Goal: Task Accomplishment & Management: Use online tool/utility

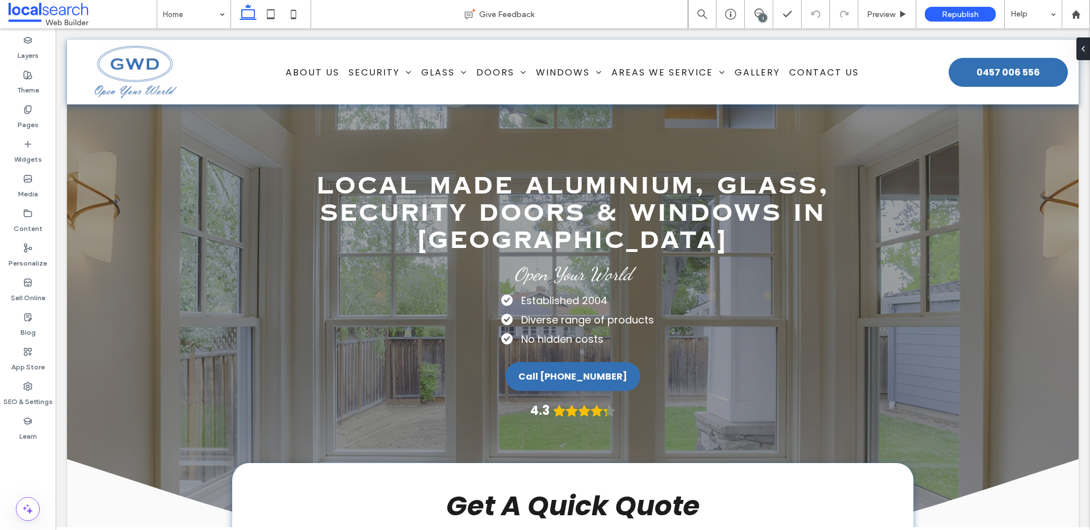
click at [758, 15] on div "1" at bounding box center [762, 18] width 9 height 9
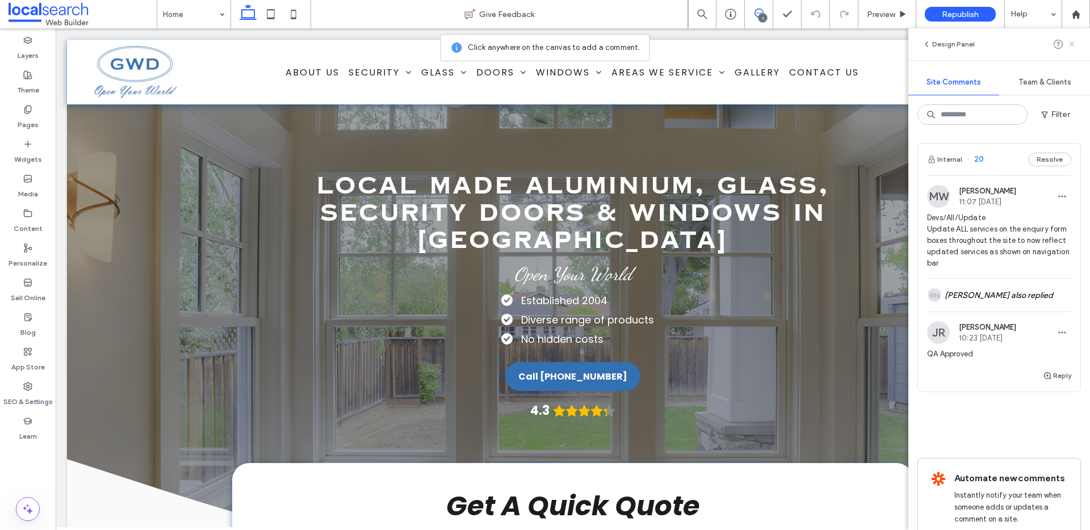
click at [1070, 47] on icon at bounding box center [1071, 44] width 9 height 9
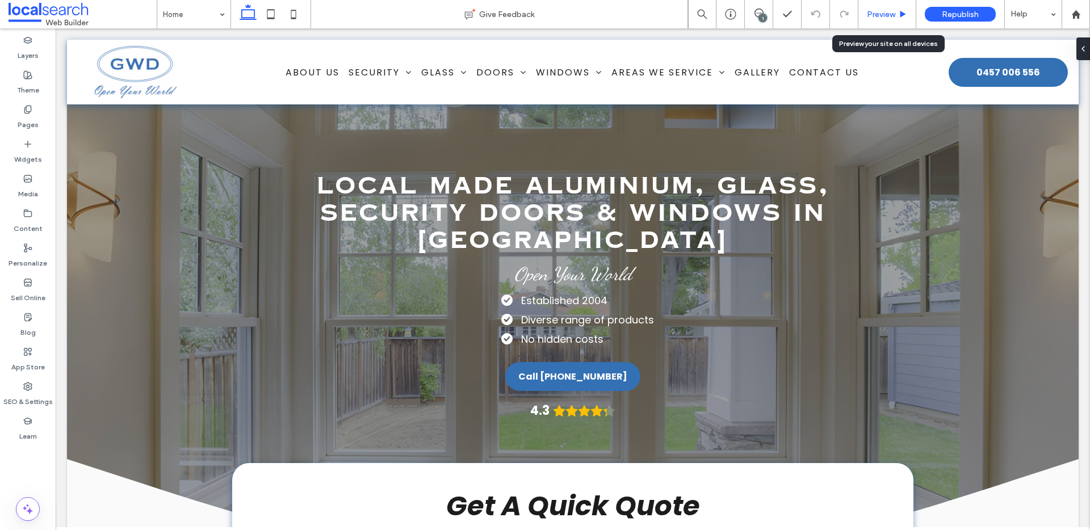
click at [893, 12] on span "Preview" at bounding box center [881, 15] width 28 height 10
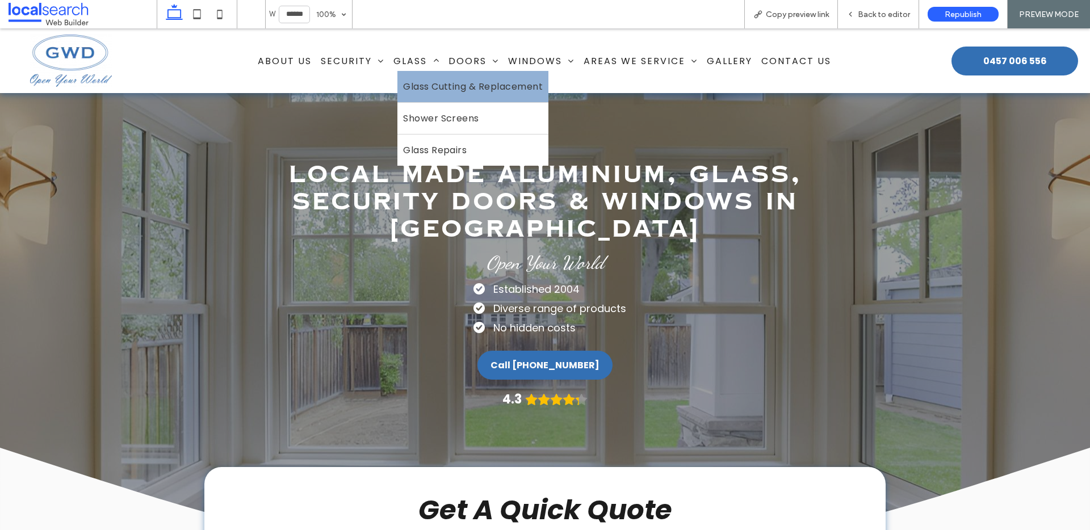
click at [430, 85] on span "Glass Cutting & Replacement" at bounding box center [473, 86] width 140 height 14
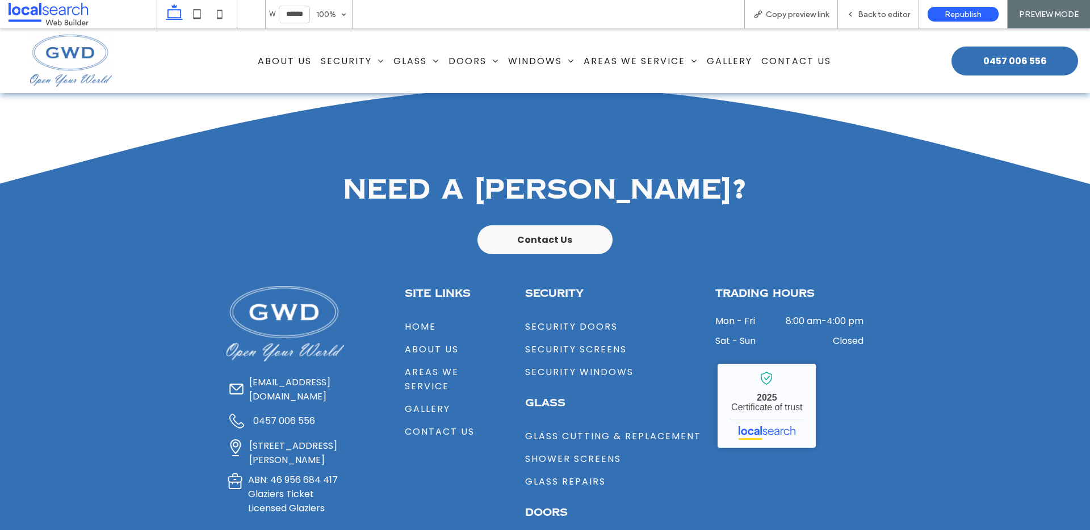
scroll to position [2056, 0]
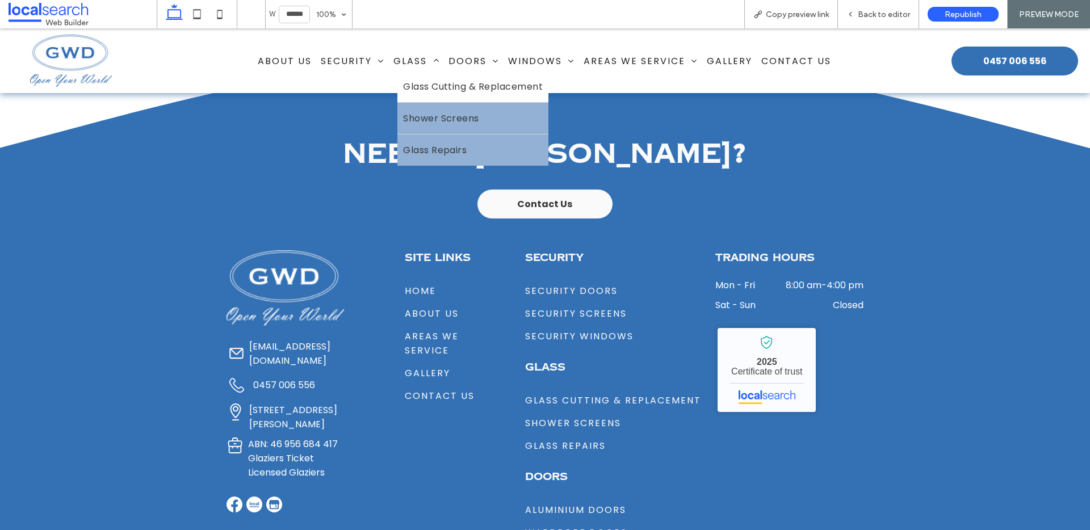
click at [434, 149] on span "Glass Repairs" at bounding box center [435, 150] width 64 height 14
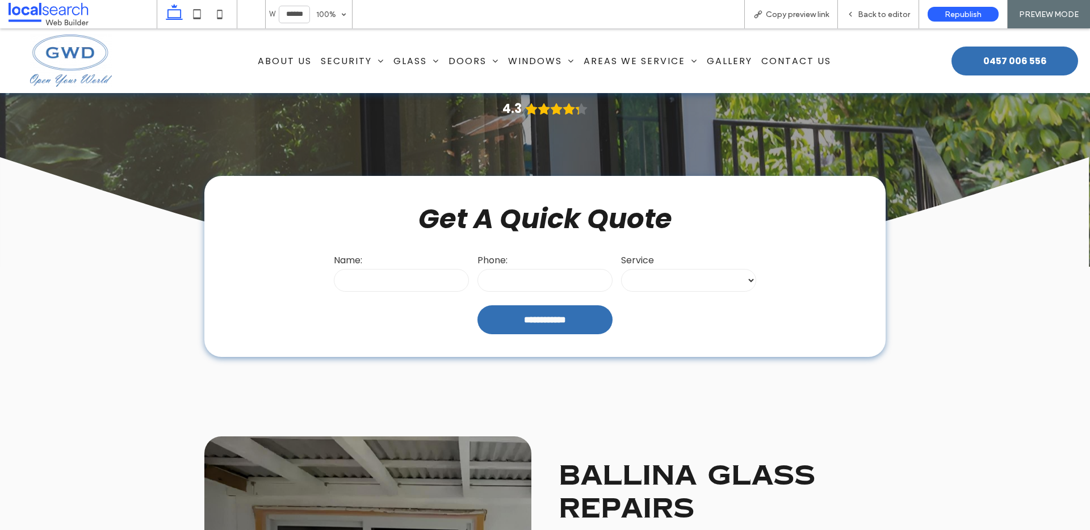
scroll to position [338, 0]
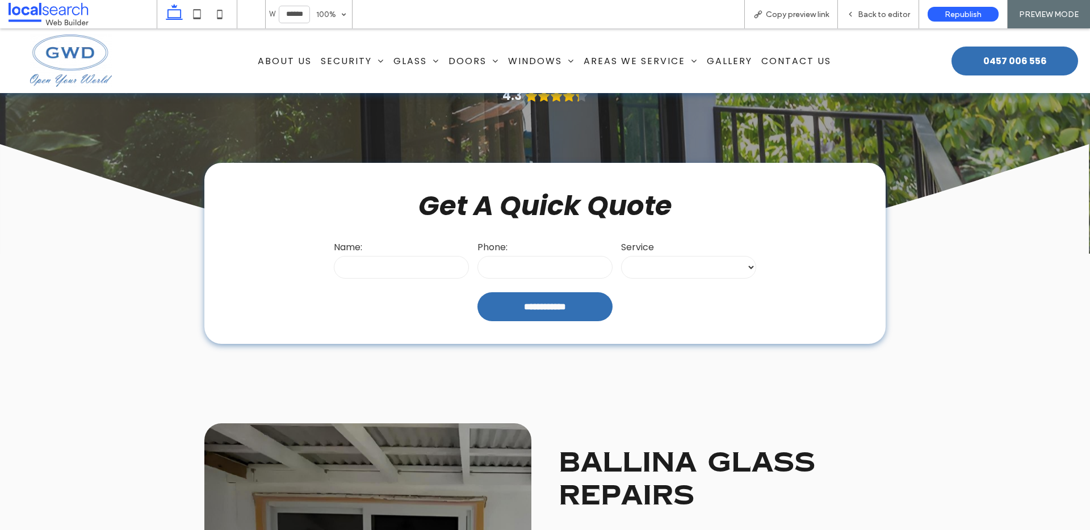
click at [693, 256] on select "**********" at bounding box center [688, 267] width 135 height 23
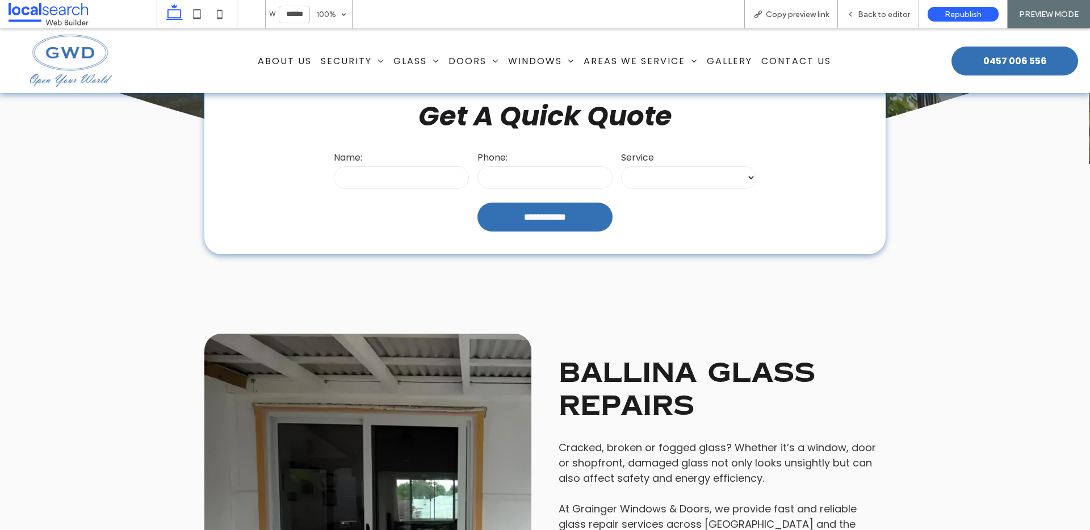
scroll to position [652, 0]
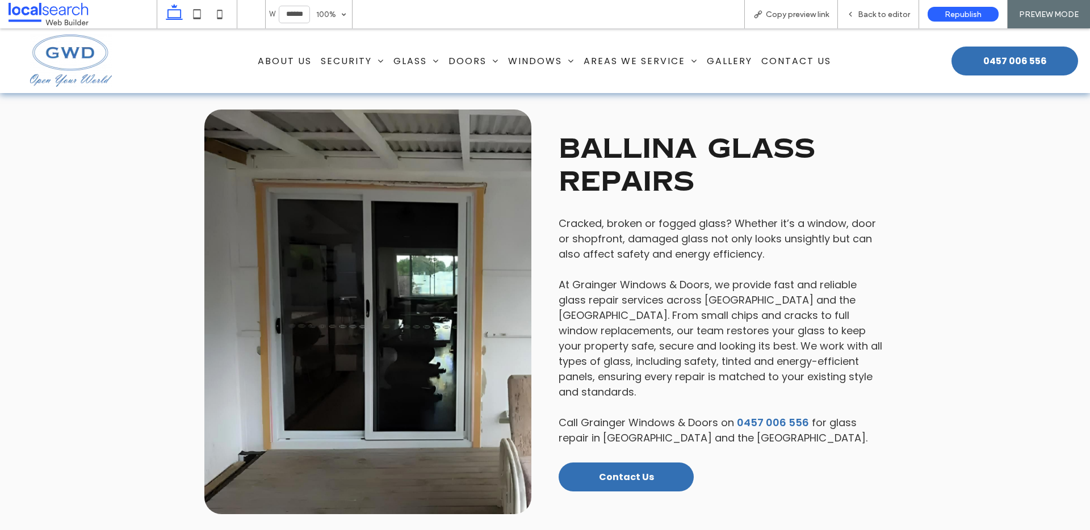
click at [991, 209] on div "Ballina Glass Repairs Cracked, broken or fogged glass? Whether it’s a window, d…" at bounding box center [545, 311] width 1090 height 541
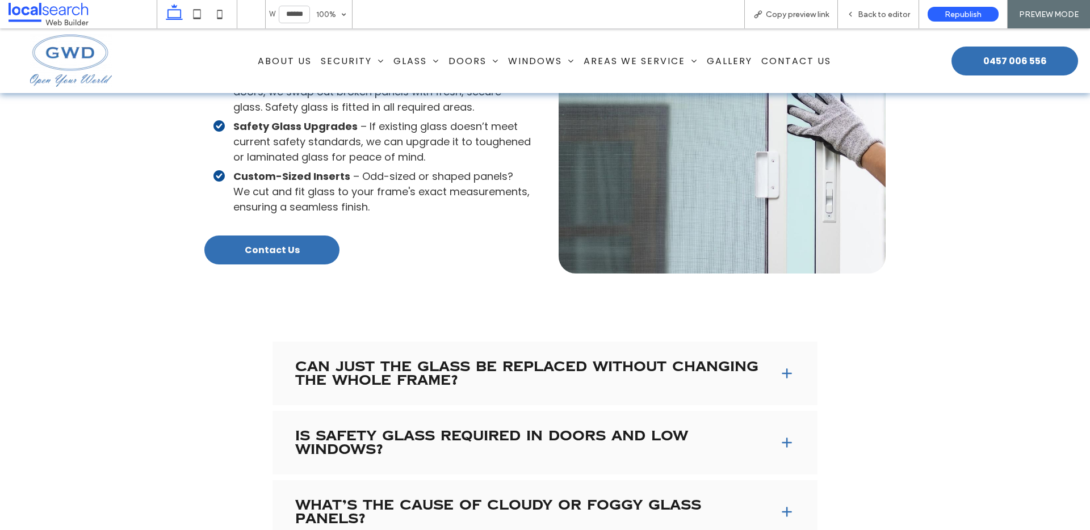
scroll to position [1516, 0]
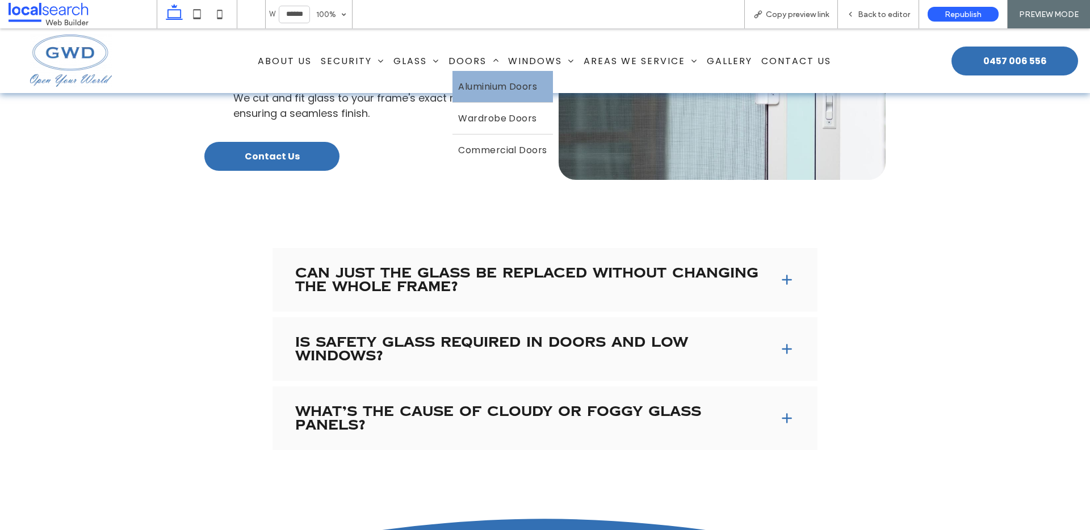
click at [476, 84] on span "Aluminium Doors" at bounding box center [497, 86] width 79 height 14
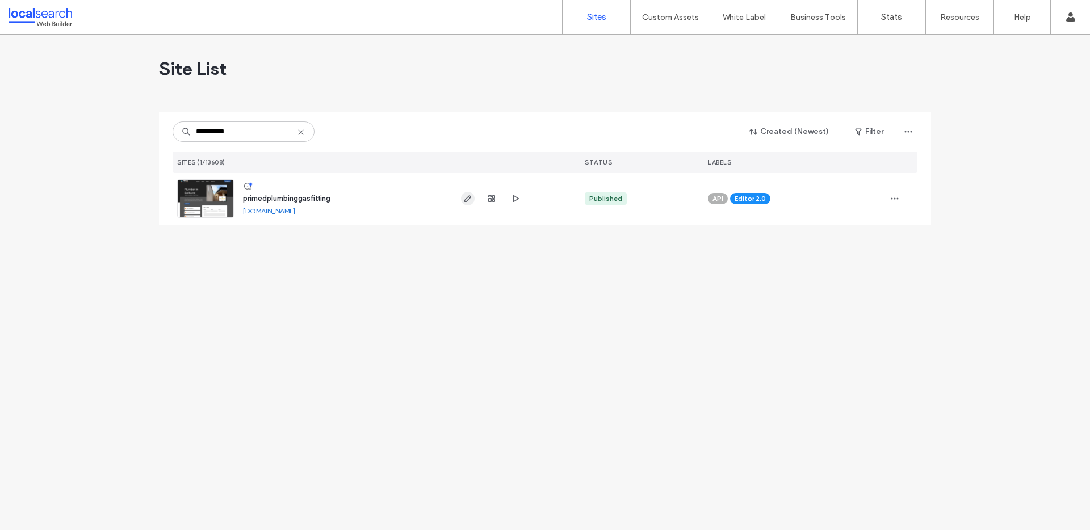
type input "**********"
click at [467, 202] on icon "button" at bounding box center [467, 198] width 9 height 9
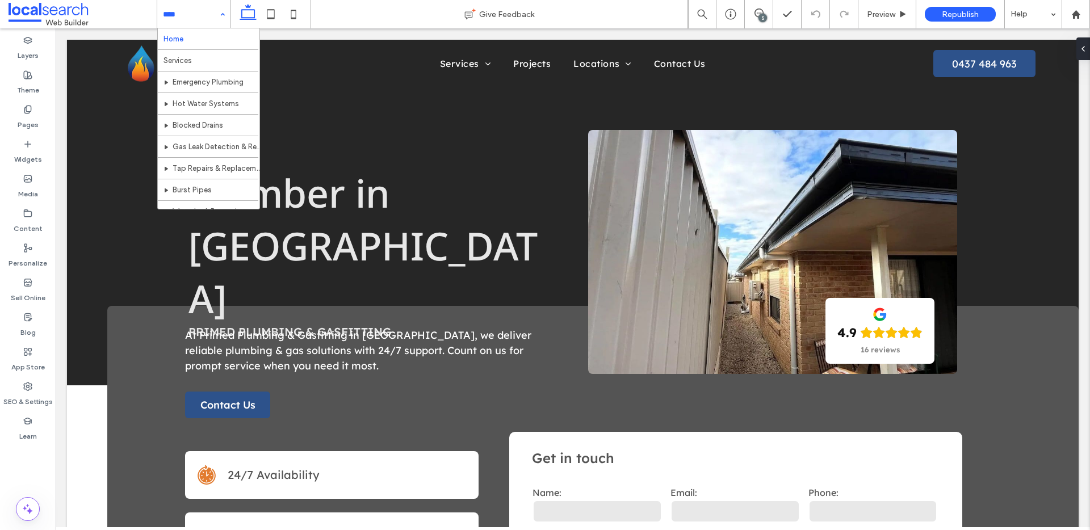
click at [219, 15] on div "Home Services Emergency Plumbing Hot Water Systems Blocked Drains Gas Leak Dete…" at bounding box center [193, 14] width 73 height 28
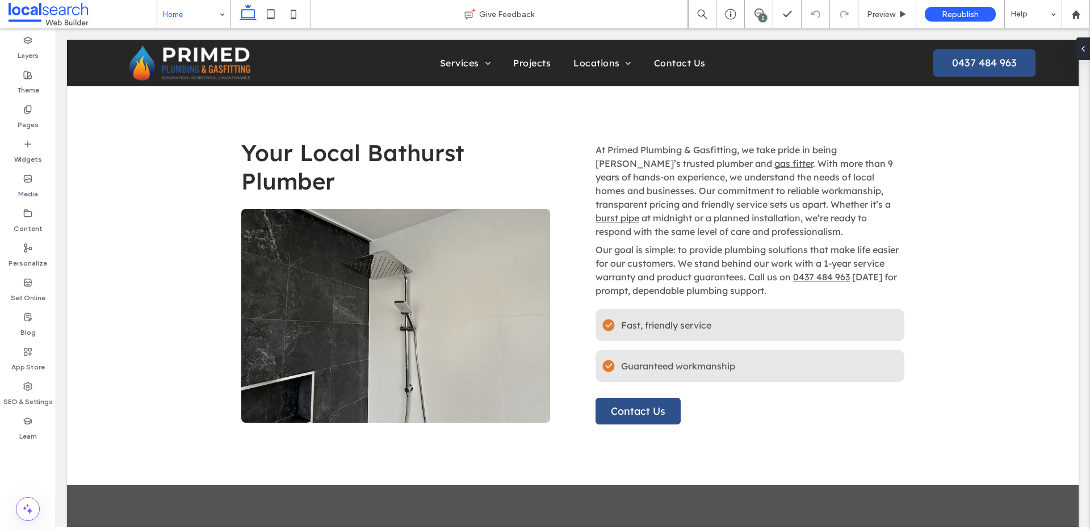
click at [227, 13] on div "Home" at bounding box center [193, 14] width 73 height 28
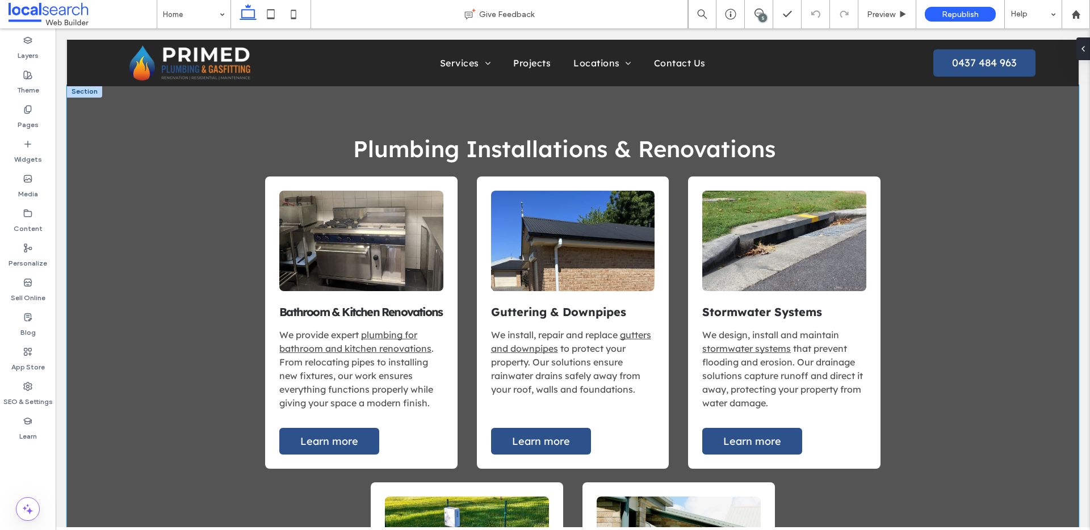
scroll to position [2478, 0]
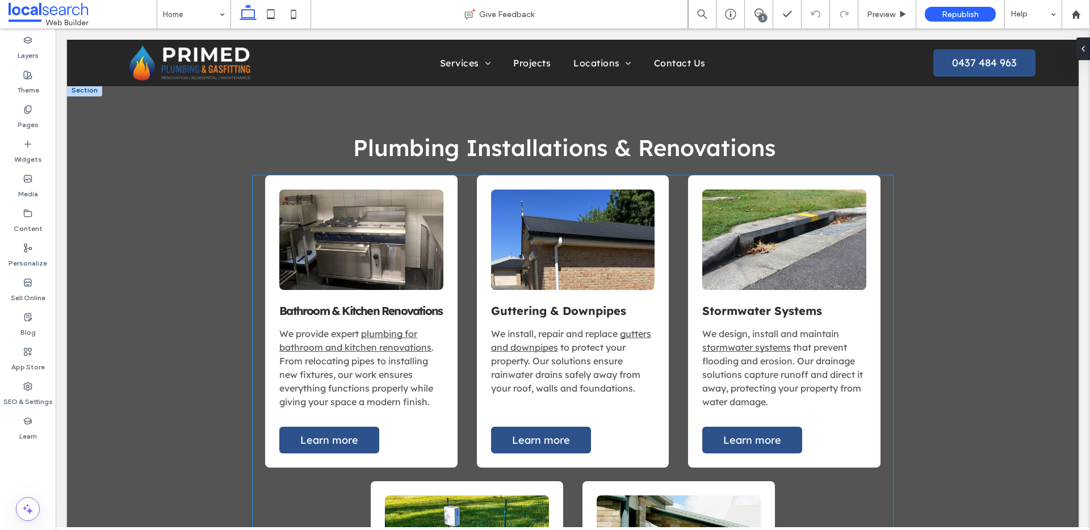
drag, startPoint x: 345, startPoint y: 230, endPoint x: 351, endPoint y: 231, distance: 6.3
click at [345, 230] on link at bounding box center [361, 240] width 164 height 100
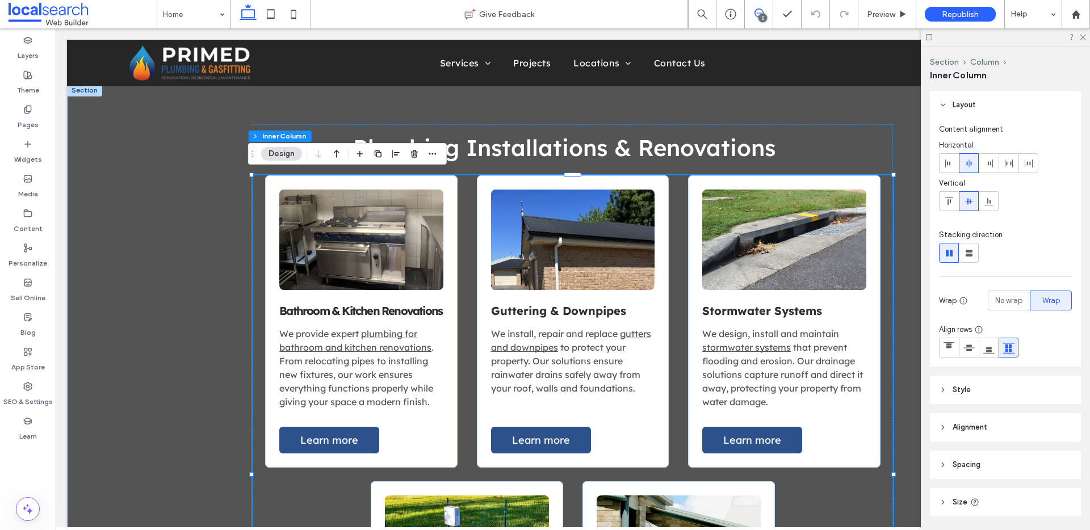
click at [766, 10] on span at bounding box center [759, 13] width 28 height 9
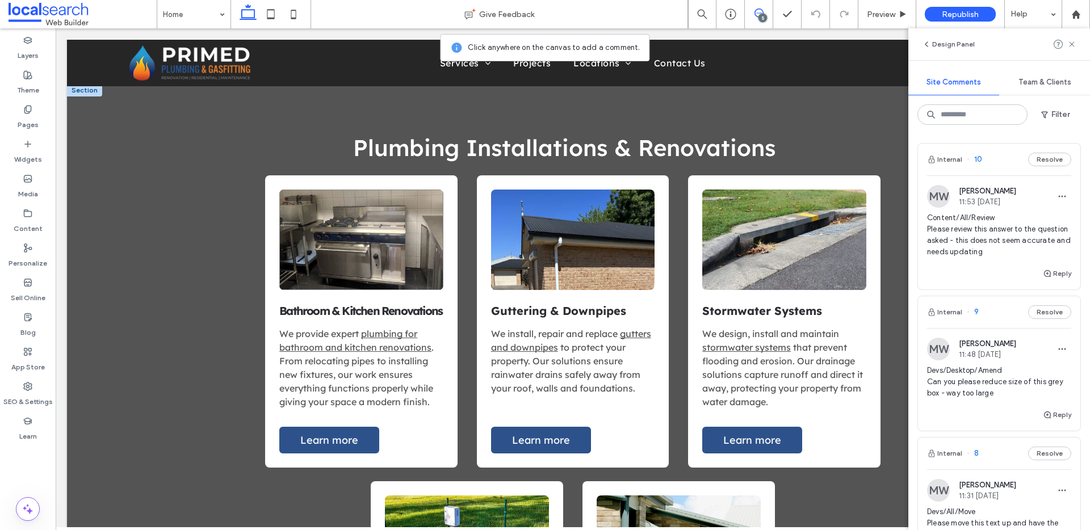
click at [339, 252] on link at bounding box center [361, 240] width 164 height 100
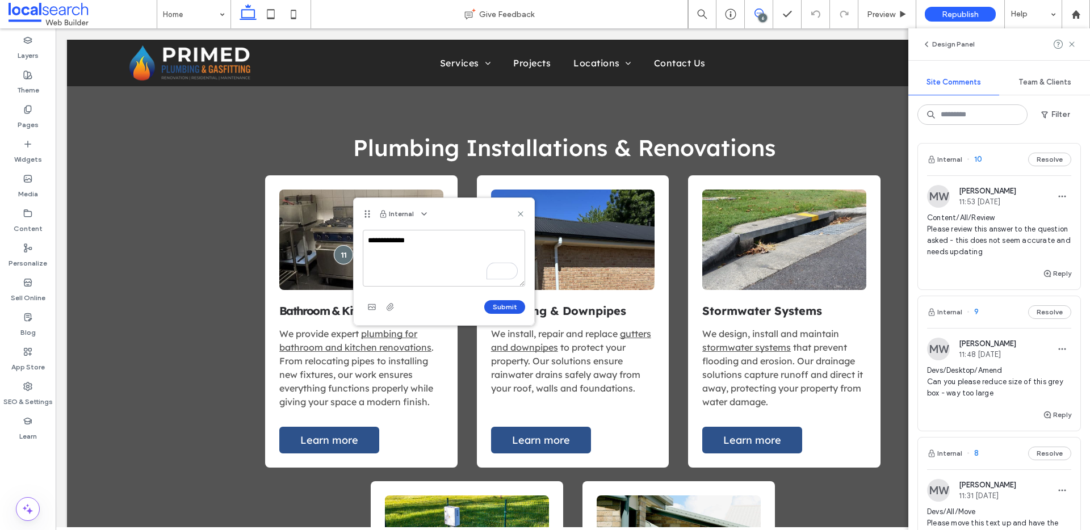
type textarea "**********"
click at [493, 310] on button "Submit" at bounding box center [504, 307] width 41 height 14
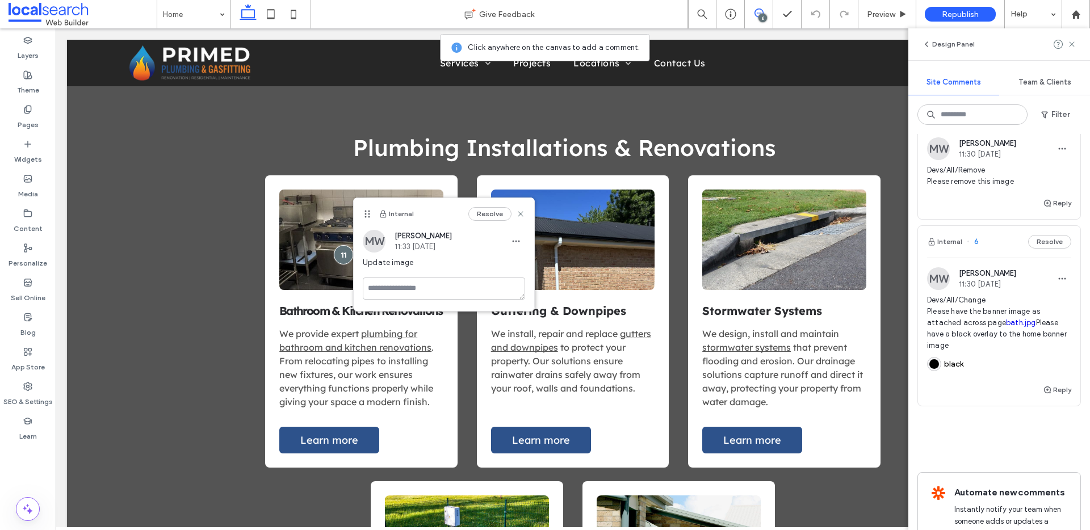
scroll to position [553, 0]
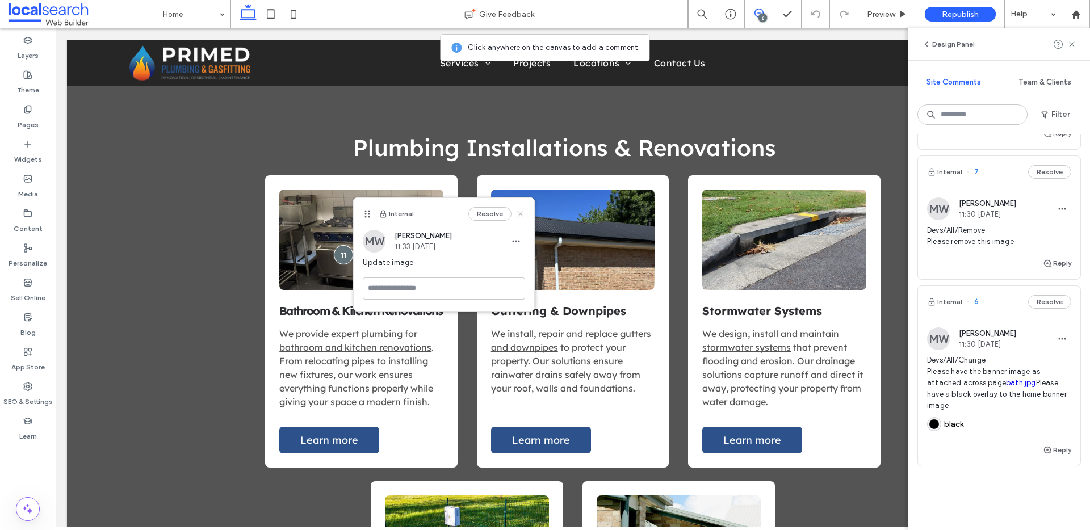
click at [521, 215] on use at bounding box center [520, 213] width 5 height 5
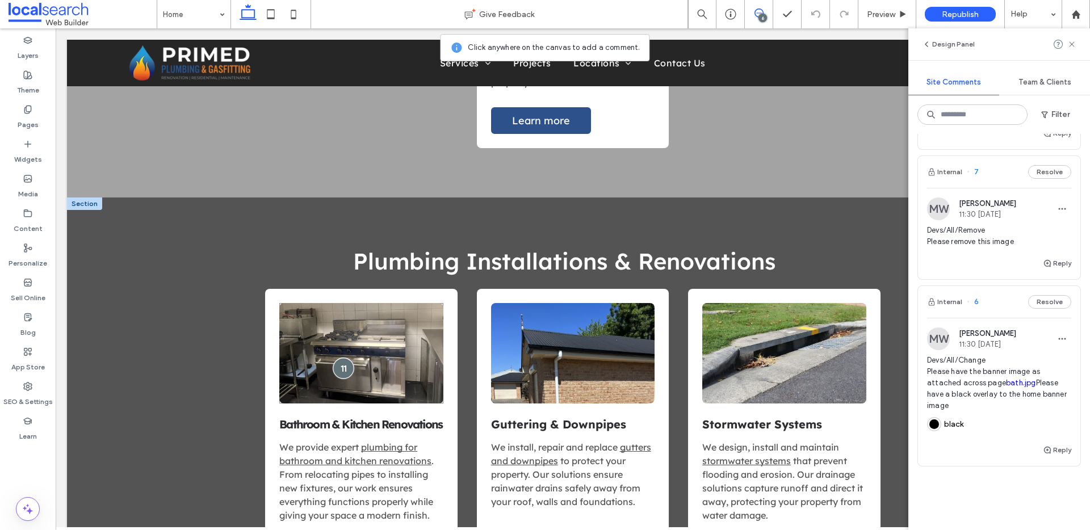
click at [345, 367] on div at bounding box center [343, 368] width 21 height 21
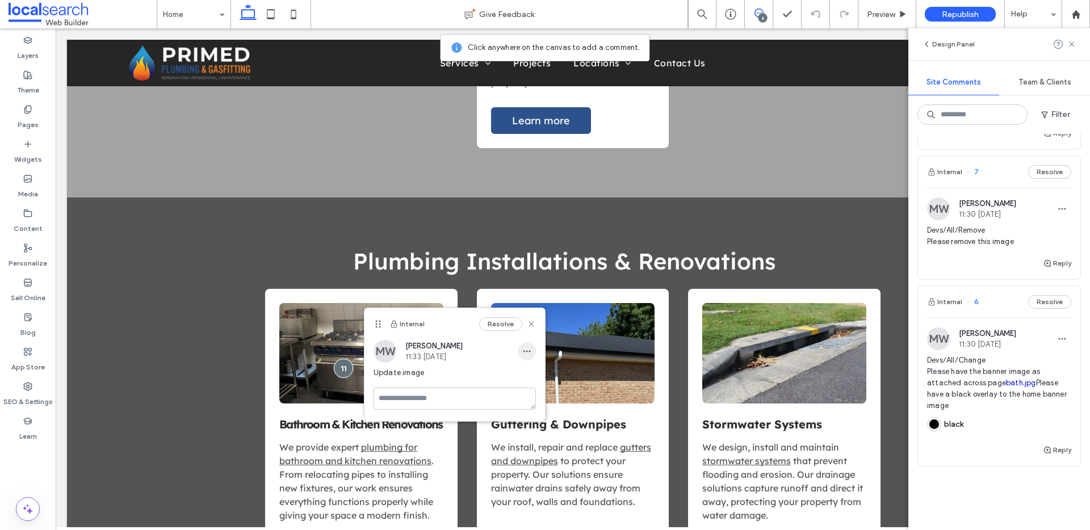
click at [521, 349] on span "button" at bounding box center [527, 351] width 18 height 18
click at [541, 401] on span "Delete" at bounding box center [538, 402] width 22 height 11
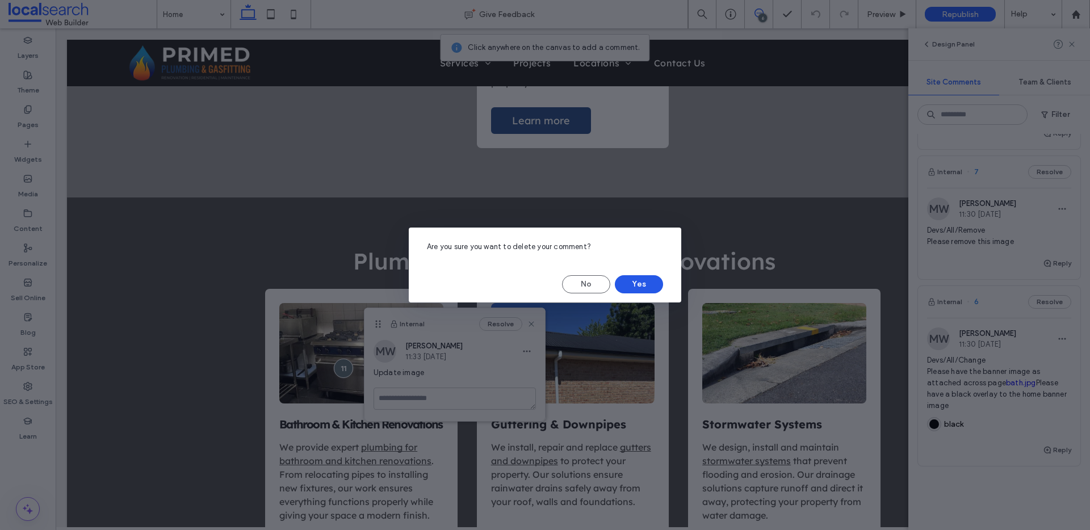
click at [657, 283] on button "Yes" at bounding box center [639, 284] width 48 height 18
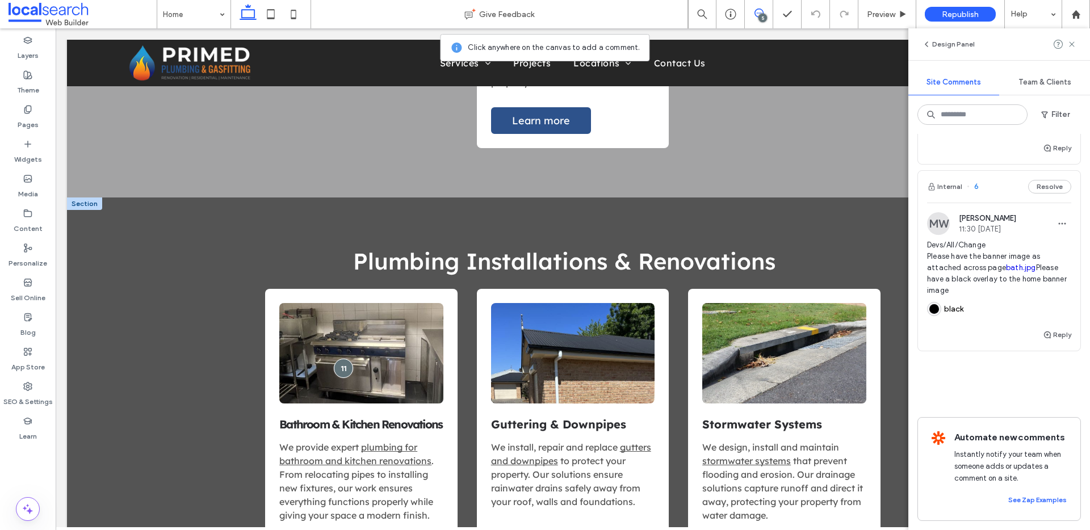
scroll to position [434, 0]
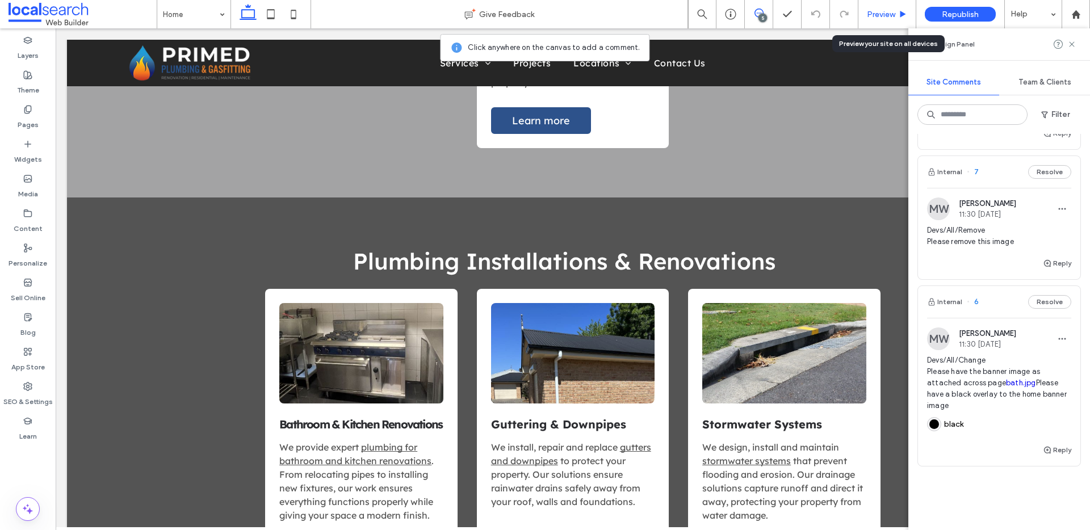
click at [887, 20] on div "Preview" at bounding box center [887, 14] width 58 height 28
click at [882, 16] on span "Preview" at bounding box center [881, 15] width 28 height 10
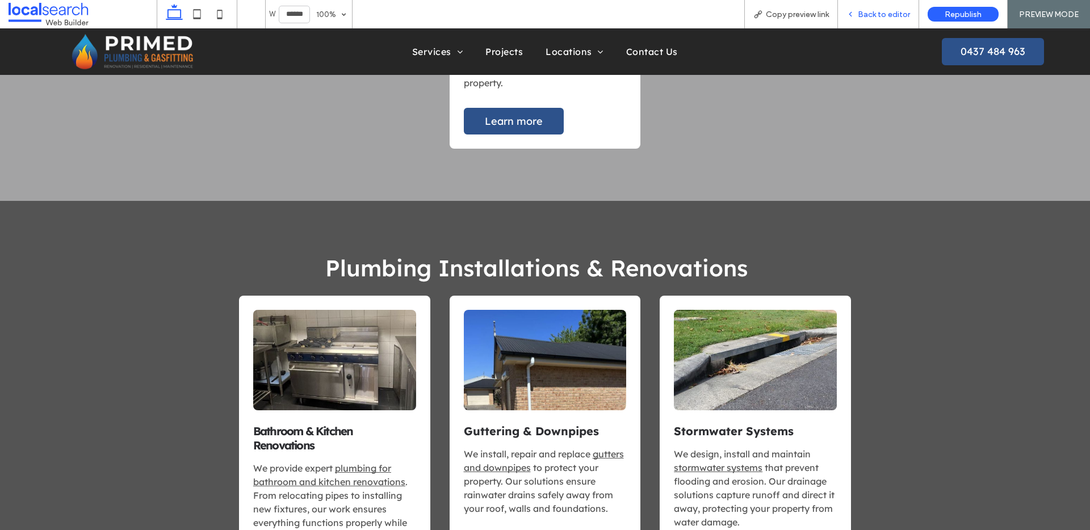
click at [886, 11] on span "Back to editor" at bounding box center [884, 15] width 52 height 10
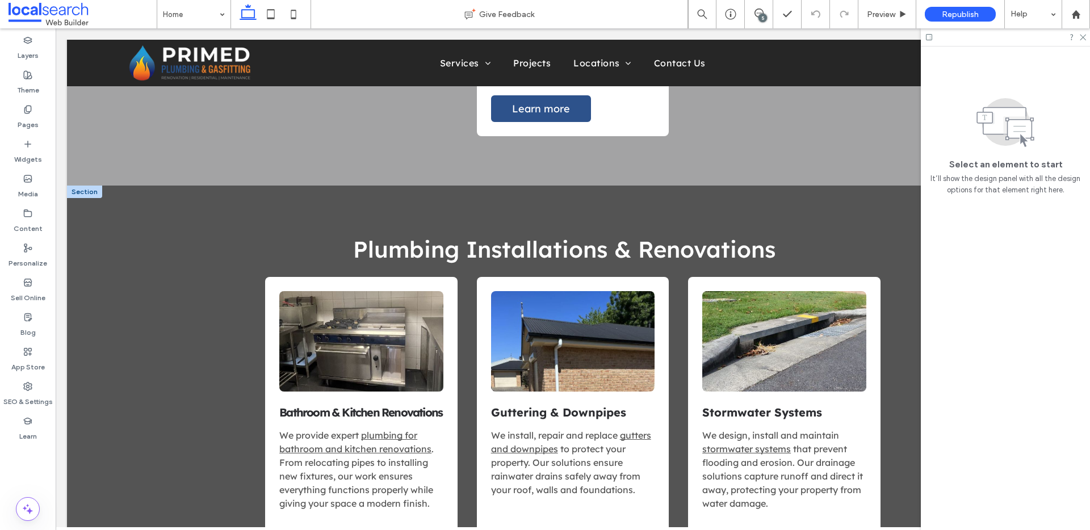
scroll to position [2364, 0]
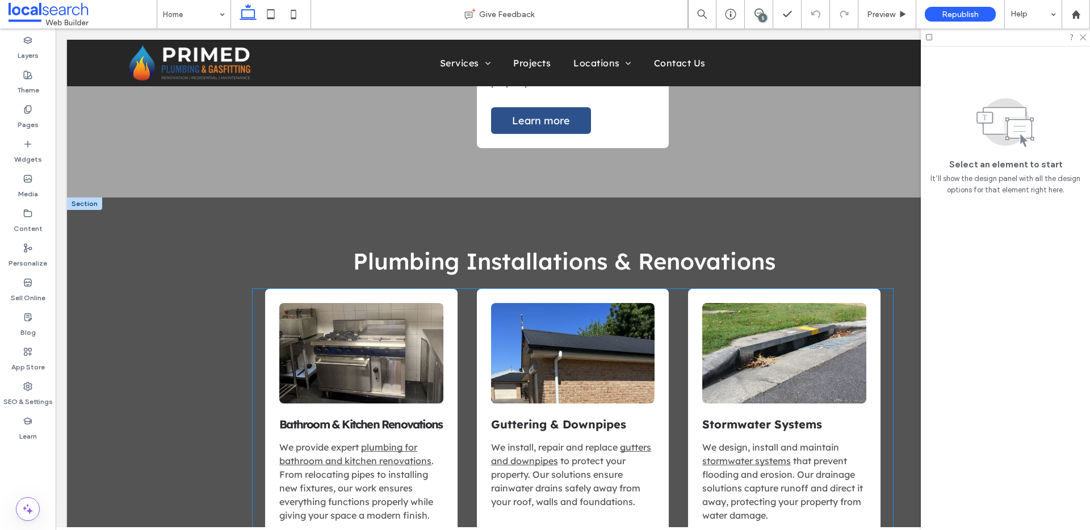
click at [363, 350] on link at bounding box center [361, 353] width 164 height 100
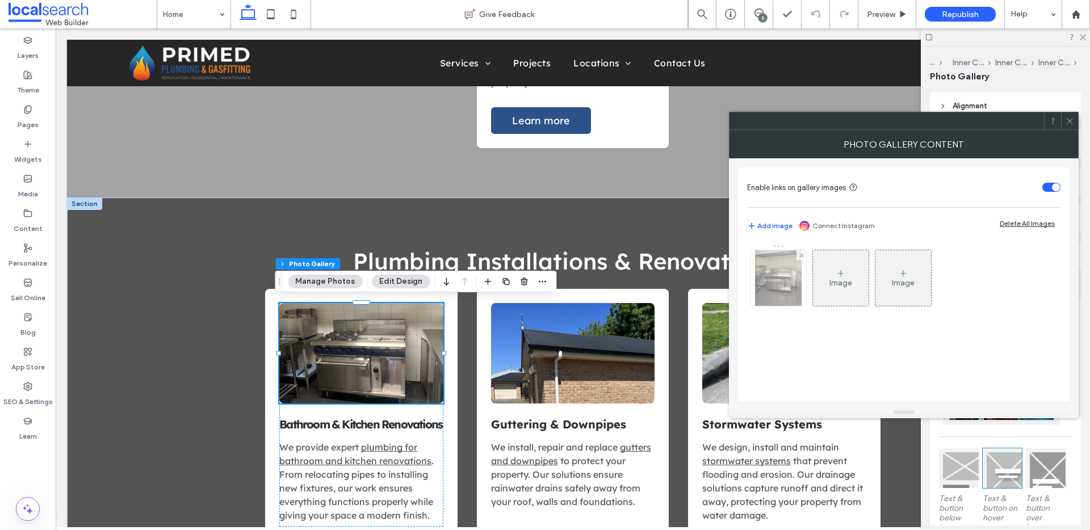
click at [757, 271] on img at bounding box center [778, 278] width 47 height 56
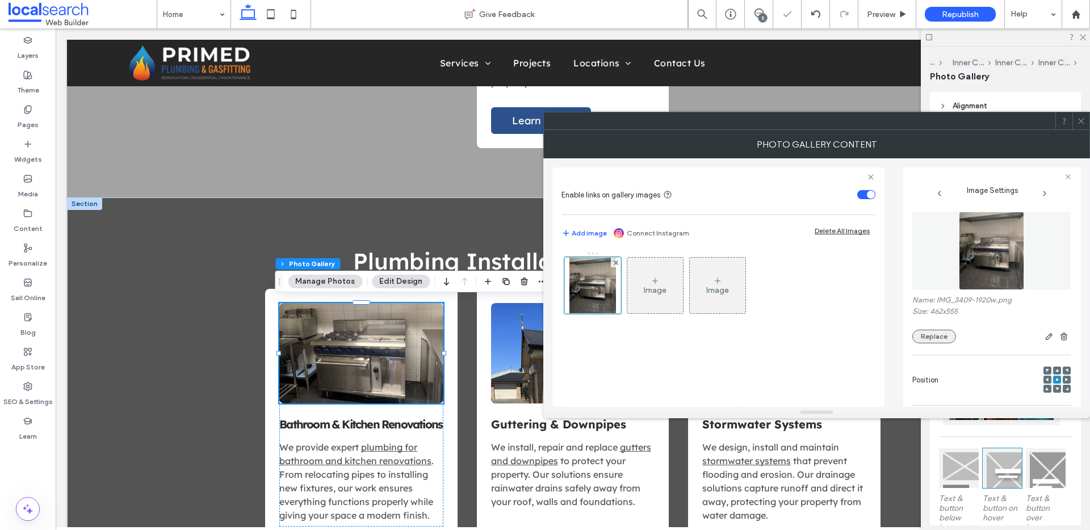
click at [930, 337] on button "Replace" at bounding box center [934, 337] width 44 height 14
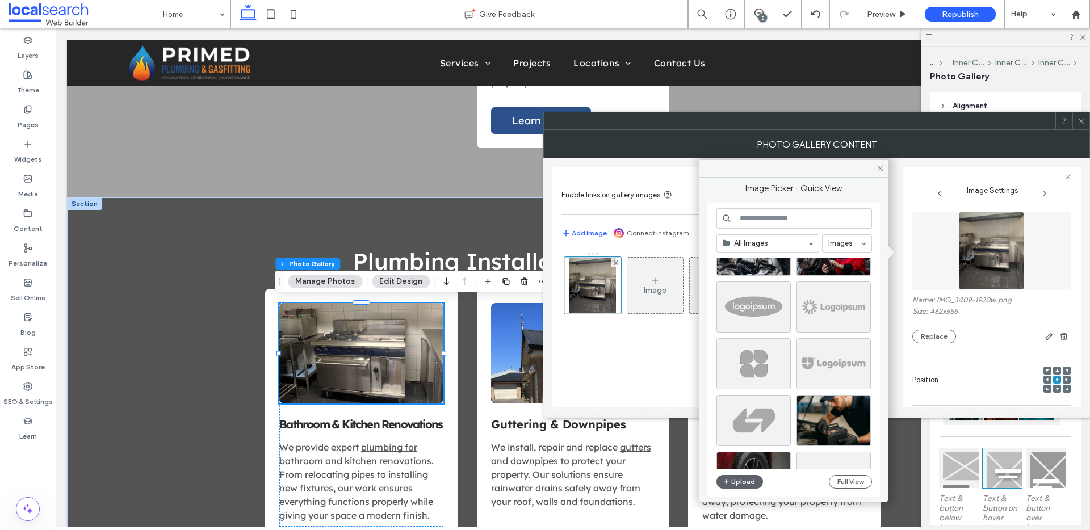
scroll to position [5226, 0]
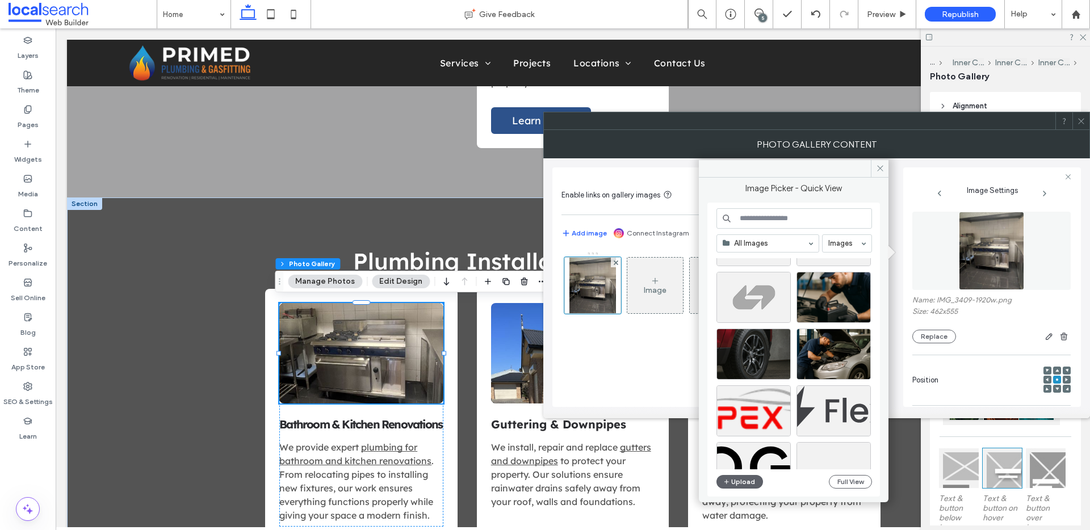
click at [779, 225] on input at bounding box center [794, 218] width 156 height 20
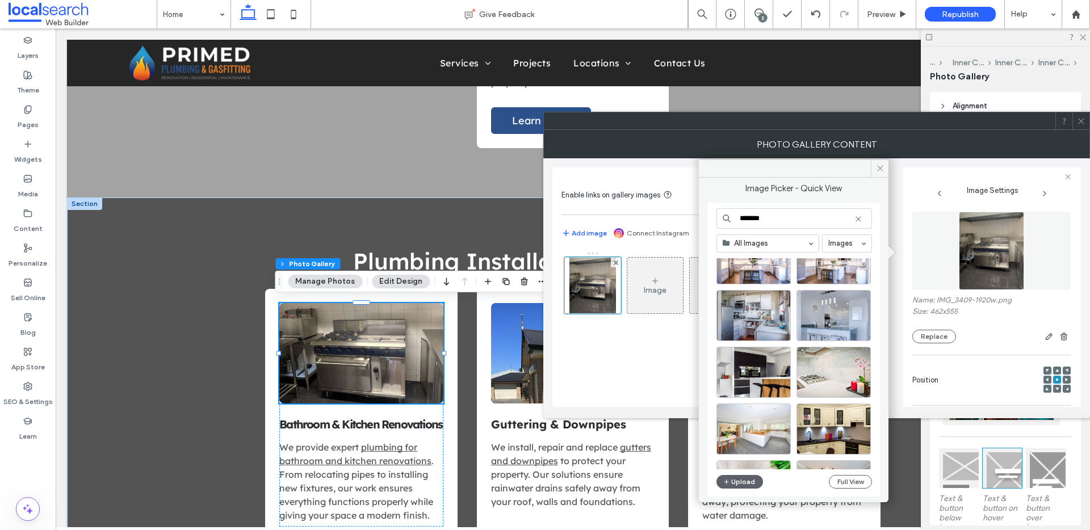
scroll to position [209, 0]
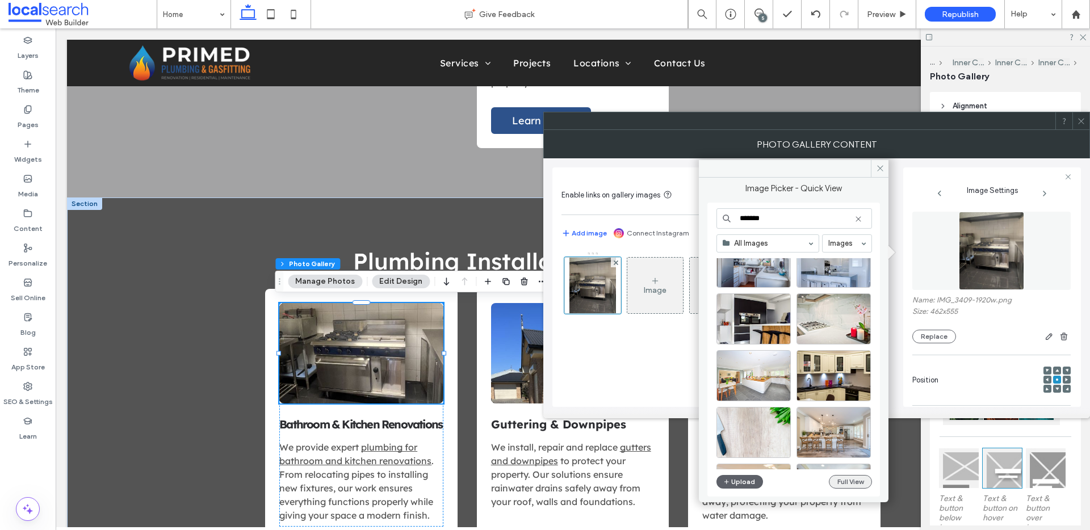
type input "*******"
click at [856, 481] on button "Full View" at bounding box center [850, 482] width 43 height 14
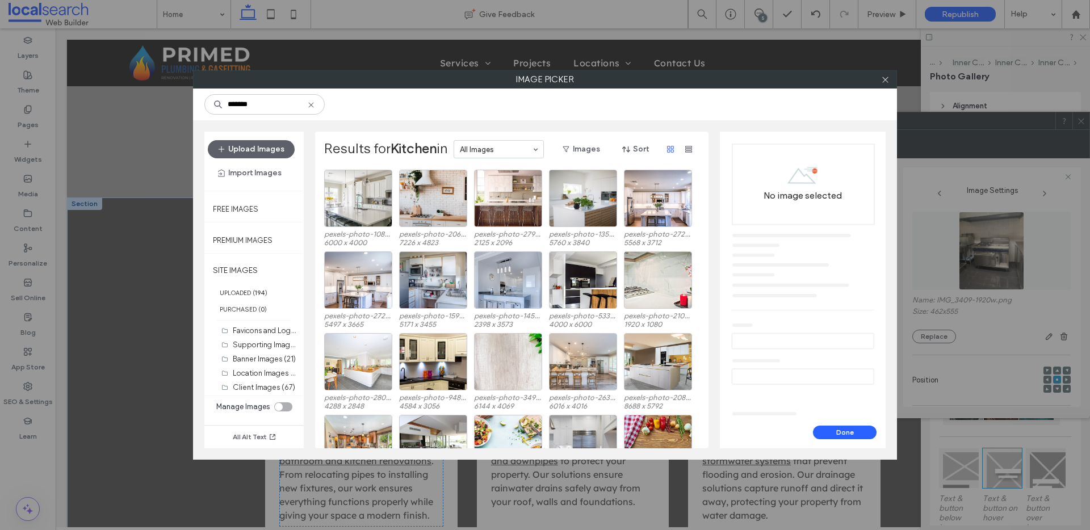
scroll to position [0, 0]
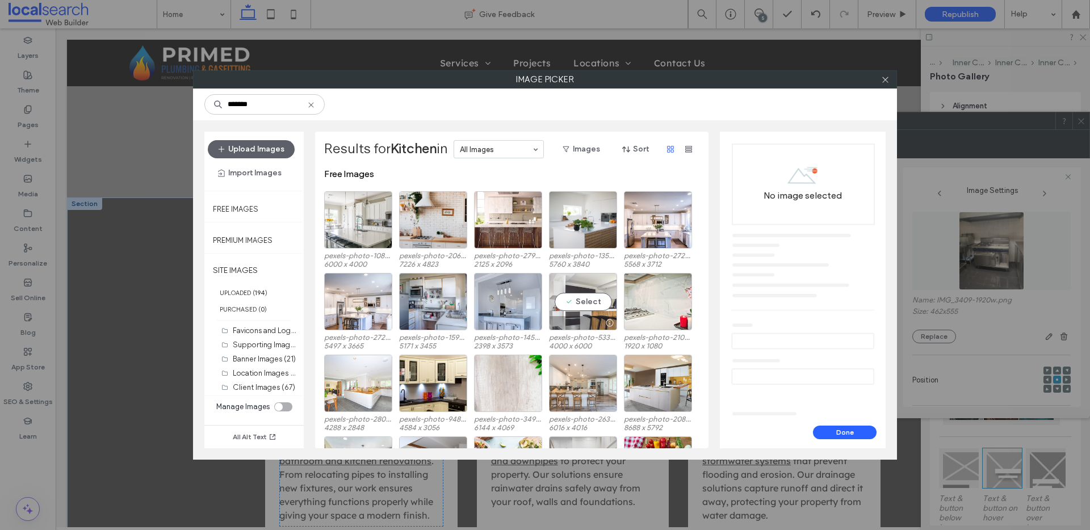
click at [593, 280] on div "Select" at bounding box center [583, 301] width 68 height 57
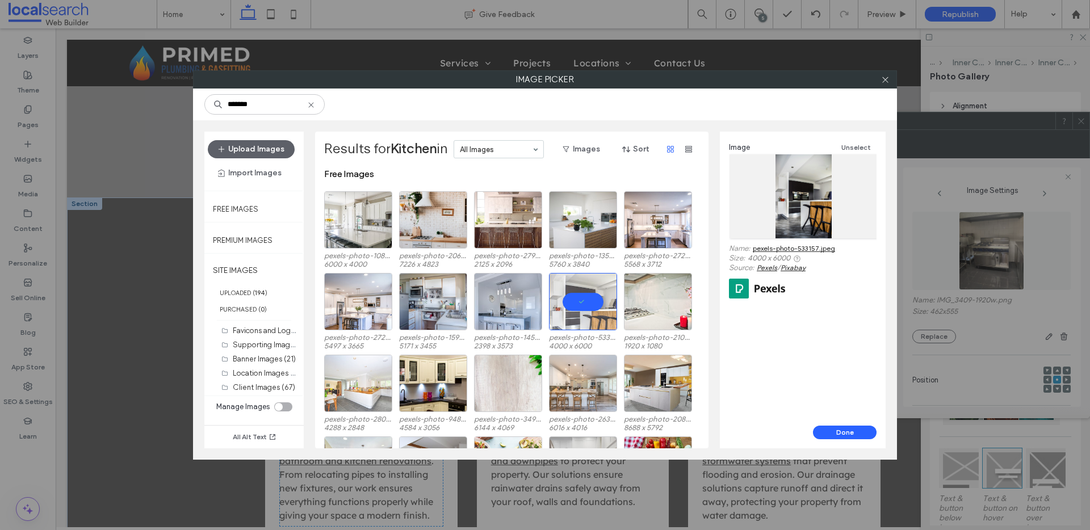
click at [783, 249] on link "pexels-photo-533157.jpeg" at bounding box center [794, 248] width 82 height 9
click at [508, 279] on div "Select" at bounding box center [508, 301] width 68 height 57
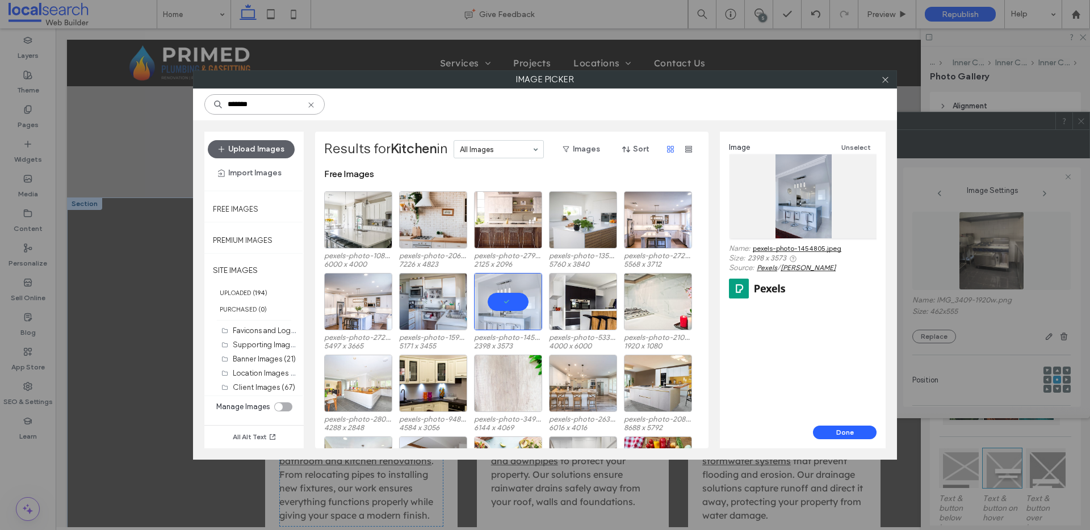
click at [269, 108] on input "*******" at bounding box center [264, 104] width 120 height 20
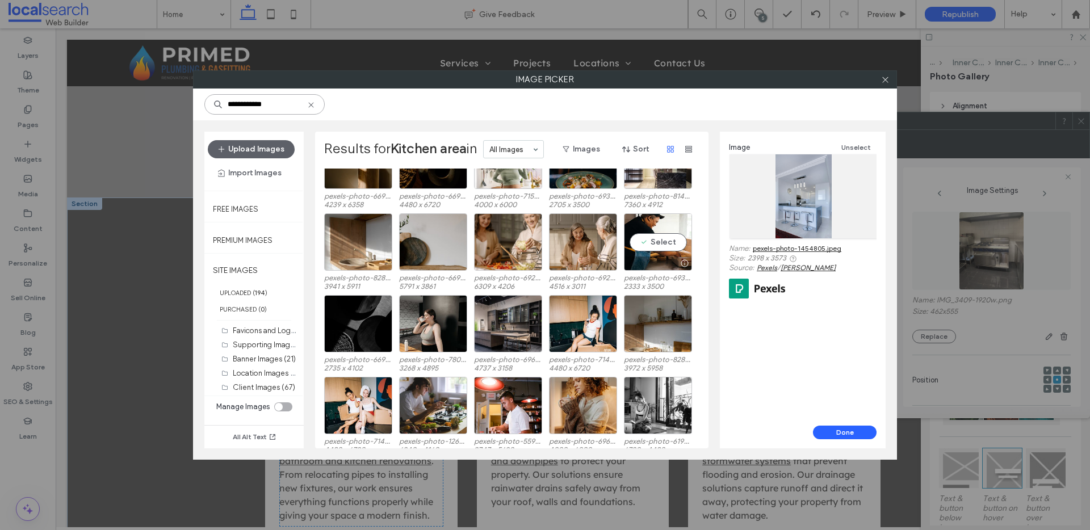
scroll to position [225, 0]
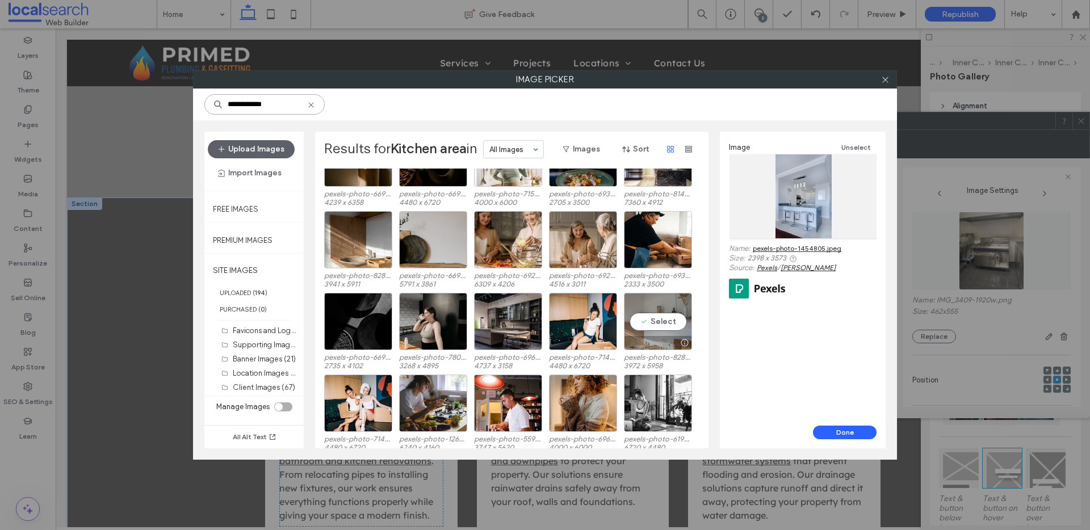
type input "**********"
click at [652, 307] on div "Select" at bounding box center [658, 321] width 68 height 57
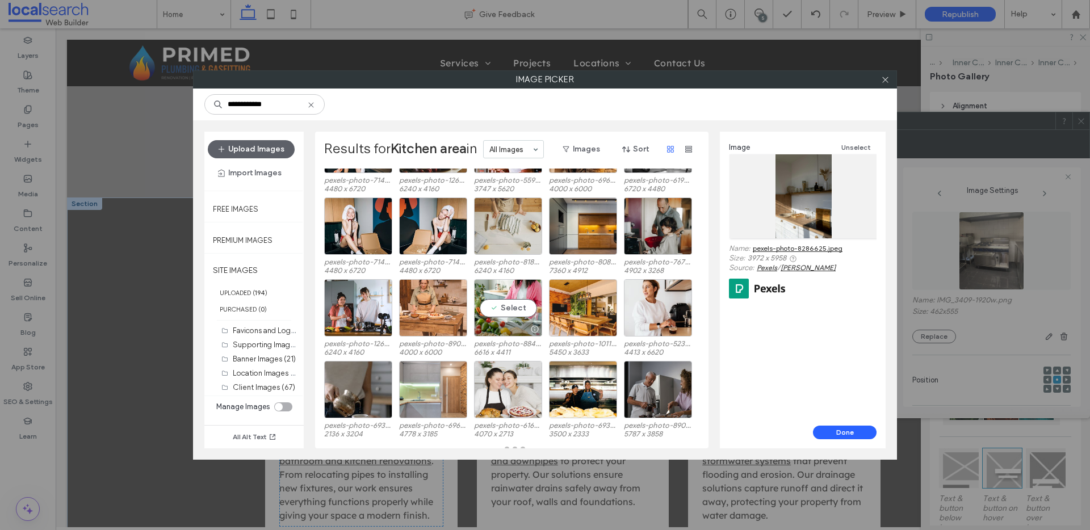
scroll to position [489, 0]
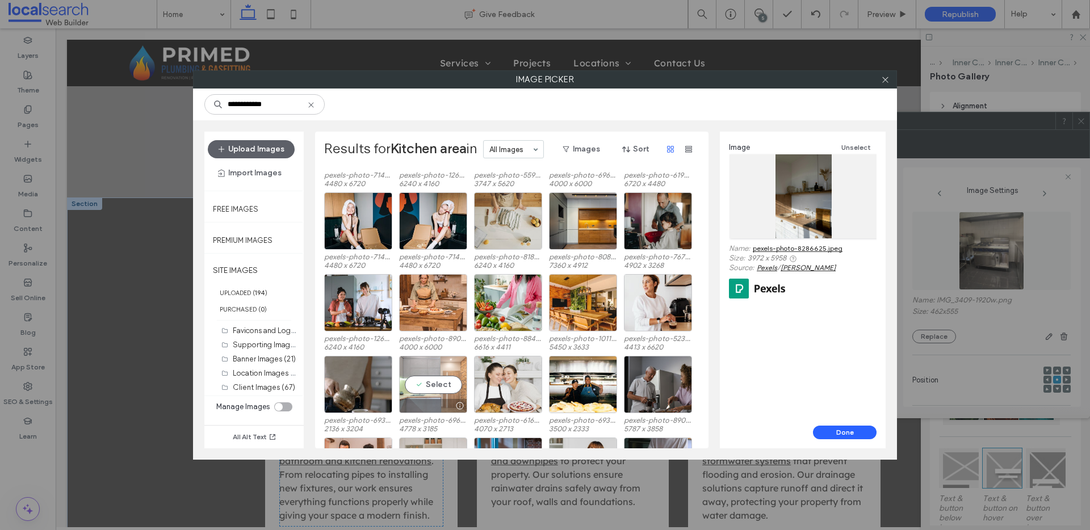
click at [415, 363] on div "Select" at bounding box center [433, 384] width 68 height 57
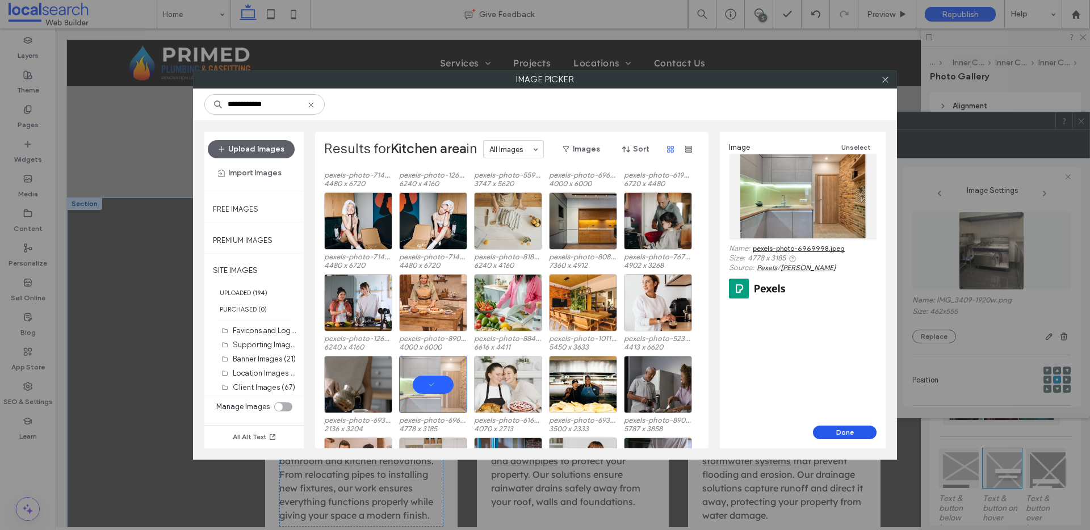
click at [854, 432] on button "Done" at bounding box center [845, 433] width 64 height 14
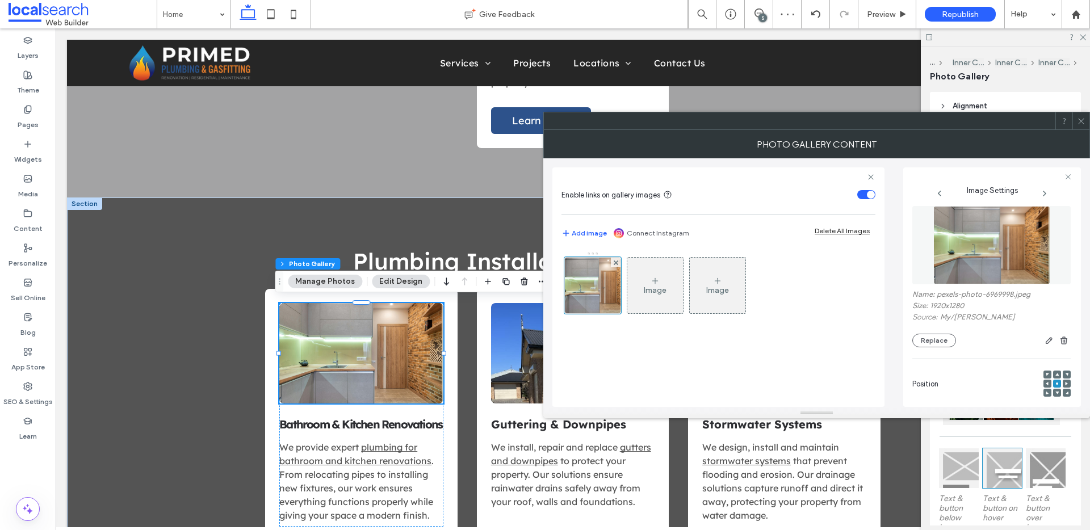
scroll to position [15, 0]
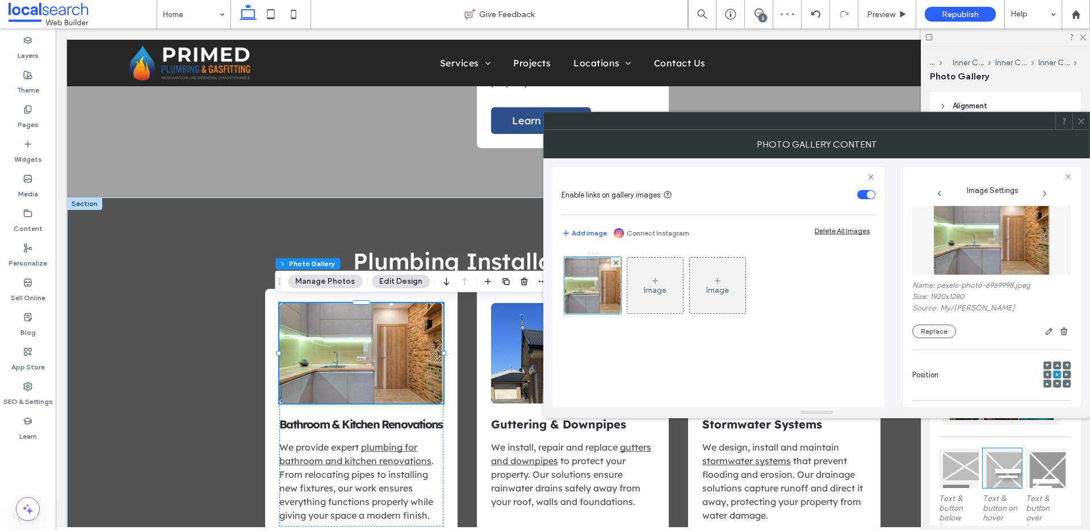
click at [1046, 374] on icon at bounding box center [1047, 374] width 3 height 3
click at [1046, 374] on use at bounding box center [1047, 374] width 3 height 3
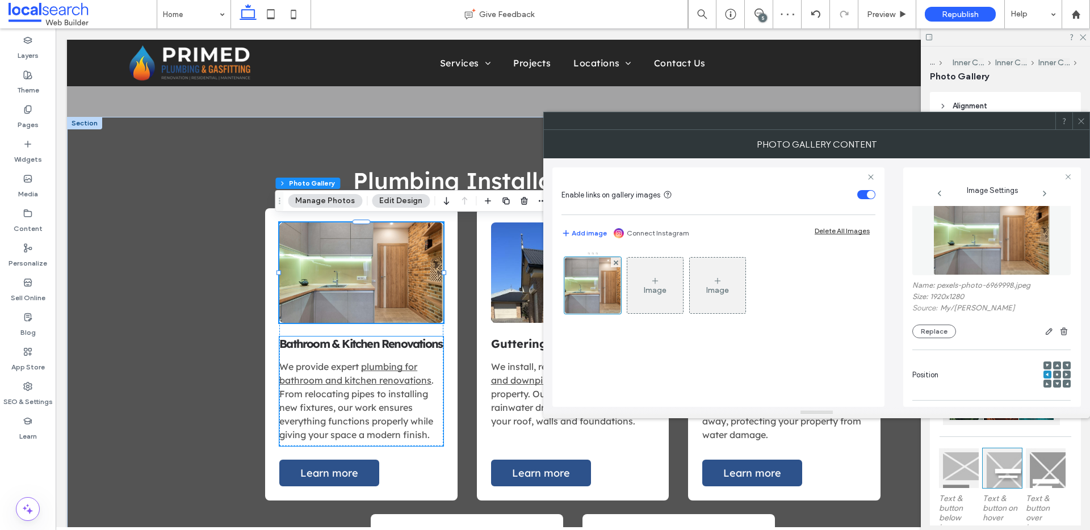
scroll to position [2443, 0]
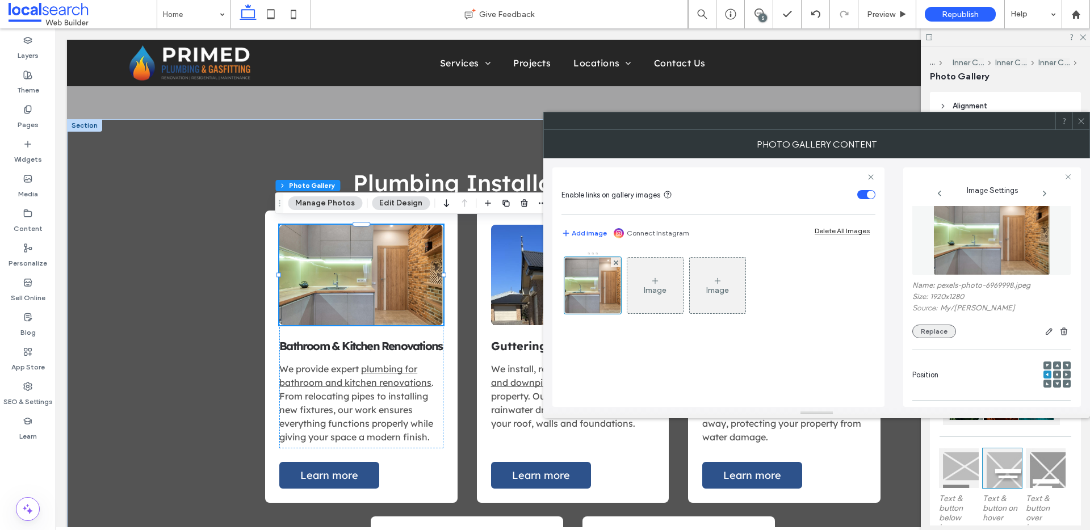
click at [934, 334] on button "Replace" at bounding box center [934, 332] width 44 height 14
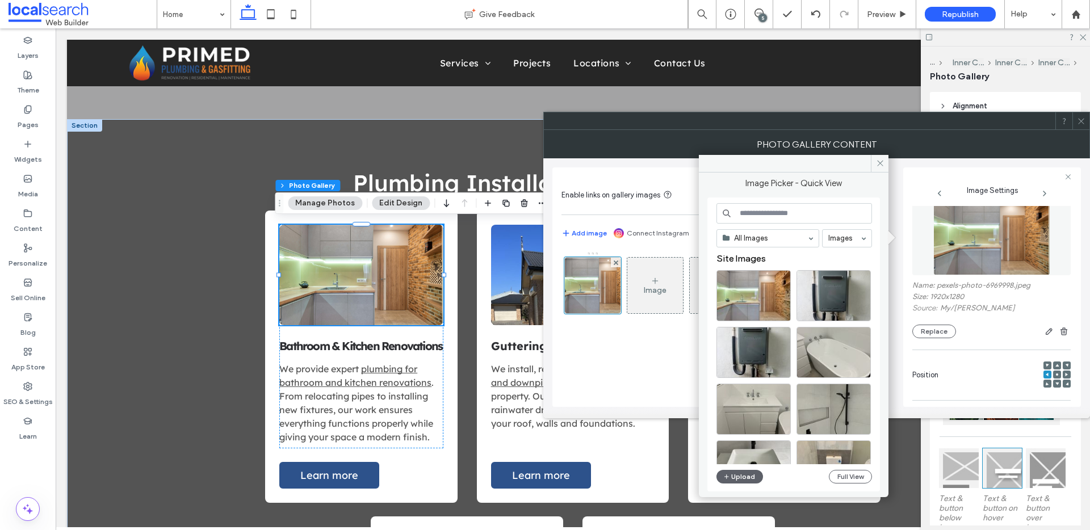
click at [774, 210] on input at bounding box center [794, 213] width 156 height 20
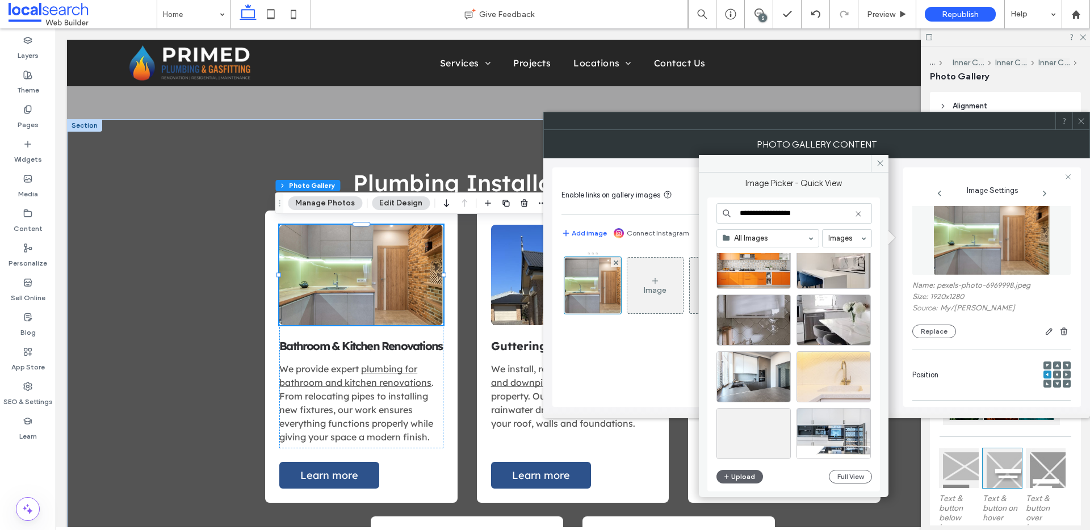
scroll to position [375, 0]
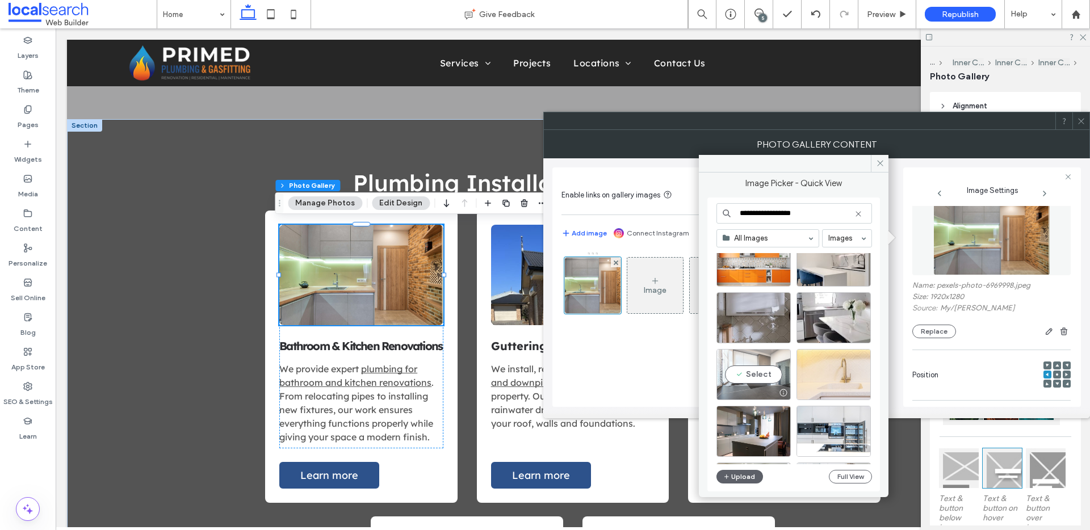
type input "**********"
click at [750, 355] on div "Select" at bounding box center [753, 374] width 74 height 51
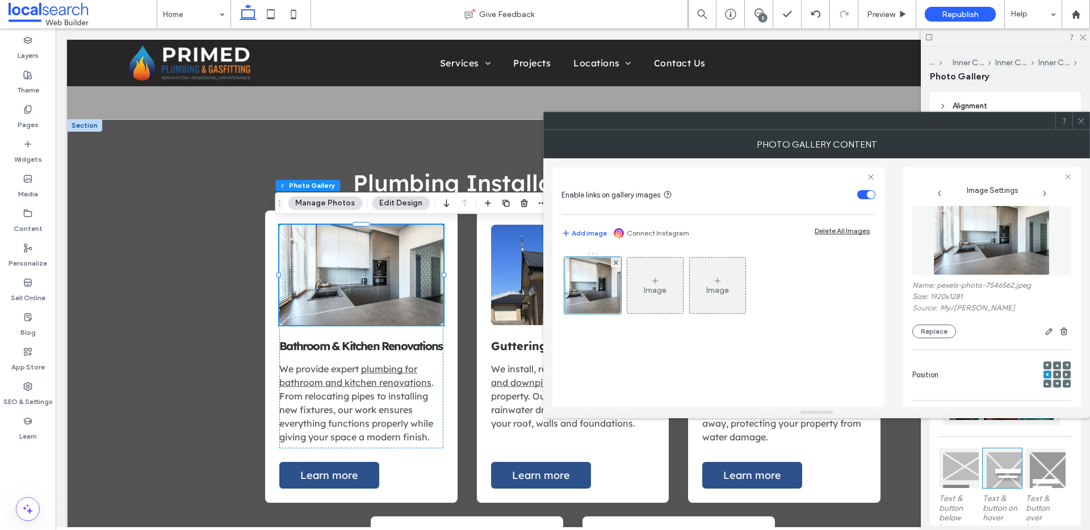
click at [1055, 373] on icon at bounding box center [1056, 374] width 3 height 3
click at [1046, 328] on icon "button" at bounding box center [1049, 331] width 9 height 9
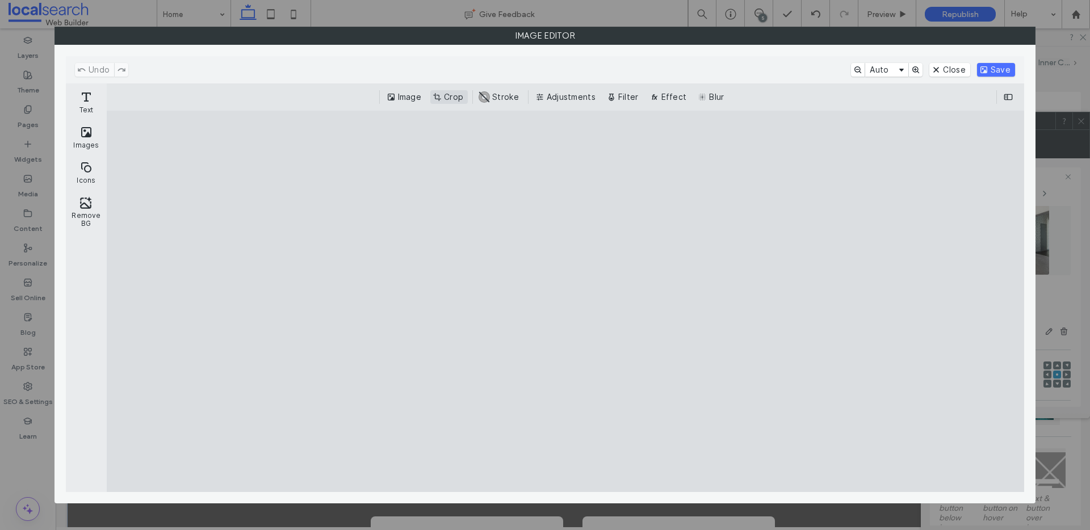
click at [446, 97] on button "Crop" at bounding box center [448, 97] width 37 height 14
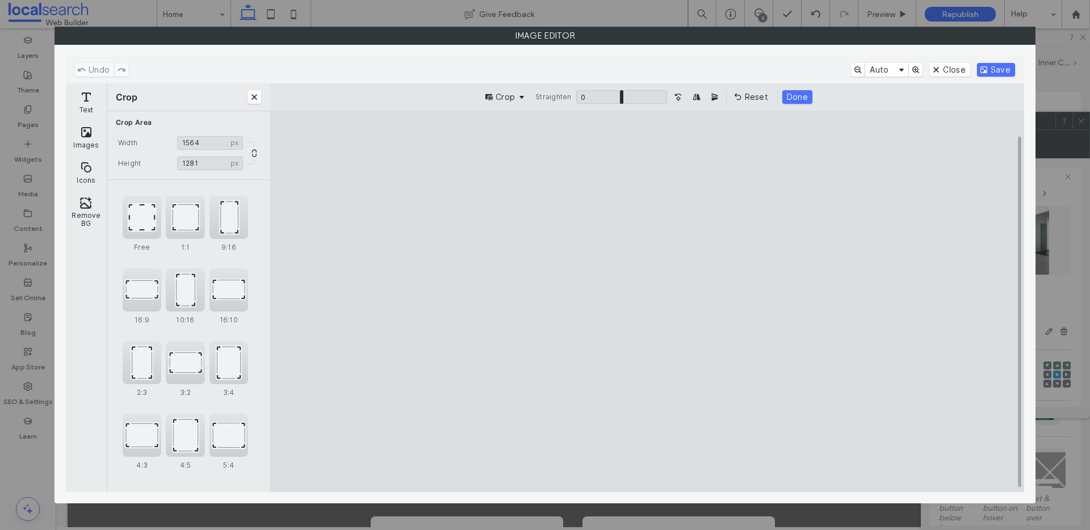
type input "****"
drag, startPoint x: 874, startPoint y: 300, endPoint x: 789, endPoint y: 300, distance: 85.2
click at [647, 301] on cesdk-canvas "Editor canvas" at bounding box center [647, 301] width 0 height 0
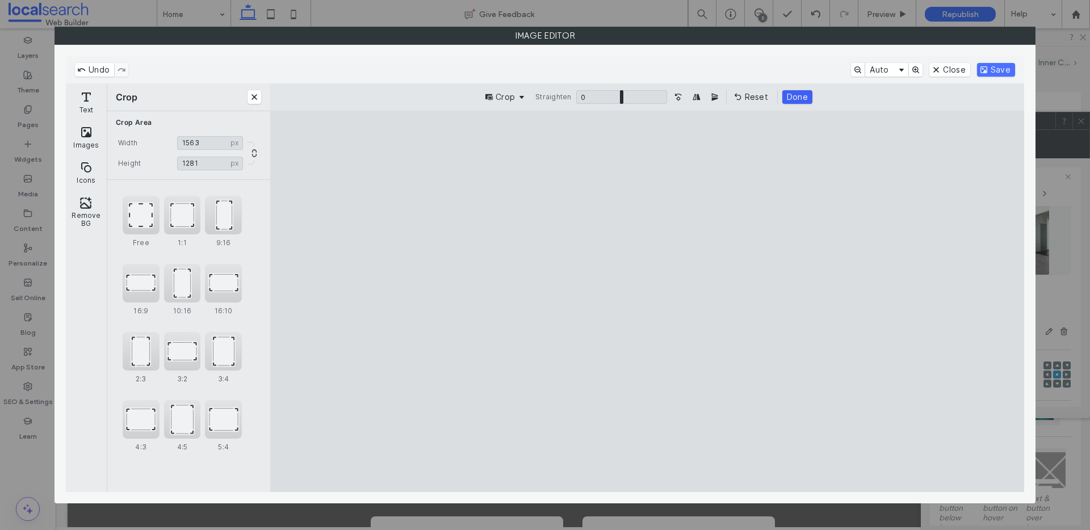
click at [788, 95] on button "Done" at bounding box center [797, 97] width 30 height 14
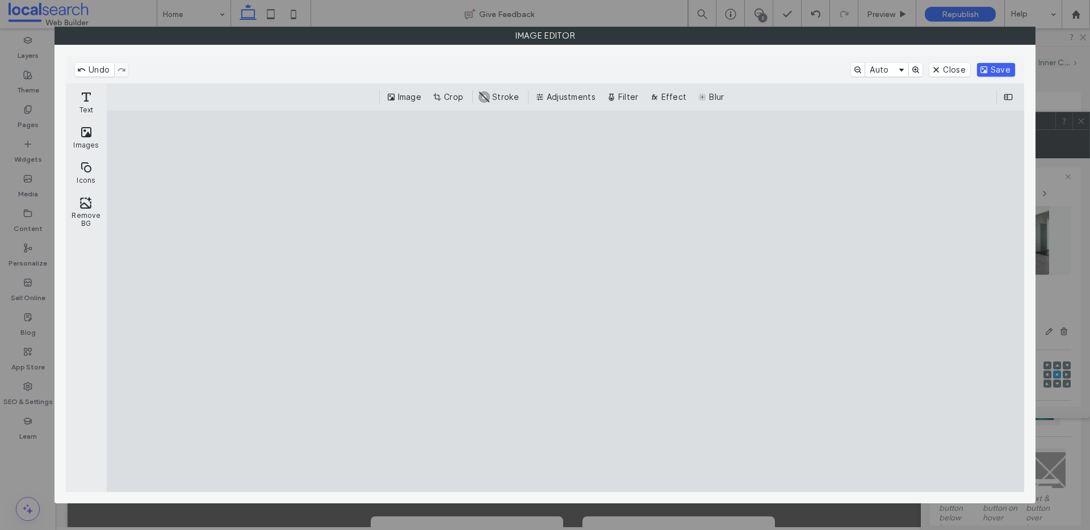
click at [992, 69] on button "Save" at bounding box center [996, 70] width 38 height 14
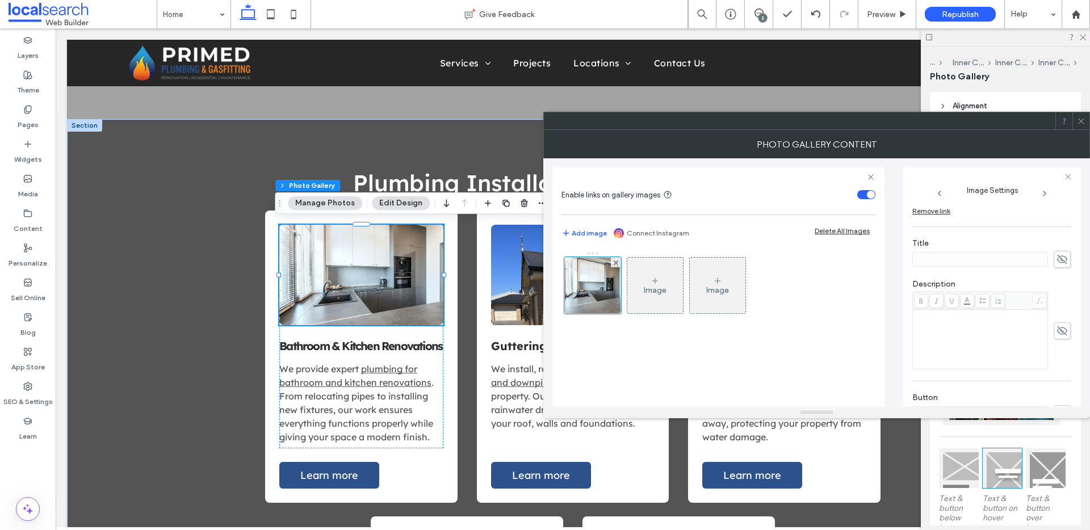
scroll to position [350, 0]
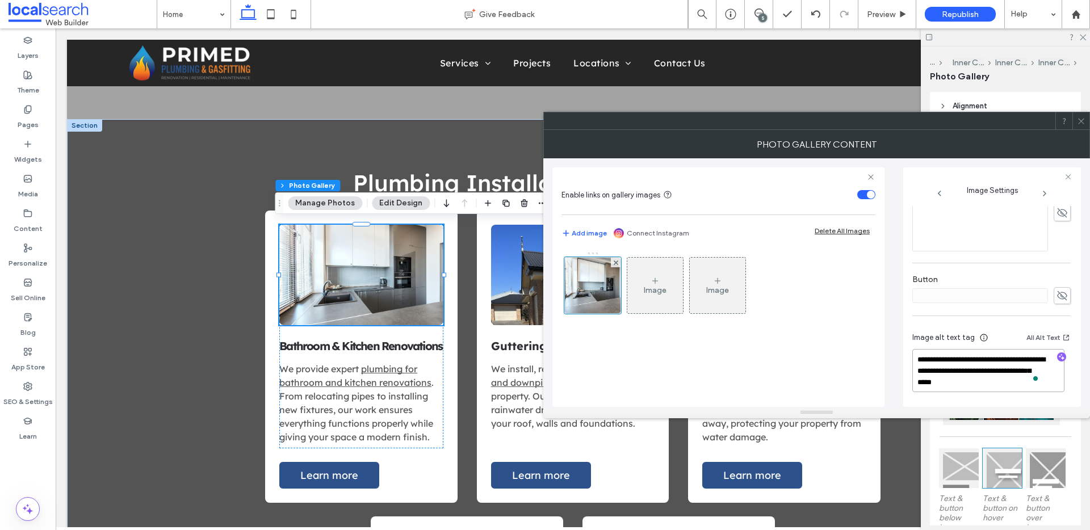
drag, startPoint x: 947, startPoint y: 364, endPoint x: 915, endPoint y: 356, distance: 33.9
click at [915, 356] on textarea "**********" at bounding box center [988, 370] width 152 height 43
type textarea "**********"
click at [1087, 121] on div at bounding box center [1080, 120] width 17 height 17
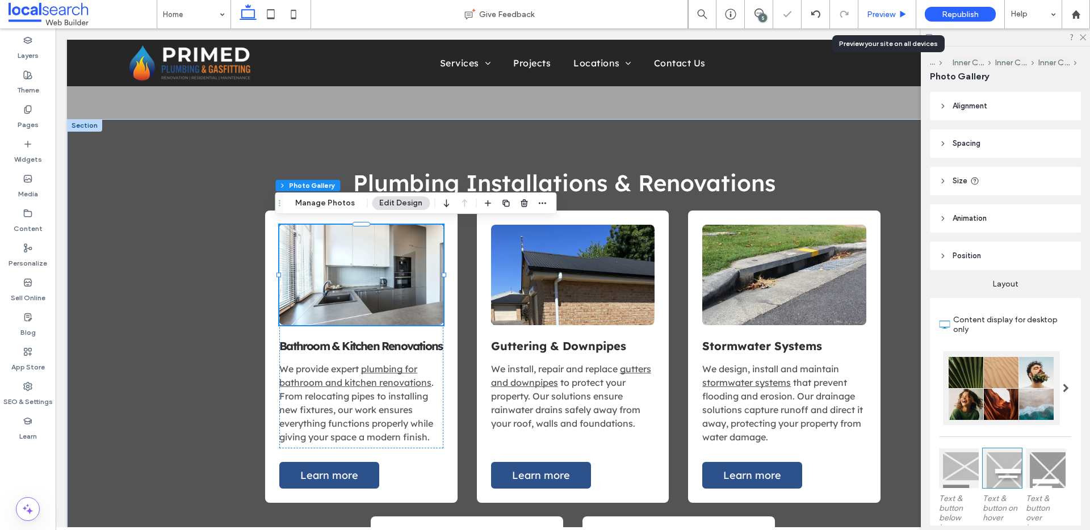
click at [875, 14] on span "Preview" at bounding box center [881, 15] width 28 height 10
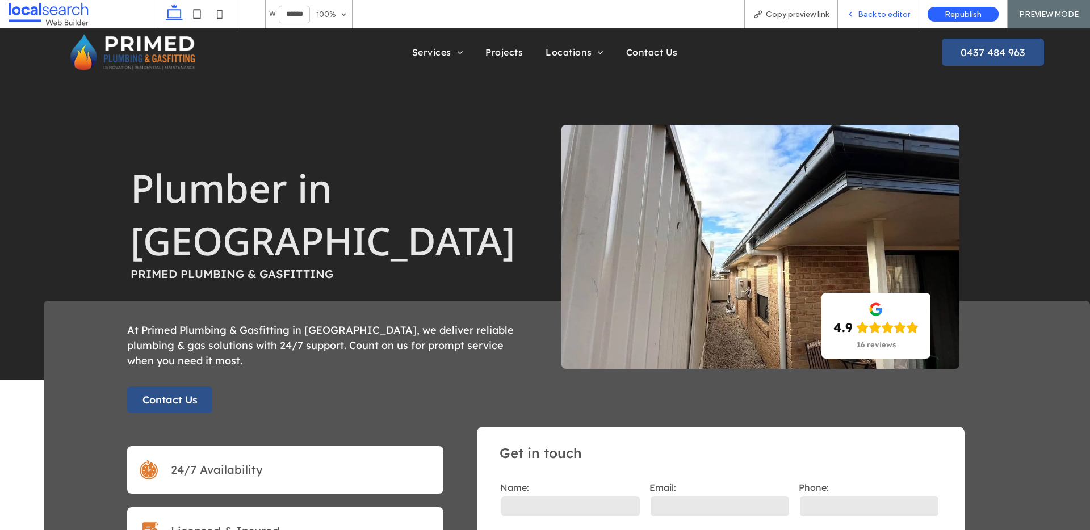
click at [869, 12] on span "Back to editor" at bounding box center [884, 15] width 52 height 10
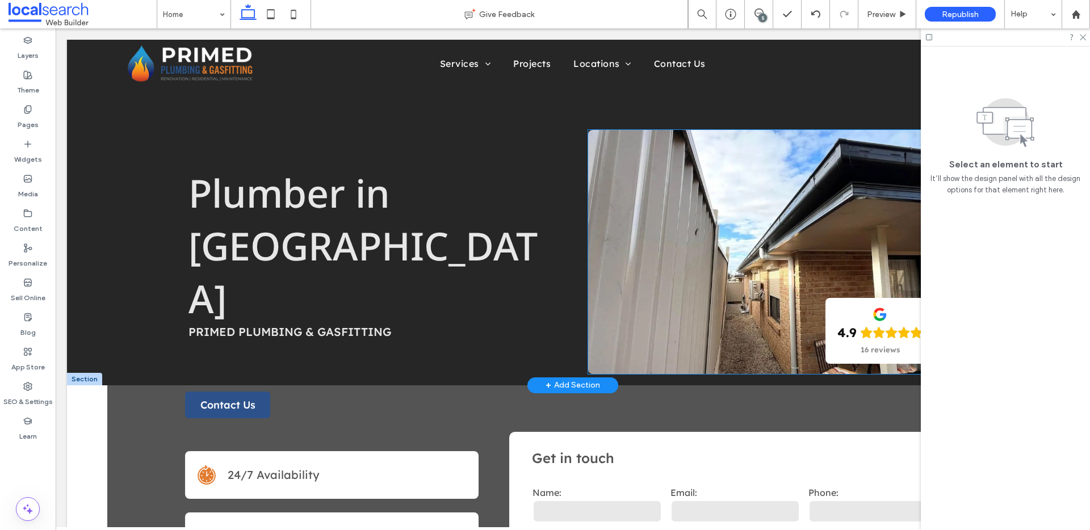
click at [739, 212] on link at bounding box center [772, 252] width 369 height 244
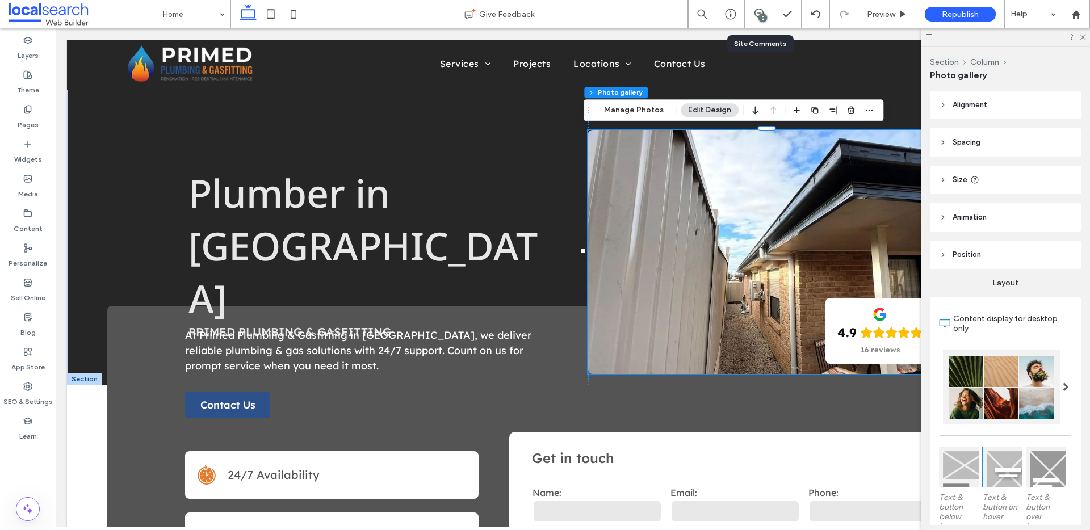
click at [758, 7] on div "5" at bounding box center [759, 14] width 28 height 28
click at [758, 11] on icon at bounding box center [758, 13] width 9 height 9
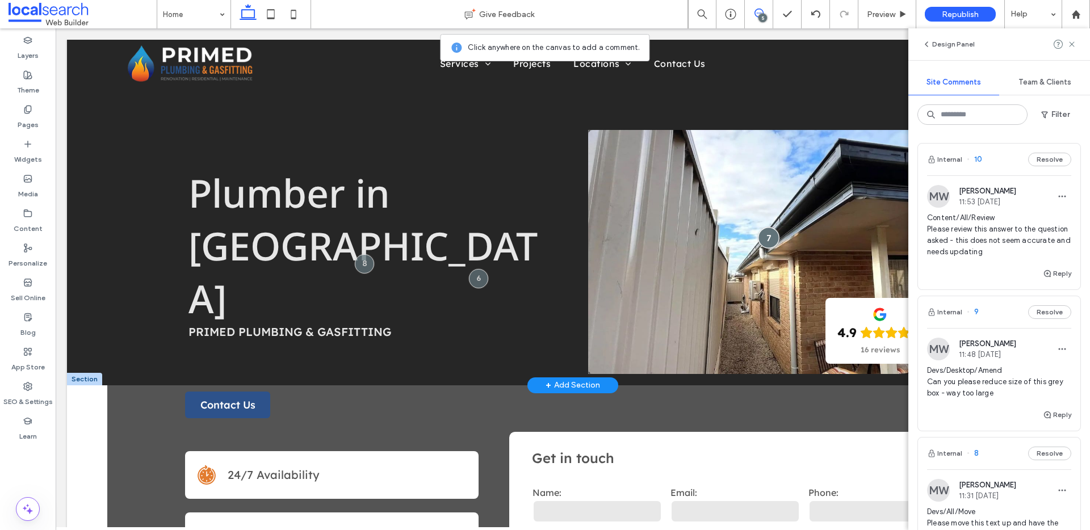
click at [762, 240] on div at bounding box center [768, 237] width 21 height 21
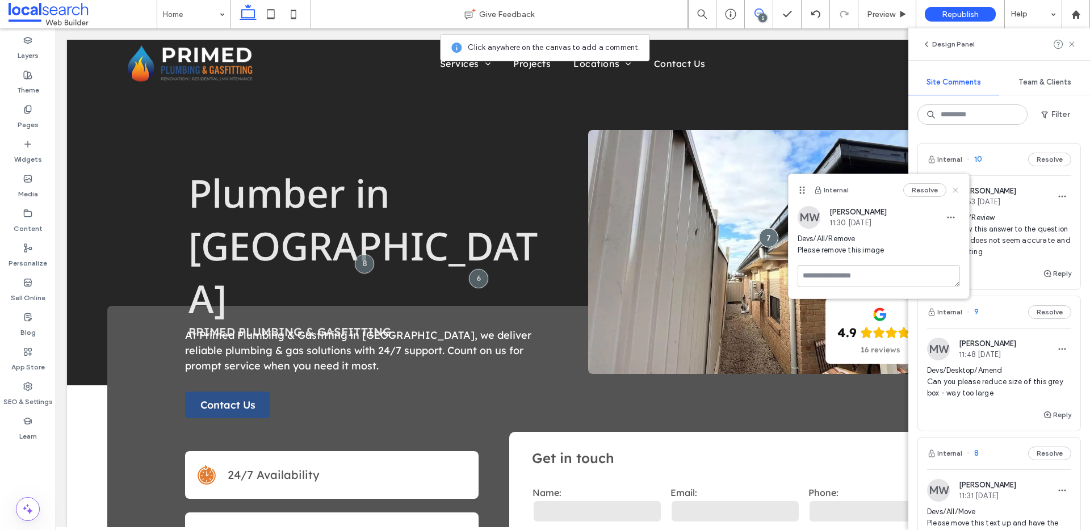
click at [956, 191] on use at bounding box center [955, 189] width 5 height 5
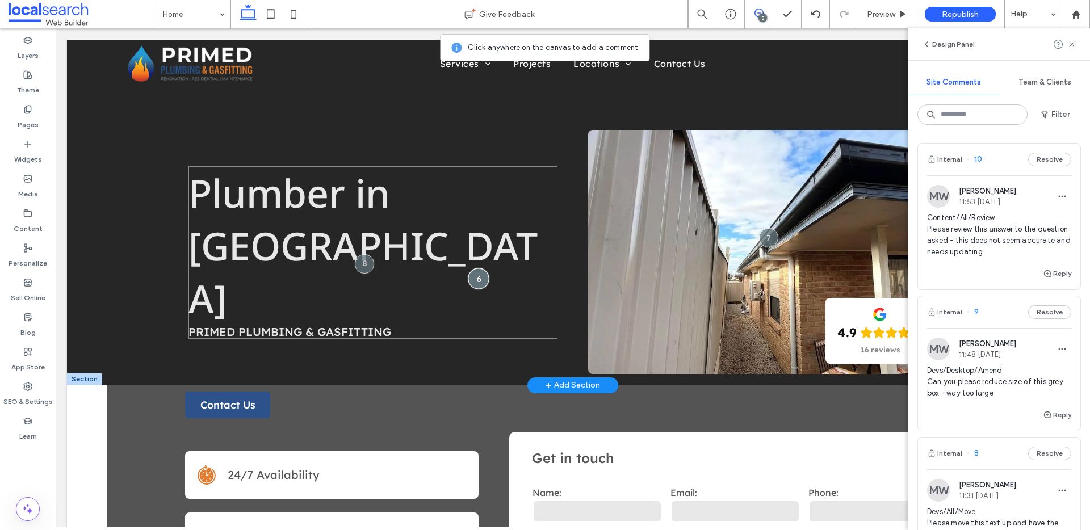
click at [477, 268] on div at bounding box center [478, 278] width 21 height 21
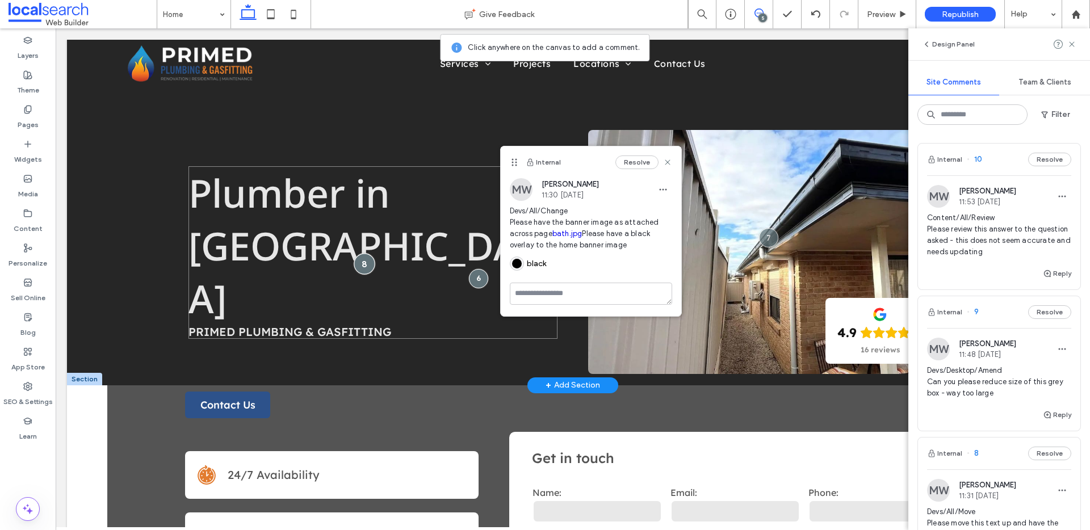
click at [362, 253] on div at bounding box center [364, 263] width 21 height 21
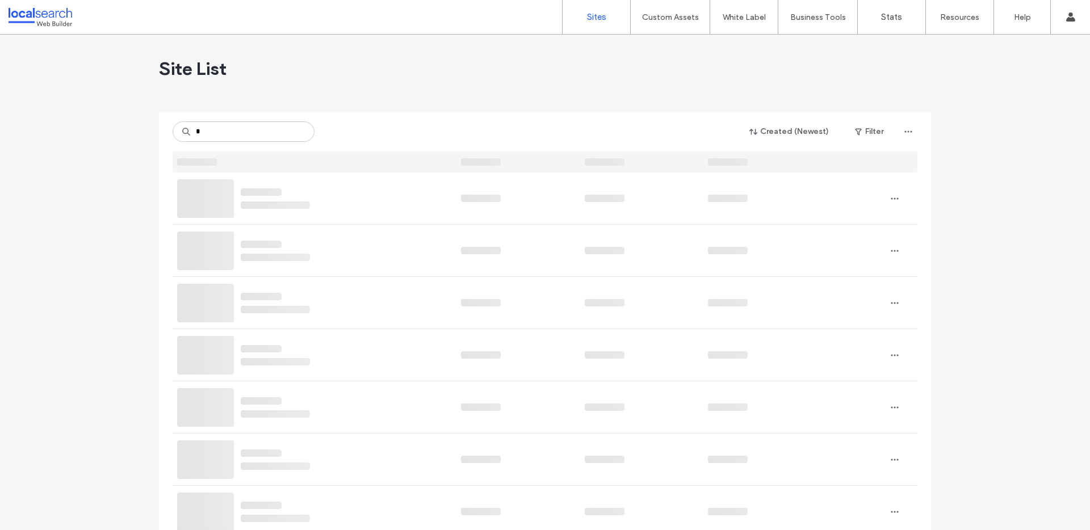
type input "*"
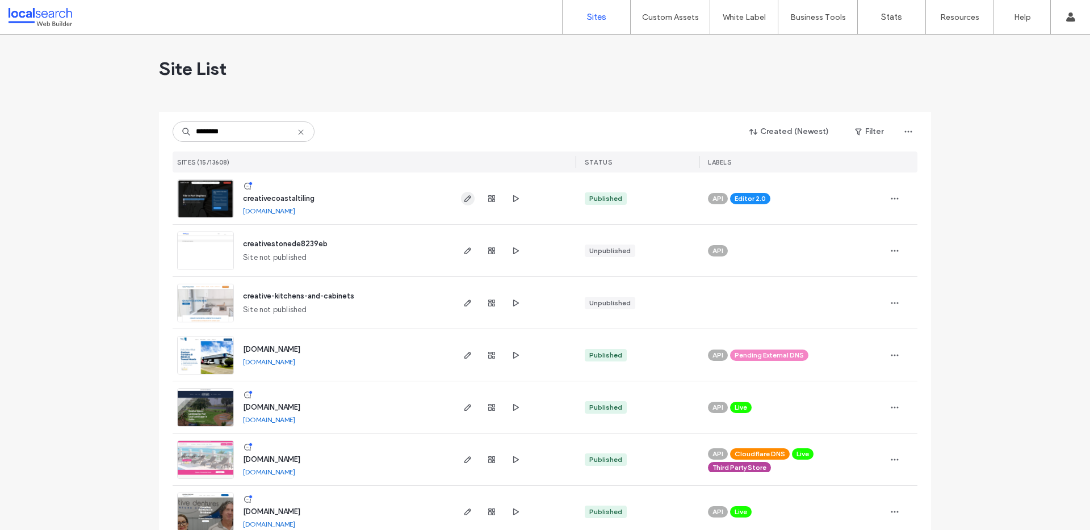
type input "********"
click at [463, 196] on icon "button" at bounding box center [467, 198] width 9 height 9
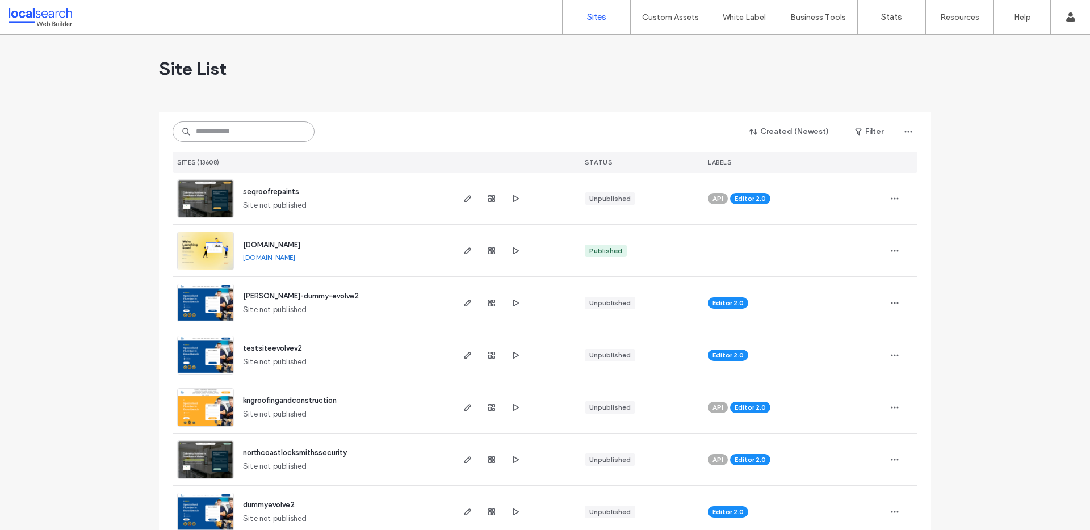
click at [259, 129] on input at bounding box center [244, 131] width 142 height 20
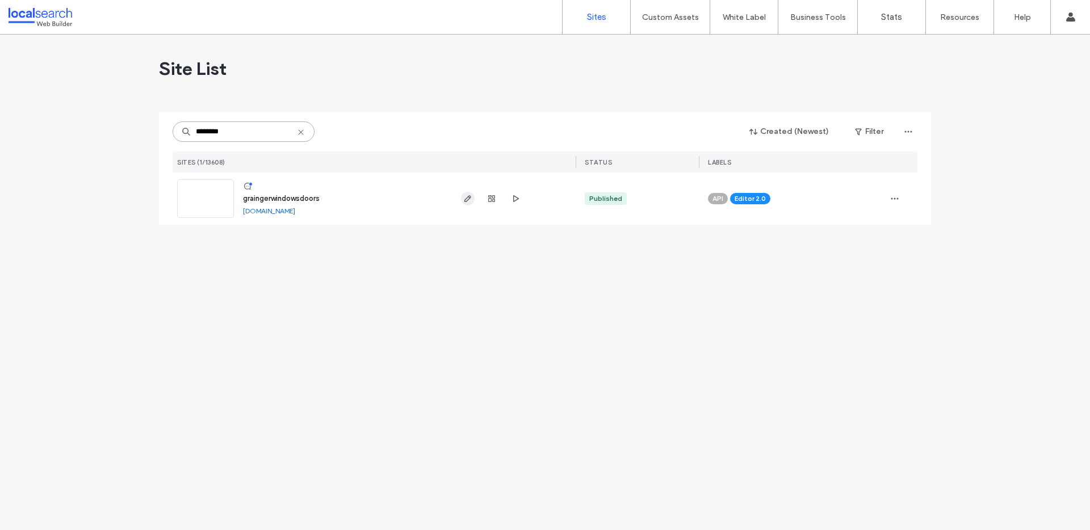
type input "********"
click at [468, 201] on icon "button" at bounding box center [467, 198] width 9 height 9
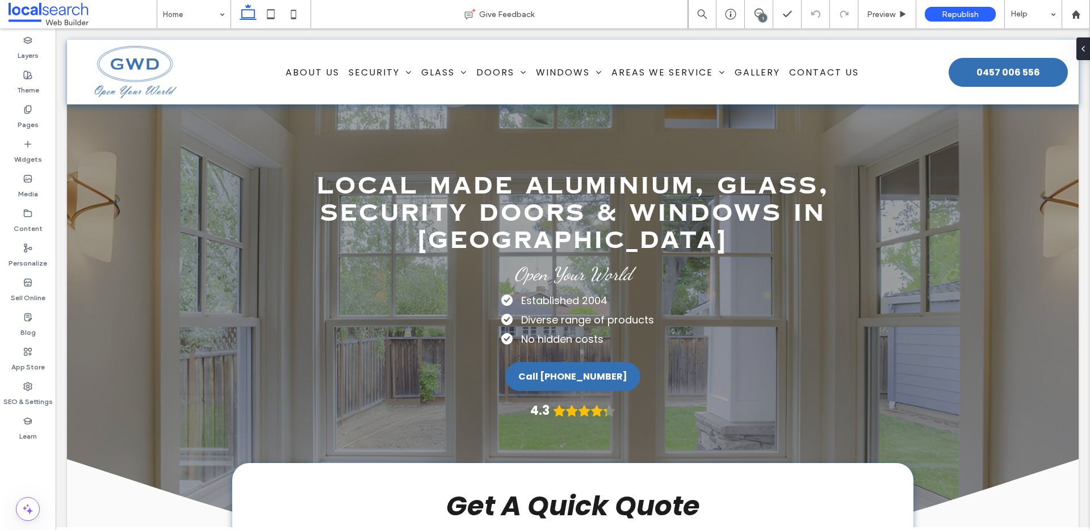
click at [765, 7] on div "1" at bounding box center [759, 14] width 28 height 28
click at [760, 10] on icon at bounding box center [758, 13] width 9 height 9
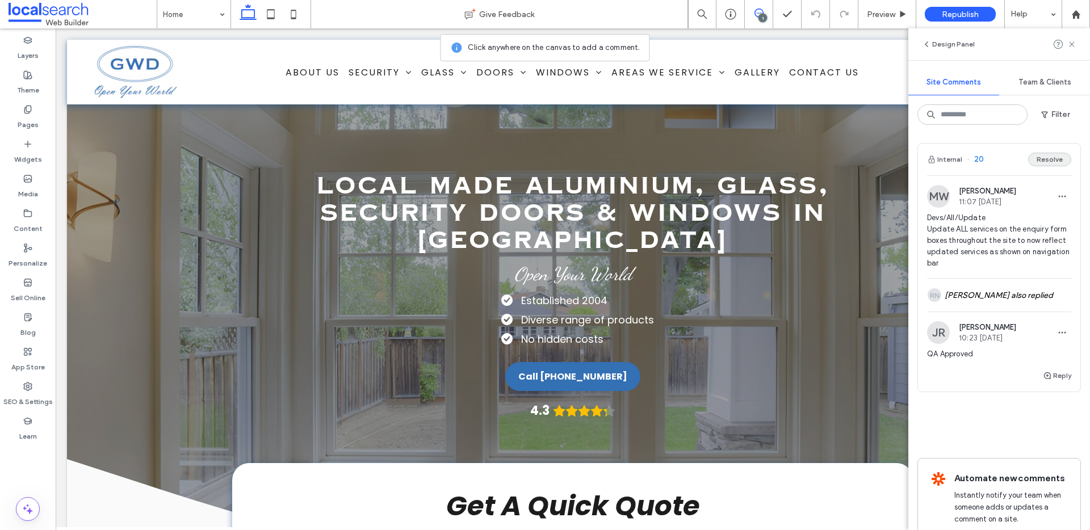
click at [1051, 161] on button "Resolve" at bounding box center [1049, 160] width 43 height 14
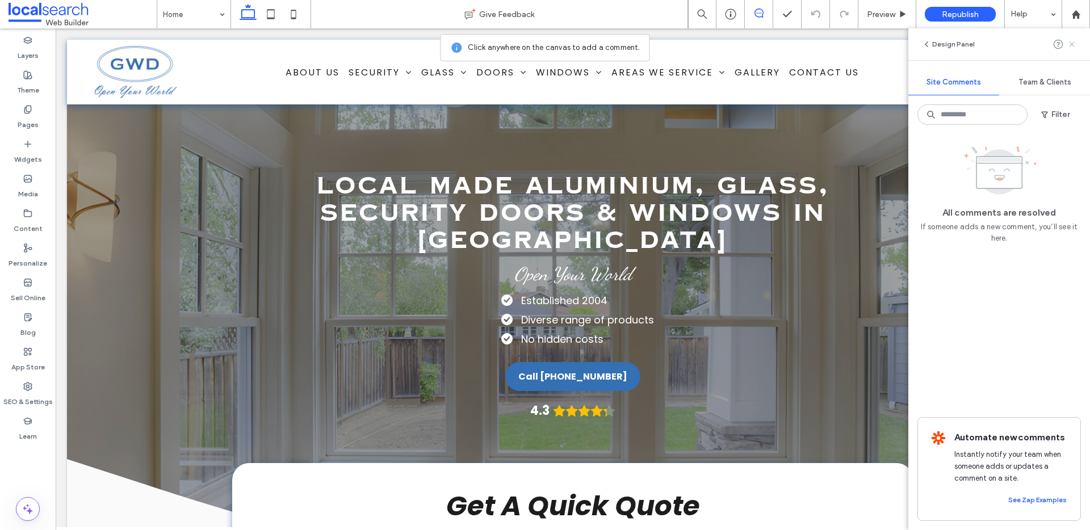
click at [1070, 45] on icon at bounding box center [1071, 44] width 9 height 9
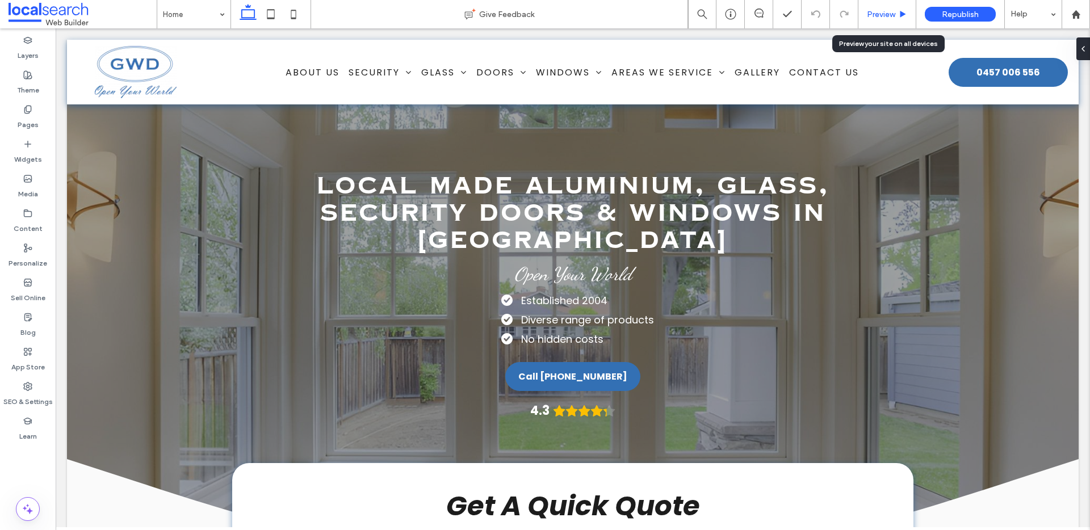
click at [875, 16] on span "Preview" at bounding box center [881, 15] width 28 height 10
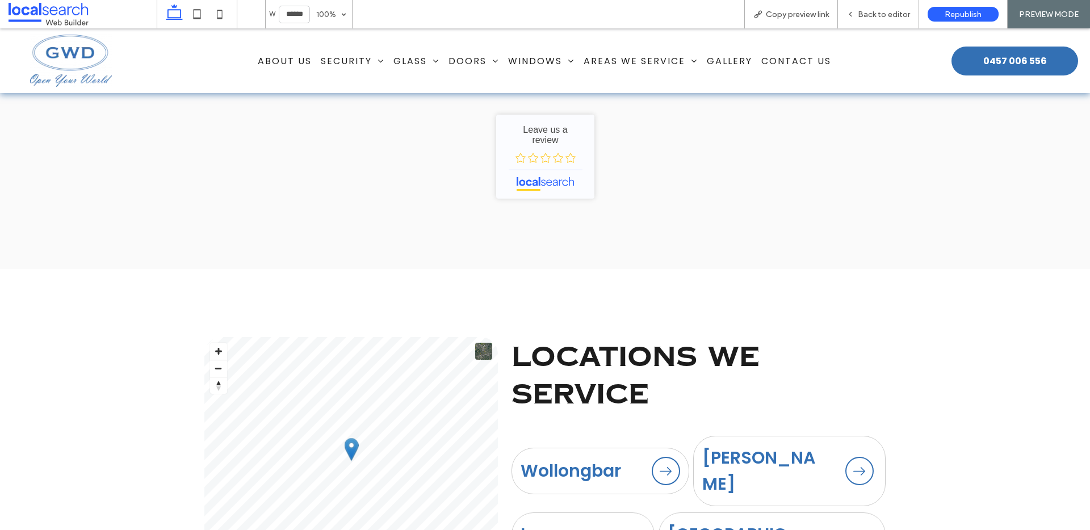
scroll to position [3577, 0]
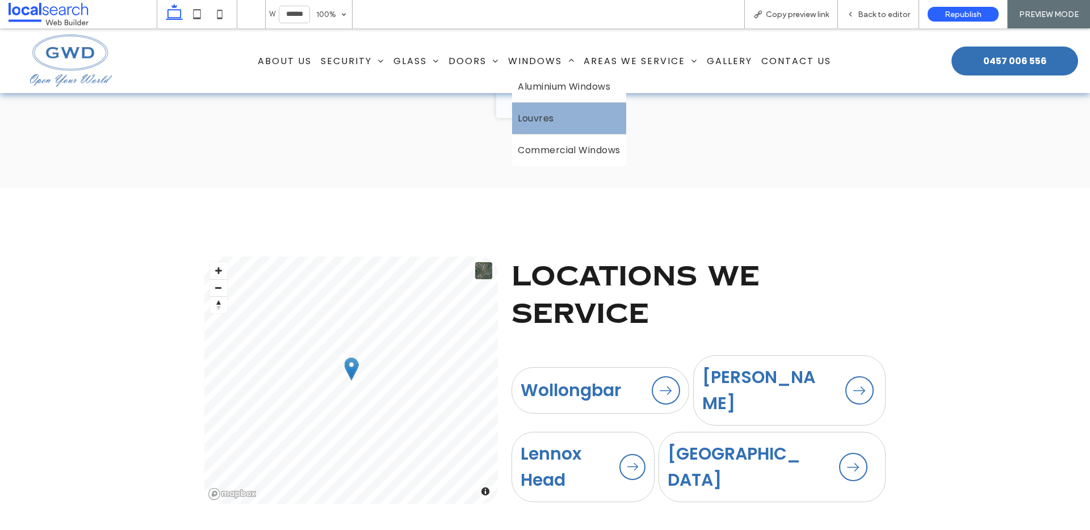
click at [547, 116] on span "Louvres" at bounding box center [536, 118] width 36 height 14
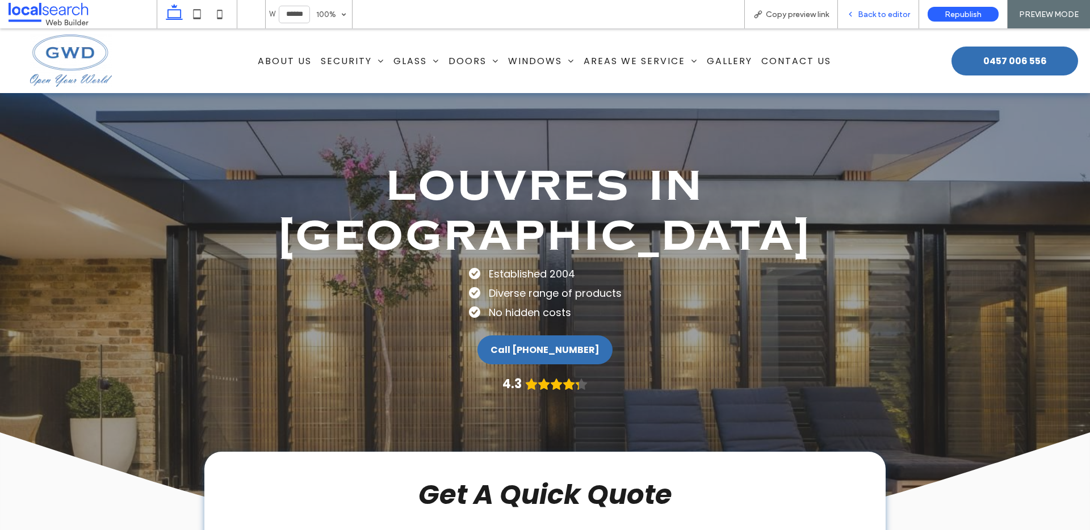
click at [882, 16] on span "Back to editor" at bounding box center [884, 15] width 52 height 10
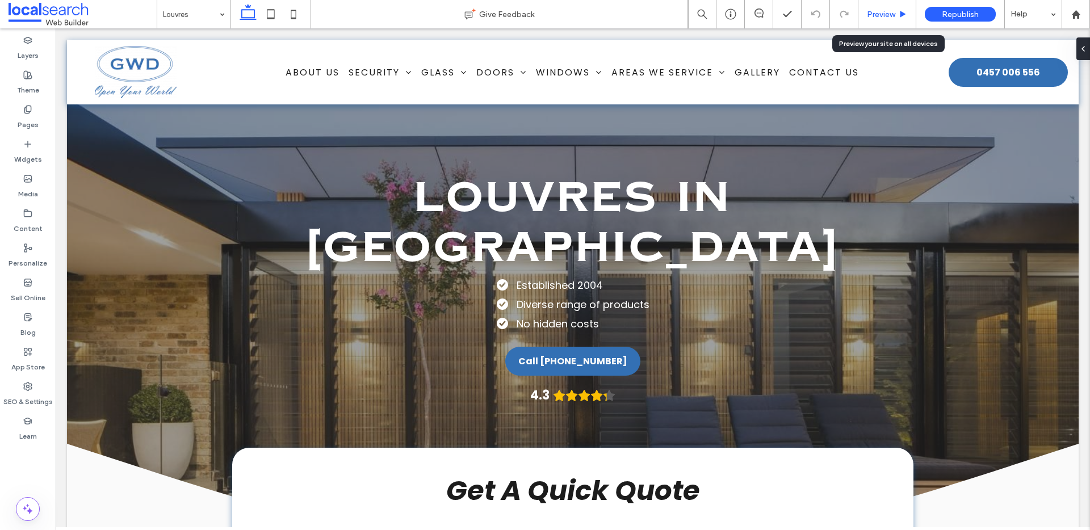
click at [883, 15] on span "Preview" at bounding box center [881, 15] width 28 height 10
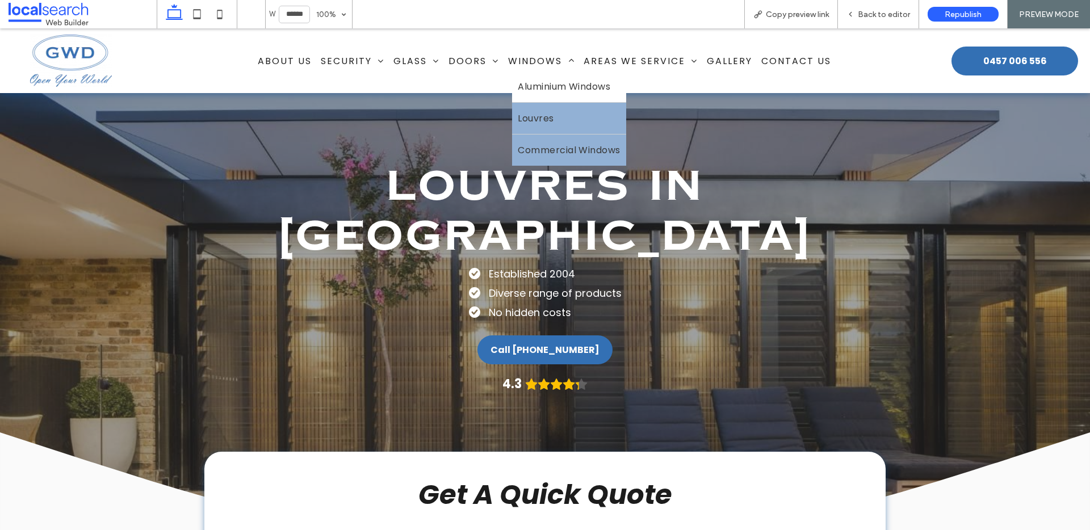
drag, startPoint x: 544, startPoint y: 149, endPoint x: 775, endPoint y: 190, distance: 234.6
click at [544, 149] on span "Commercial Windows" at bounding box center [569, 150] width 103 height 14
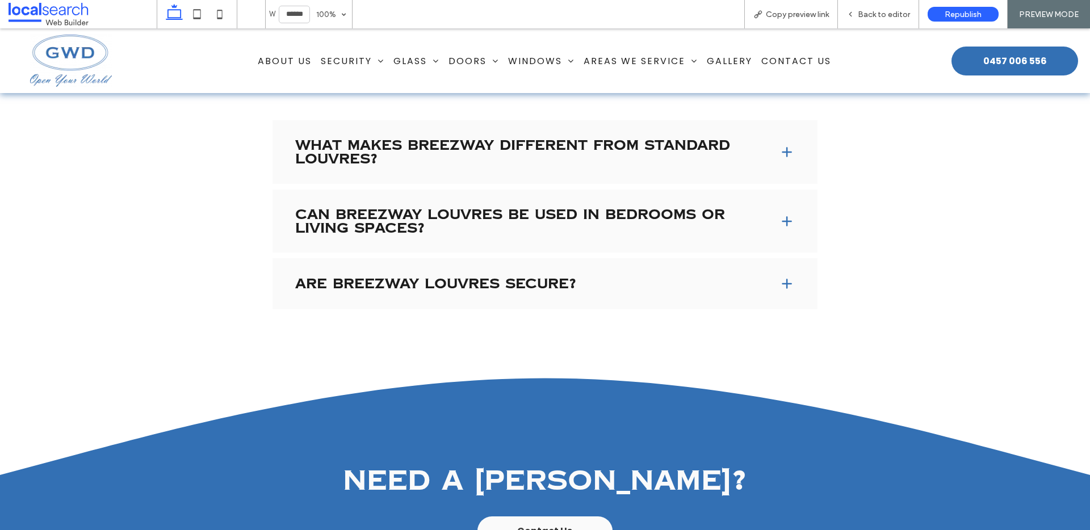
scroll to position [1636, 0]
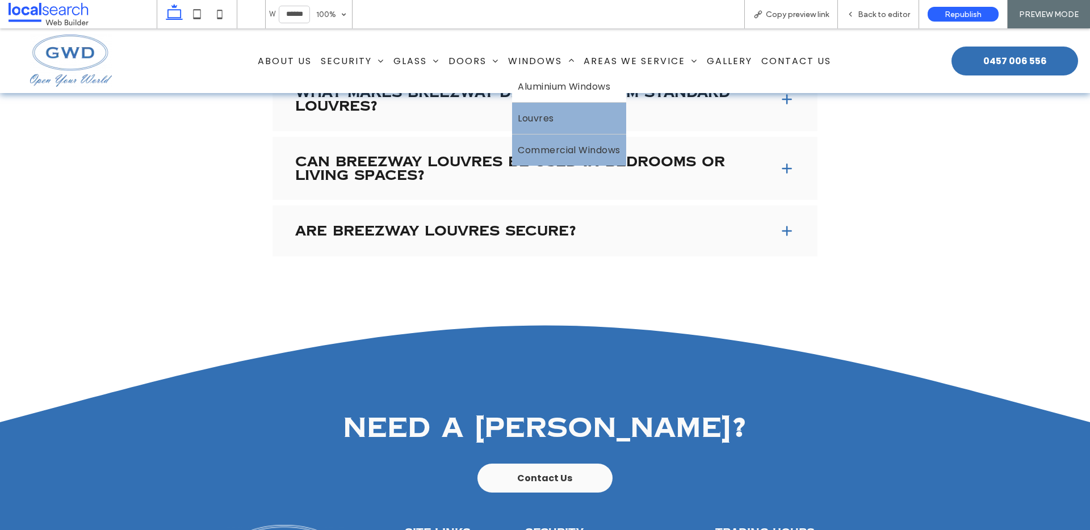
click at [545, 146] on span "Commercial Windows" at bounding box center [569, 150] width 103 height 14
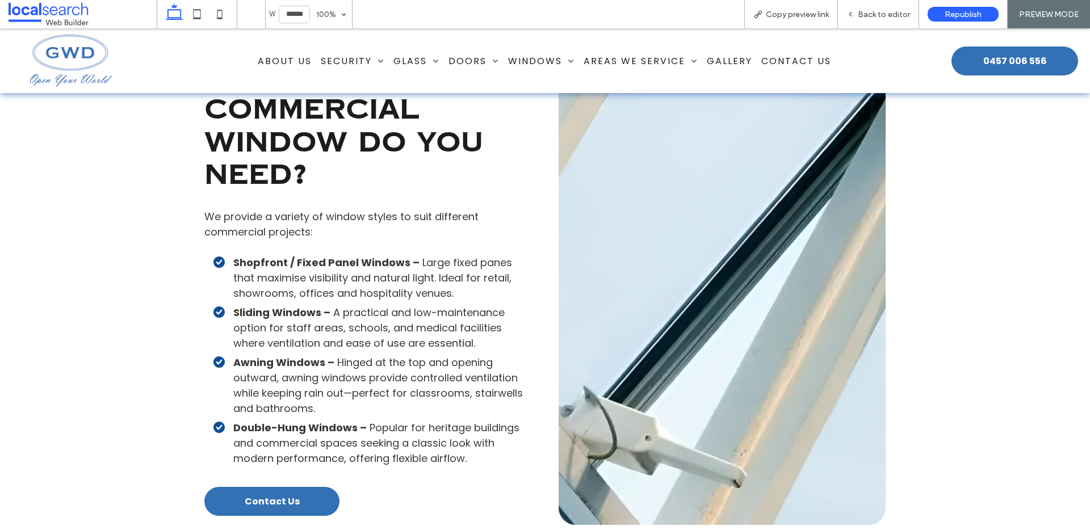
scroll to position [1302, 0]
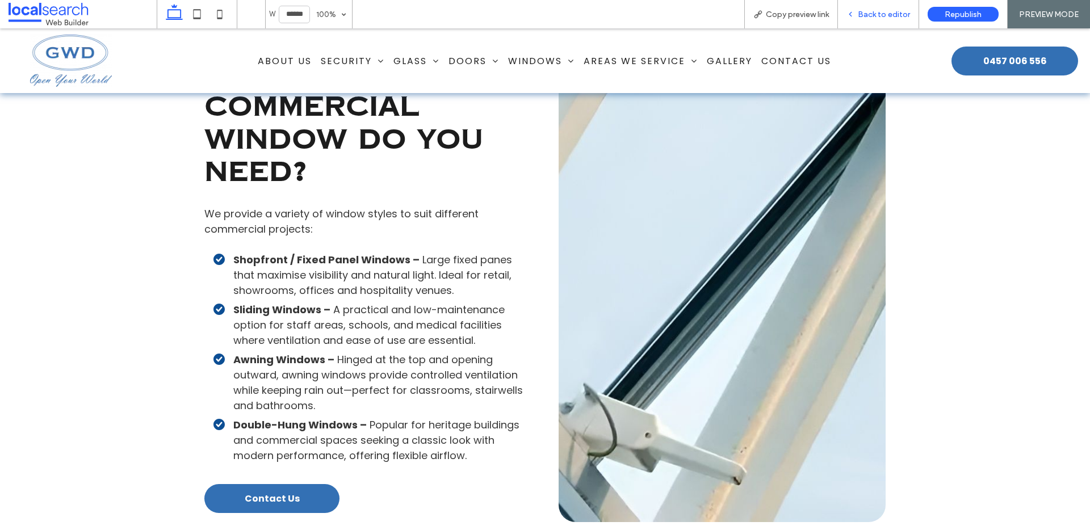
click at [875, 16] on span "Back to editor" at bounding box center [884, 15] width 52 height 10
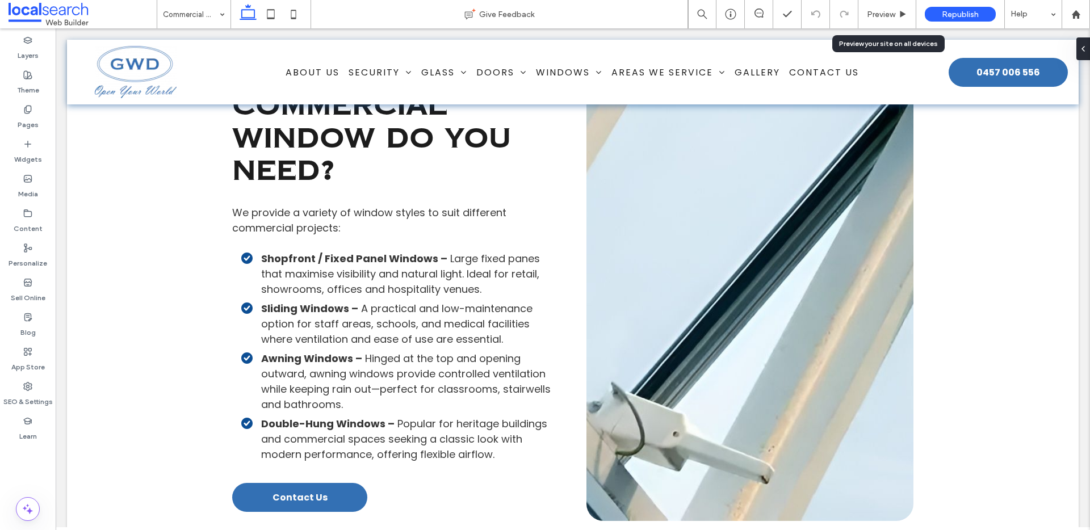
scroll to position [1298, 0]
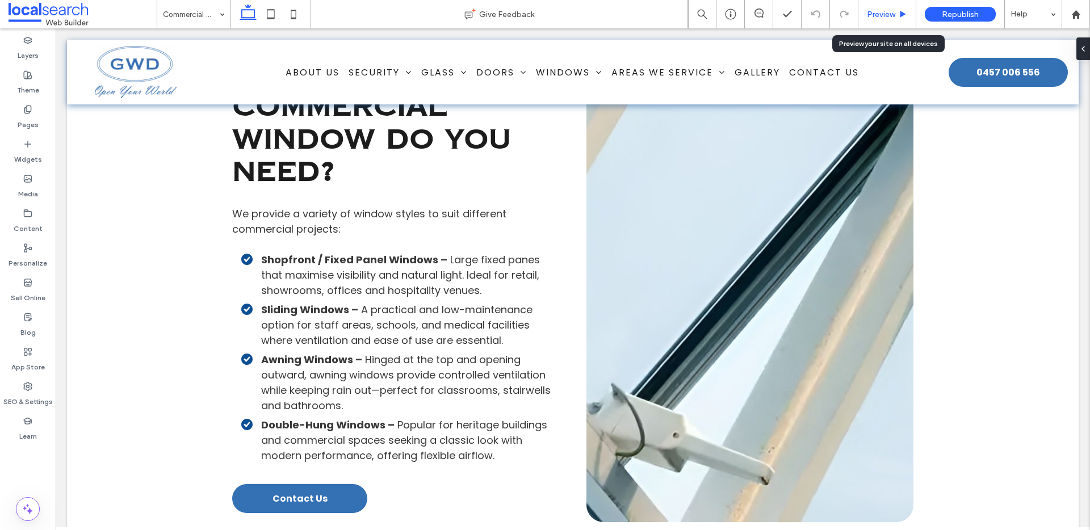
click at [895, 10] on span "Preview" at bounding box center [881, 15] width 28 height 10
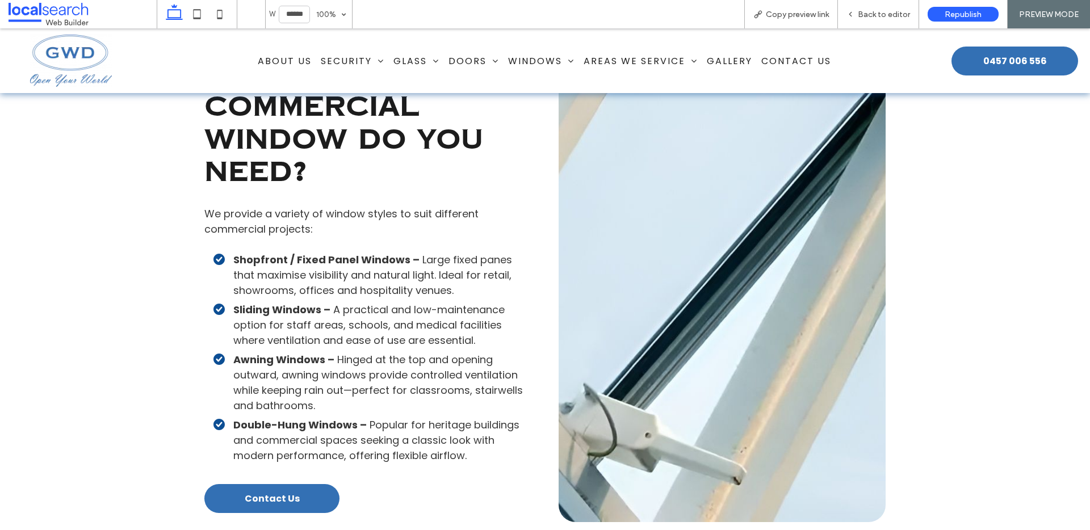
click at [895, 10] on span "Back to editor" at bounding box center [884, 15] width 52 height 10
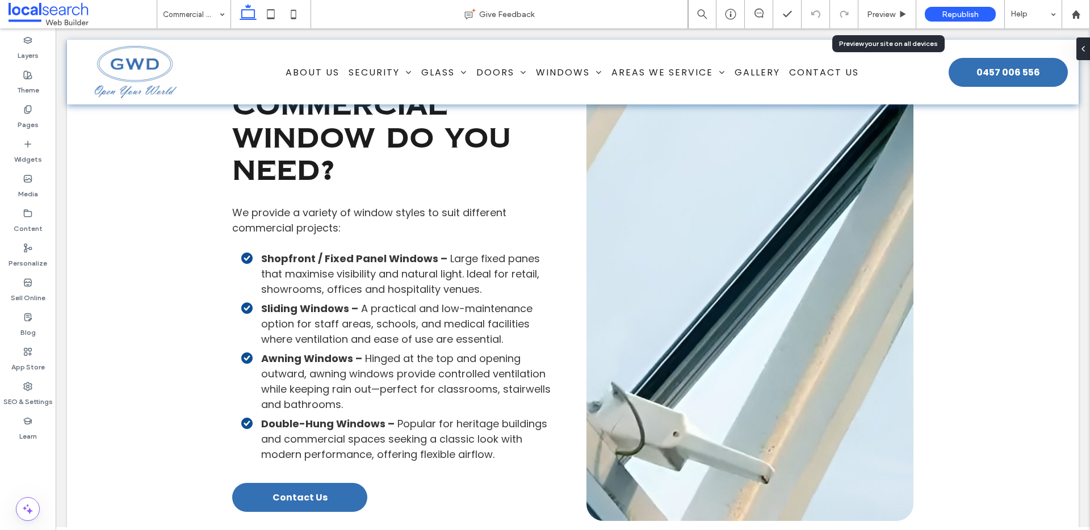
scroll to position [1298, 0]
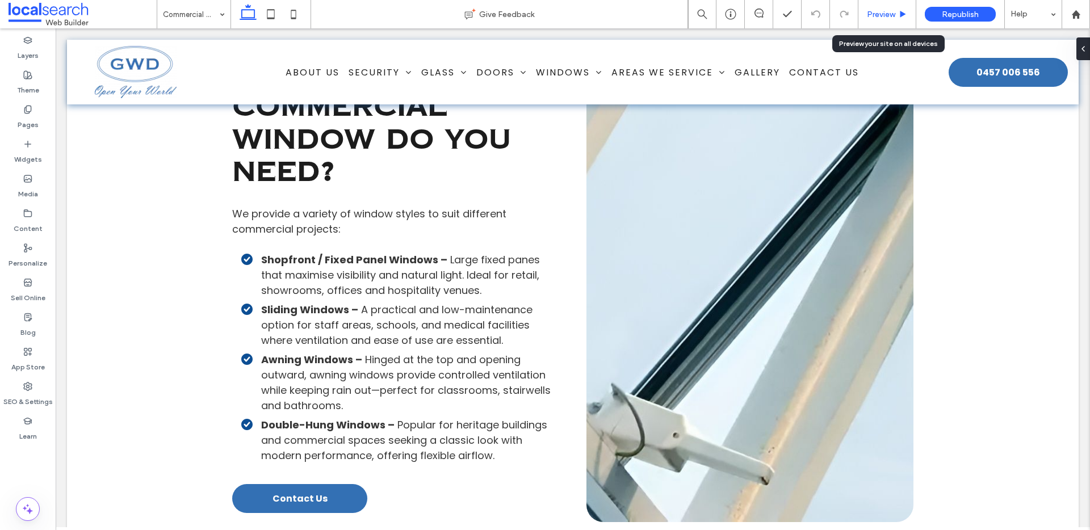
click at [882, 16] on span "Preview" at bounding box center [881, 15] width 28 height 10
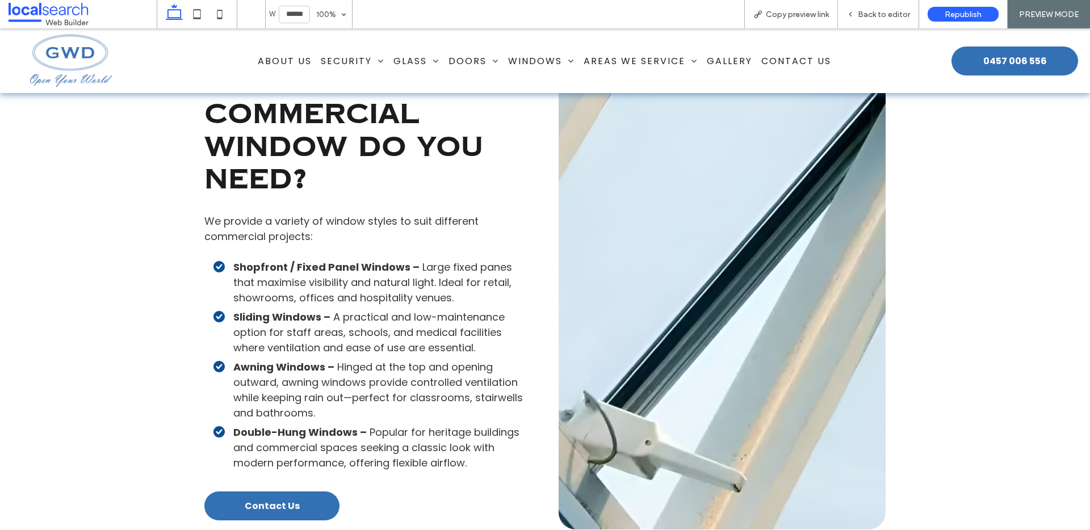
scroll to position [1302, 0]
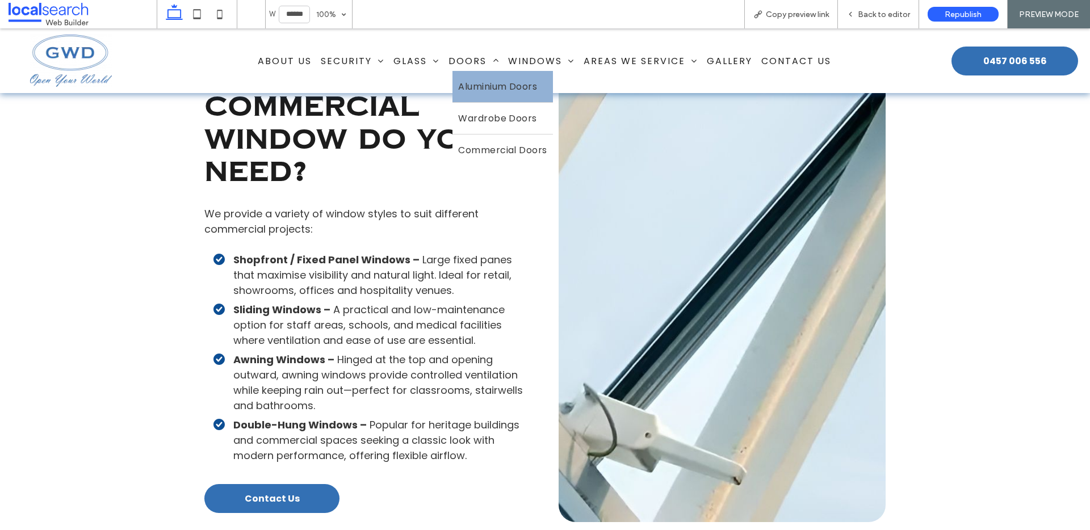
click at [476, 86] on span "Aluminium Doors" at bounding box center [497, 86] width 79 height 14
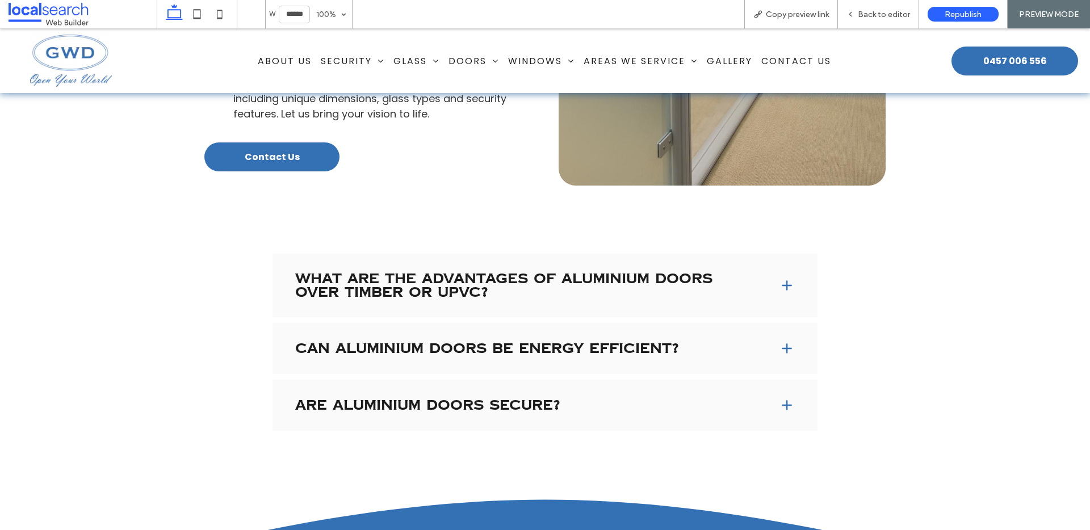
scroll to position [1618, 0]
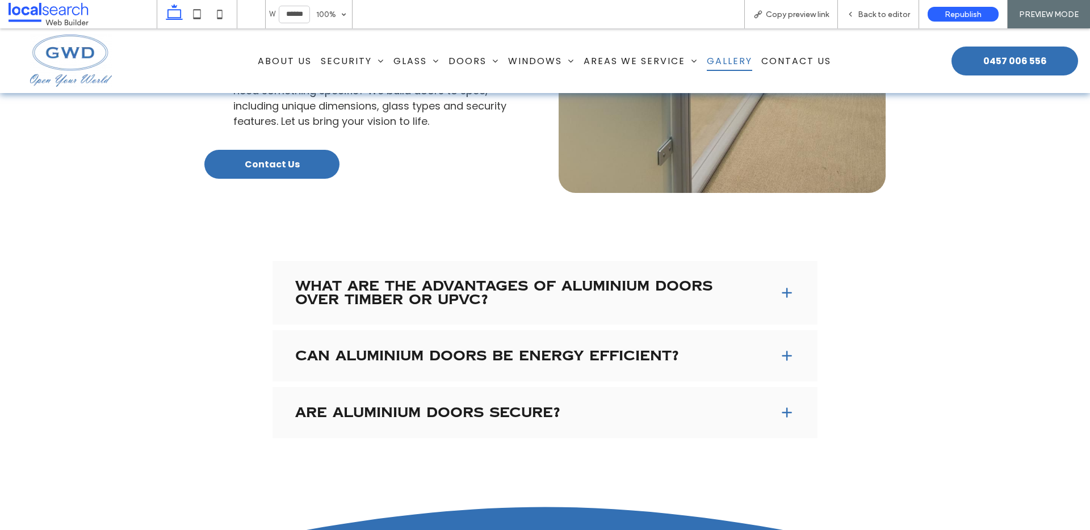
click at [728, 60] on span "Gallery" at bounding box center [729, 61] width 45 height 20
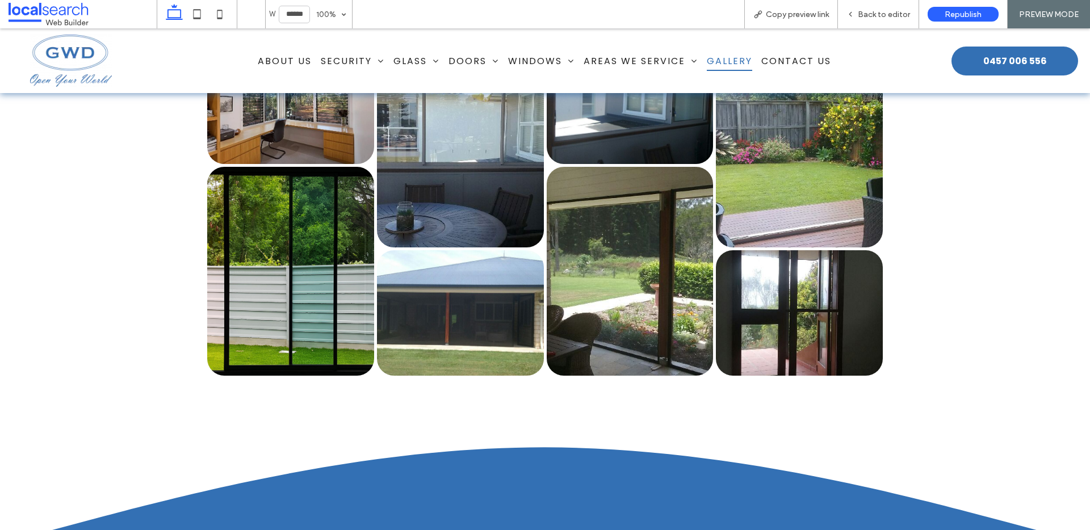
scroll to position [1134, 0]
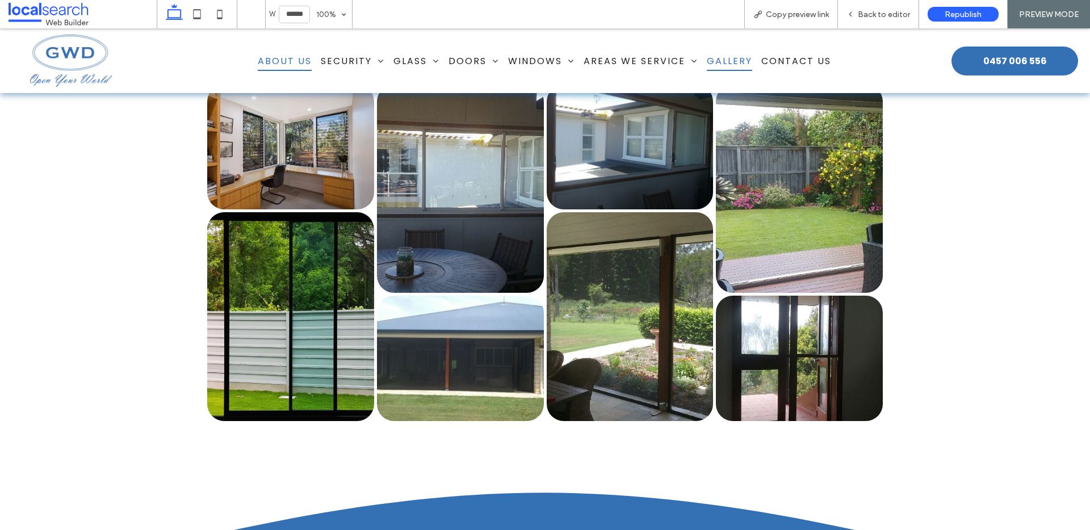
click at [283, 57] on span "About Us" at bounding box center [285, 61] width 54 height 20
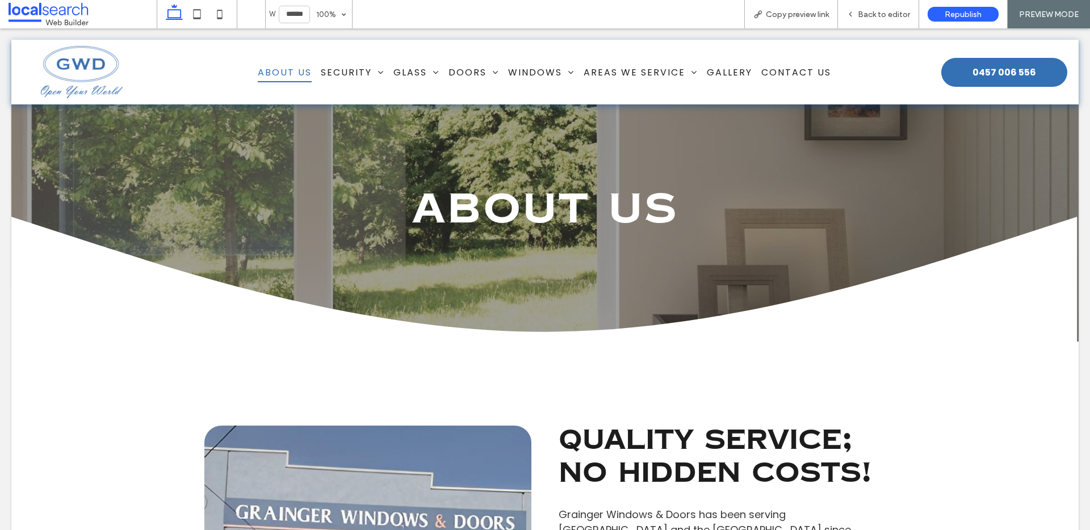
scroll to position [0, 0]
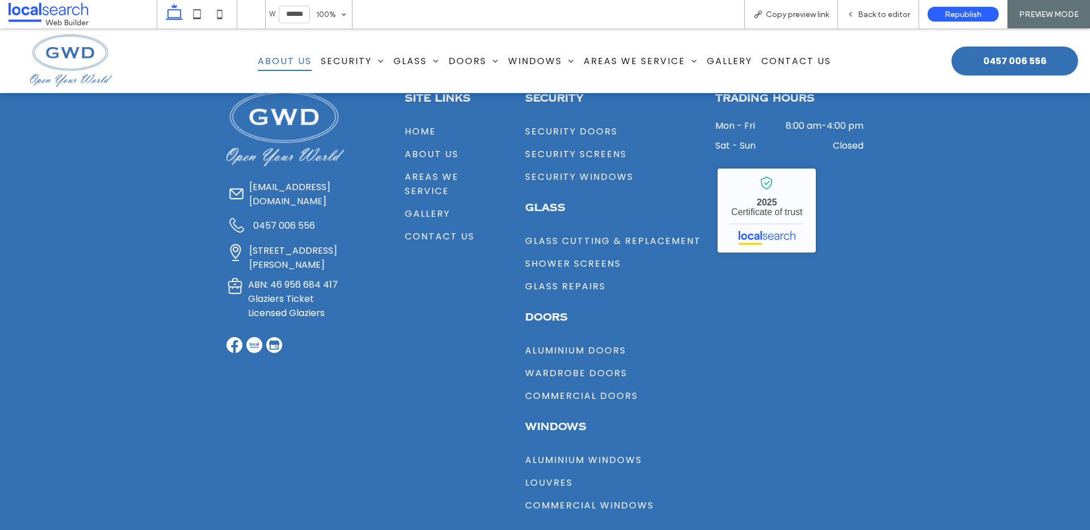
scroll to position [1079, 0]
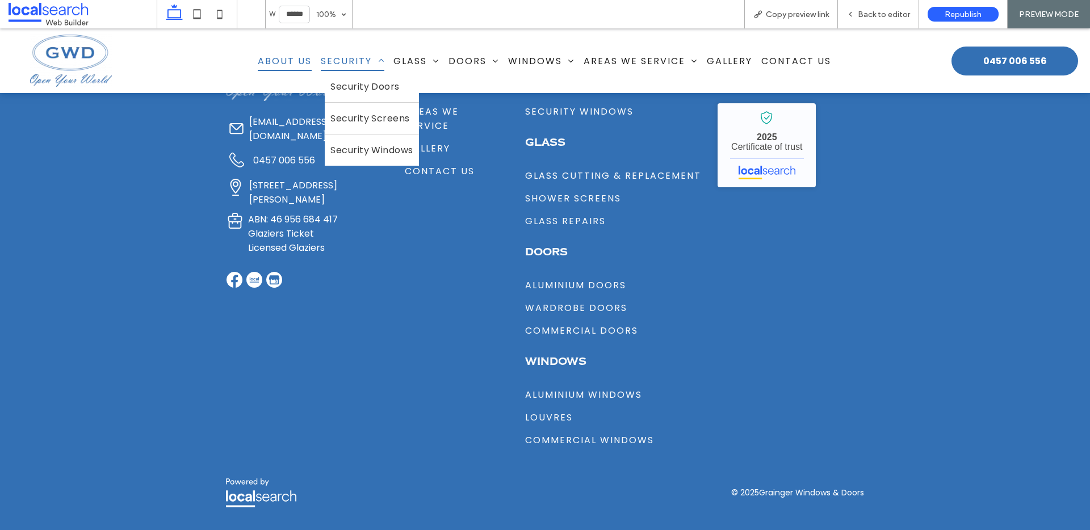
click at [350, 58] on span "Security" at bounding box center [353, 61] width 64 height 20
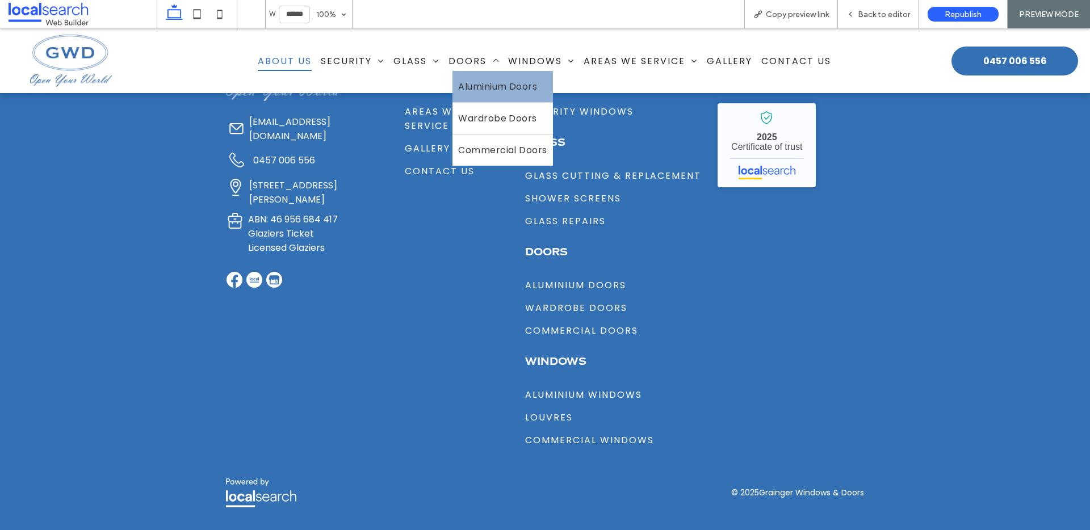
click at [483, 89] on span "Aluminium Doors" at bounding box center [497, 86] width 79 height 14
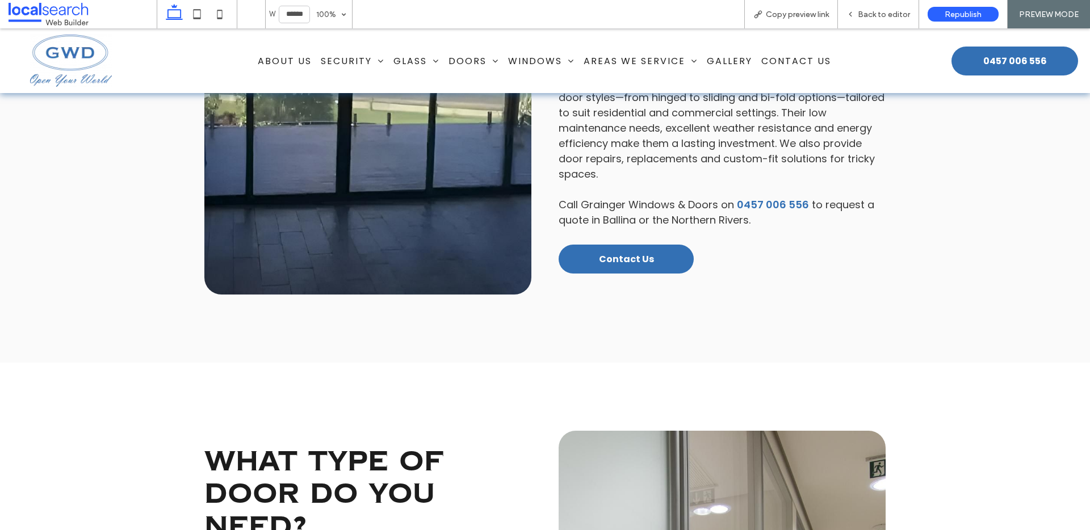
scroll to position [1271, 0]
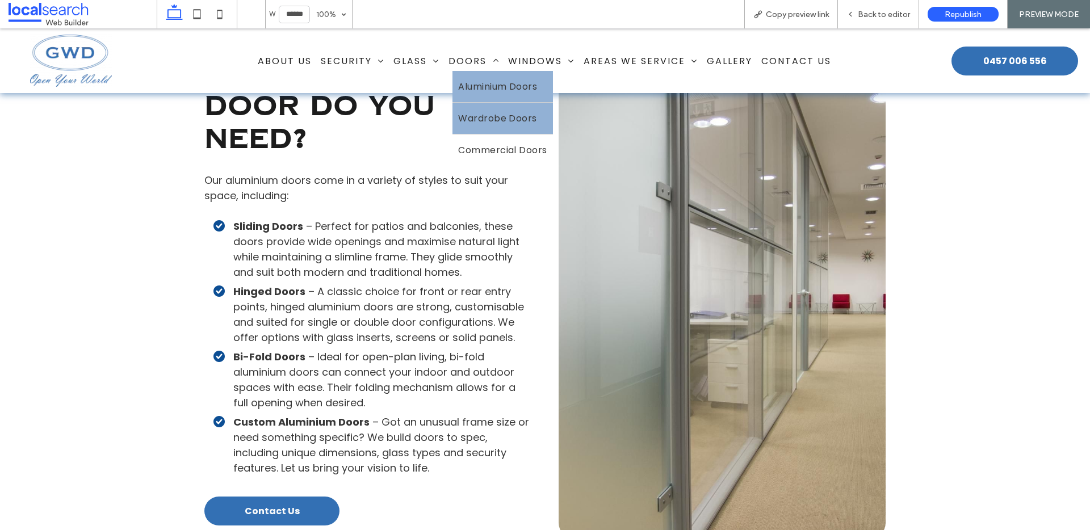
click at [474, 113] on span "Wardrobe Doors" at bounding box center [497, 118] width 79 height 14
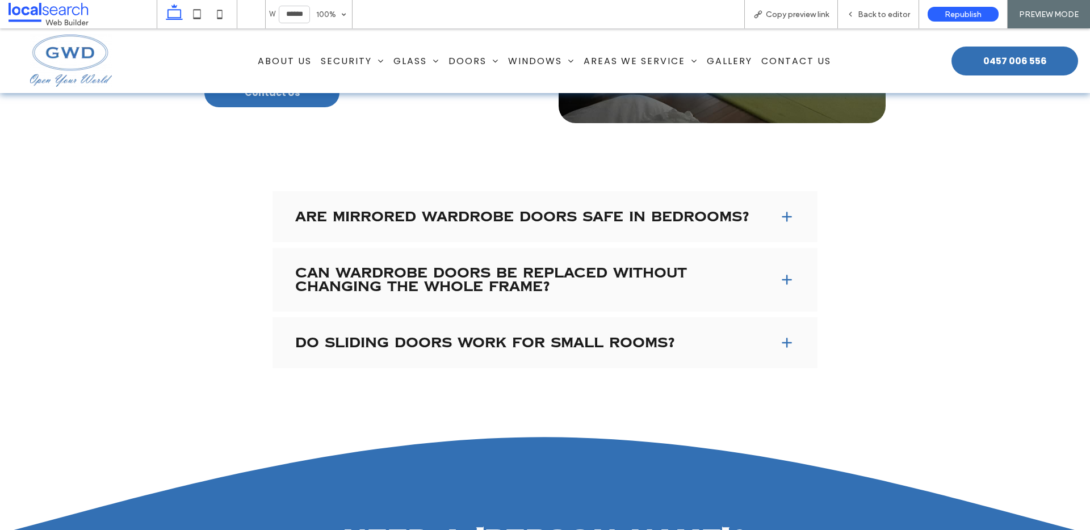
scroll to position [1670, 0]
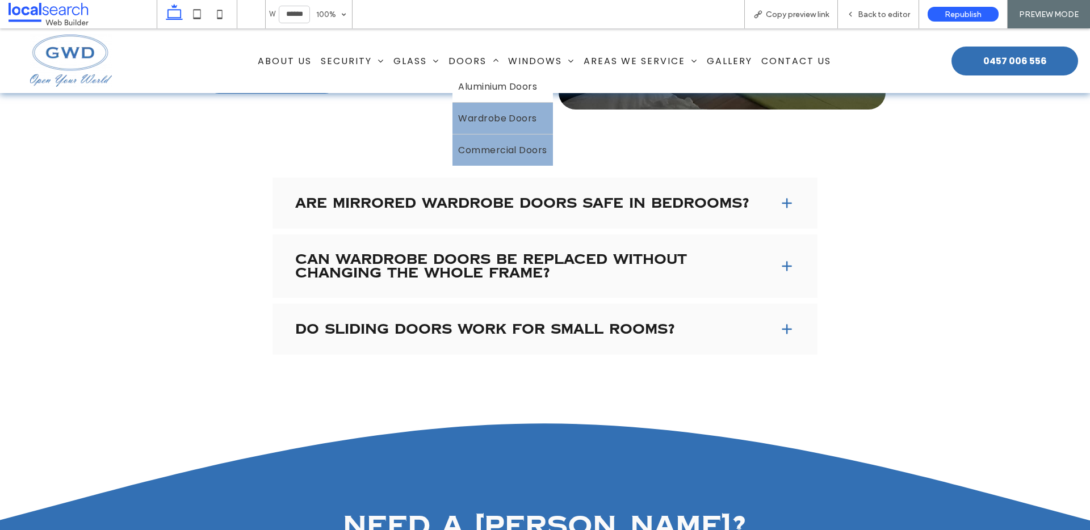
click at [480, 152] on span "Commercial Doors" at bounding box center [502, 150] width 89 height 14
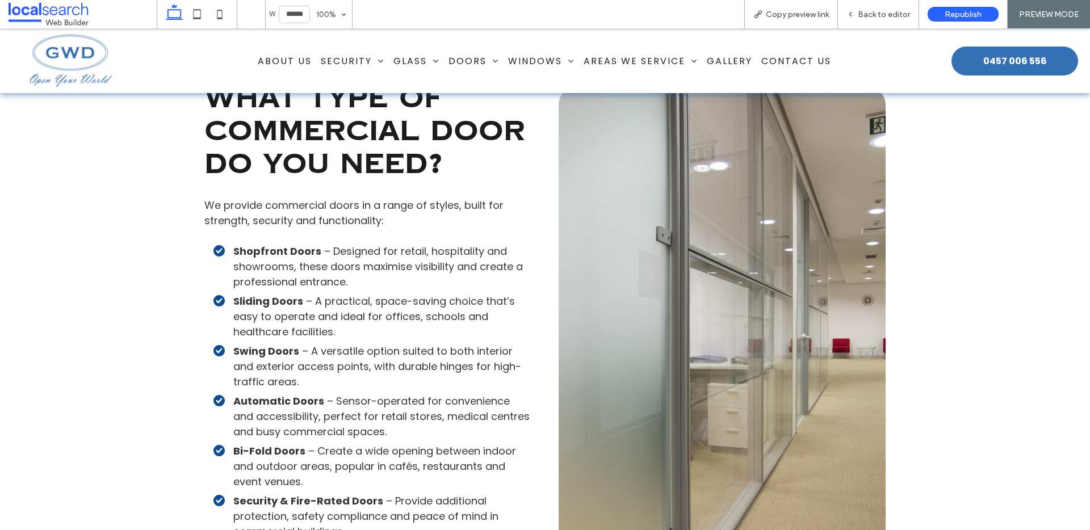
scroll to position [1234, 0]
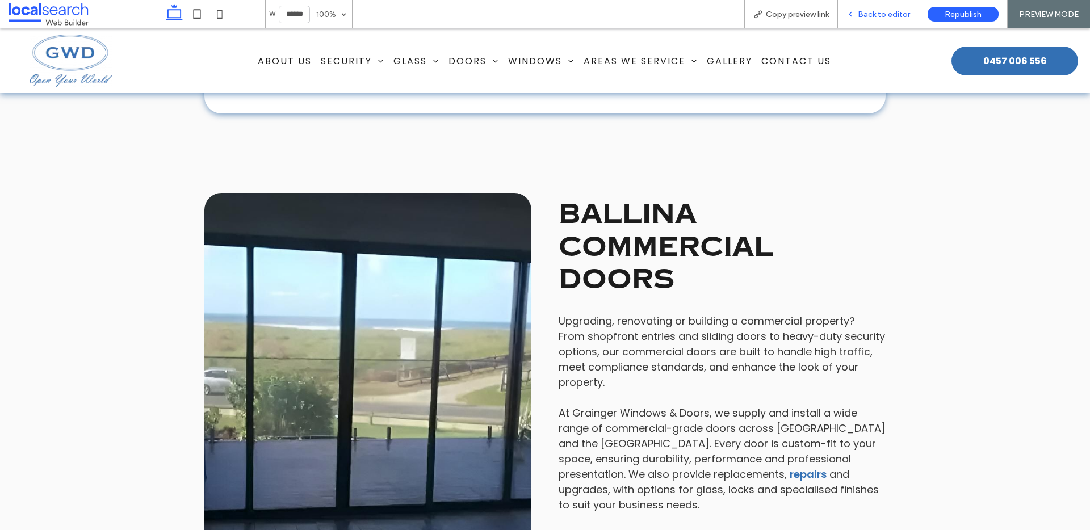
click at [870, 13] on span "Back to editor" at bounding box center [884, 15] width 52 height 10
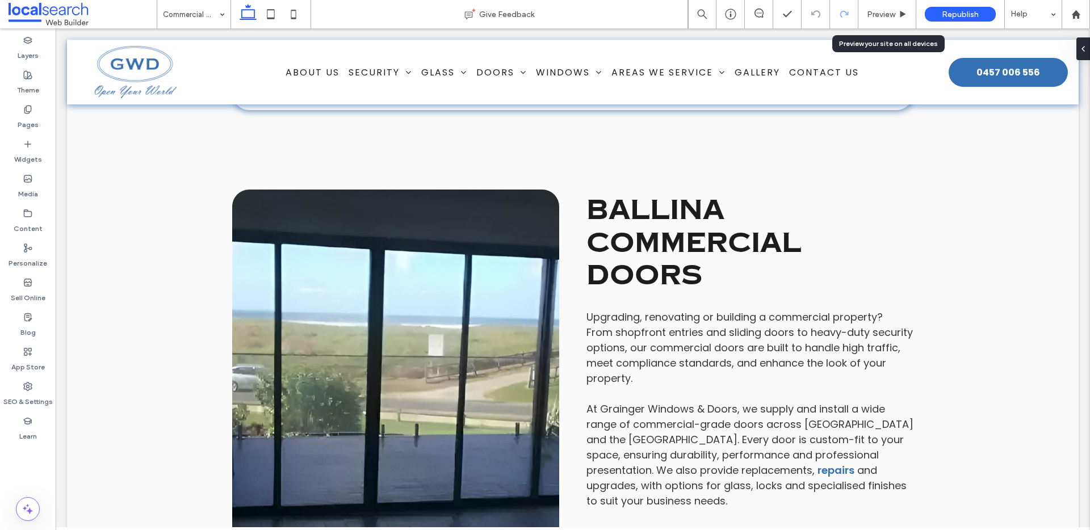
scroll to position [581, 0]
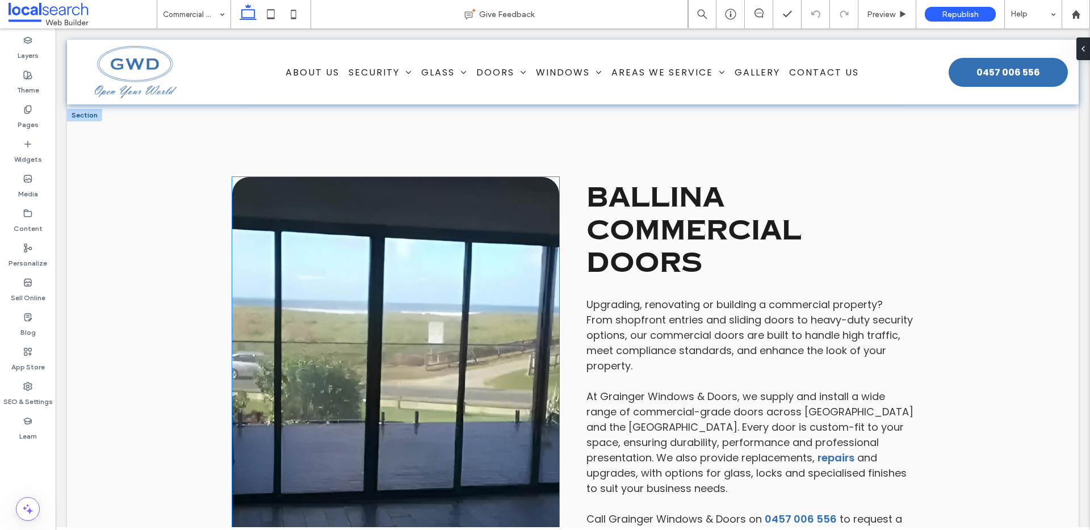
click at [347, 309] on link at bounding box center [395, 385] width 327 height 416
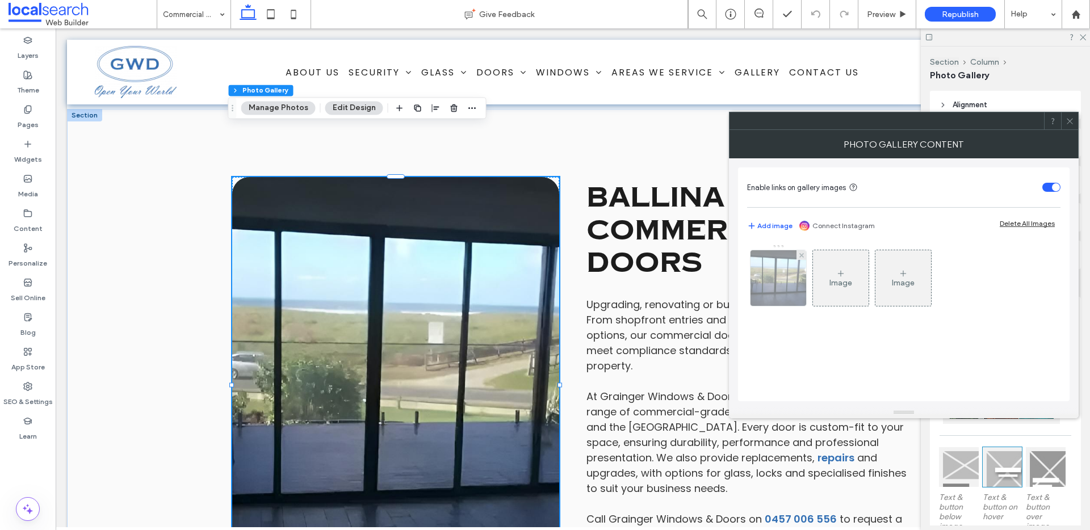
click at [792, 282] on img at bounding box center [778, 278] width 93 height 56
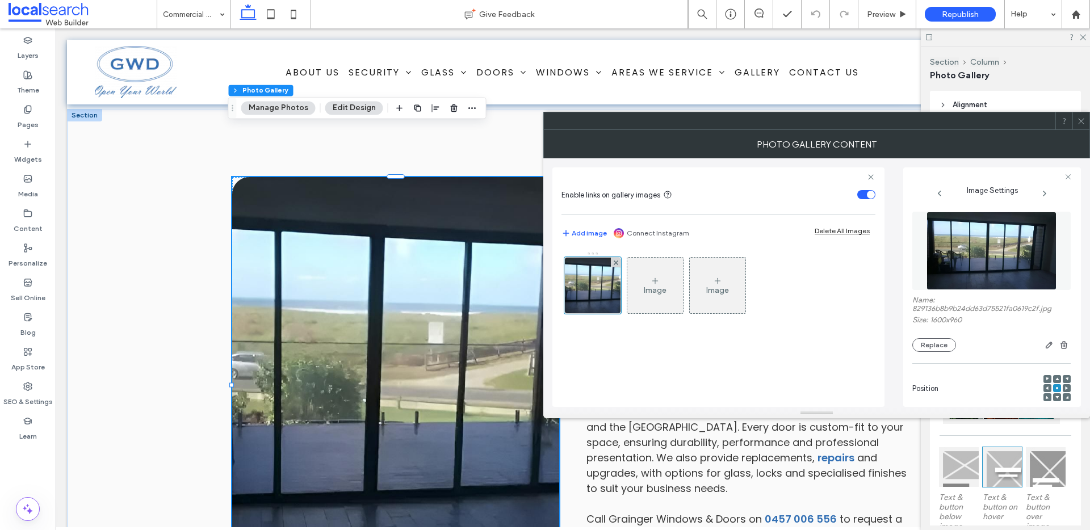
click at [941, 337] on div "Name: 829136b8b9b24dd63d75521fa0619c2f.jpg Size: 1600x960 Replace" at bounding box center [991, 324] width 158 height 56
click at [941, 341] on button "Replace" at bounding box center [934, 345] width 44 height 14
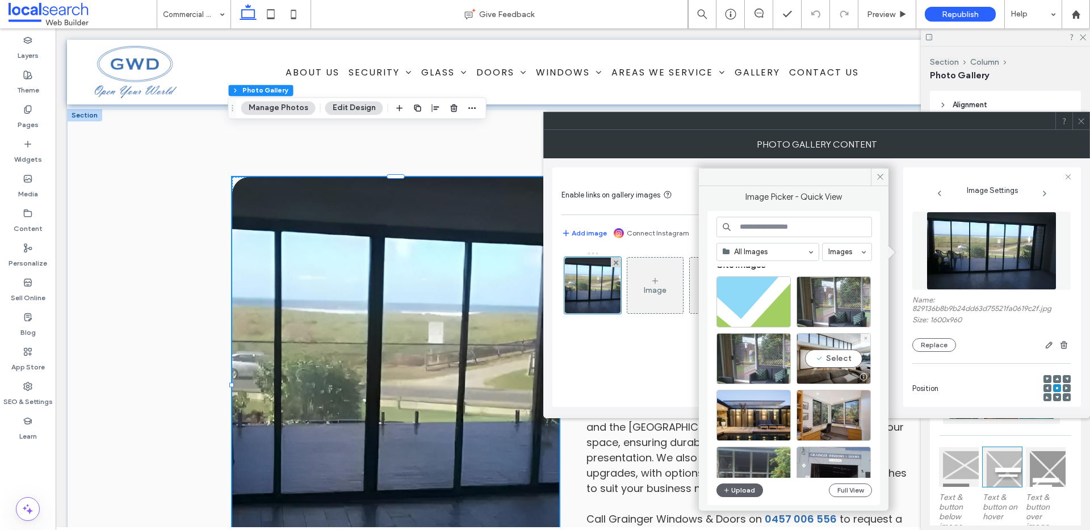
scroll to position [18, 0]
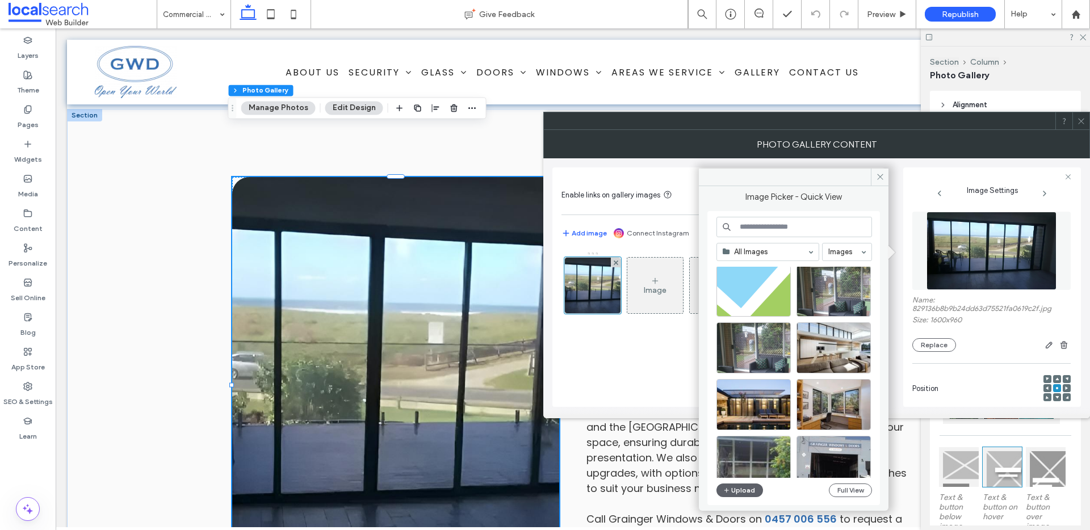
click at [786, 236] on input at bounding box center [794, 227] width 156 height 20
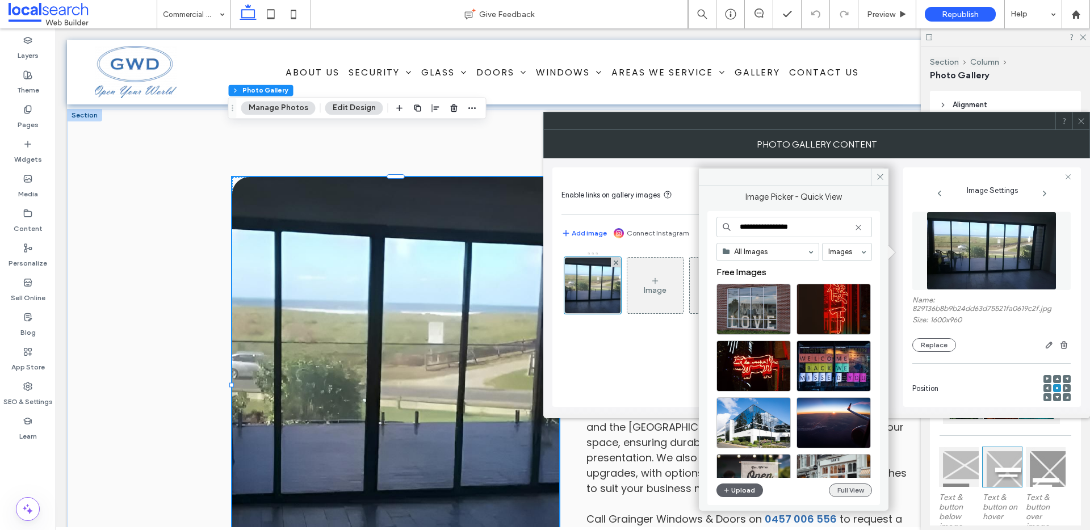
type input "**********"
click at [852, 490] on button "Full View" at bounding box center [850, 491] width 43 height 14
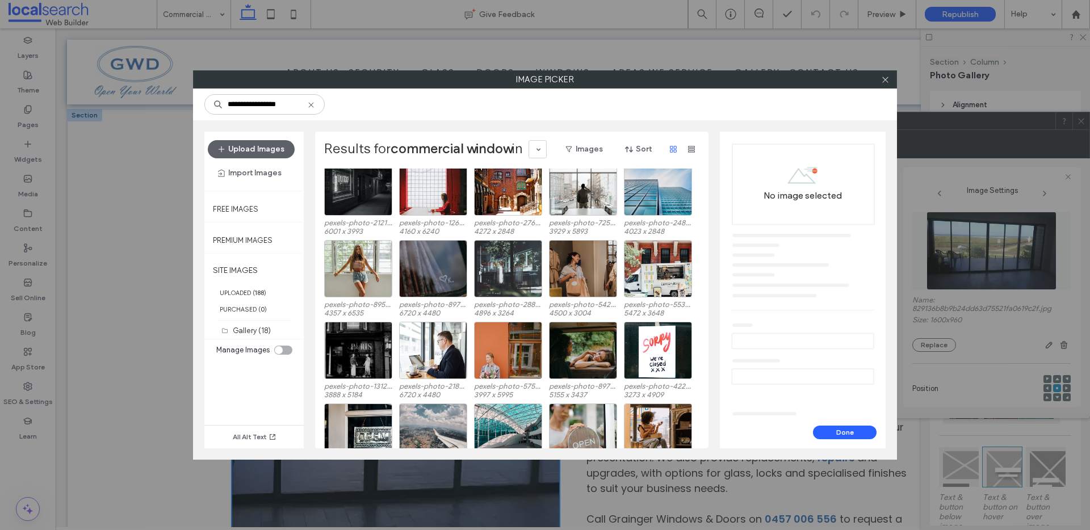
scroll to position [198, 0]
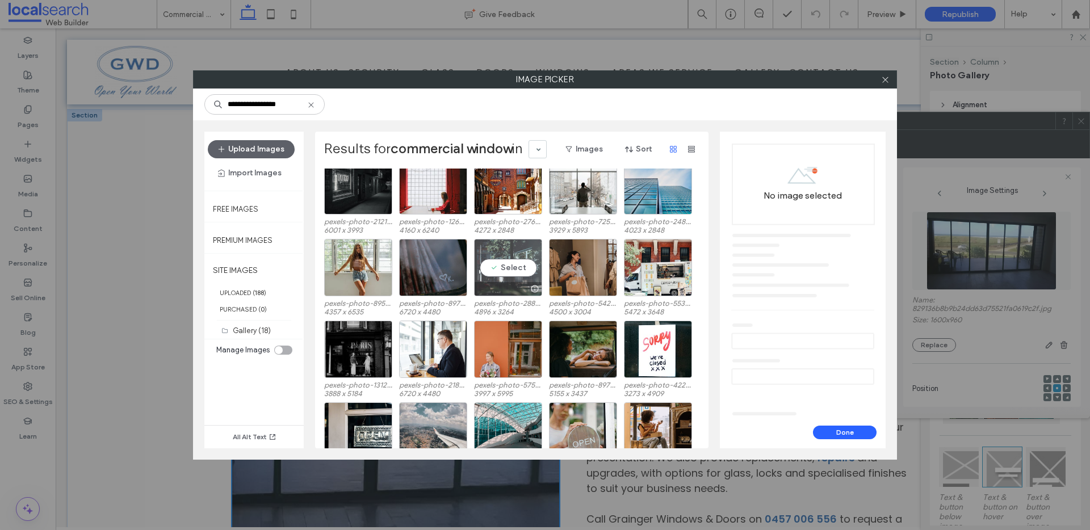
click at [501, 248] on div "Select" at bounding box center [508, 267] width 68 height 57
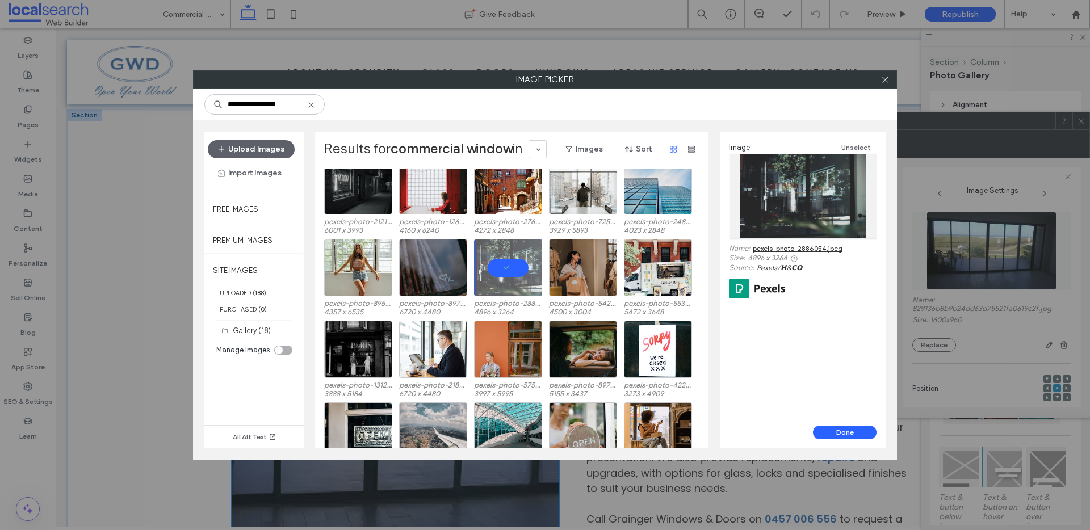
click at [799, 248] on link "pexels-photo-2886054.jpeg" at bounding box center [798, 248] width 90 height 9
click at [846, 429] on button "Done" at bounding box center [845, 433] width 64 height 14
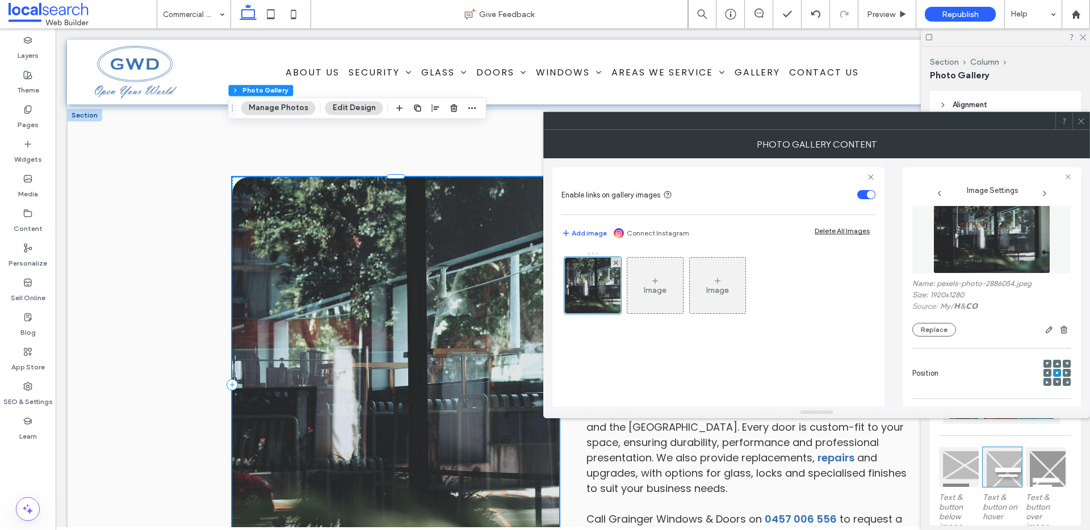
scroll to position [19, 0]
click at [1065, 371] on icon at bounding box center [1066, 370] width 3 height 3
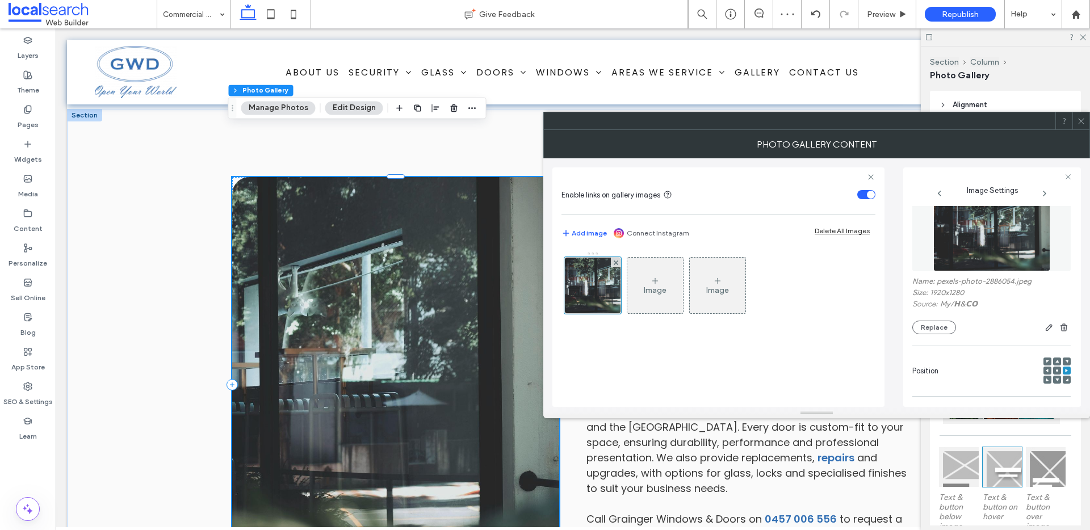
click at [1055, 372] on icon at bounding box center [1056, 370] width 3 height 3
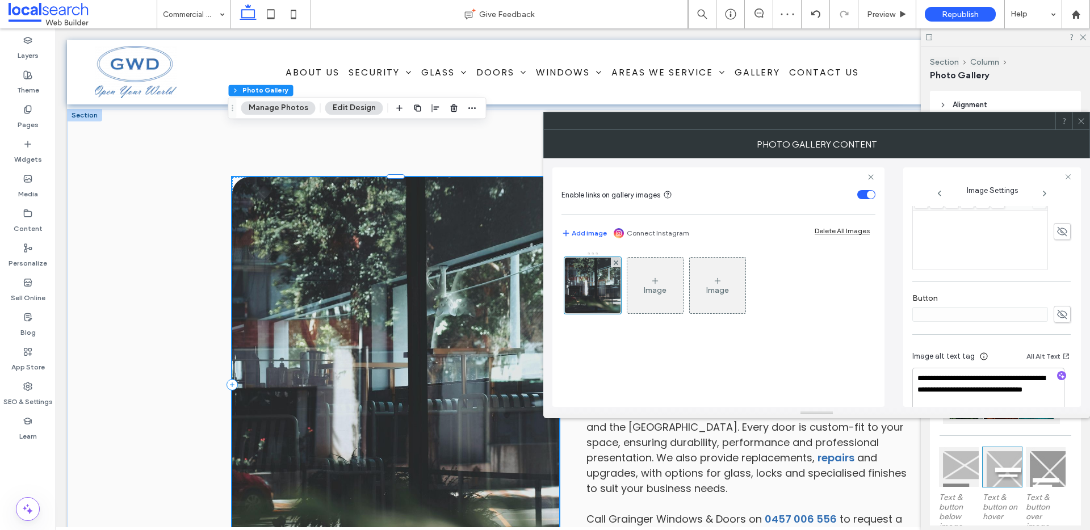
scroll to position [347, 0]
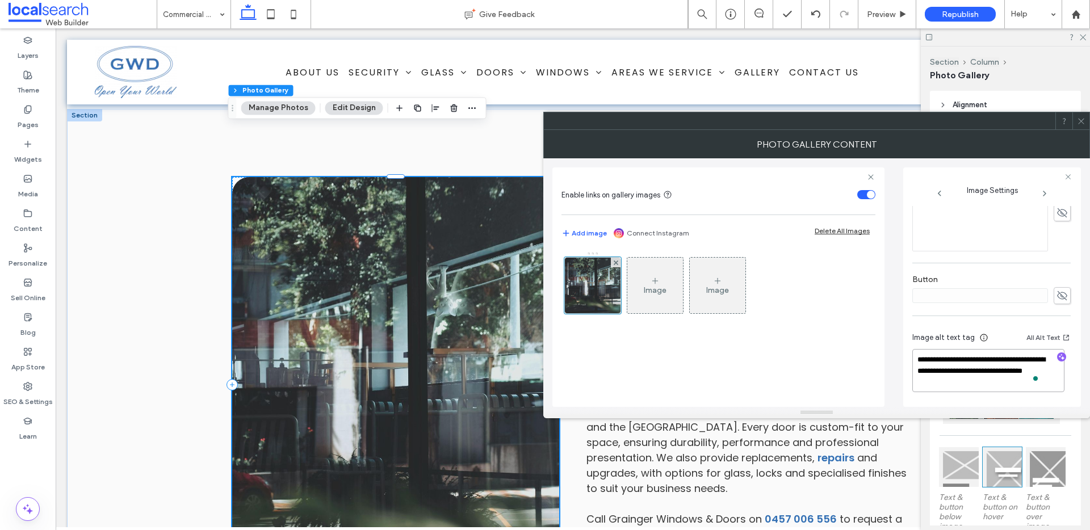
drag, startPoint x: 938, startPoint y: 371, endPoint x: 909, endPoint y: 359, distance: 31.8
click at [909, 359] on div "**********" at bounding box center [992, 287] width 178 height 240
type textarea "**********"
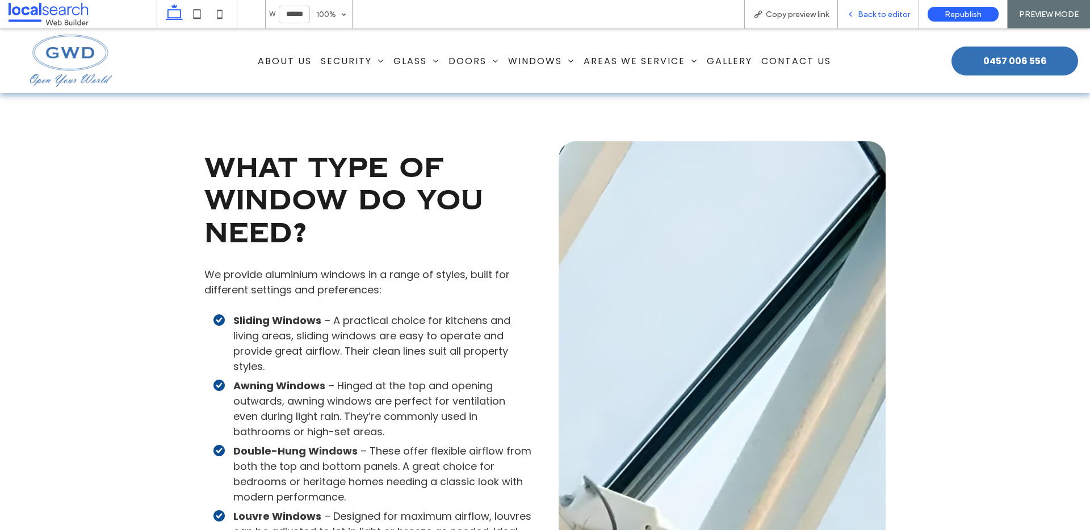
click at [880, 11] on span "Back to editor" at bounding box center [884, 15] width 52 height 10
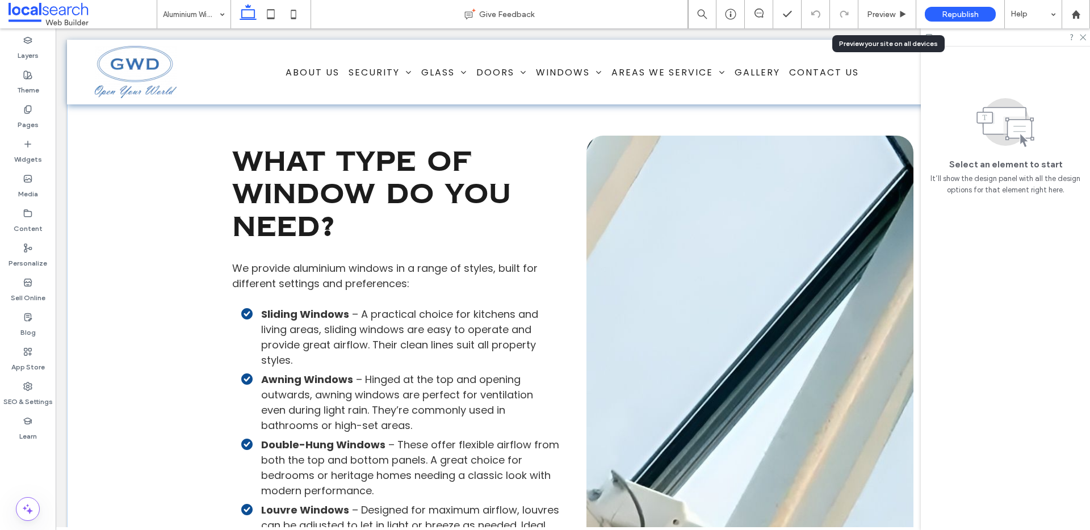
scroll to position [1169, 0]
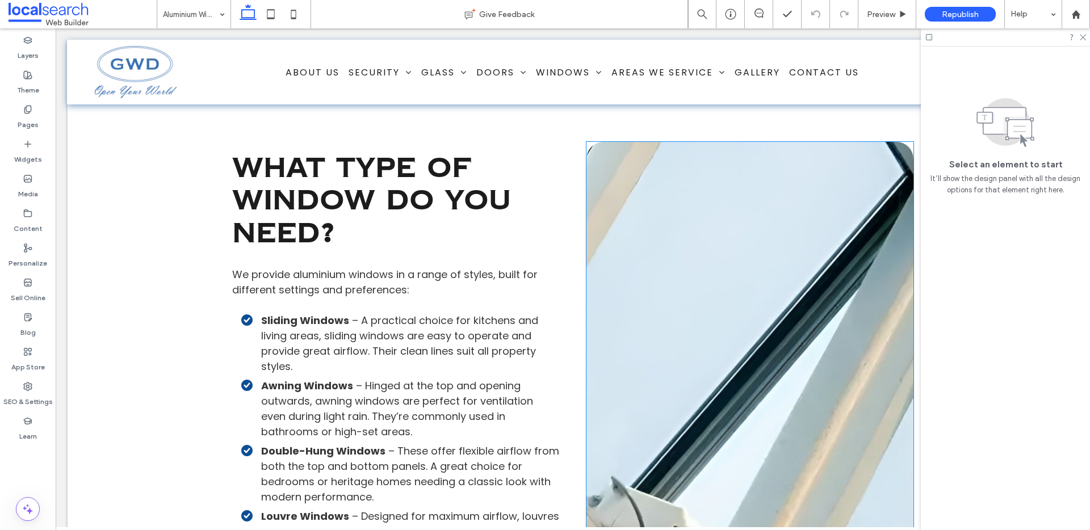
click at [697, 300] on link at bounding box center [749, 378] width 327 height 473
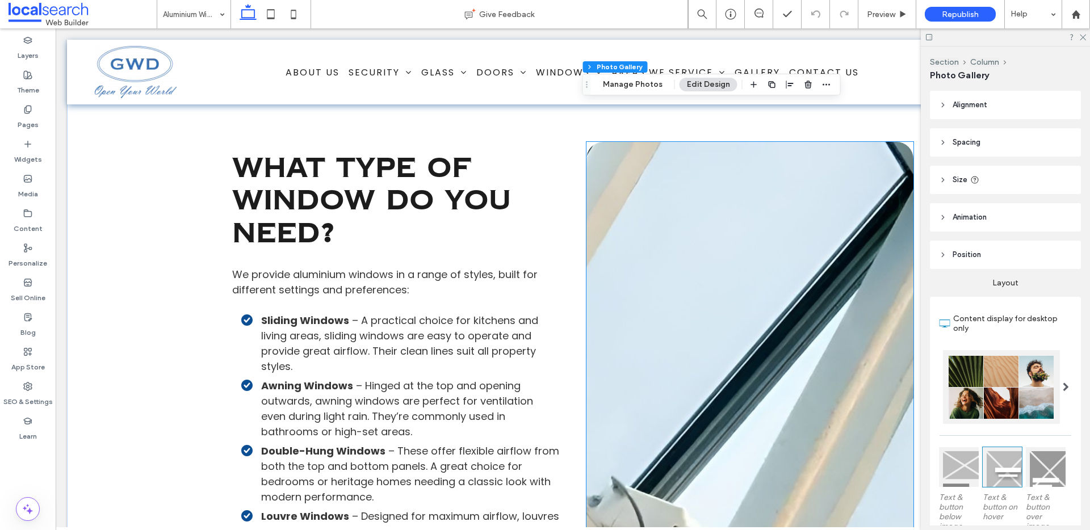
click at [697, 300] on link at bounding box center [749, 378] width 327 height 473
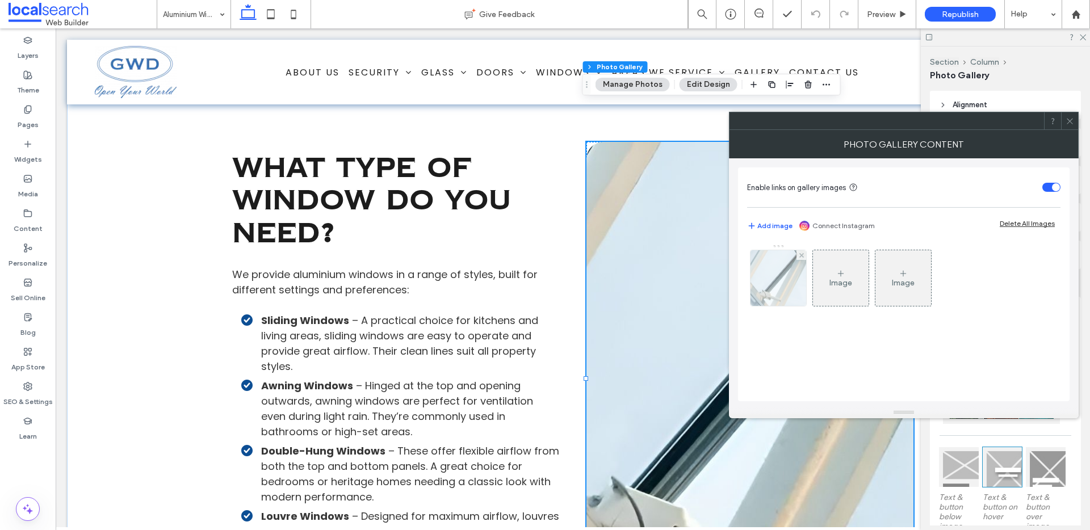
click at [778, 270] on img at bounding box center [778, 278] width 98 height 56
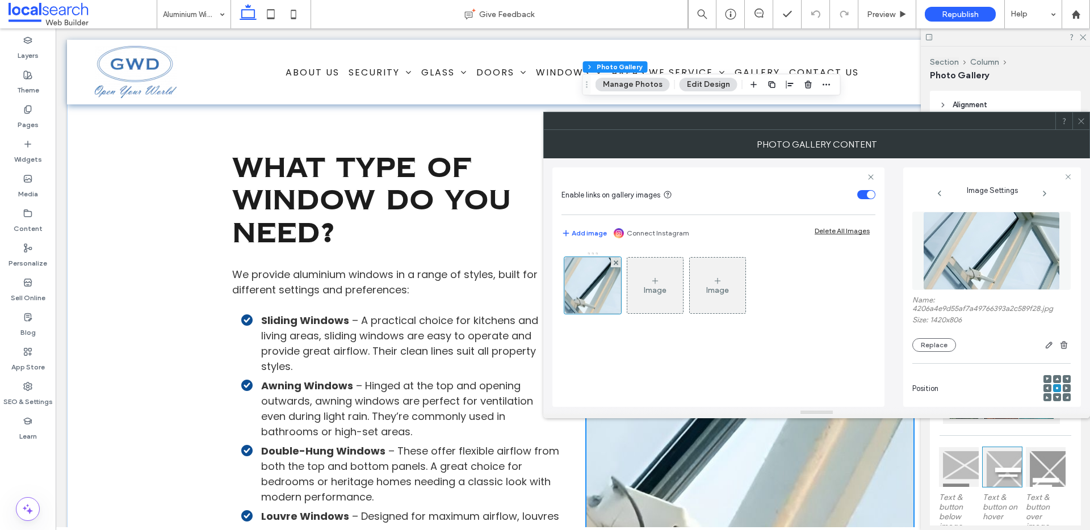
click at [1065, 385] on span at bounding box center [1066, 388] width 3 height 8
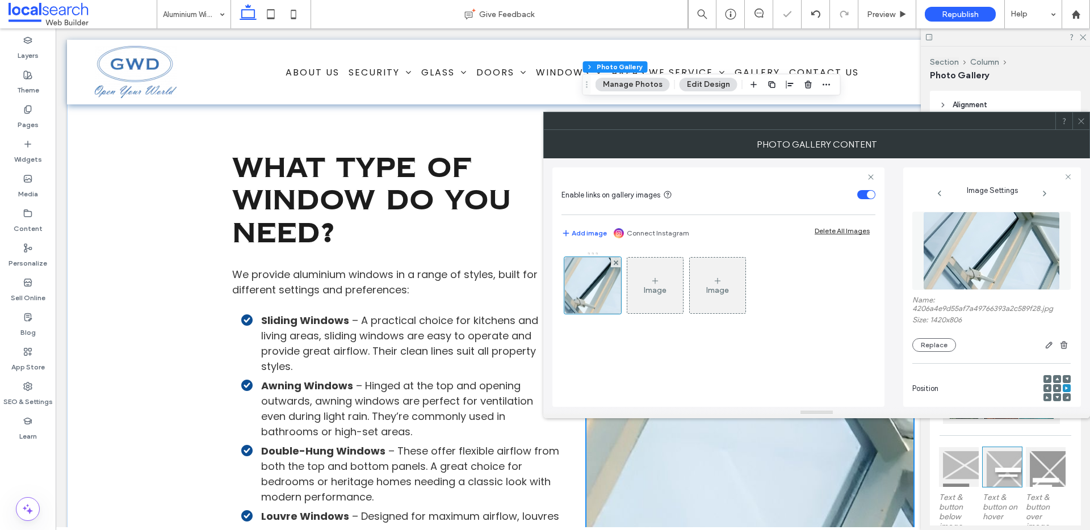
click at [1085, 121] on icon at bounding box center [1081, 121] width 9 height 9
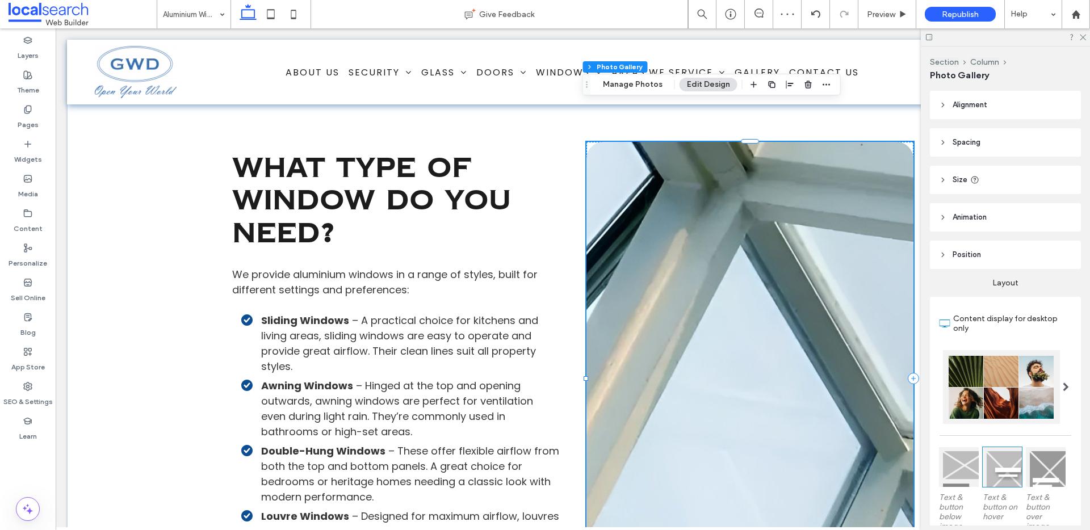
click at [751, 315] on link at bounding box center [749, 378] width 327 height 473
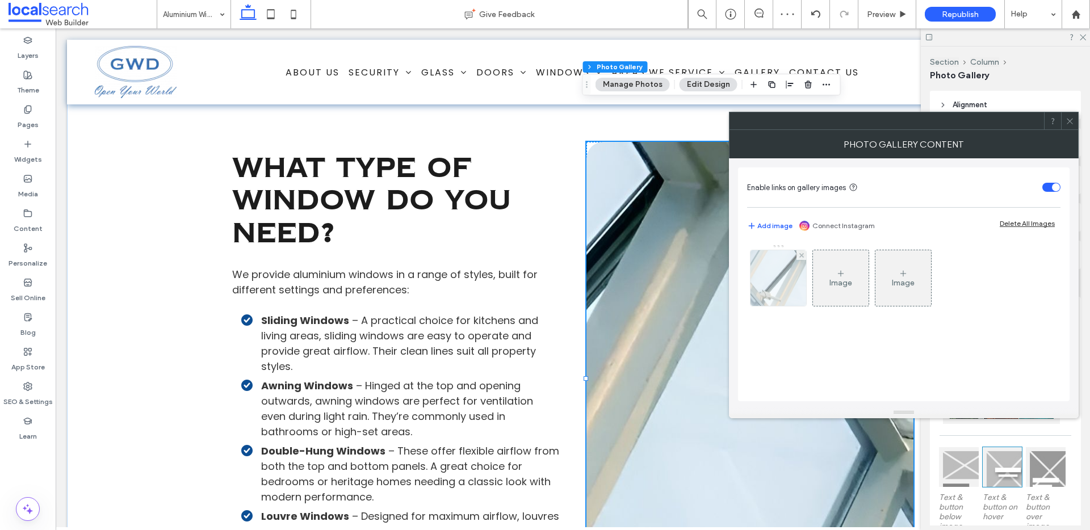
click at [772, 275] on img at bounding box center [778, 278] width 98 height 56
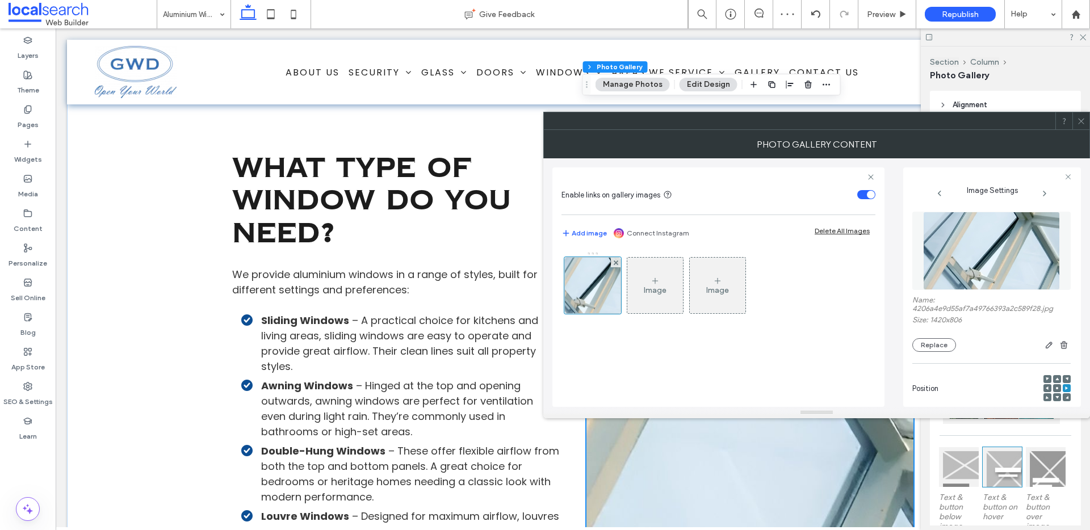
click at [1055, 385] on span at bounding box center [1056, 388] width 3 height 8
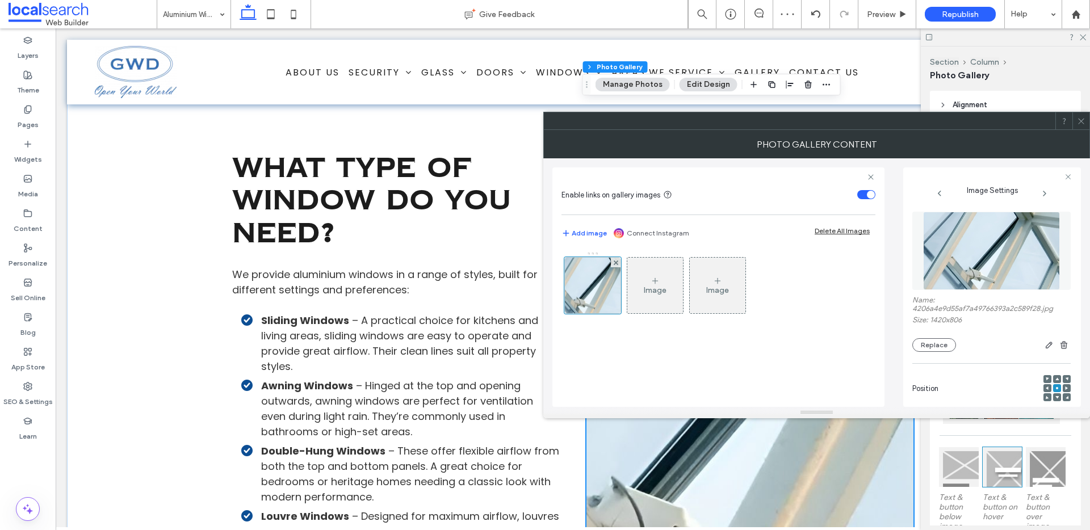
click at [1082, 120] on use at bounding box center [1081, 121] width 6 height 6
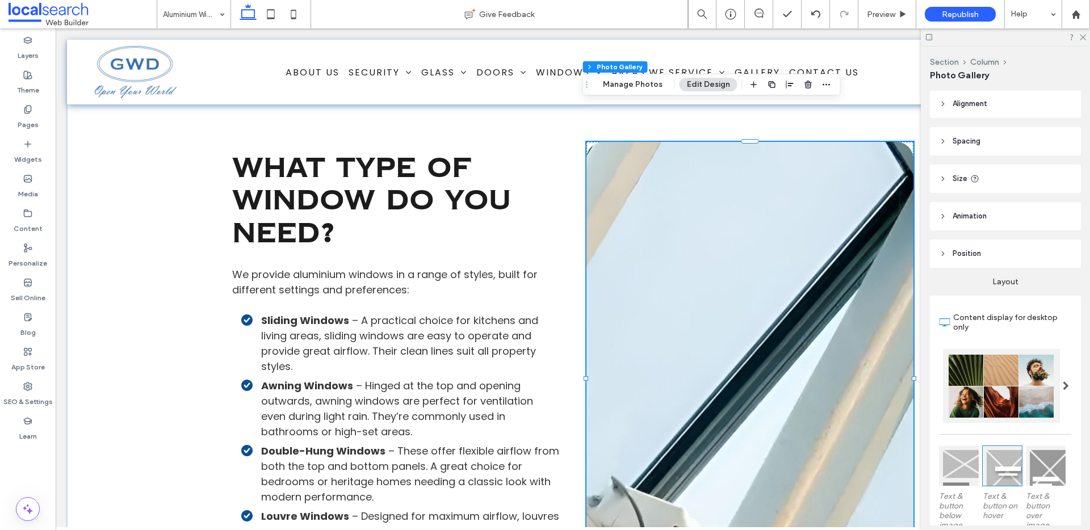
scroll to position [0, 0]
click at [944, 179] on icon at bounding box center [943, 180] width 8 height 8
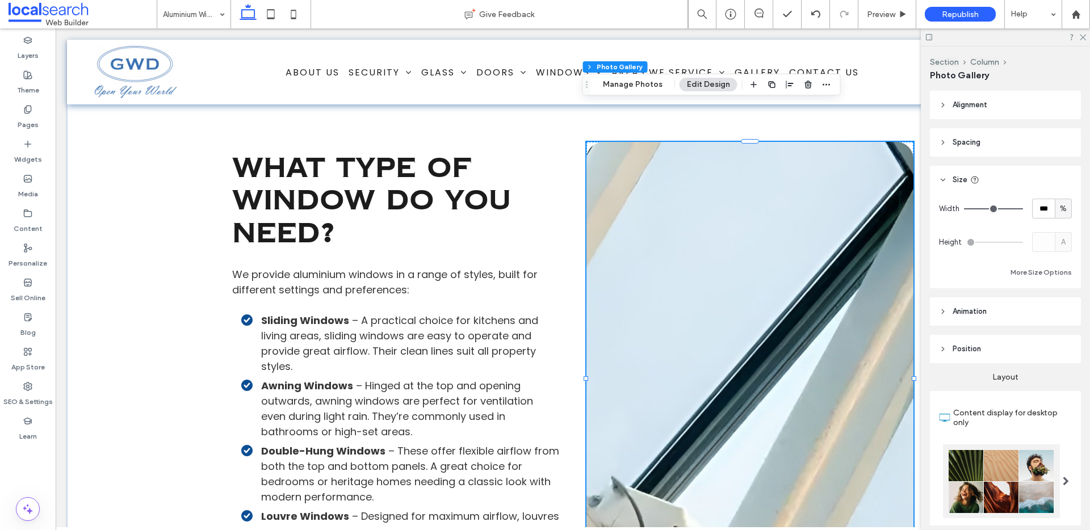
type input "**"
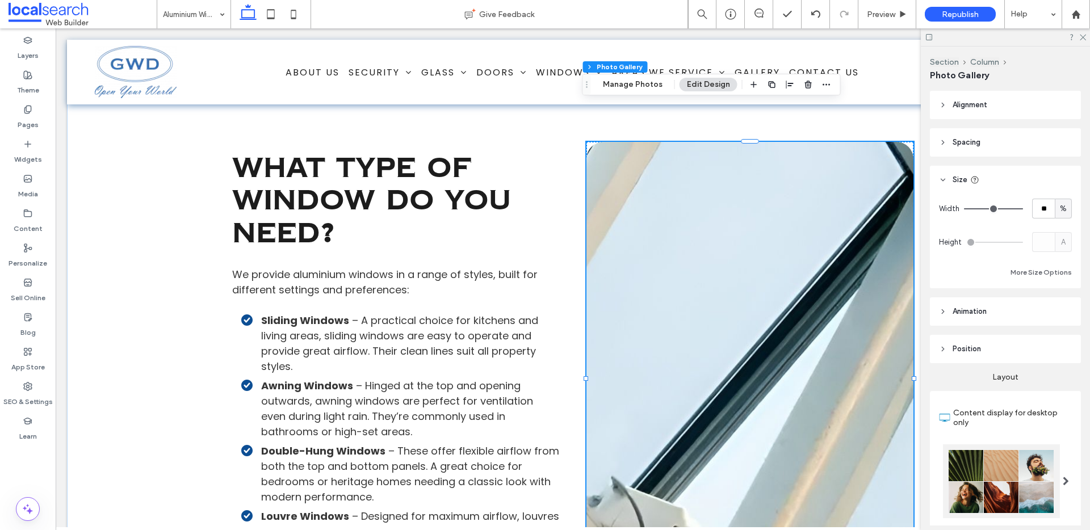
type input "**"
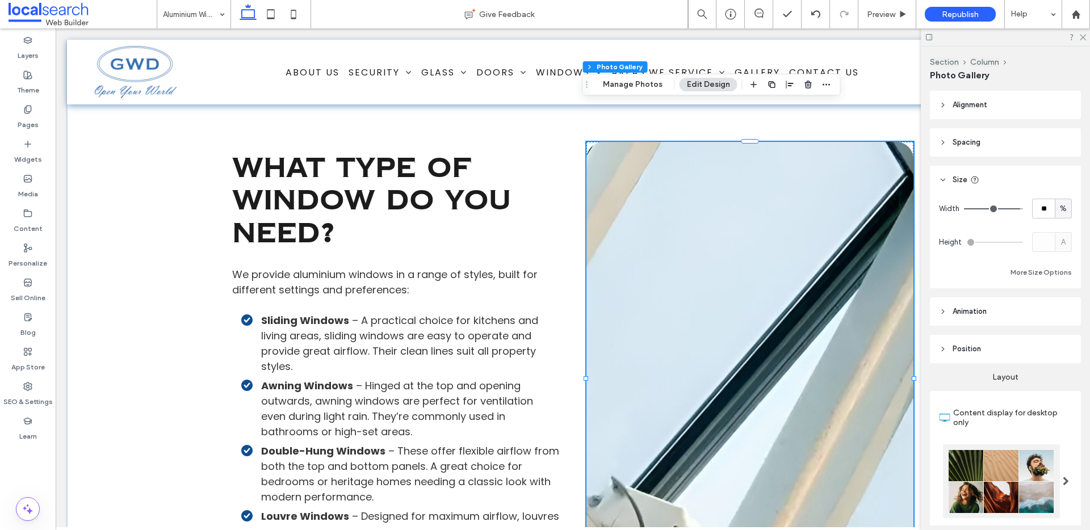
type input "**"
drag, startPoint x: 1013, startPoint y: 207, endPoint x: 1008, endPoint y: 207, distance: 5.7
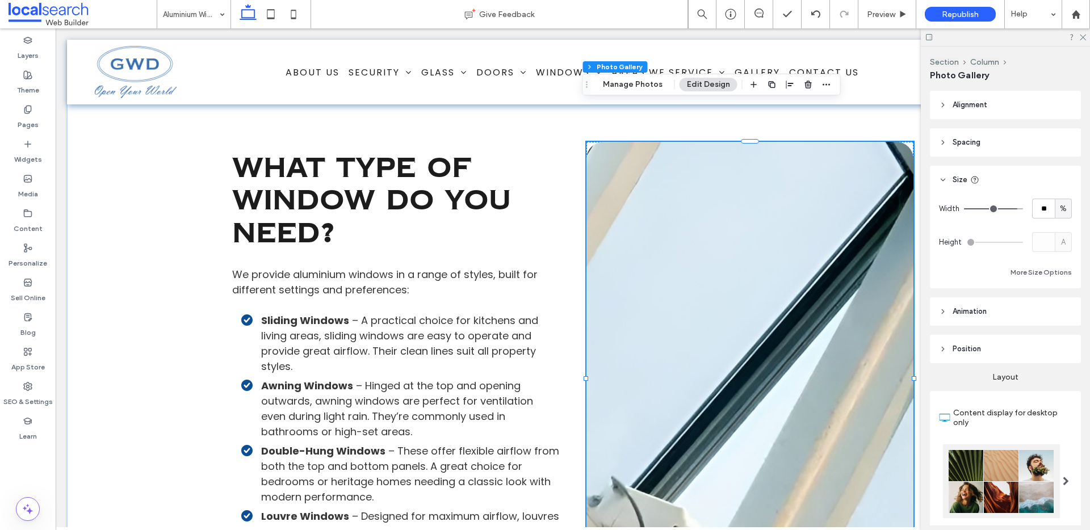
click at [1008, 208] on input "range" at bounding box center [993, 208] width 59 height 1
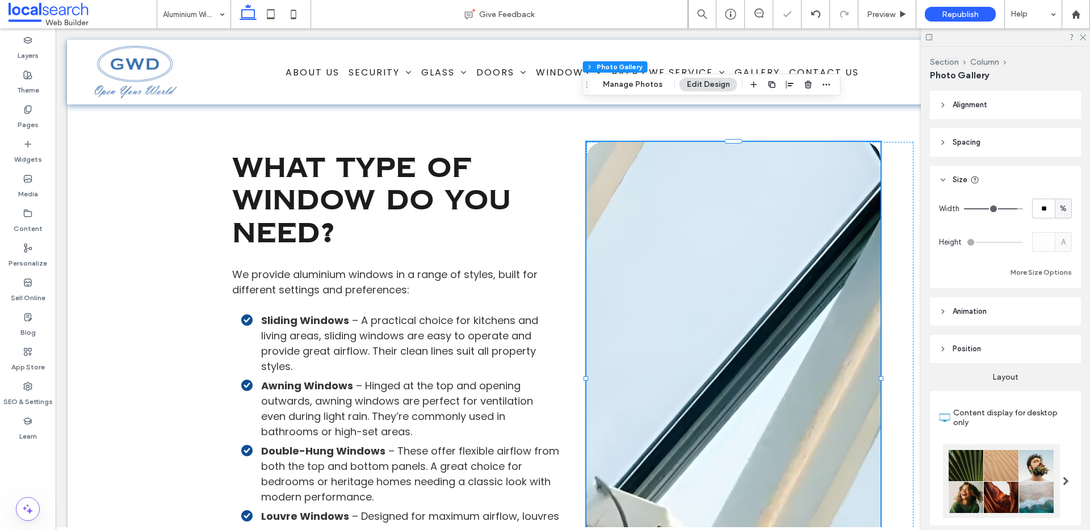
type input "**"
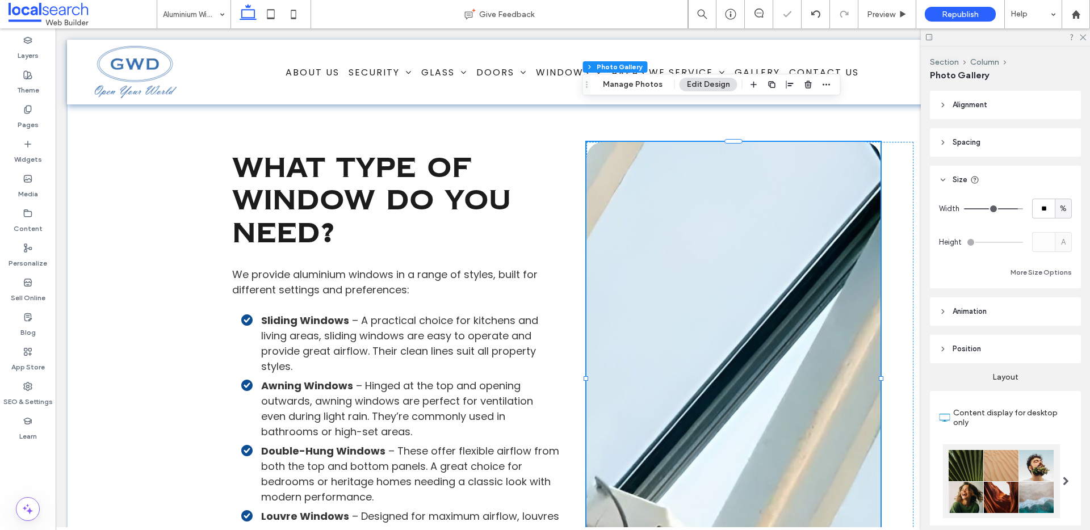
type input "**"
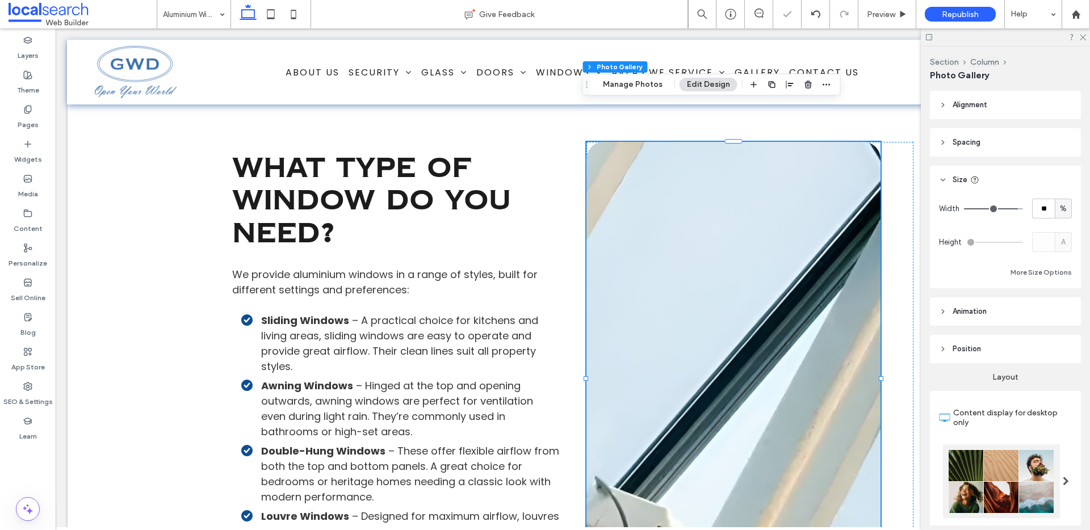
type input "**"
type input "***"
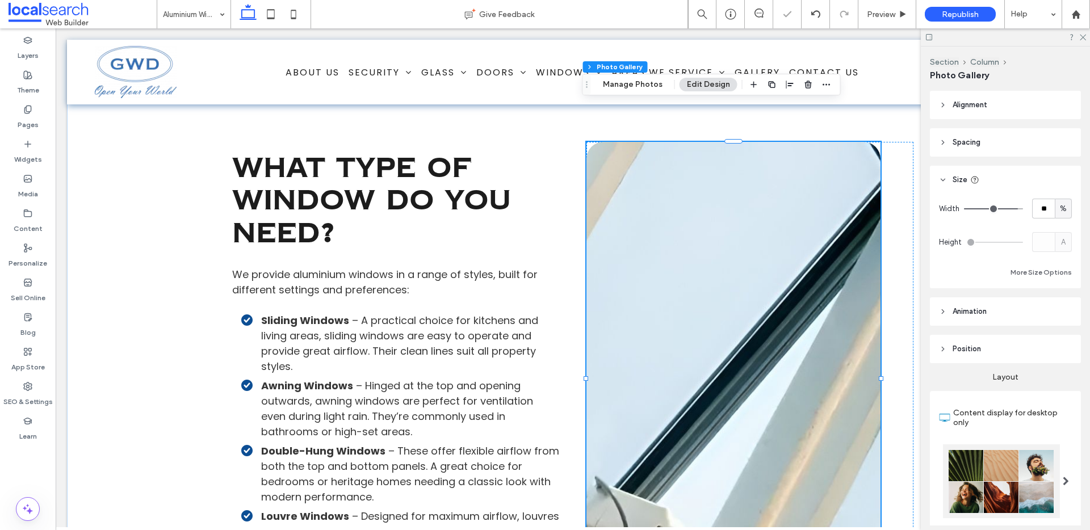
type input "***"
drag, startPoint x: 1008, startPoint y: 207, endPoint x: 1016, endPoint y: 208, distance: 8.0
type input "***"
click at [1016, 208] on input "range" at bounding box center [993, 208] width 59 height 1
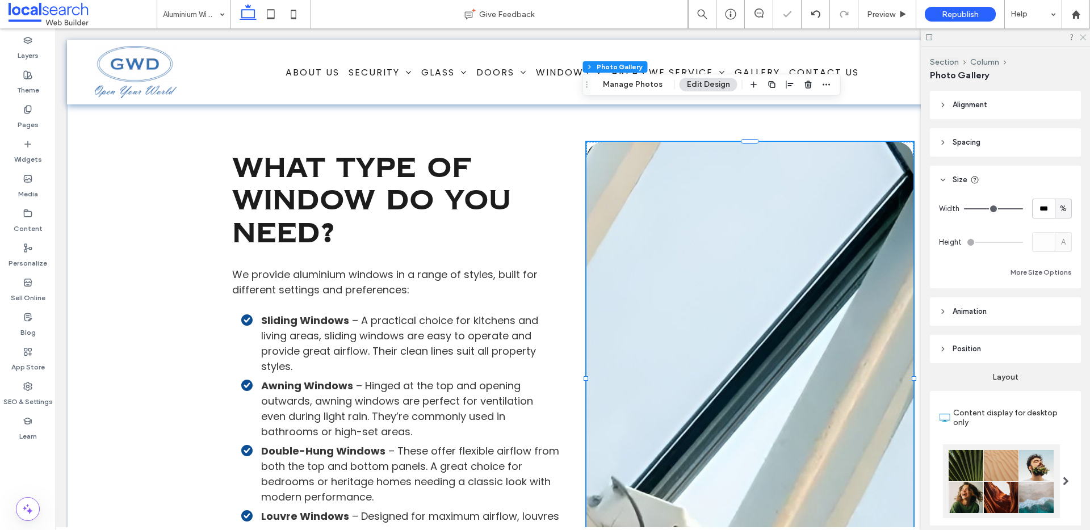
click at [1083, 40] on icon at bounding box center [1082, 36] width 7 height 7
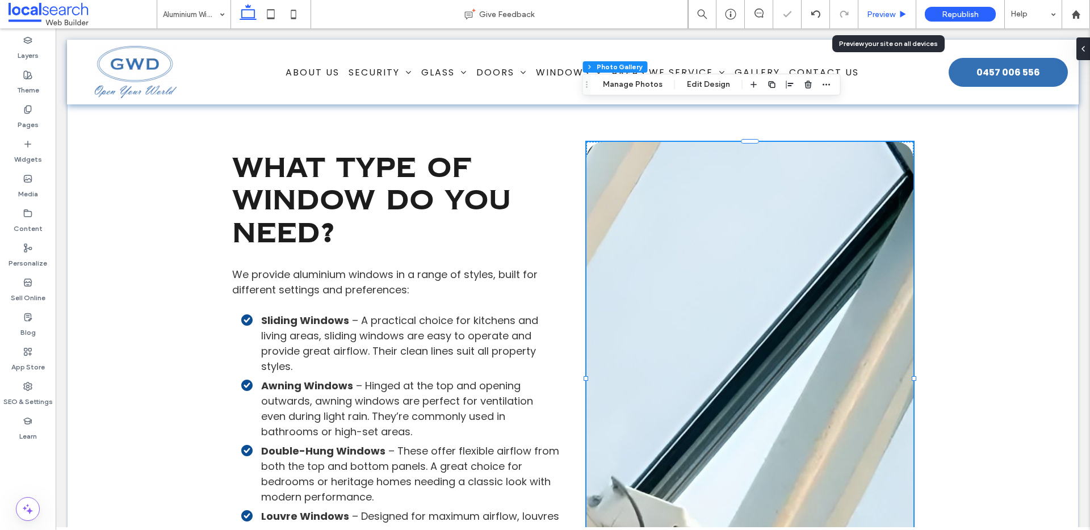
click at [875, 12] on span "Preview" at bounding box center [881, 15] width 28 height 10
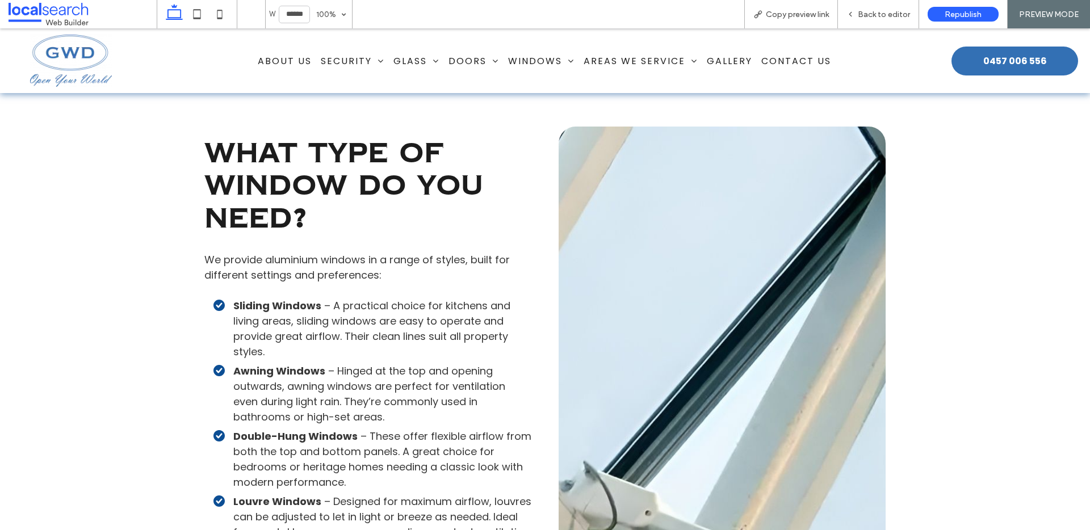
scroll to position [1235, 0]
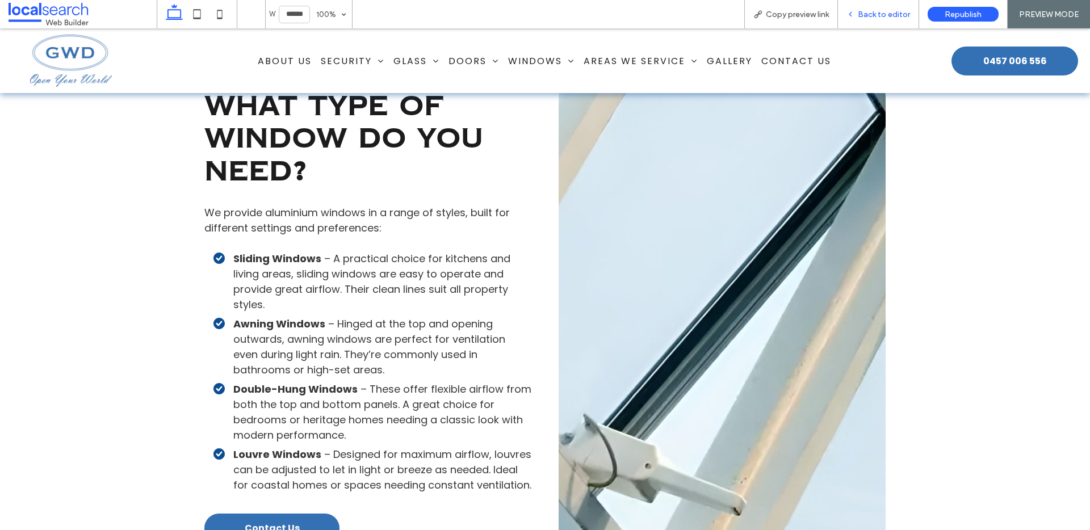
click at [887, 22] on div "Back to editor" at bounding box center [878, 14] width 81 height 28
click at [875, 14] on span "Back to editor" at bounding box center [884, 15] width 52 height 10
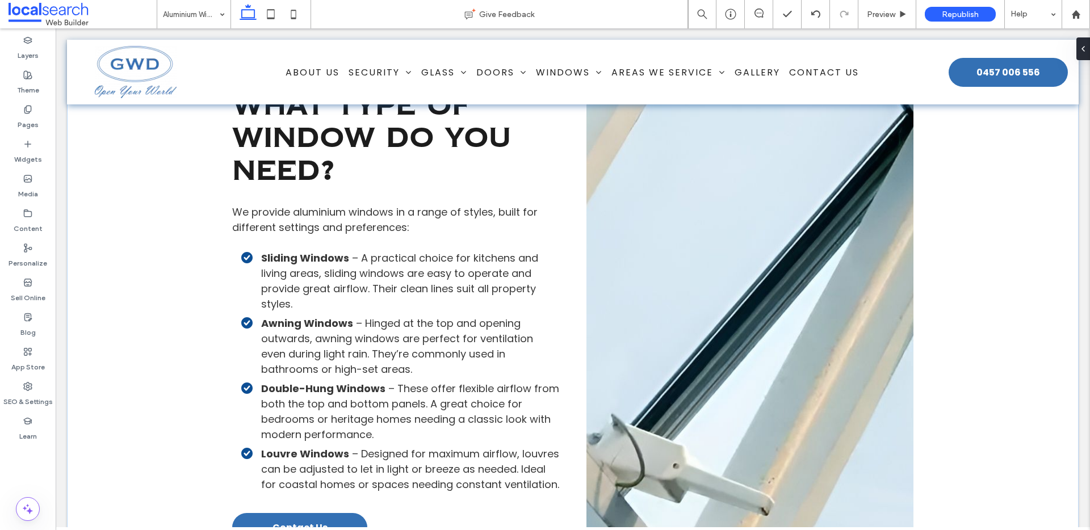
scroll to position [1231, 0]
click at [720, 243] on link at bounding box center [749, 316] width 327 height 473
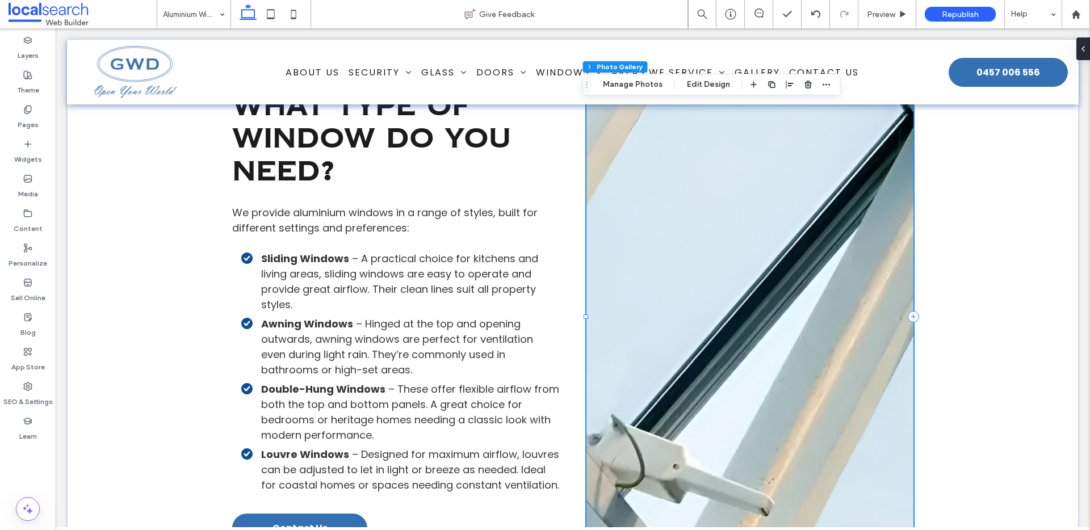
click at [720, 243] on link at bounding box center [749, 316] width 327 height 473
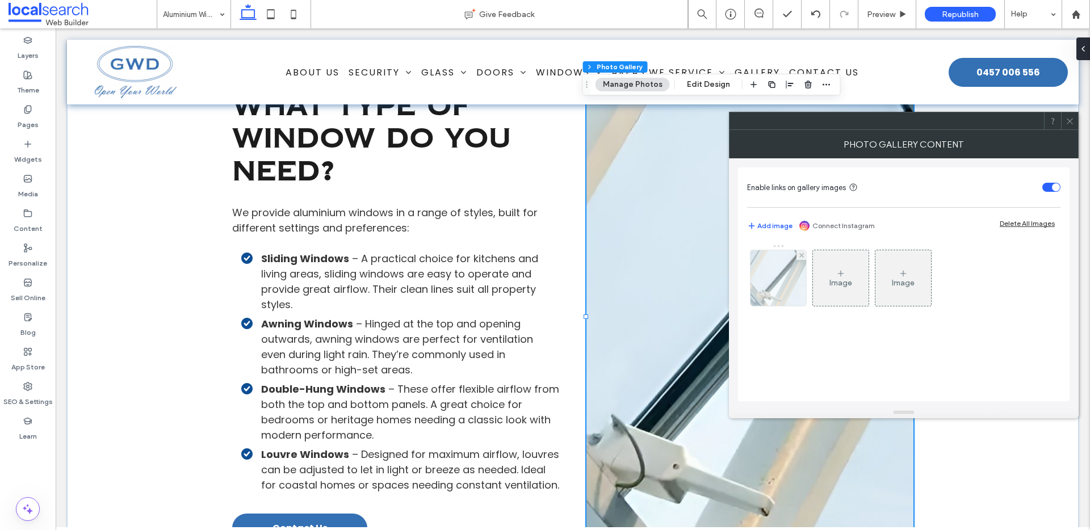
click at [757, 278] on img at bounding box center [778, 278] width 98 height 56
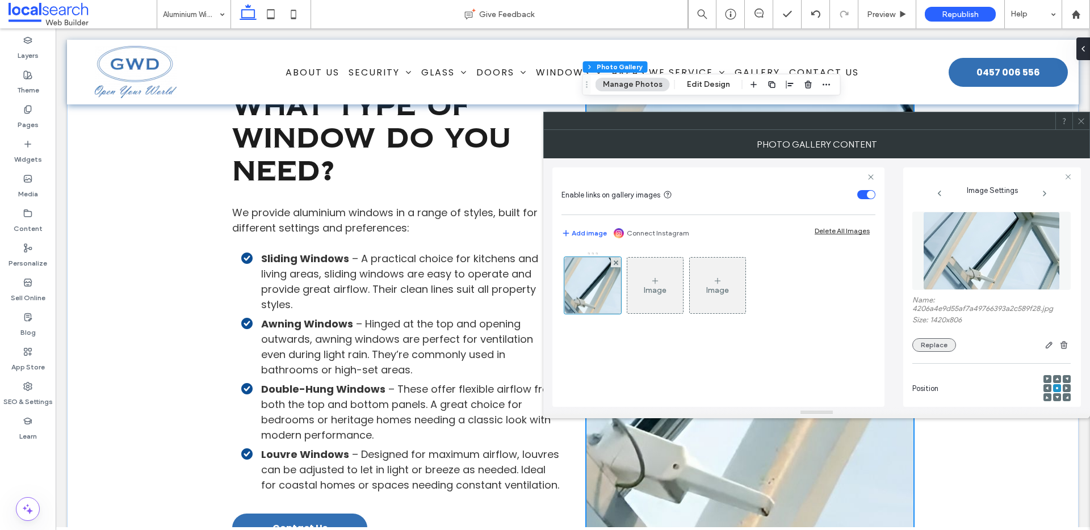
click at [926, 343] on button "Replace" at bounding box center [934, 345] width 44 height 14
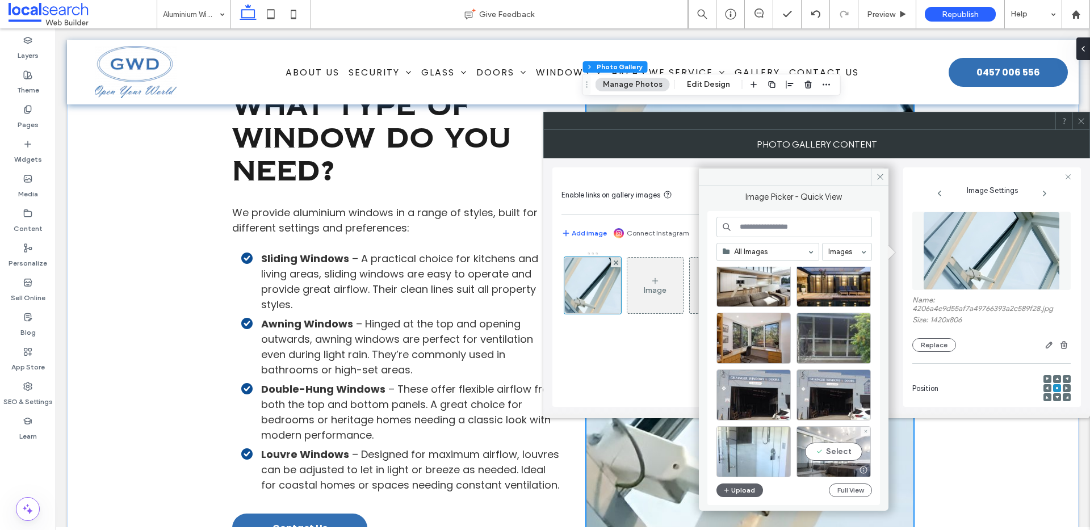
scroll to position [93, 0]
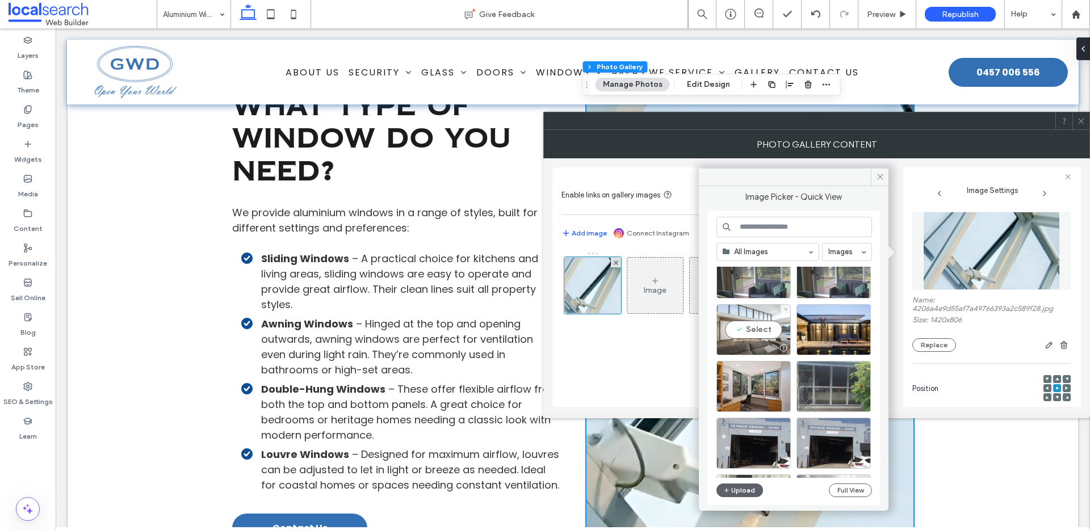
click at [765, 310] on div "Select" at bounding box center [753, 329] width 74 height 51
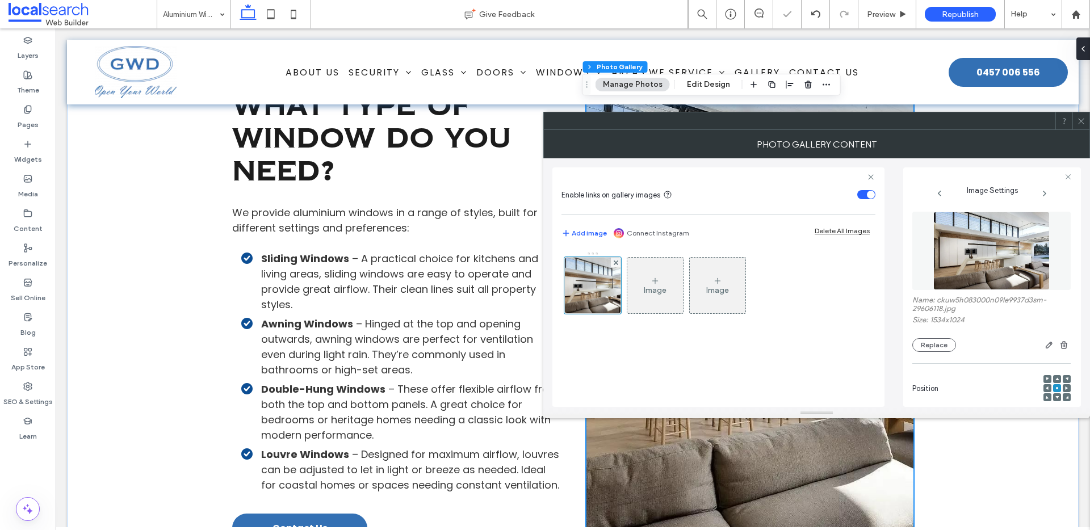
click at [1084, 120] on icon at bounding box center [1081, 121] width 9 height 9
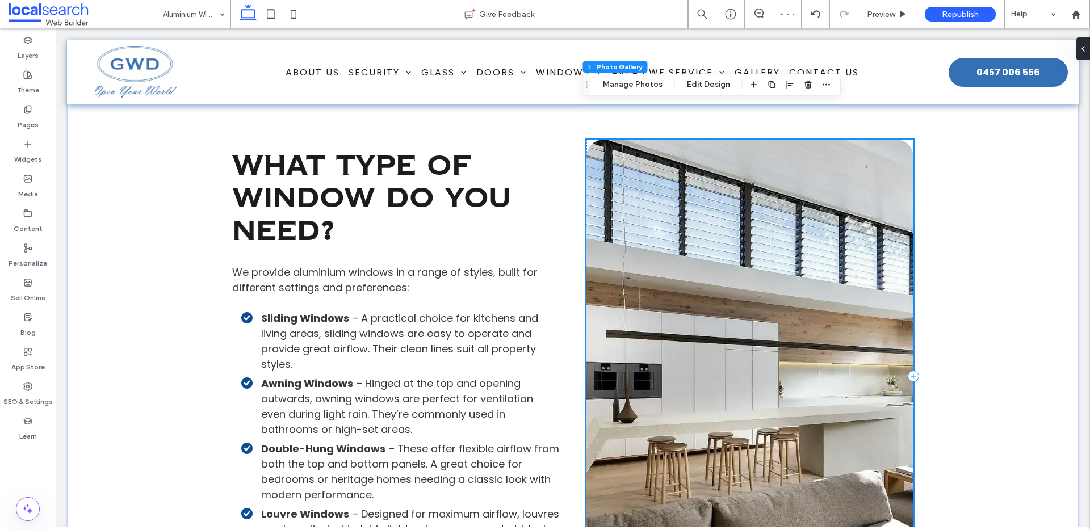
scroll to position [1170, 0]
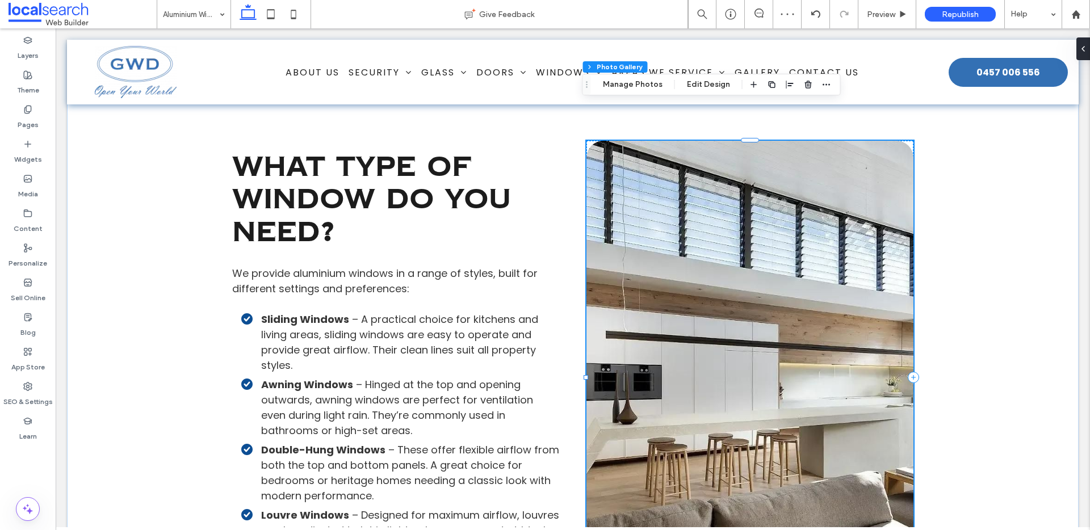
click at [726, 316] on link at bounding box center [749, 377] width 327 height 473
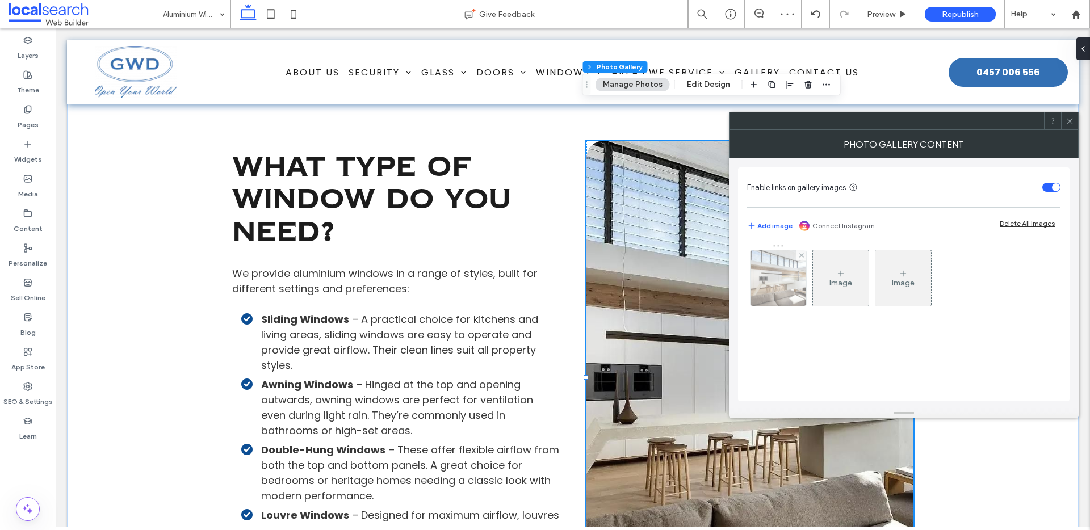
click at [768, 295] on img at bounding box center [778, 278] width 83 height 56
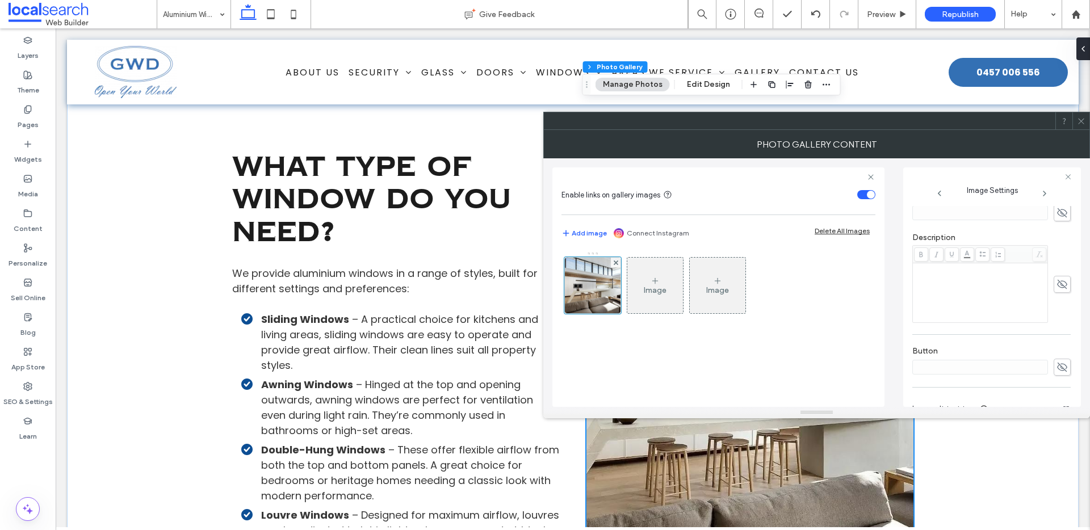
scroll to position [355, 0]
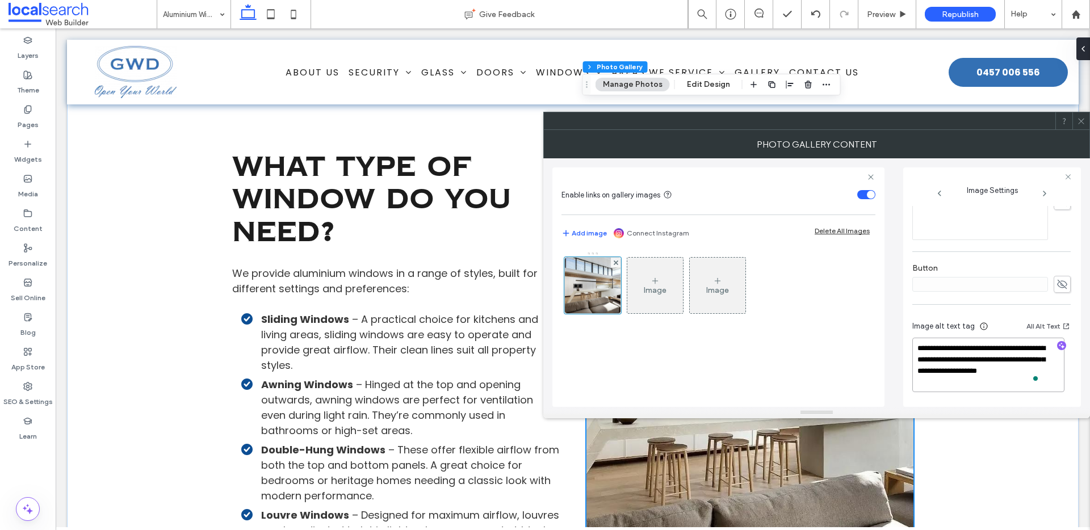
drag, startPoint x: 930, startPoint y: 368, endPoint x: 900, endPoint y: 346, distance: 37.4
click at [900, 346] on div "**********" at bounding box center [816, 282] width 529 height 249
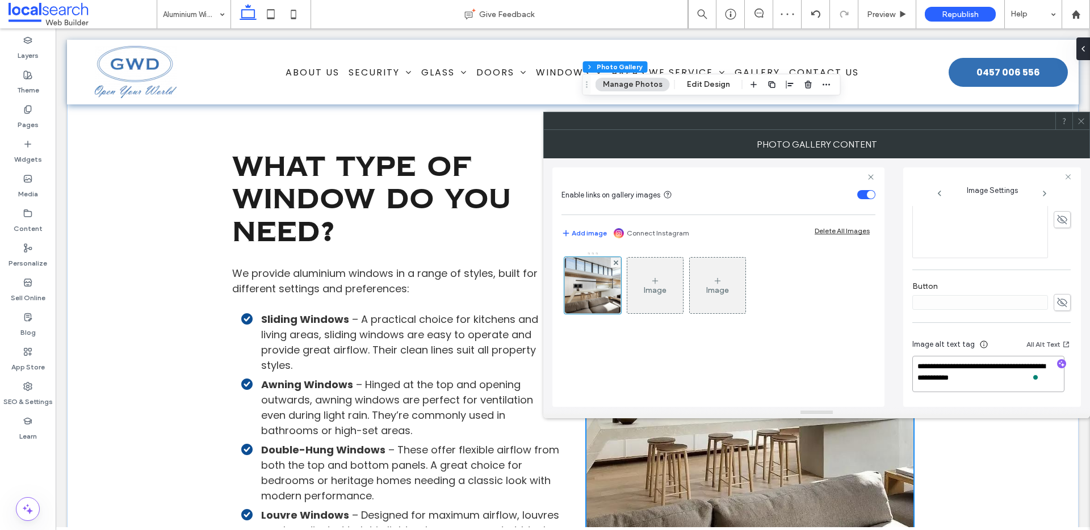
scroll to position [0, 0]
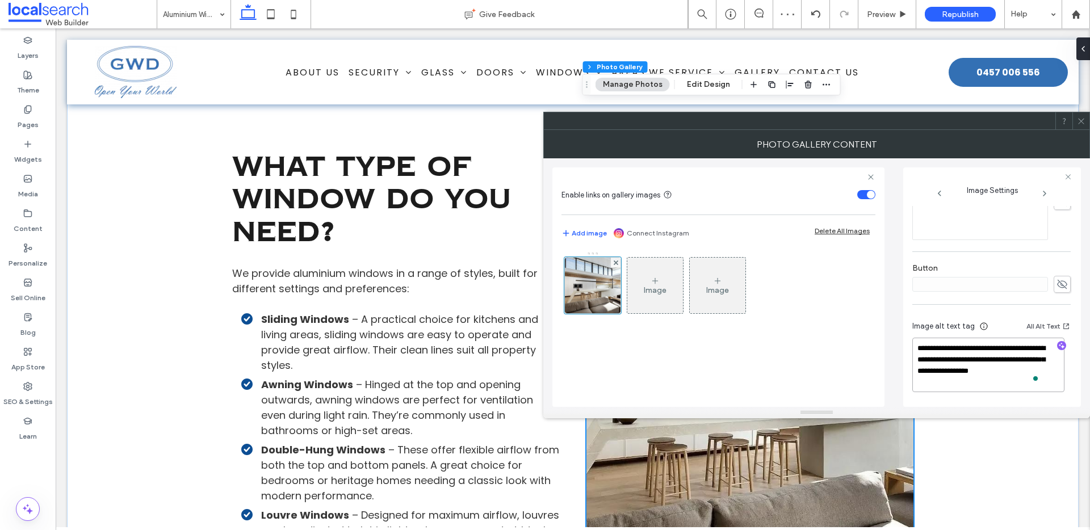
type textarea "**********"
click at [1081, 118] on icon at bounding box center [1081, 121] width 9 height 9
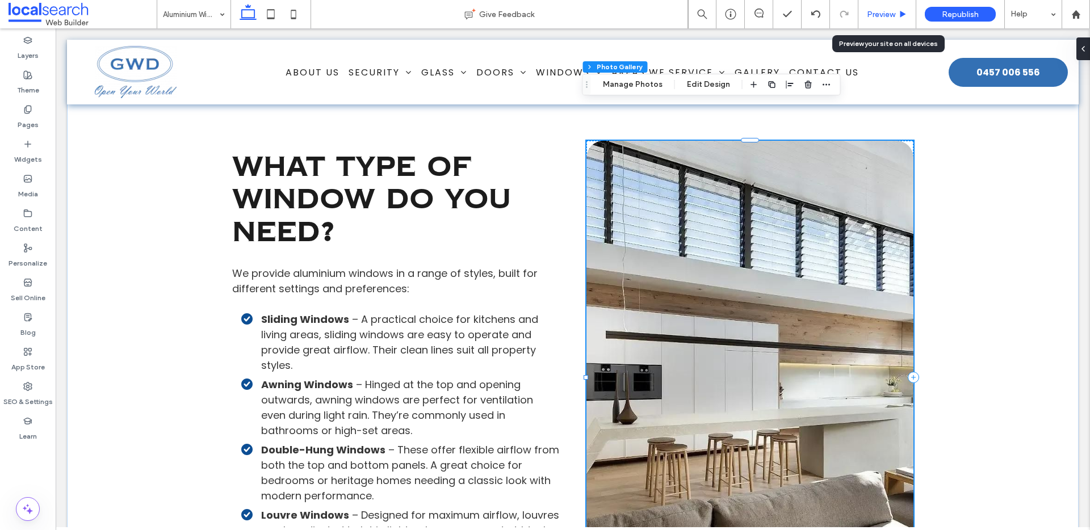
click at [878, 16] on span "Preview" at bounding box center [881, 15] width 28 height 10
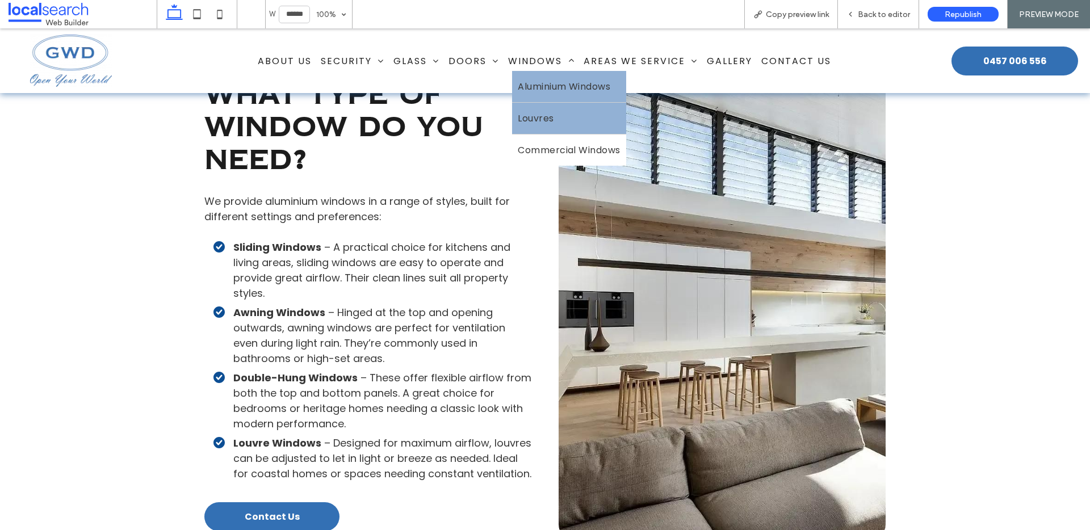
click at [536, 113] on span "Louvres" at bounding box center [536, 118] width 36 height 14
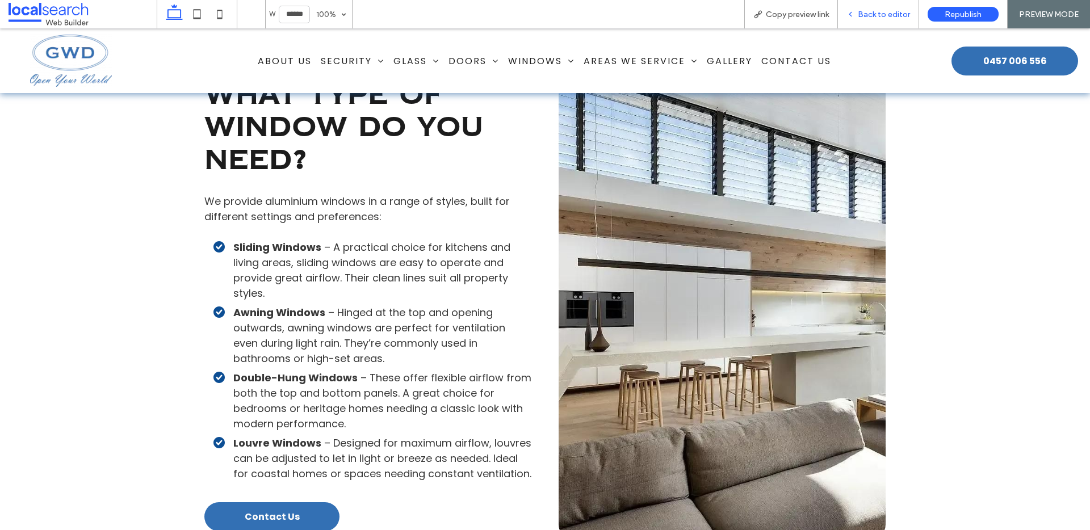
click at [893, 7] on div "Back to editor" at bounding box center [878, 14] width 81 height 28
click at [895, 19] on div "Back to editor" at bounding box center [878, 14] width 81 height 28
click at [875, 16] on span "Back to editor" at bounding box center [884, 15] width 52 height 10
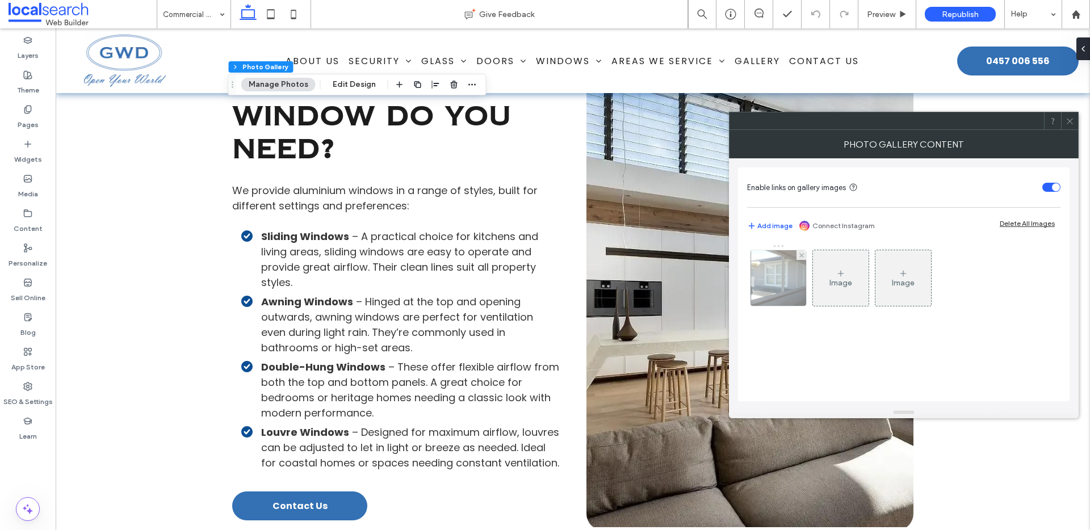
click at [768, 295] on img at bounding box center [778, 278] width 93 height 56
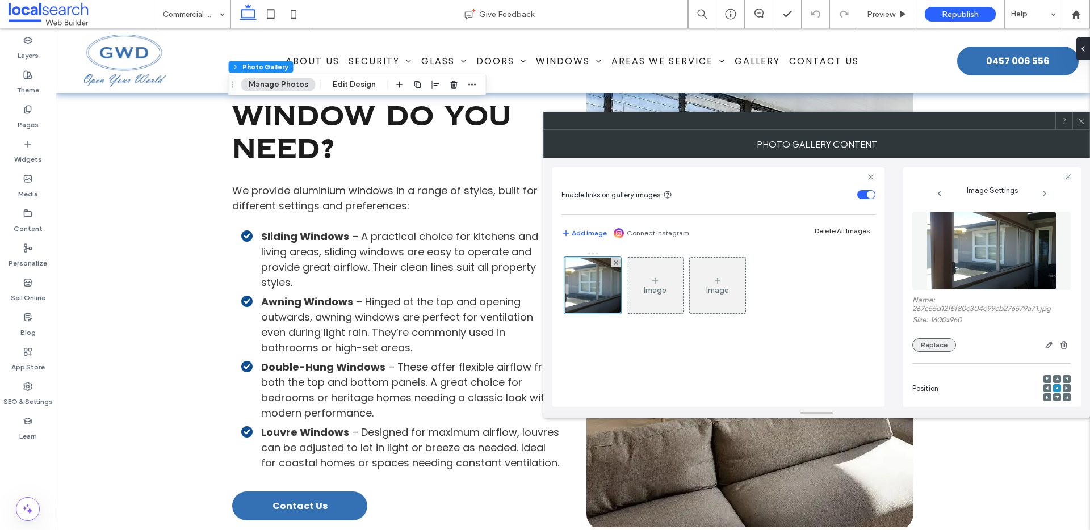
click at [930, 350] on button "Replace" at bounding box center [934, 345] width 44 height 14
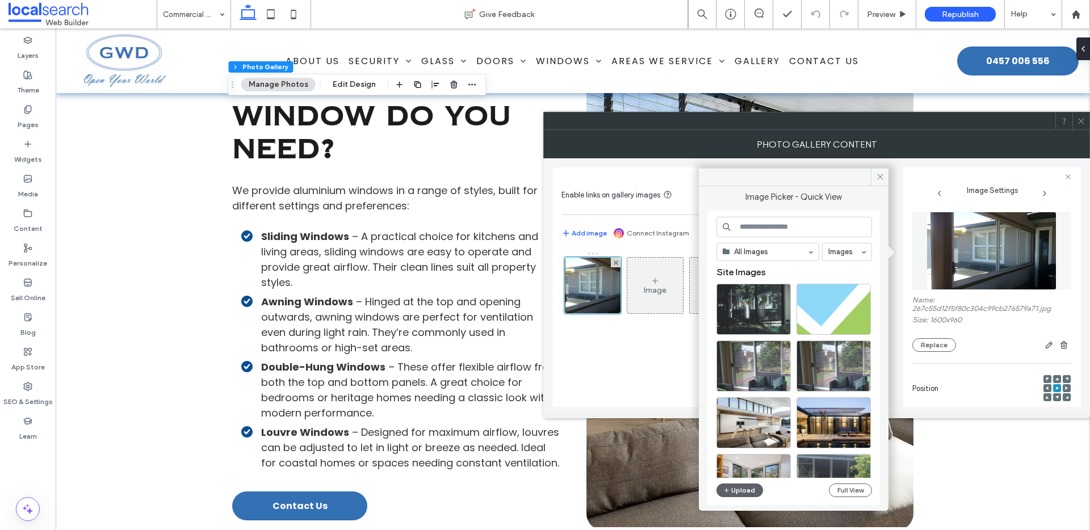
click at [769, 229] on input at bounding box center [794, 227] width 156 height 20
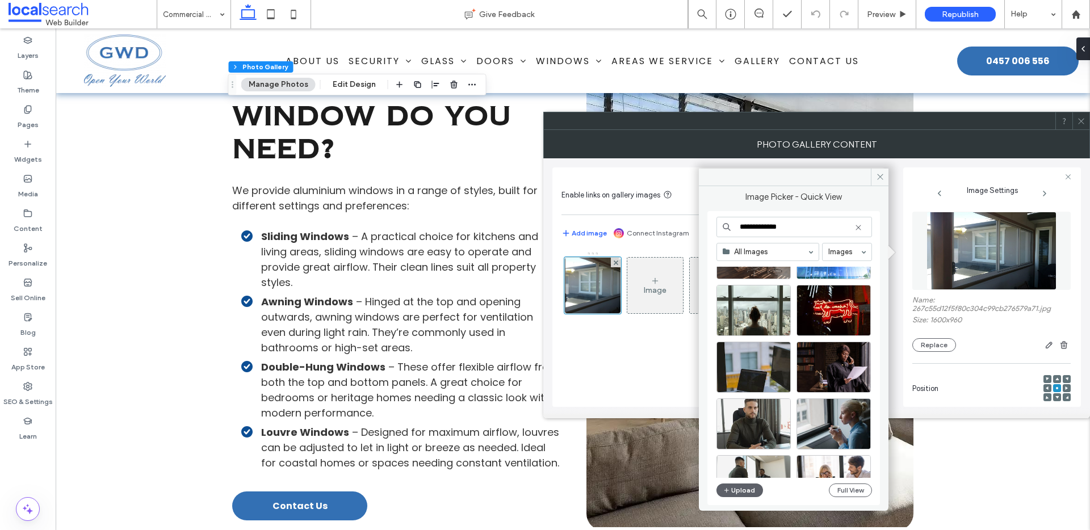
scroll to position [282, 0]
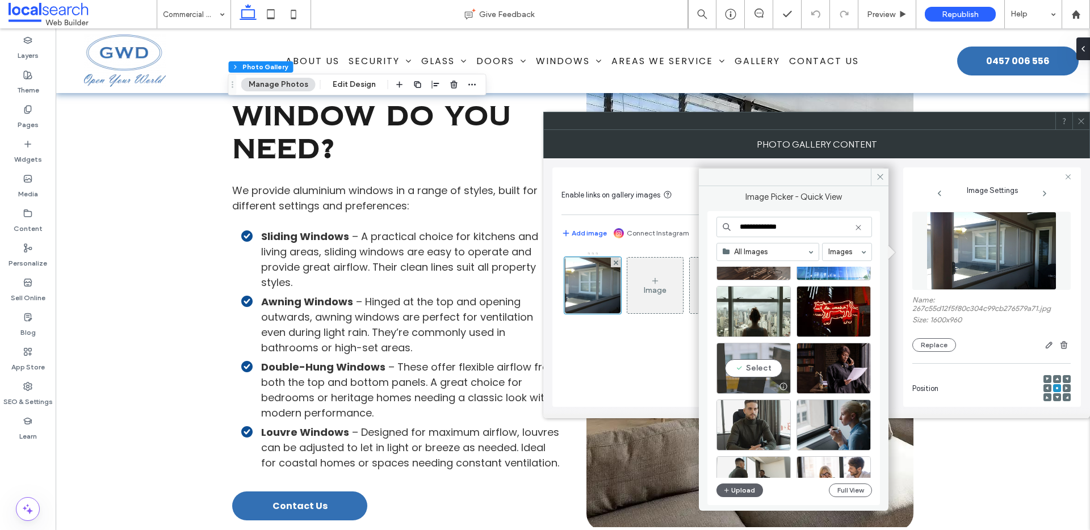
type input "**********"
click at [751, 351] on div "Select" at bounding box center [753, 368] width 74 height 51
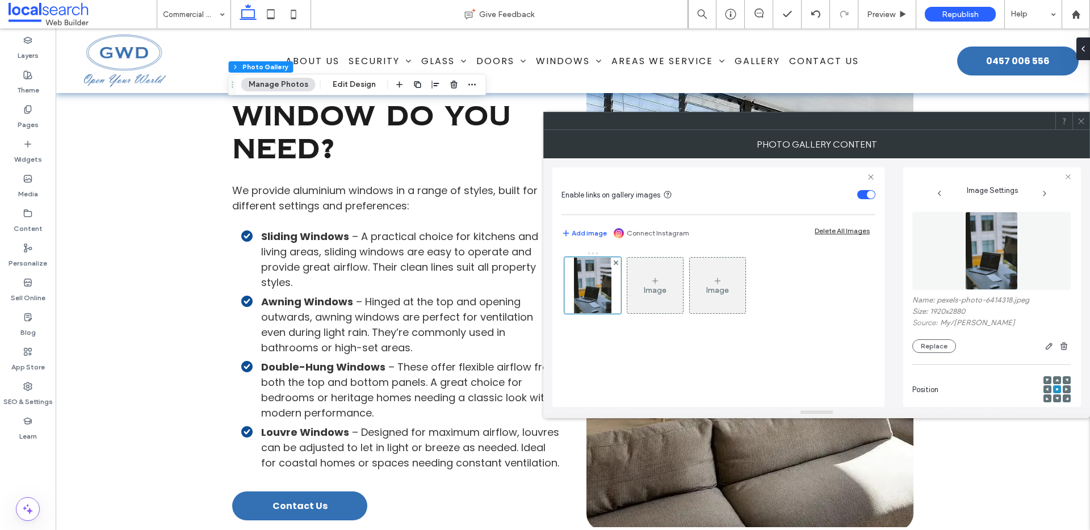
click at [1065, 388] on use at bounding box center [1066, 389] width 3 height 3
click at [1065, 388] on icon at bounding box center [1066, 389] width 3 height 3
click at [1079, 124] on icon at bounding box center [1081, 121] width 9 height 9
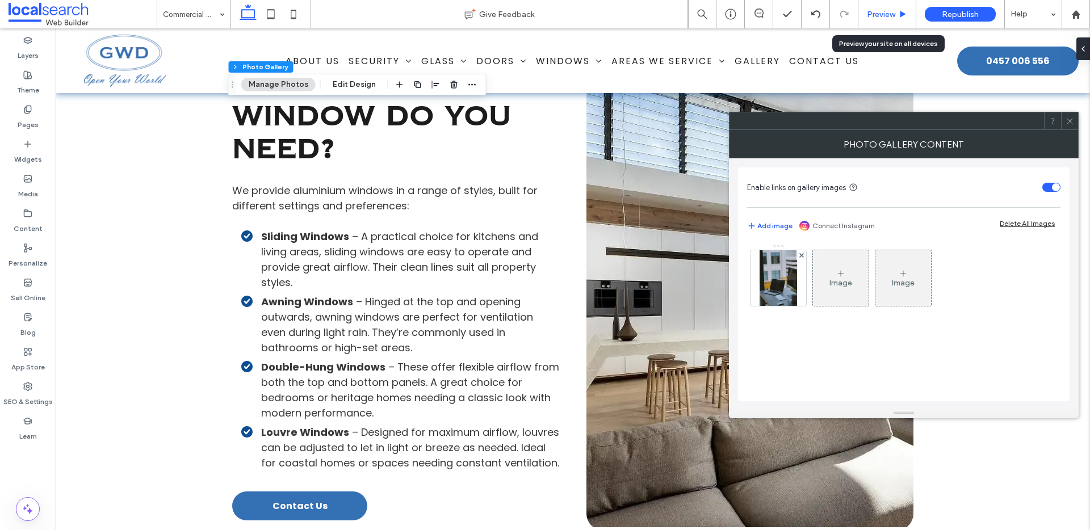
click at [887, 14] on span "Preview" at bounding box center [881, 15] width 28 height 10
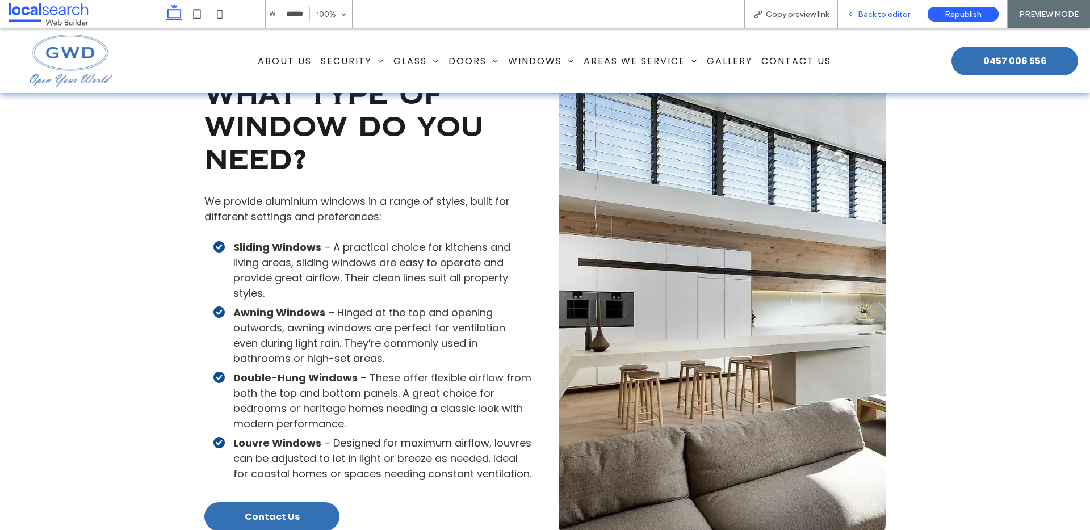
click at [888, 12] on span "Back to editor" at bounding box center [884, 15] width 52 height 10
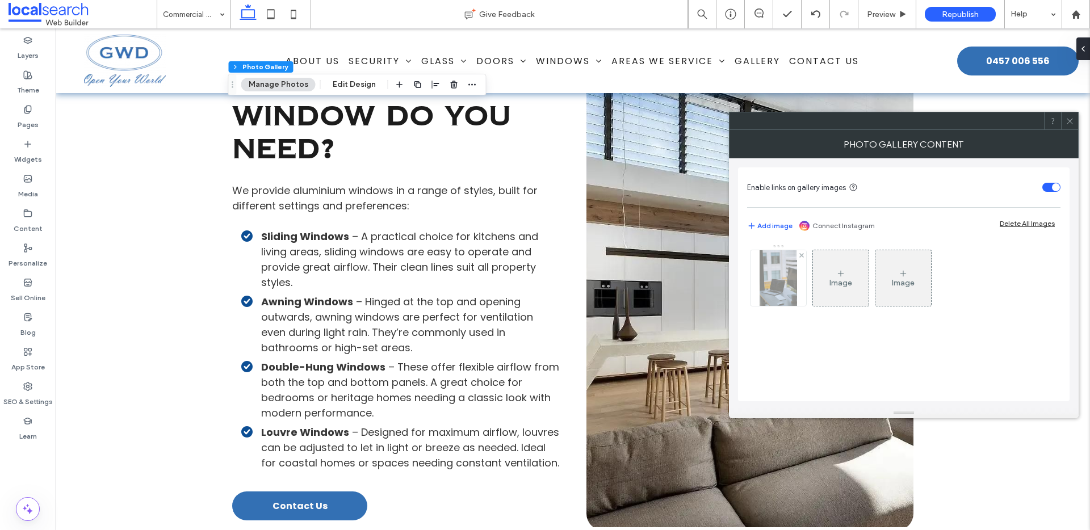
click at [775, 274] on img at bounding box center [778, 278] width 37 height 56
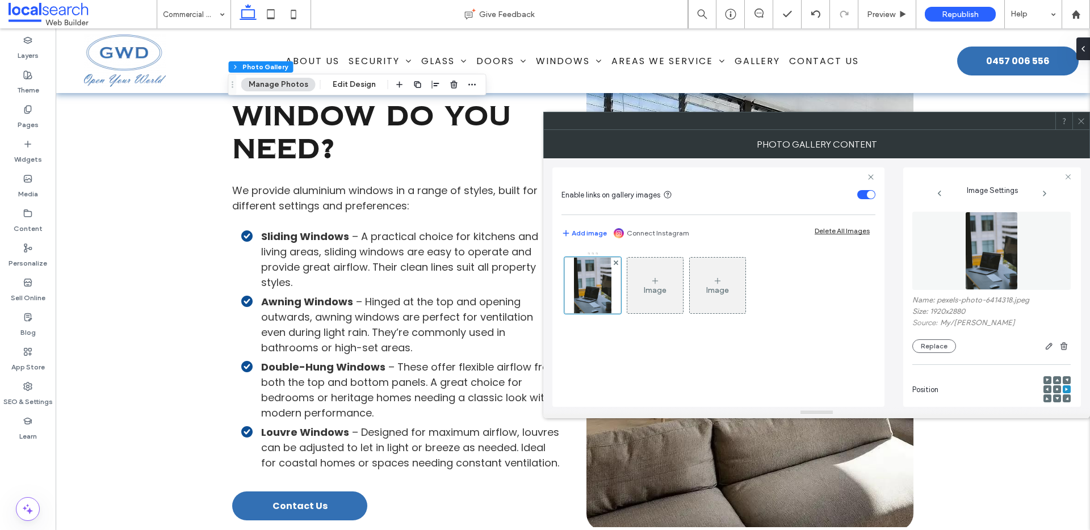
scroll to position [345, 0]
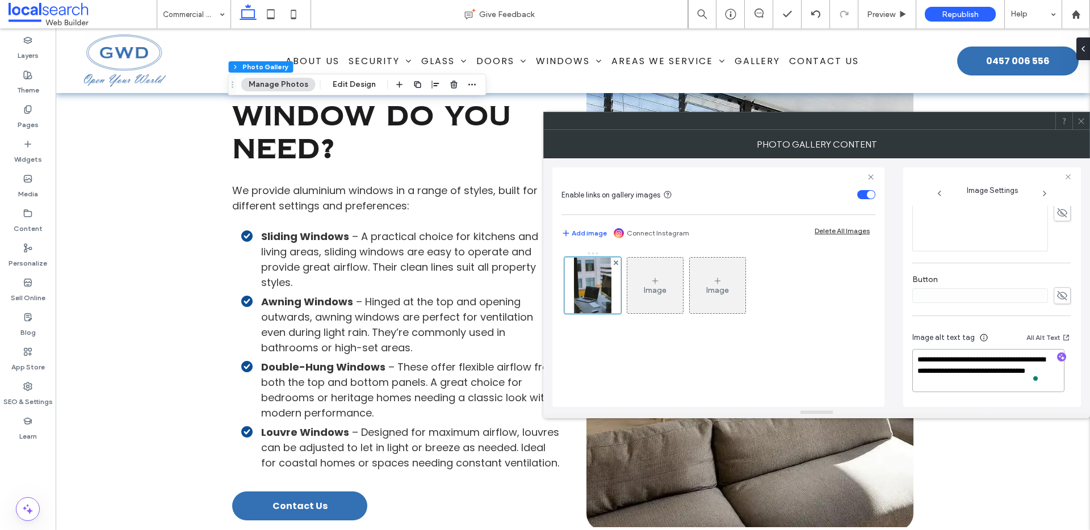
drag, startPoint x: 936, startPoint y: 372, endPoint x: 911, endPoint y: 360, distance: 28.0
click at [911, 360] on div "**********" at bounding box center [992, 287] width 178 height 240
click at [953, 359] on textarea "**********" at bounding box center [988, 370] width 152 height 43
type textarea "**********"
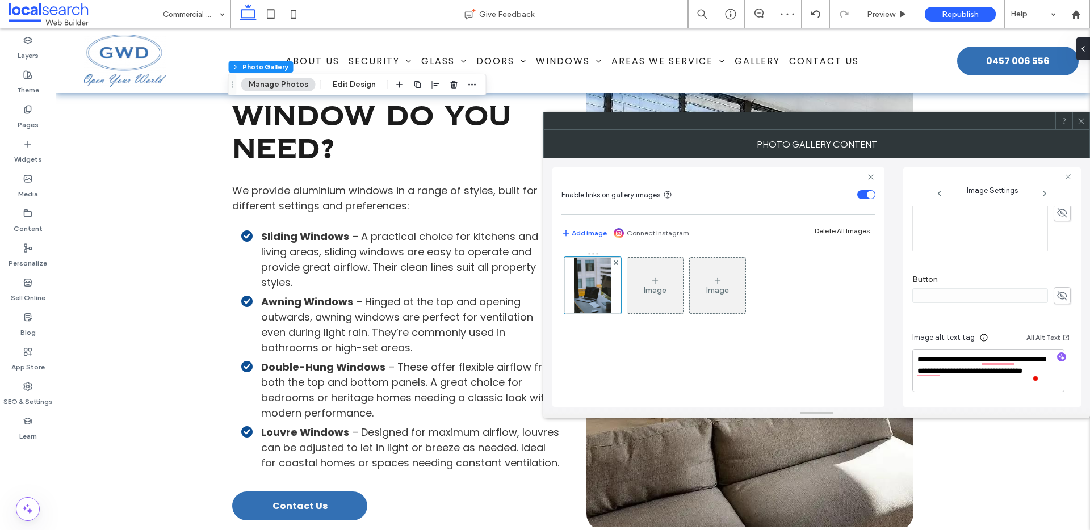
click at [1084, 119] on icon at bounding box center [1081, 121] width 9 height 9
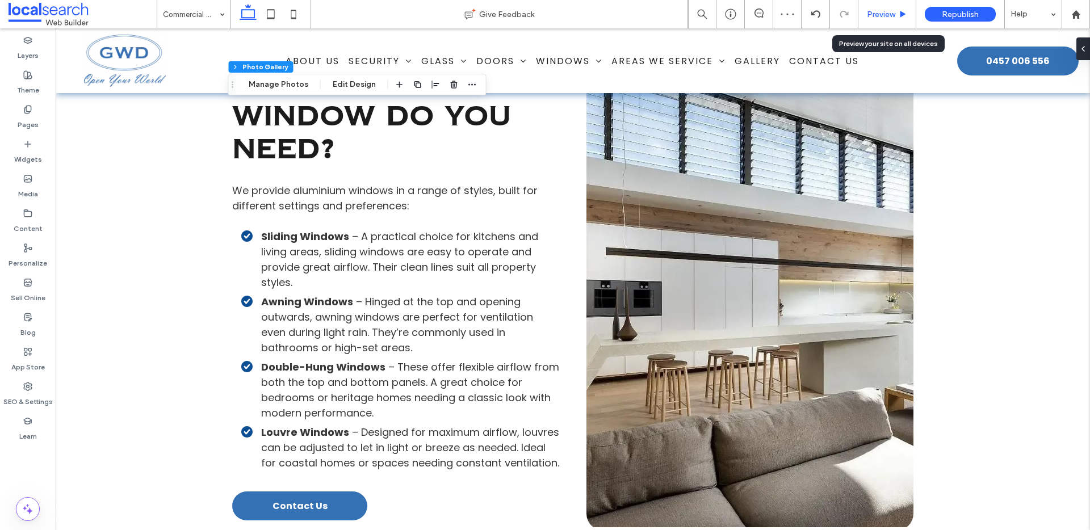
click at [885, 13] on span "Preview" at bounding box center [881, 15] width 28 height 10
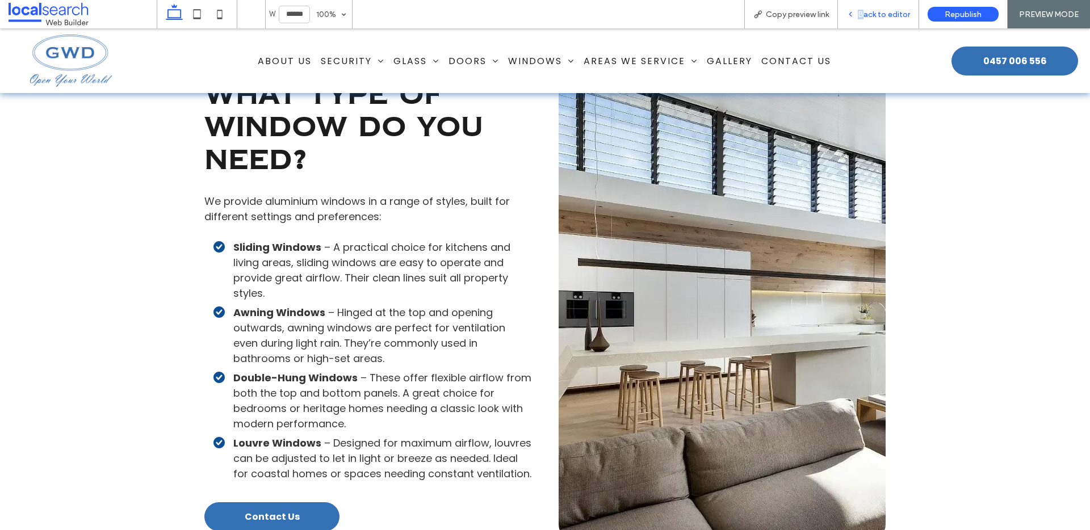
click at [862, 16] on span "Back to editor" at bounding box center [884, 15] width 52 height 10
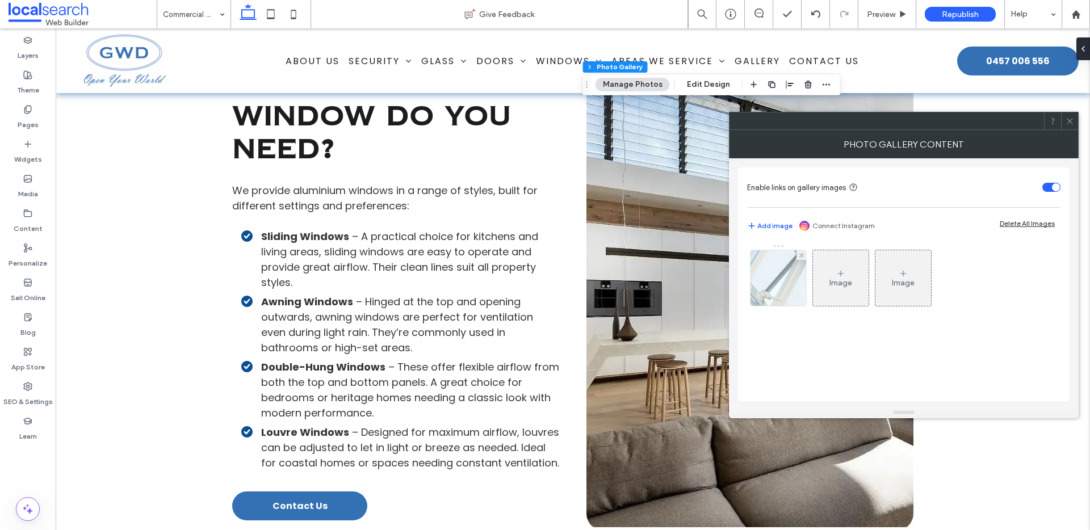
click at [791, 285] on img at bounding box center [778, 278] width 98 height 56
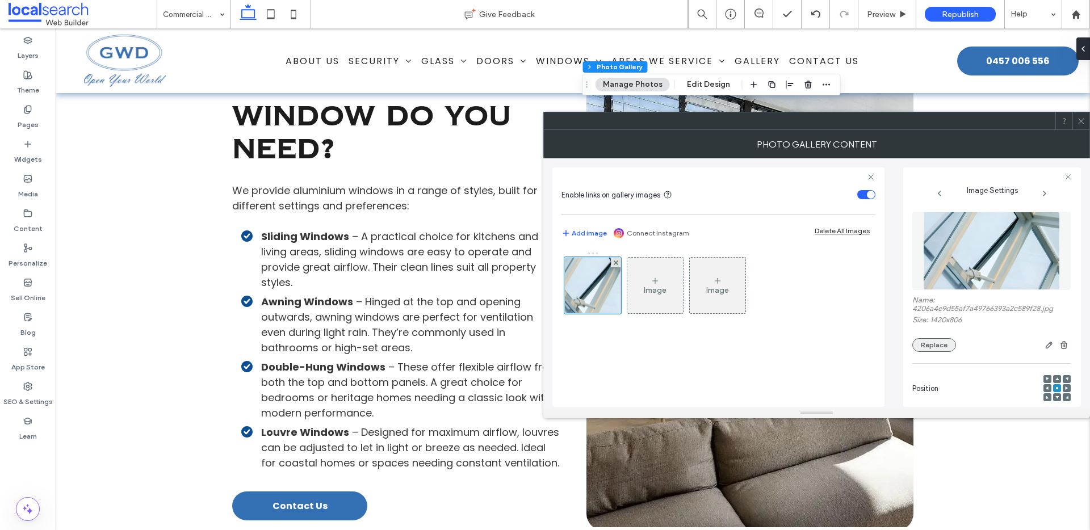
click at [940, 341] on button "Replace" at bounding box center [934, 345] width 44 height 14
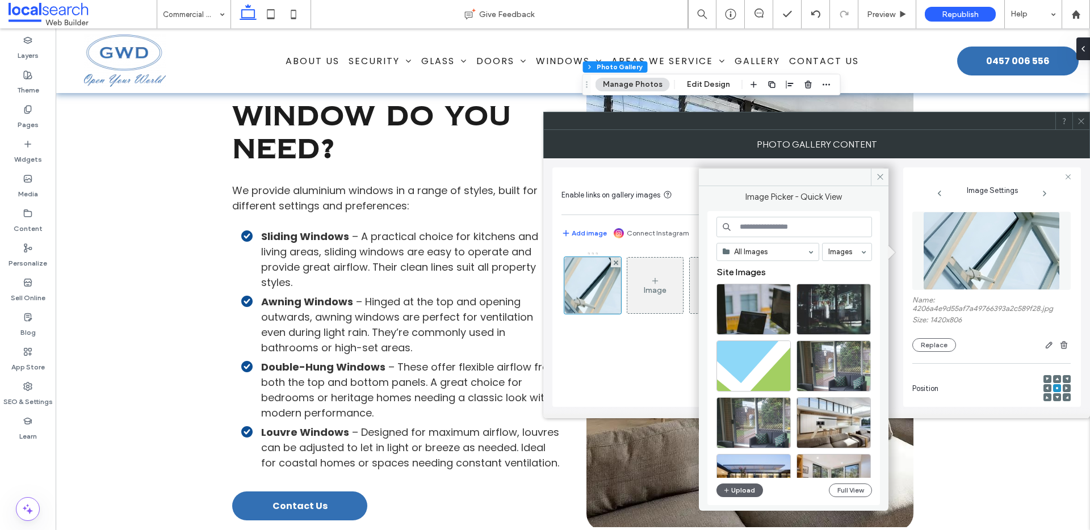
click at [772, 234] on input at bounding box center [794, 227] width 156 height 20
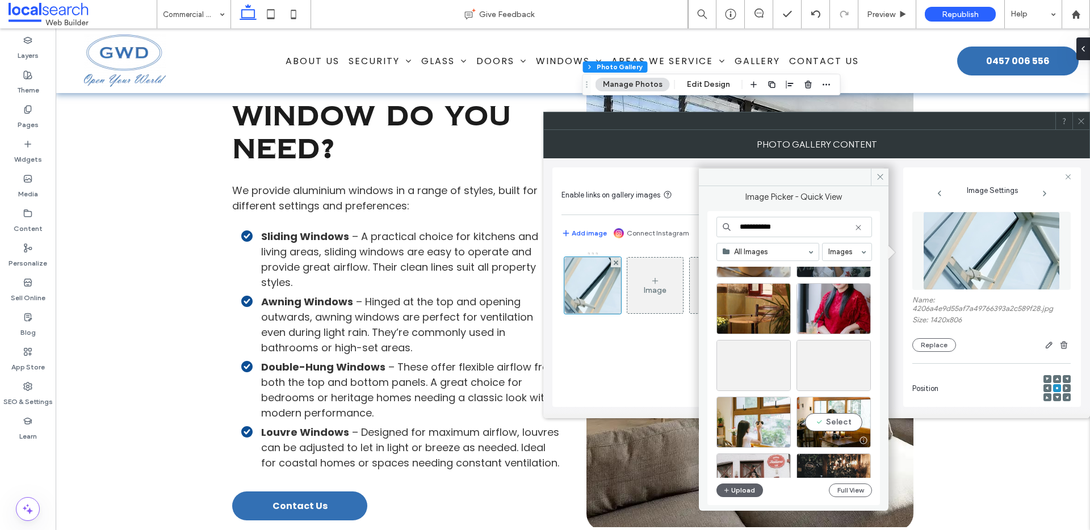
scroll to position [169, 0]
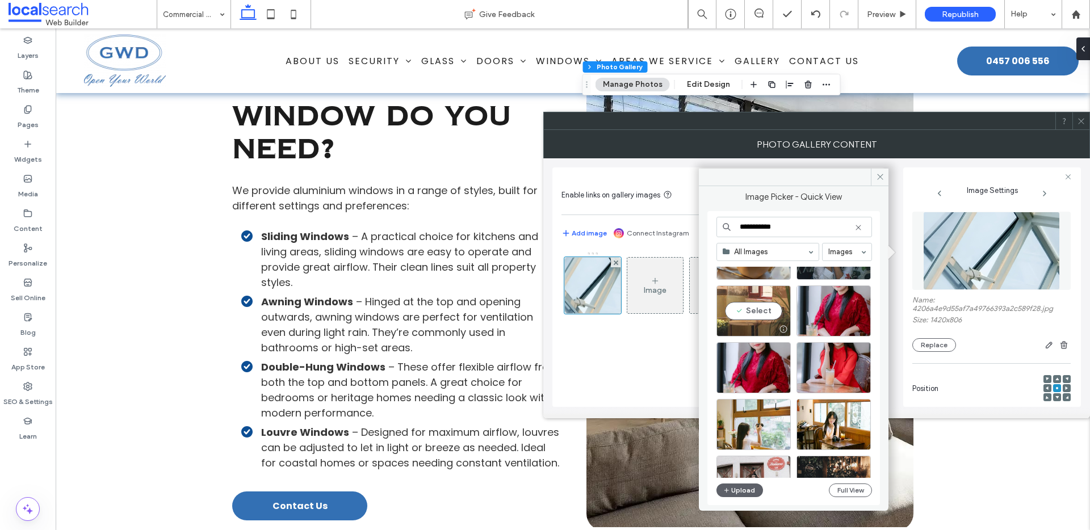
type input "**********"
click at [740, 288] on div "Select" at bounding box center [753, 311] width 74 height 51
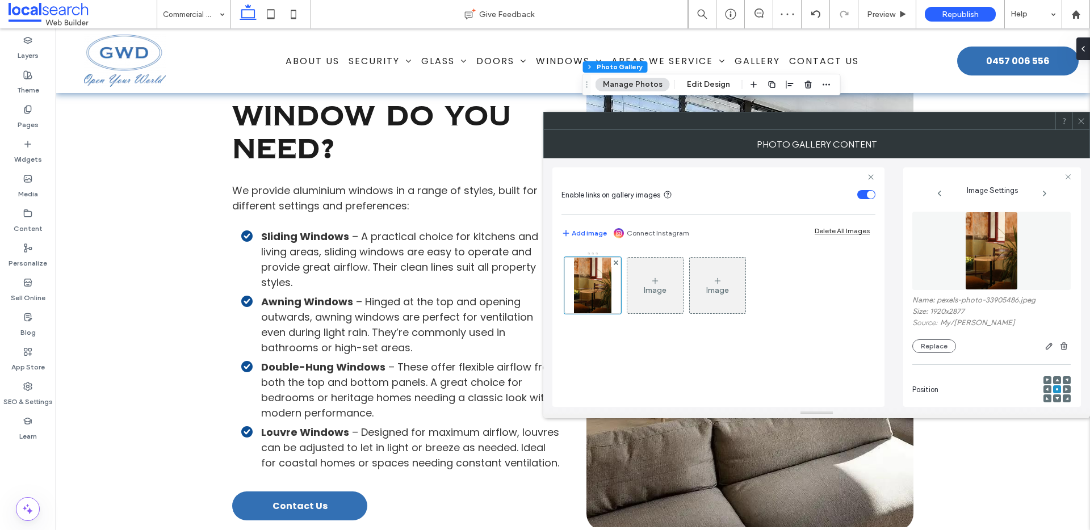
click at [1081, 120] on icon at bounding box center [1081, 121] width 9 height 9
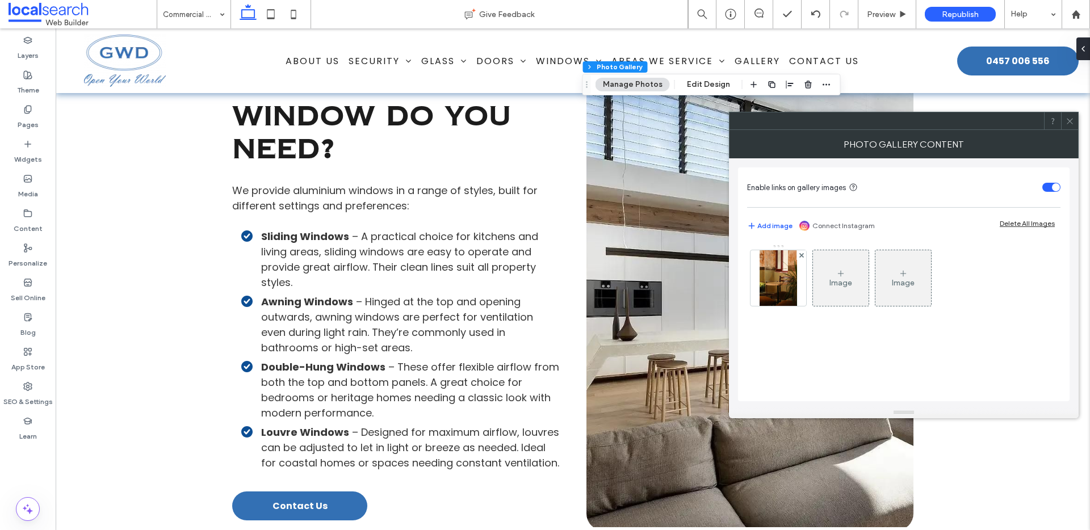
click at [1074, 123] on icon at bounding box center [1070, 121] width 9 height 9
click at [782, 275] on img at bounding box center [778, 278] width 37 height 56
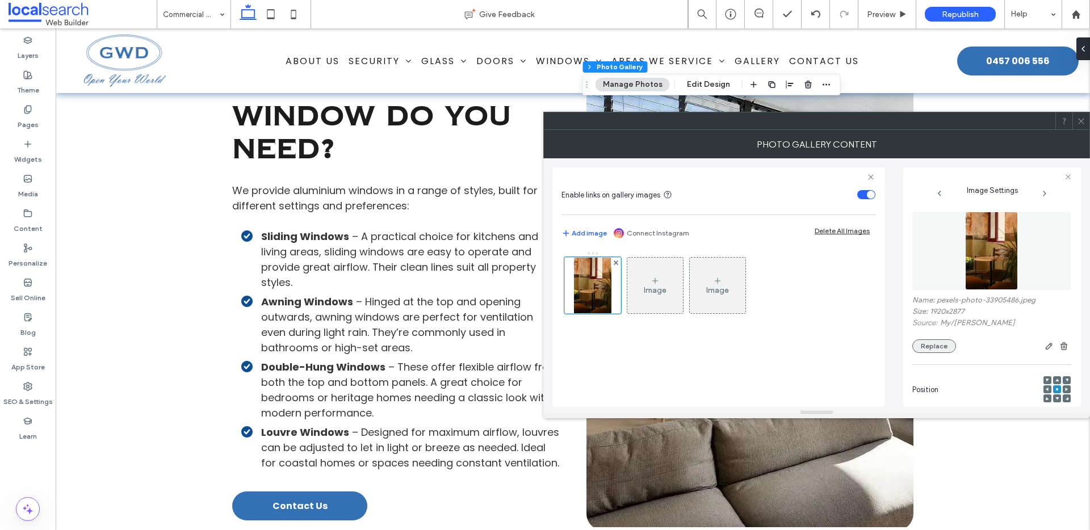
click at [936, 344] on button "Replace" at bounding box center [934, 346] width 44 height 14
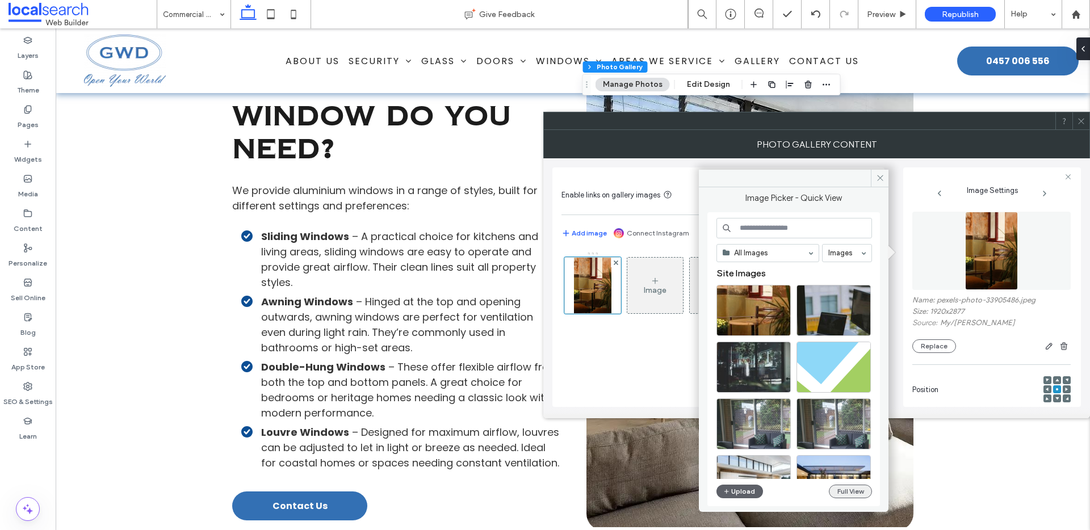
click at [856, 491] on button "Full View" at bounding box center [850, 492] width 43 height 14
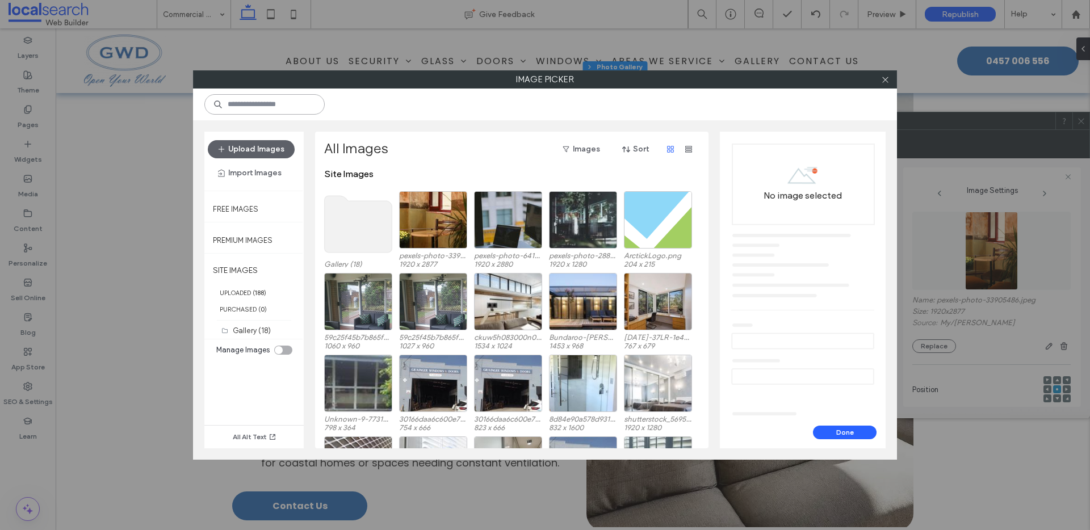
click at [271, 104] on input at bounding box center [264, 104] width 120 height 20
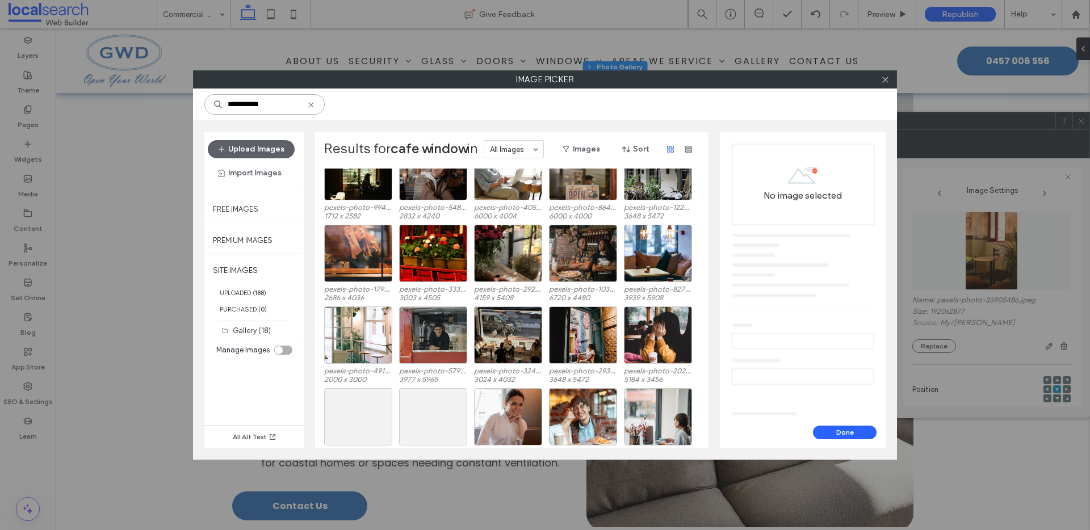
scroll to position [1193, 0]
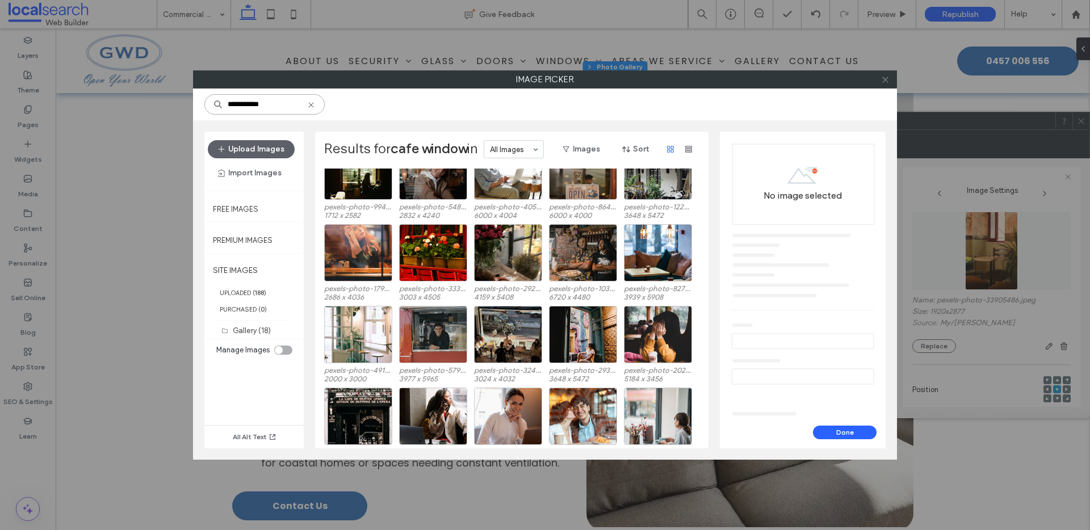
type input "**********"
click at [883, 81] on icon at bounding box center [885, 80] width 9 height 9
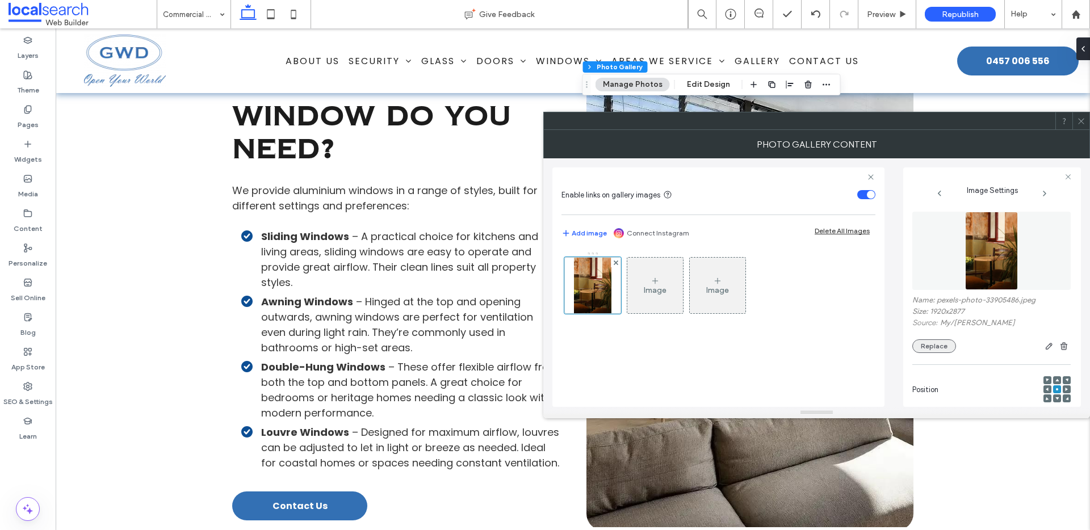
click at [931, 345] on button "Replace" at bounding box center [934, 346] width 44 height 14
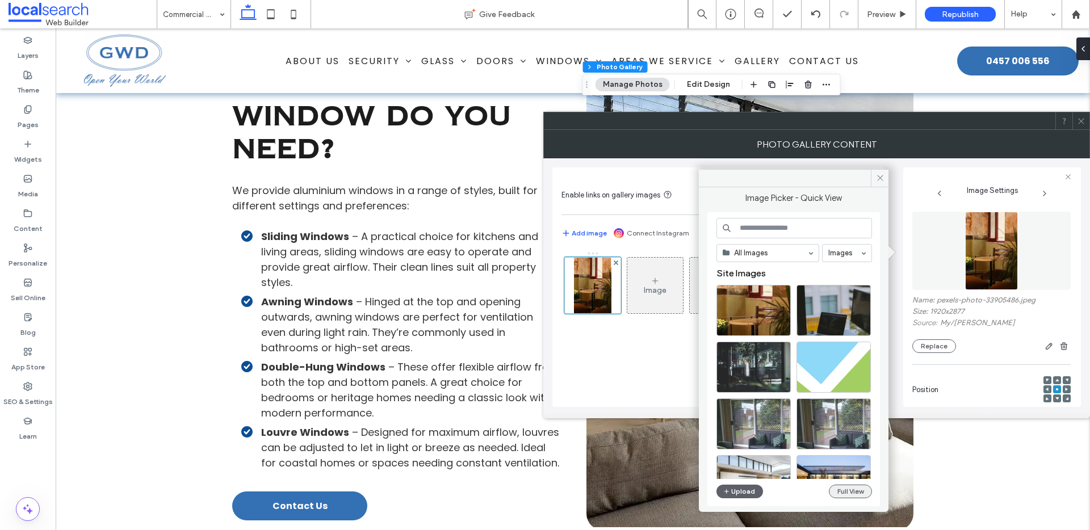
click at [857, 490] on button "Full View" at bounding box center [850, 492] width 43 height 14
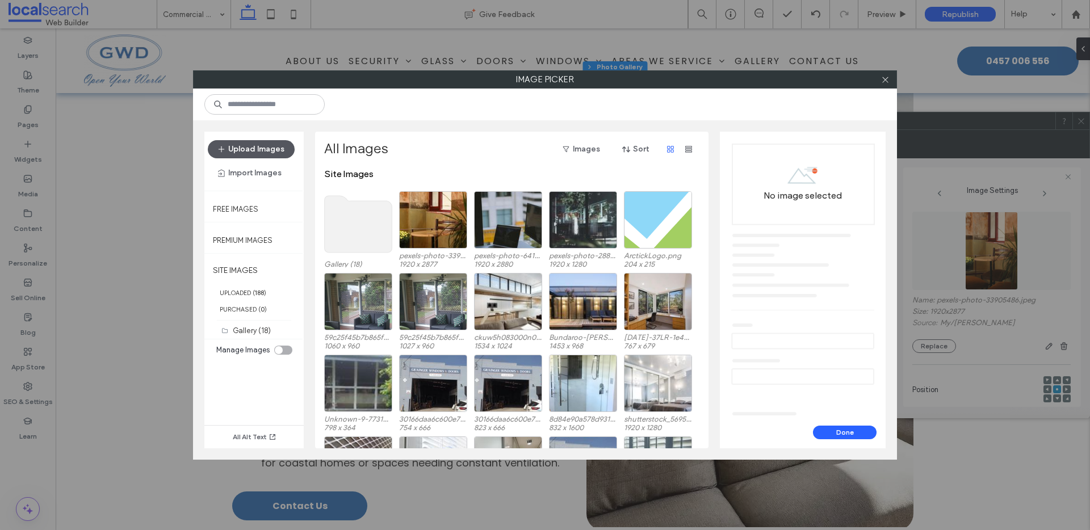
click at [258, 145] on button "Upload Images" at bounding box center [251, 149] width 87 height 18
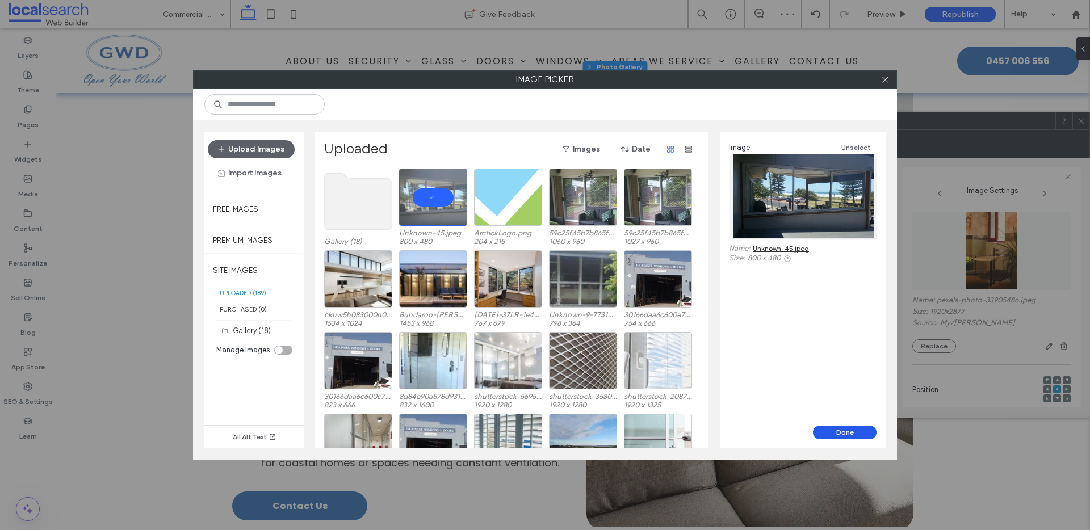
click at [858, 435] on button "Done" at bounding box center [845, 433] width 64 height 14
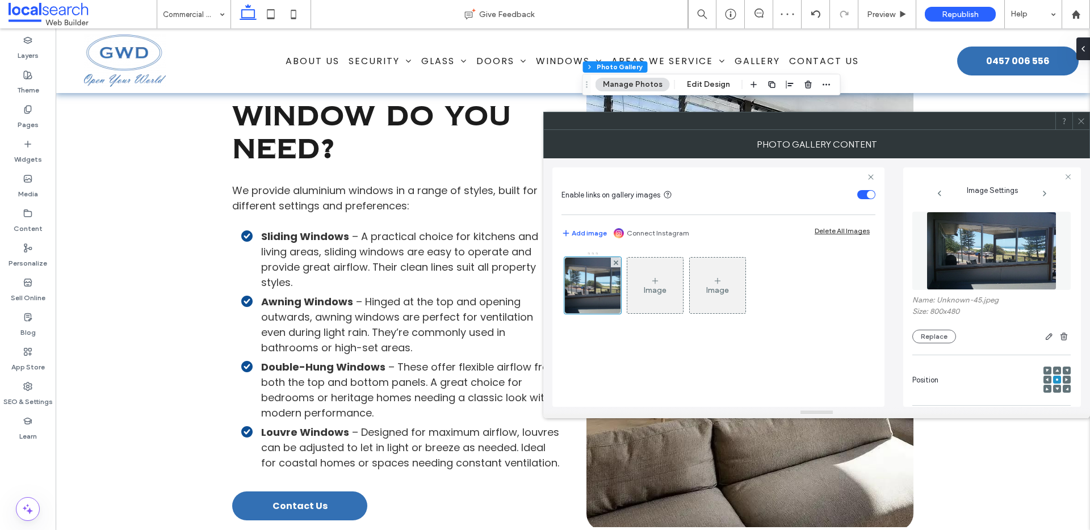
click at [1081, 120] on icon at bounding box center [1081, 121] width 9 height 9
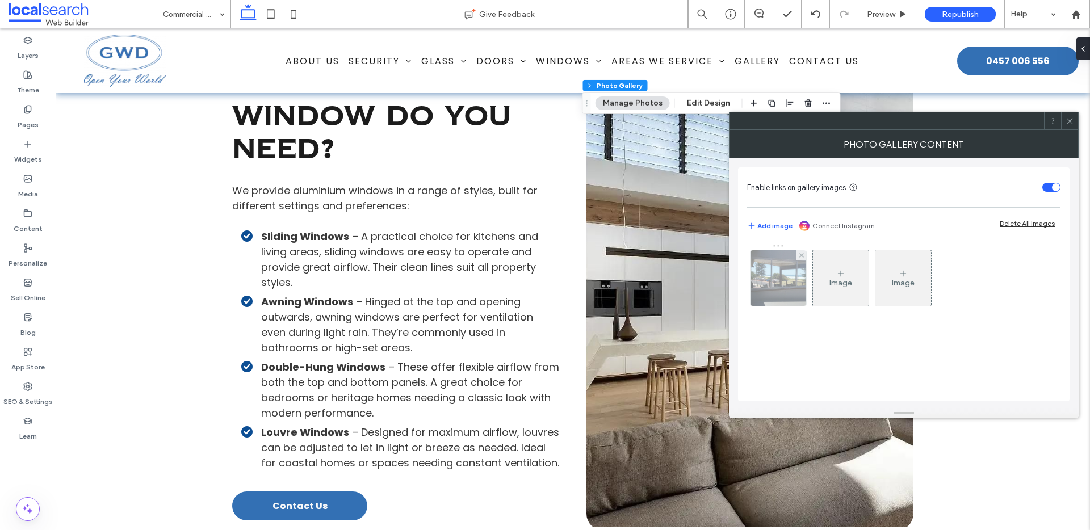
click at [786, 294] on img at bounding box center [778, 278] width 93 height 56
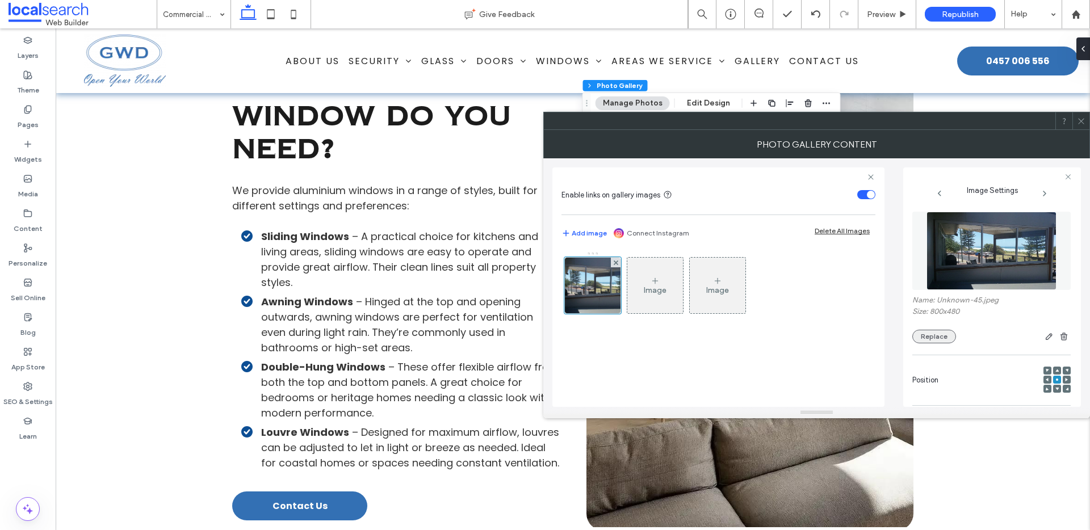
click at [936, 331] on button "Replace" at bounding box center [934, 337] width 44 height 14
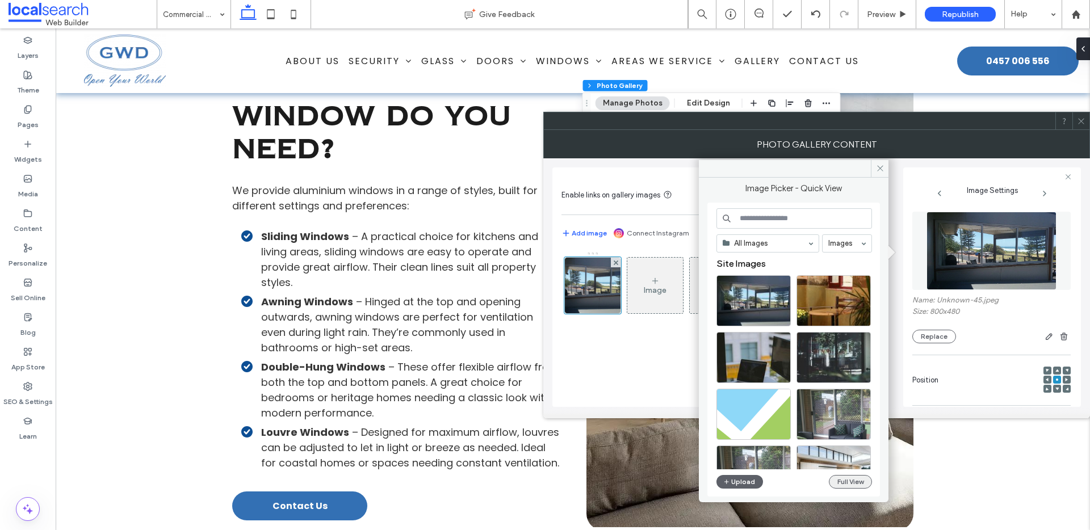
click at [854, 483] on button "Full View" at bounding box center [850, 482] width 43 height 14
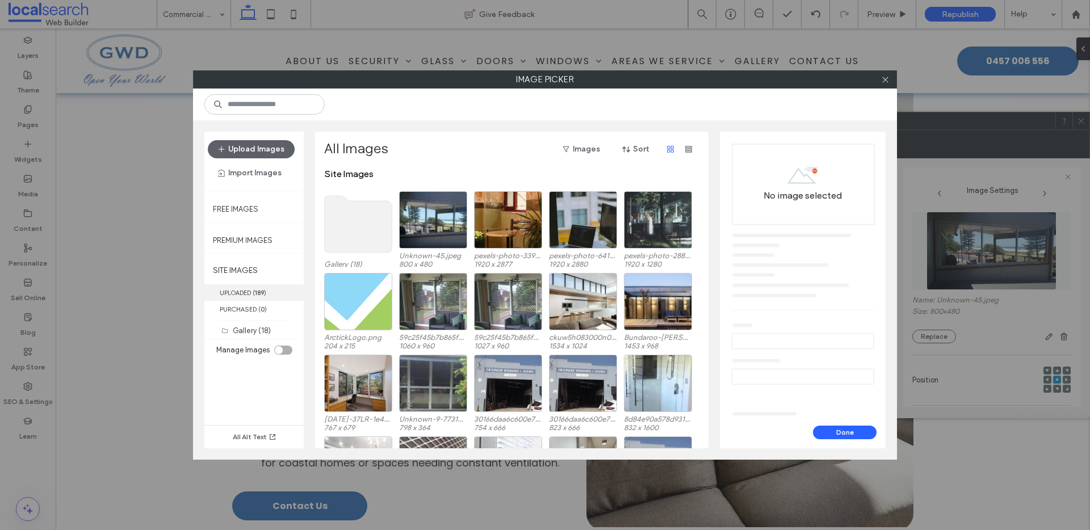
click at [244, 290] on label "UPLOADED ( 189 )" at bounding box center [253, 292] width 99 height 16
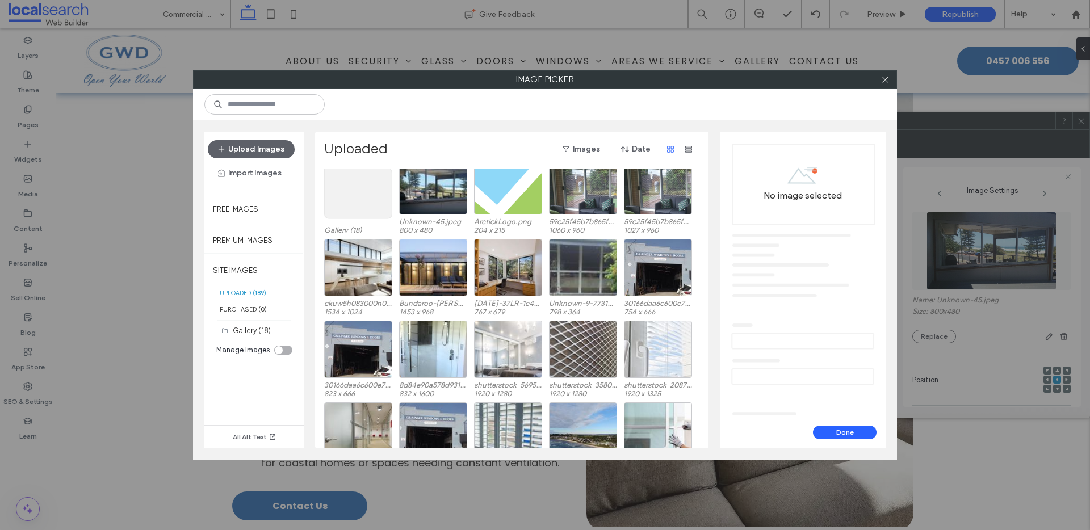
scroll to position [0, 0]
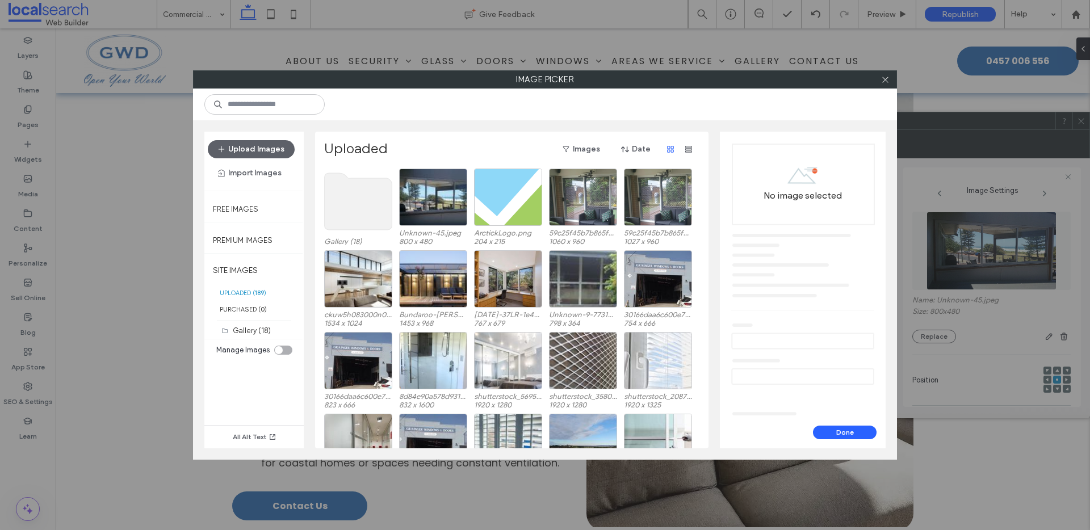
click at [351, 178] on use at bounding box center [359, 201] width 68 height 57
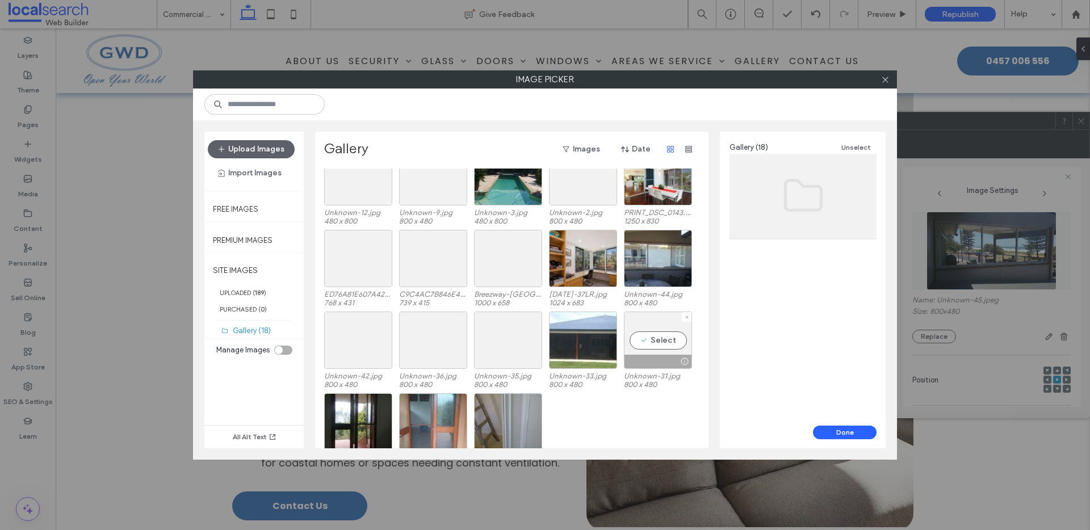
scroll to position [47, 0]
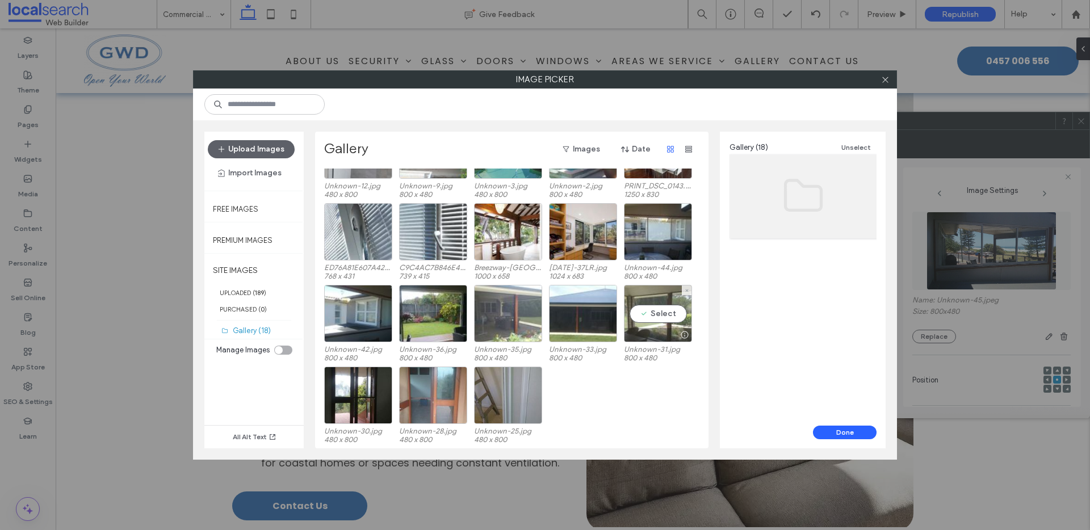
click at [648, 302] on div "Select" at bounding box center [658, 313] width 68 height 57
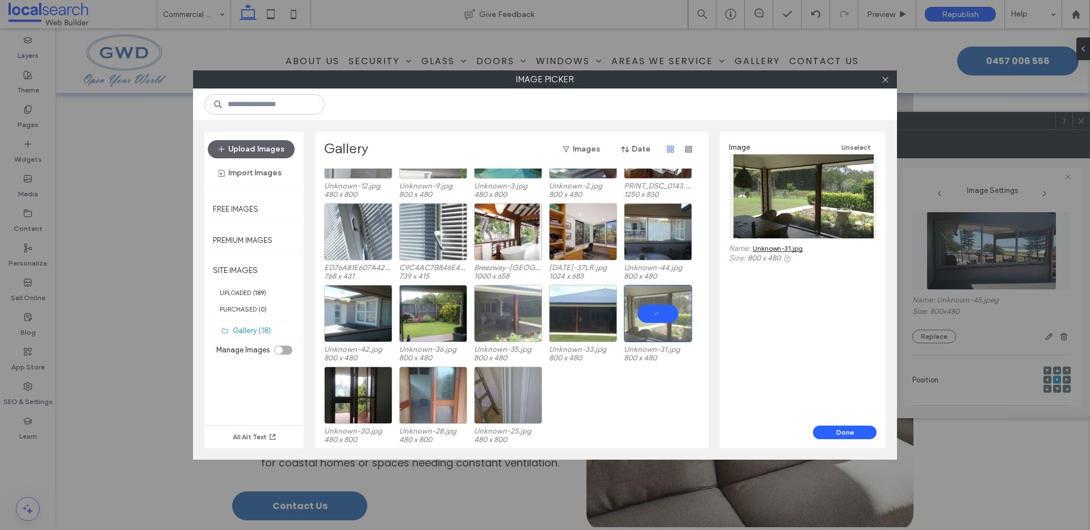
click at [770, 246] on link "Unknown-31.jpg" at bounding box center [778, 248] width 50 height 9
click at [281, 295] on label "UPLOADED ( 189 )" at bounding box center [253, 292] width 99 height 16
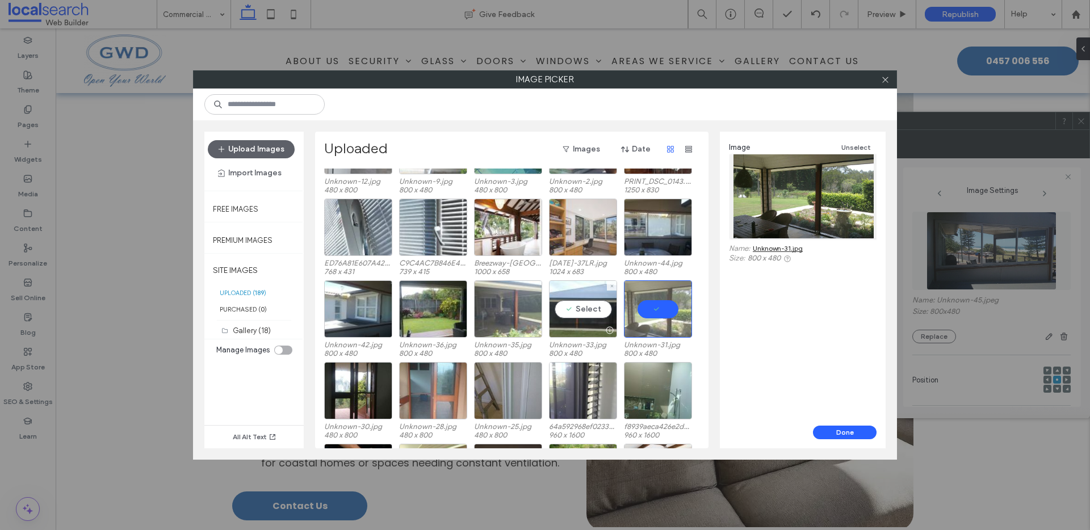
scroll to position [544, 0]
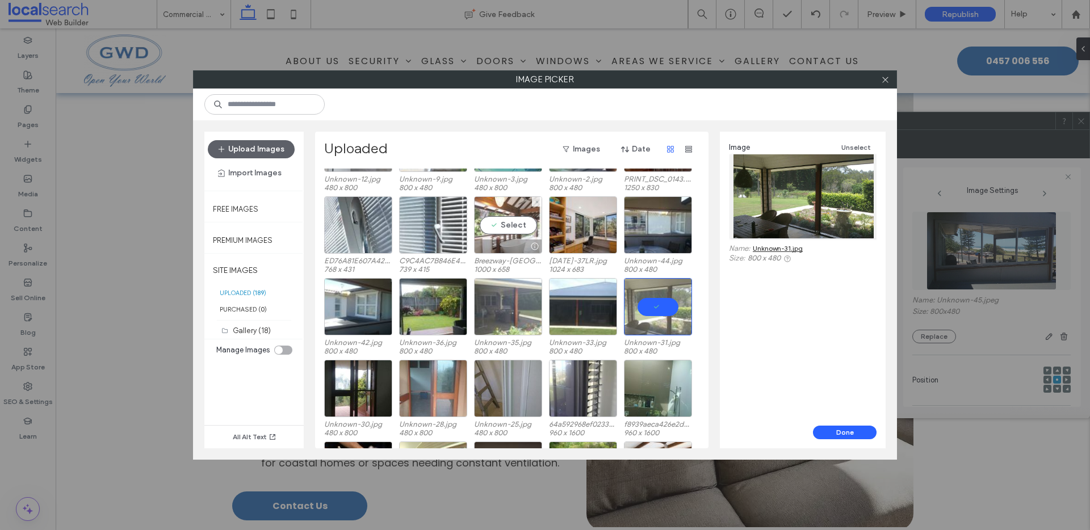
click at [502, 203] on div "Select" at bounding box center [508, 224] width 68 height 57
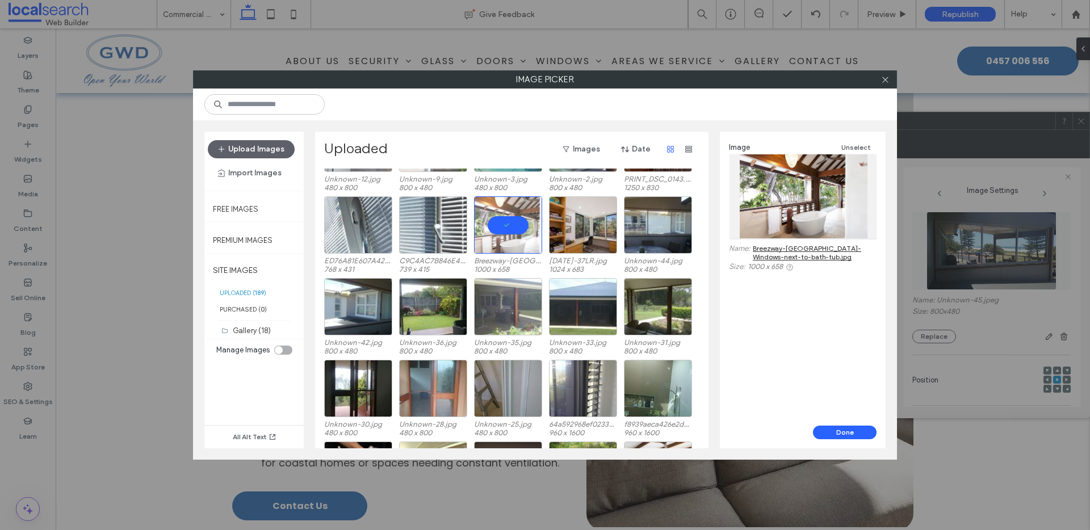
click at [779, 254] on link "Breezway-Louvre-Windows-next-to-bath-tub.jpg" at bounding box center [815, 252] width 124 height 17
click at [840, 437] on button "Done" at bounding box center [845, 433] width 64 height 14
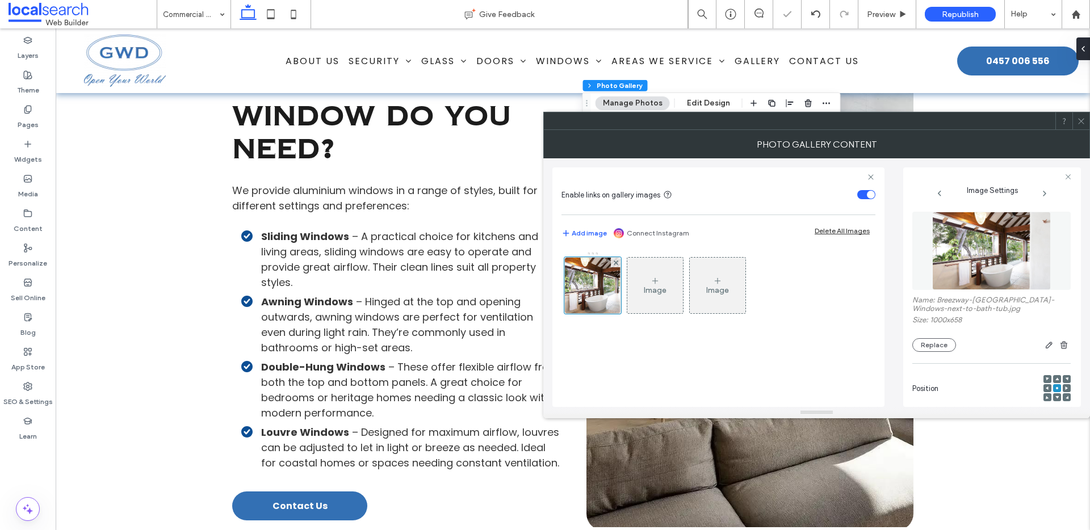
click at [1075, 120] on div at bounding box center [1080, 120] width 17 height 17
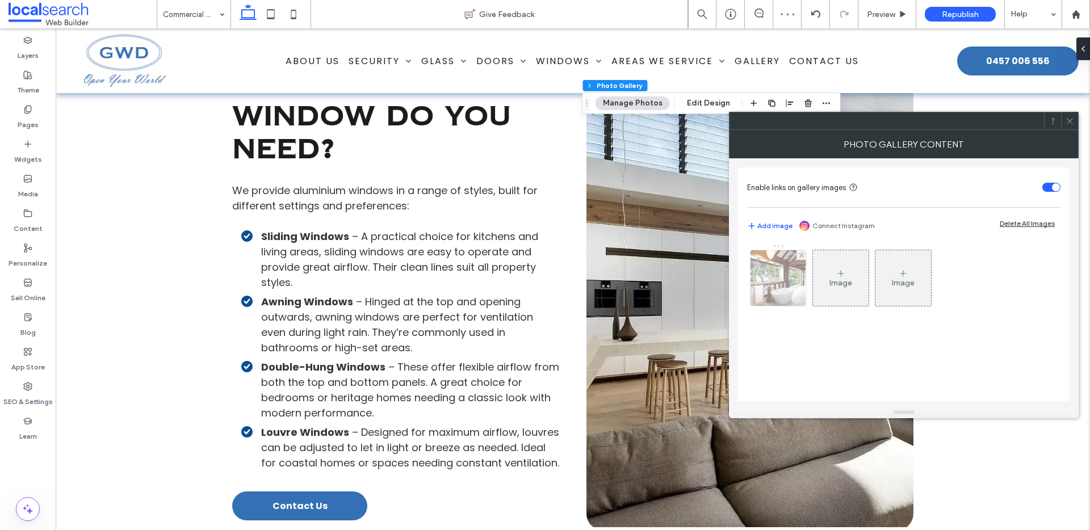
click at [775, 280] on img at bounding box center [778, 278] width 85 height 56
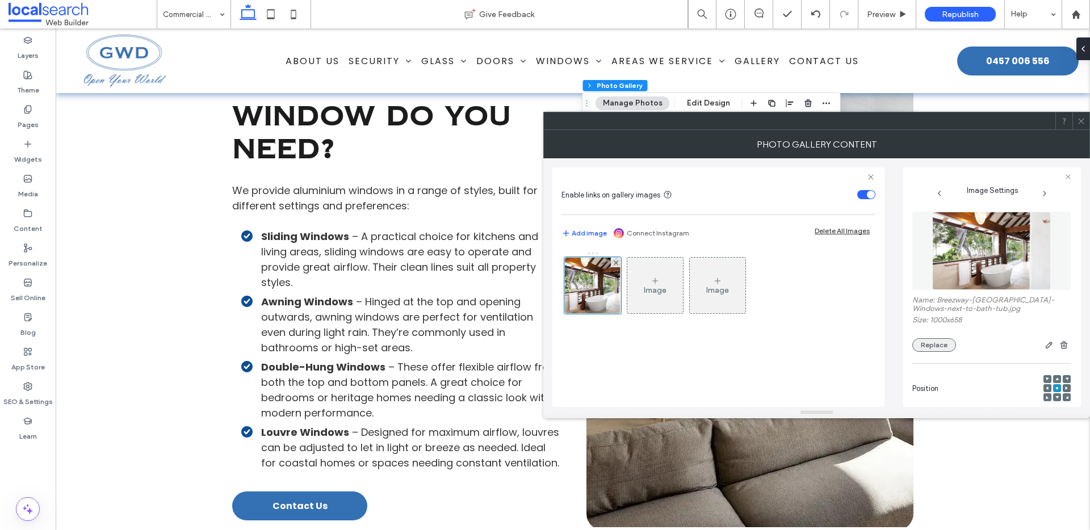
click at [924, 339] on button "Replace" at bounding box center [934, 345] width 44 height 14
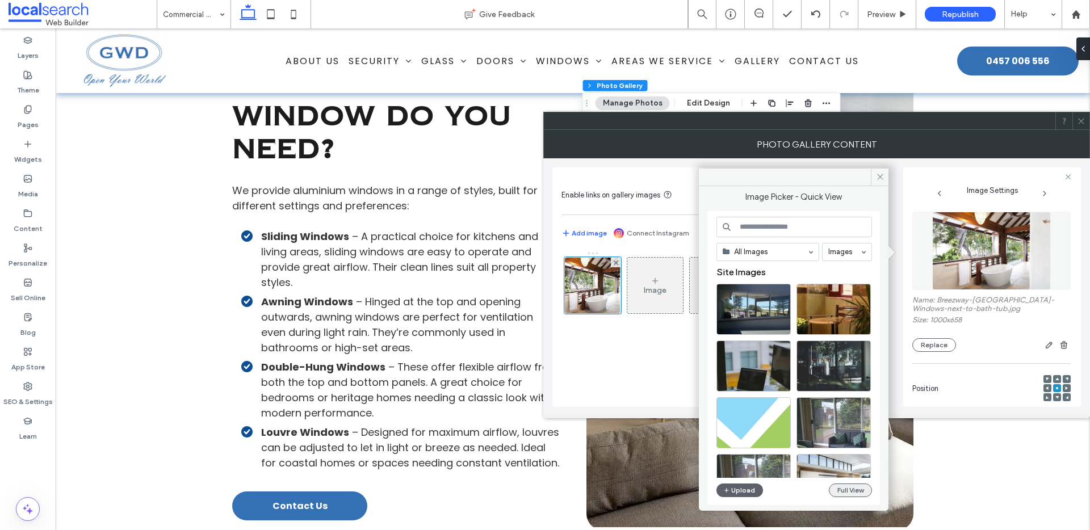
click at [857, 491] on button "Full View" at bounding box center [850, 491] width 43 height 14
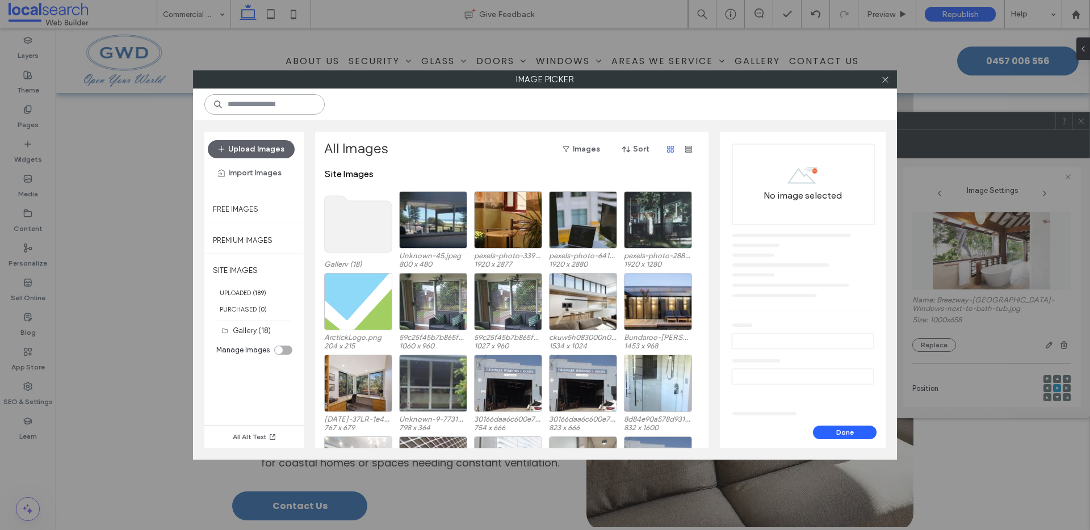
click at [271, 105] on input at bounding box center [264, 104] width 120 height 20
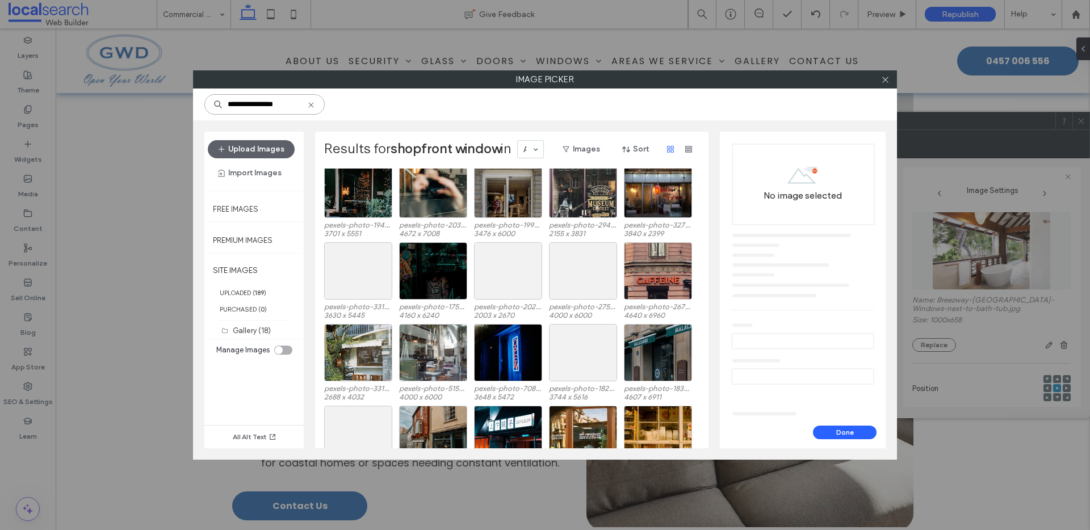
scroll to position [771, 0]
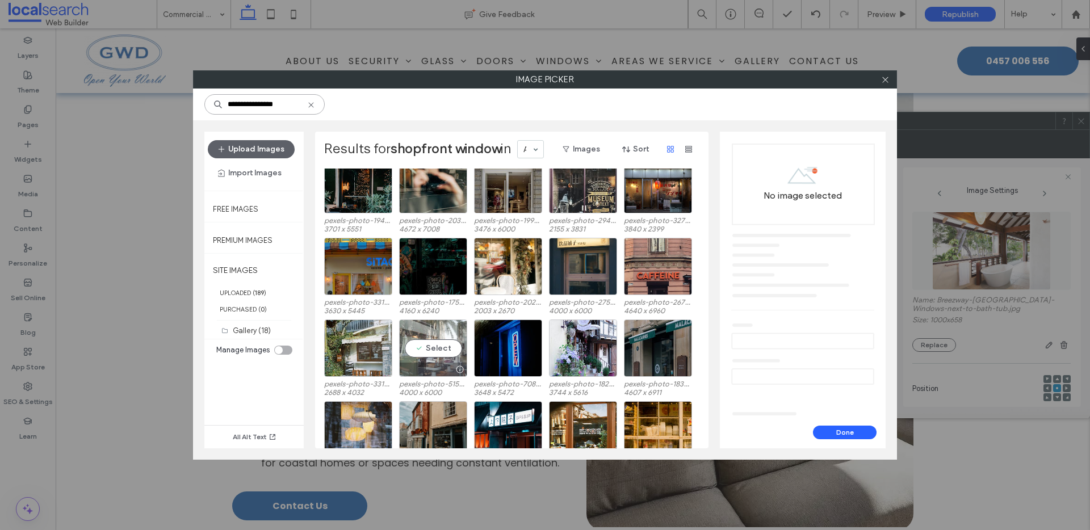
type input "**********"
click at [435, 329] on div "Select" at bounding box center [433, 348] width 68 height 57
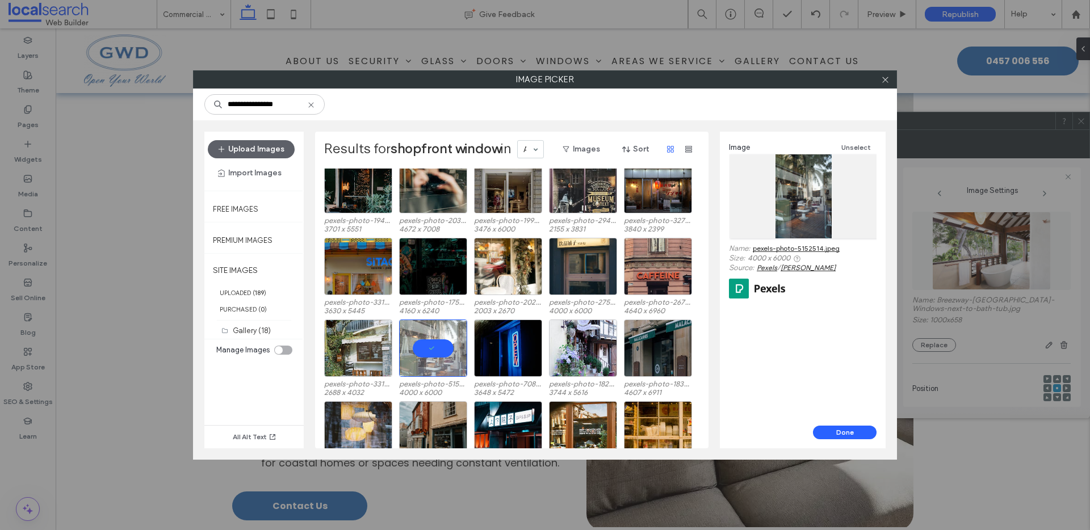
click at [816, 250] on link "pexels-photo-5152514.jpeg" at bounding box center [796, 248] width 87 height 9
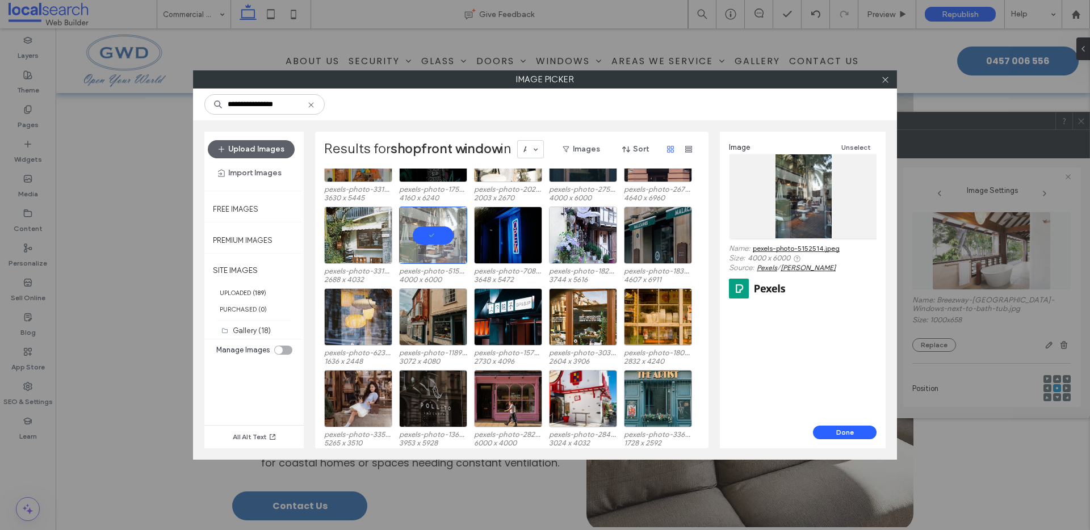
scroll to position [887, 0]
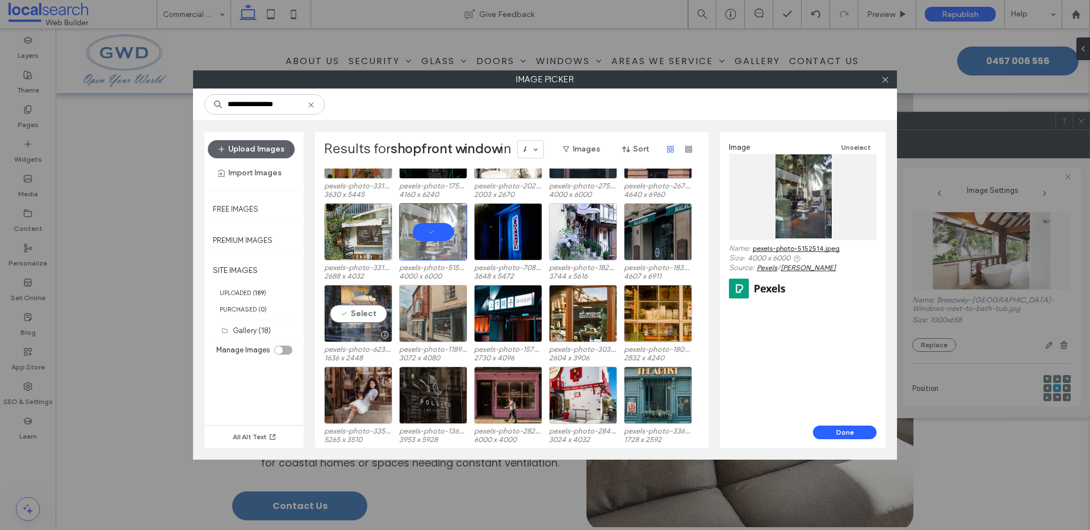
drag, startPoint x: 356, startPoint y: 296, endPoint x: 417, endPoint y: 305, distance: 61.5
click at [356, 296] on div "Select" at bounding box center [358, 313] width 68 height 57
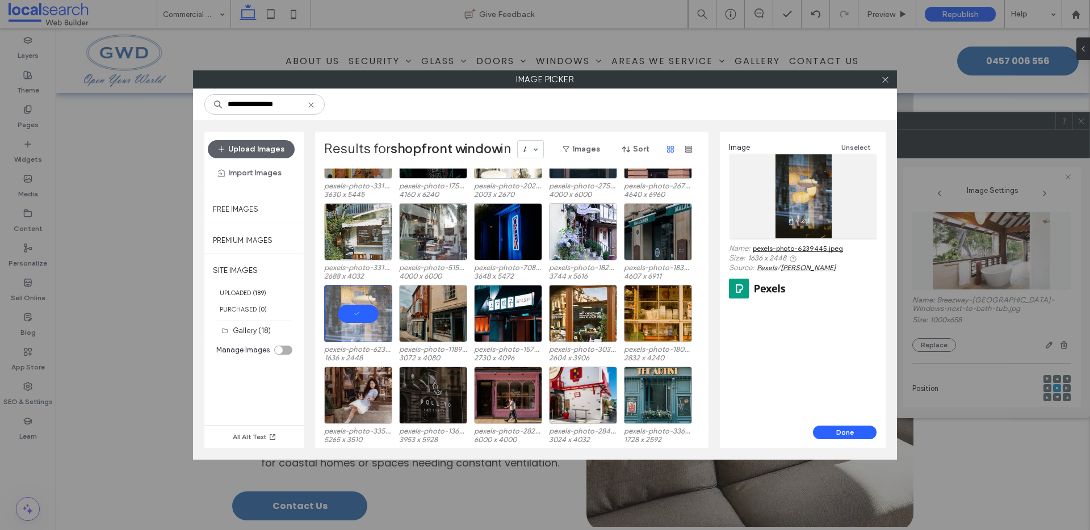
click at [815, 249] on link "pexels-photo-6239445.jpeg" at bounding box center [798, 248] width 90 height 9
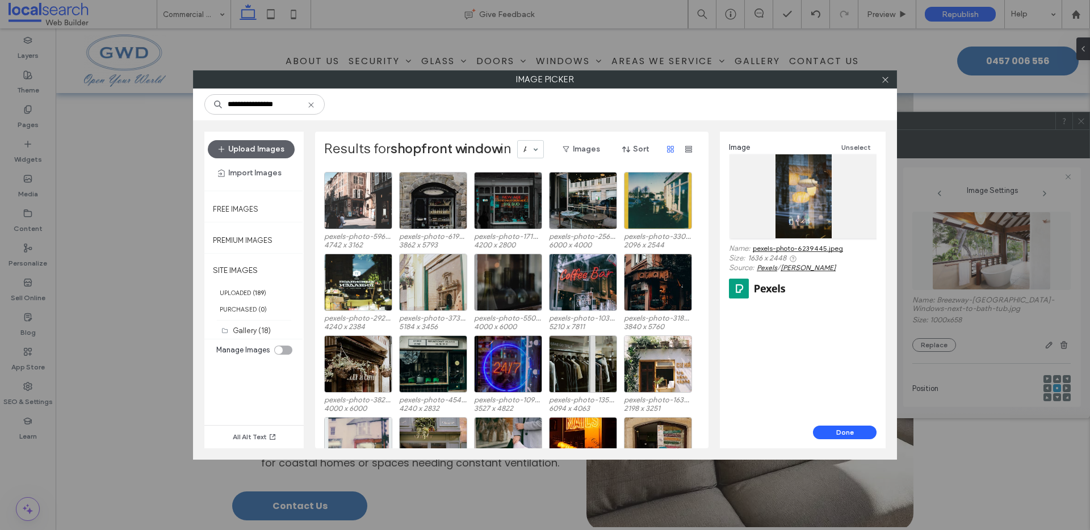
scroll to position [345, 0]
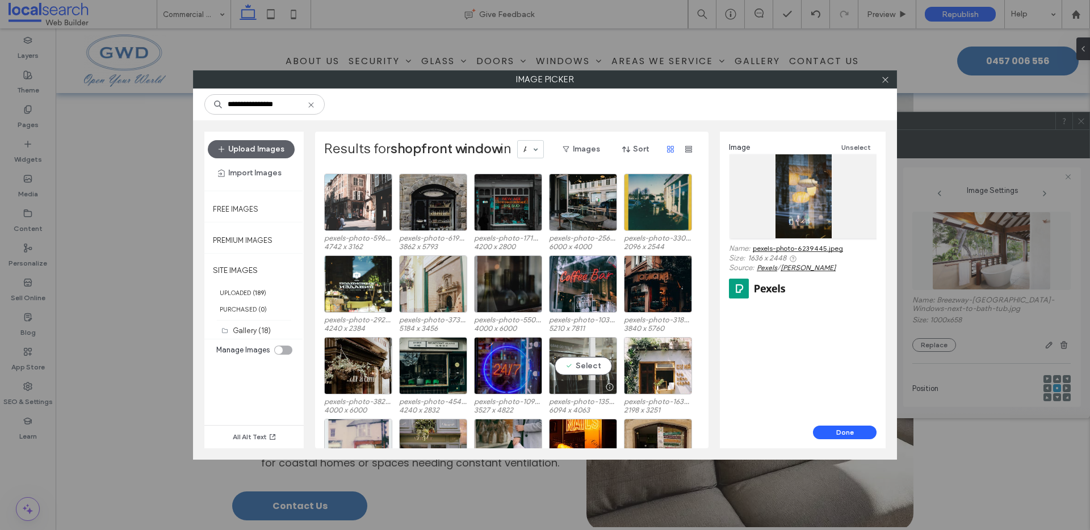
click at [592, 348] on div "Select" at bounding box center [583, 365] width 68 height 57
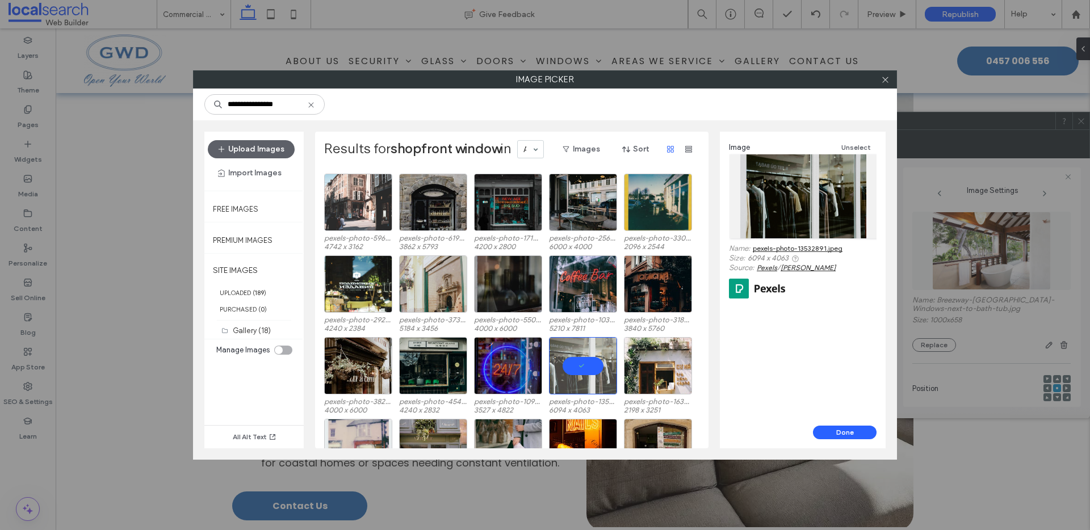
click at [783, 249] on link "pexels-photo-13532891.jpeg" at bounding box center [798, 248] width 90 height 9
click at [417, 349] on div "Select" at bounding box center [433, 365] width 68 height 57
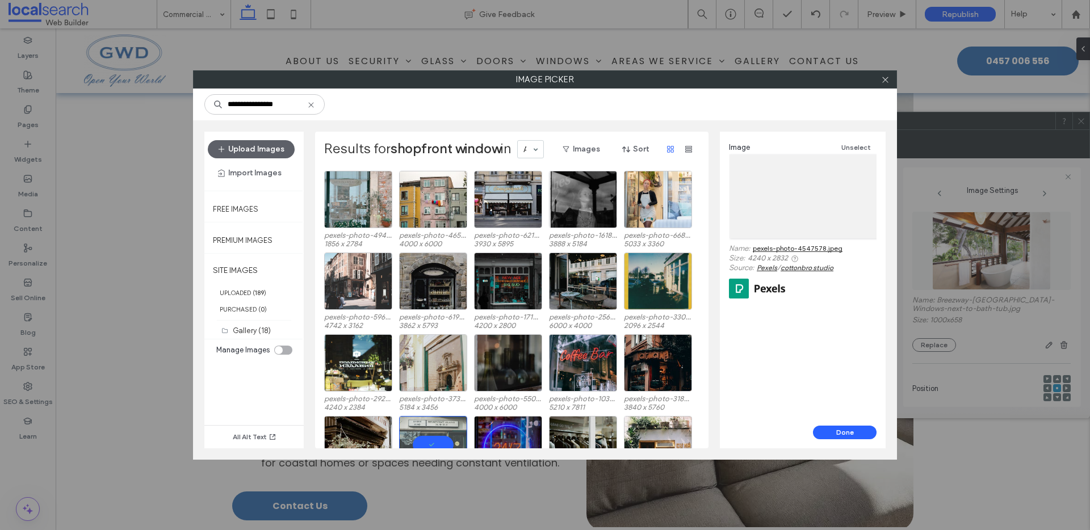
scroll to position [249, 0]
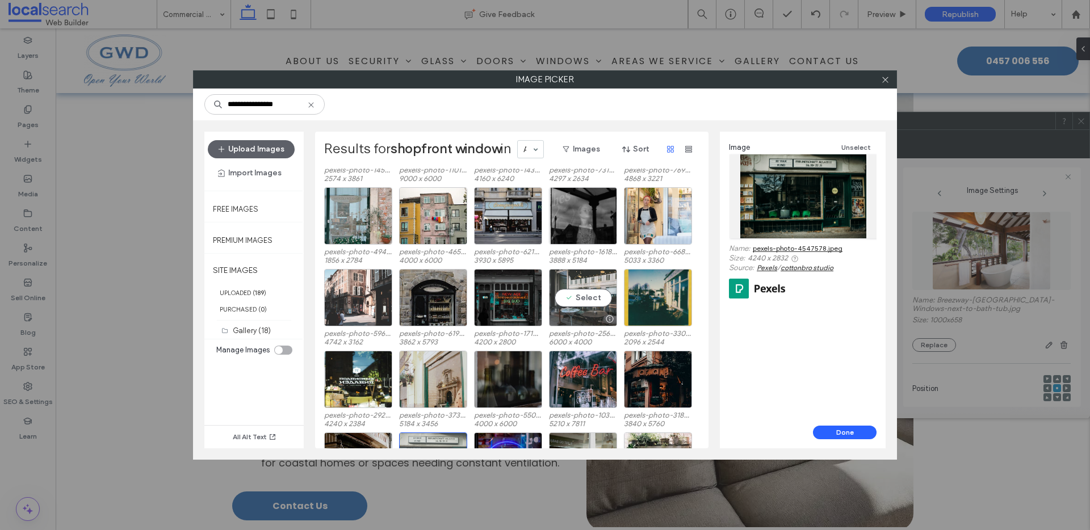
click at [589, 282] on div "Select" at bounding box center [583, 297] width 68 height 57
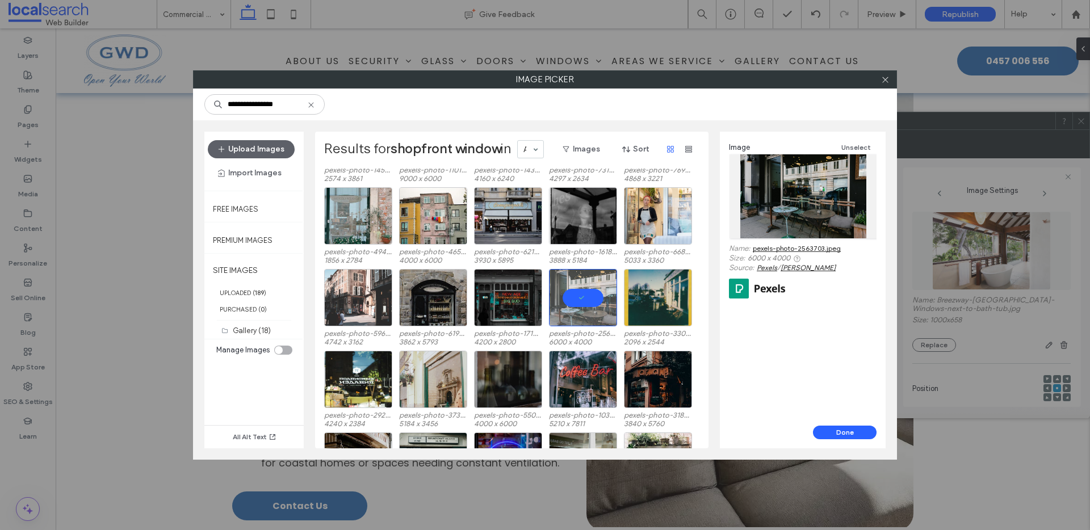
click at [789, 248] on link "pexels-photo-2563703.jpeg" at bounding box center [797, 248] width 88 height 9
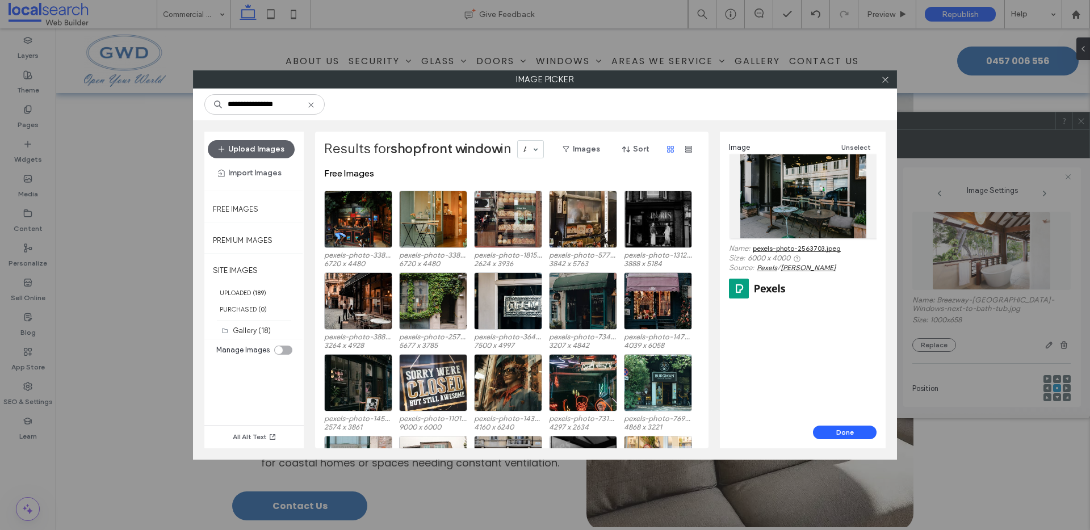
scroll to position [0, 0]
click at [437, 198] on div "Select" at bounding box center [433, 219] width 68 height 57
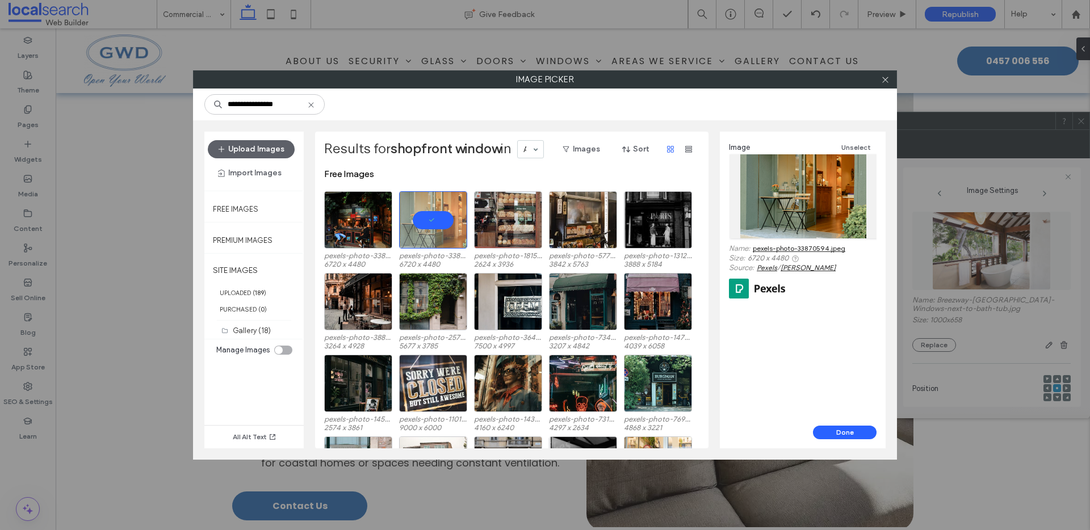
click at [810, 248] on link "pexels-photo-33870594.jpeg" at bounding box center [799, 248] width 93 height 9
click at [854, 437] on button "Done" at bounding box center [845, 433] width 64 height 14
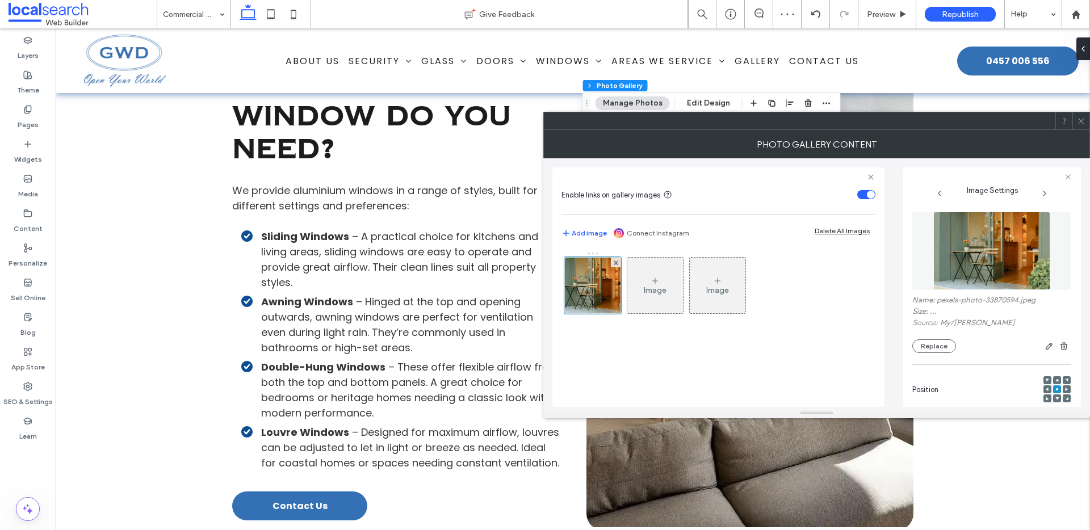
click at [1082, 117] on icon at bounding box center [1081, 121] width 9 height 9
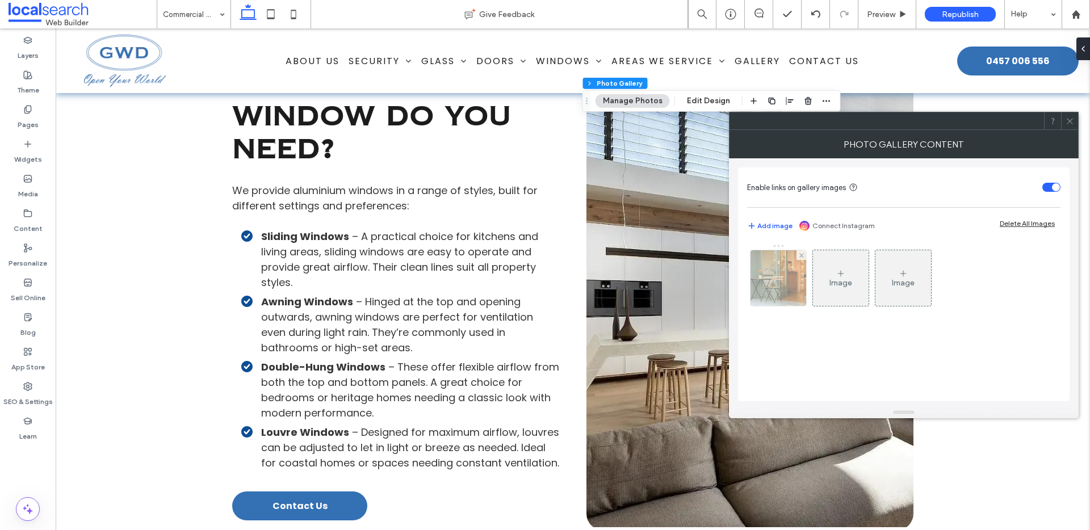
click at [769, 283] on img at bounding box center [778, 278] width 83 height 56
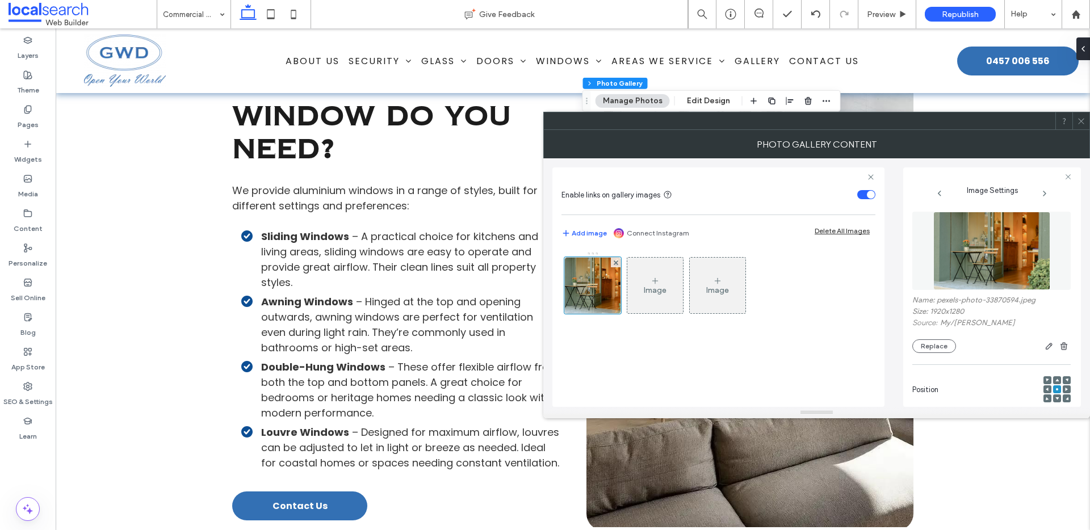
click at [1055, 379] on icon at bounding box center [1056, 380] width 3 height 3
click at [1055, 380] on use at bounding box center [1056, 380] width 3 height 3
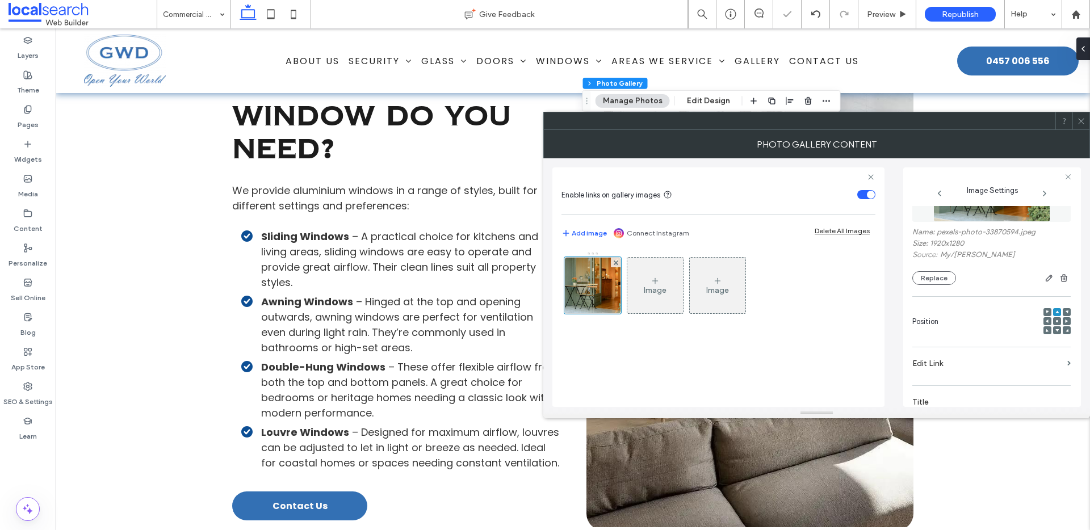
scroll to position [71, 0]
click at [1086, 120] on div at bounding box center [1080, 120] width 17 height 17
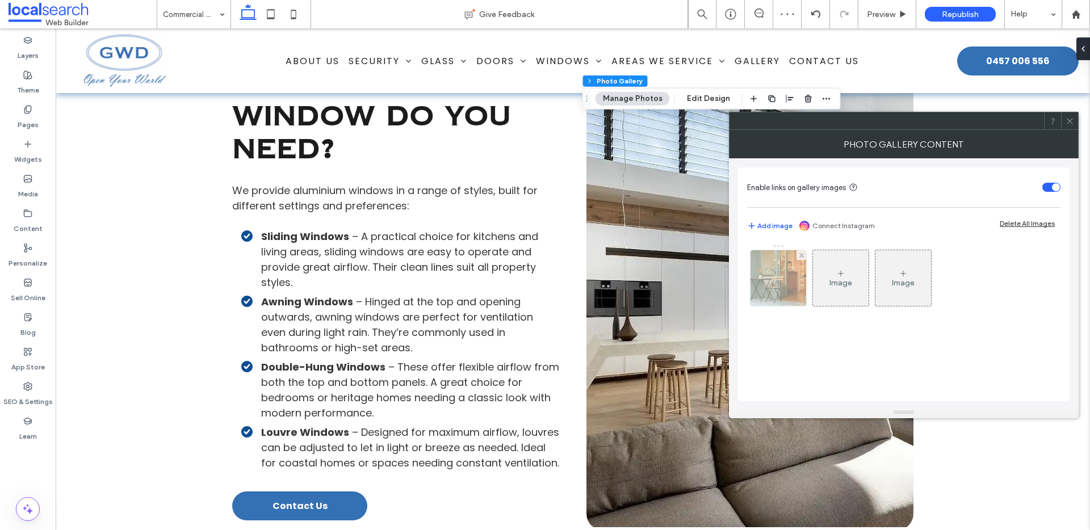
click at [769, 269] on img at bounding box center [778, 278] width 83 height 56
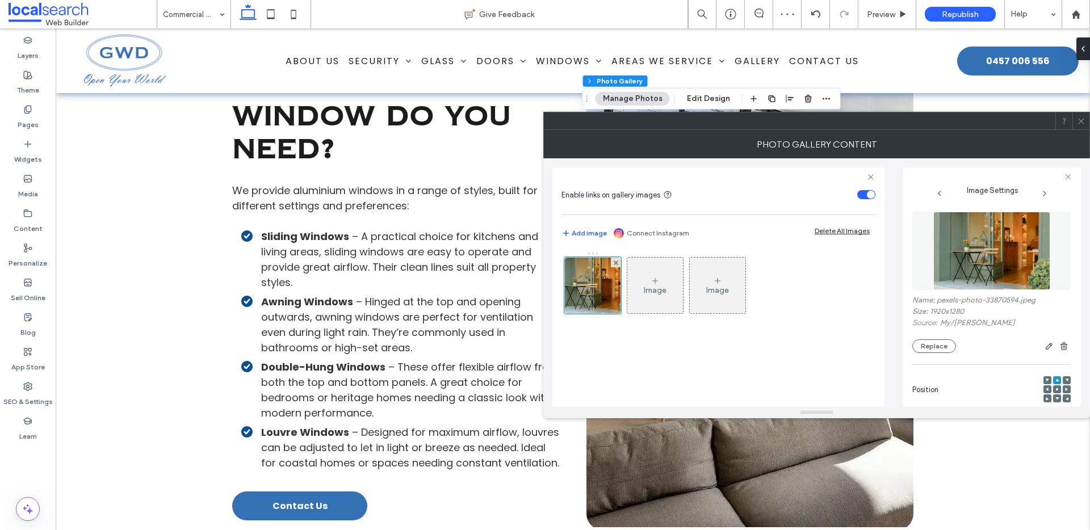
scroll to position [357, 0]
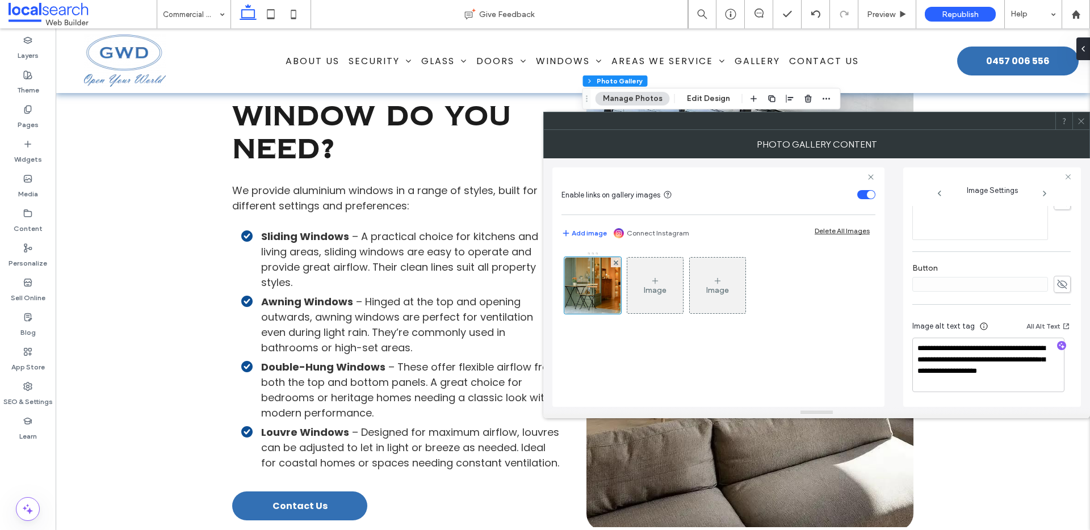
click at [1080, 118] on icon at bounding box center [1081, 121] width 9 height 9
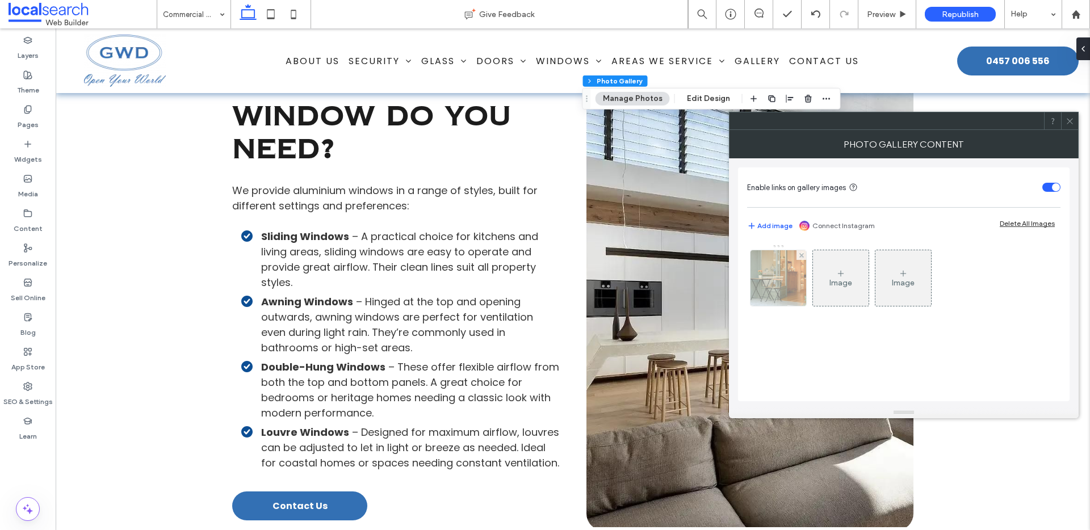
click at [773, 284] on img at bounding box center [778, 278] width 83 height 56
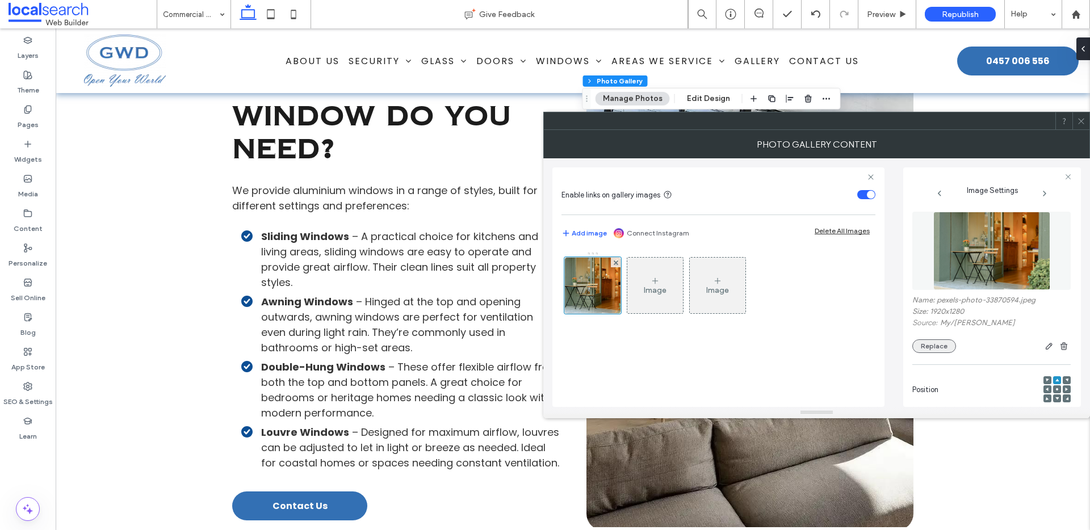
click at [936, 349] on button "Replace" at bounding box center [934, 346] width 44 height 14
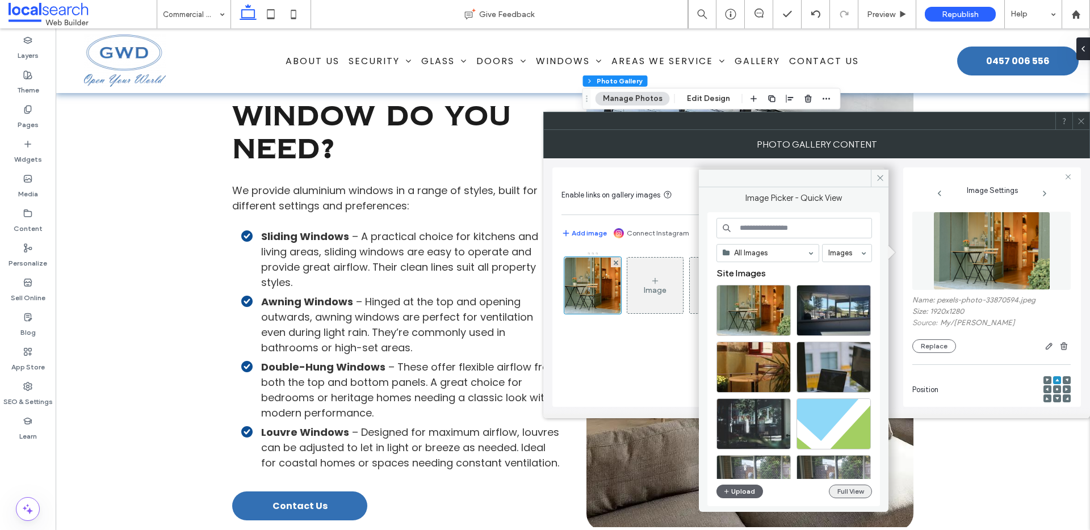
click at [851, 494] on button "Full View" at bounding box center [850, 492] width 43 height 14
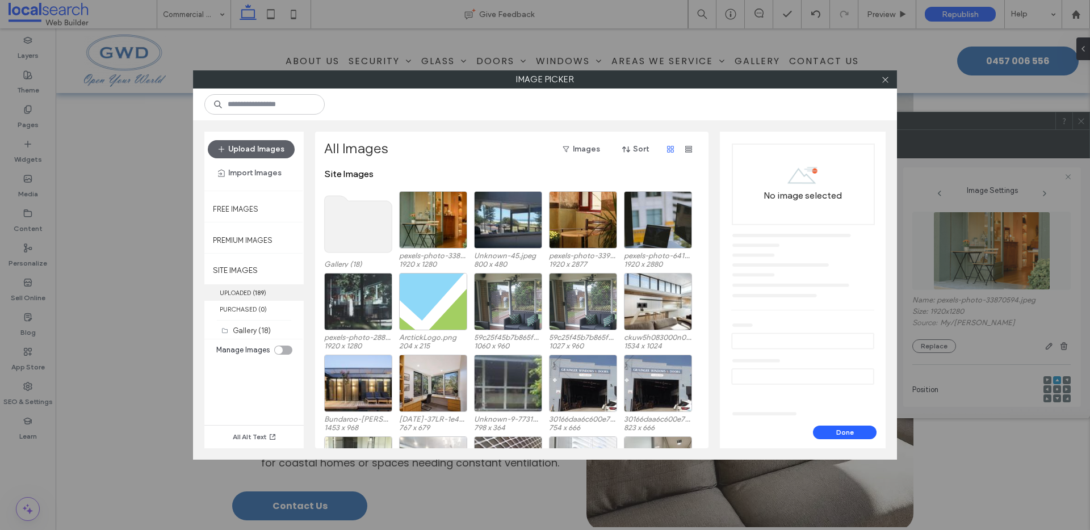
click at [255, 290] on span "( 189 )" at bounding box center [260, 293] width 14 height 8
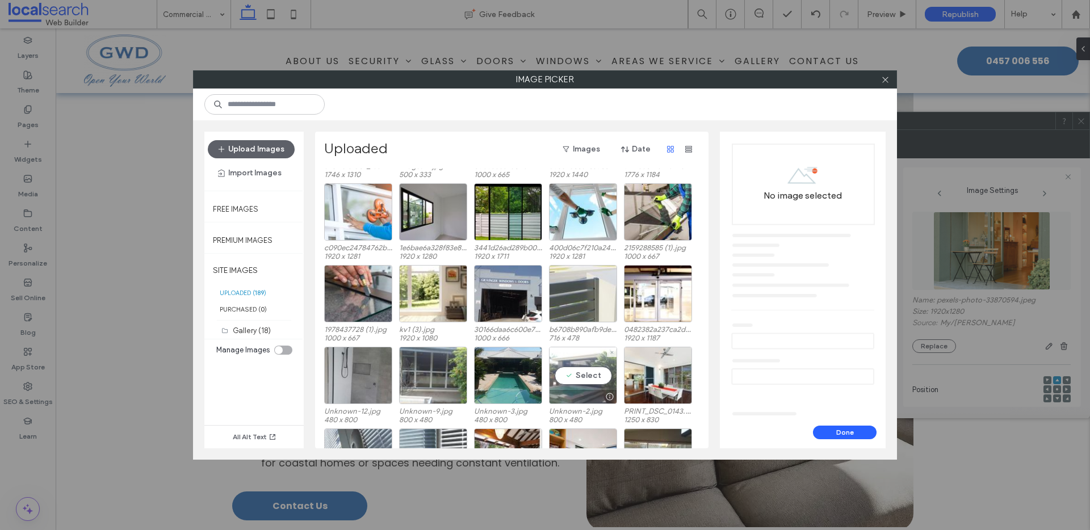
scroll to position [312, 0]
click at [506, 200] on div "Select" at bounding box center [508, 212] width 68 height 57
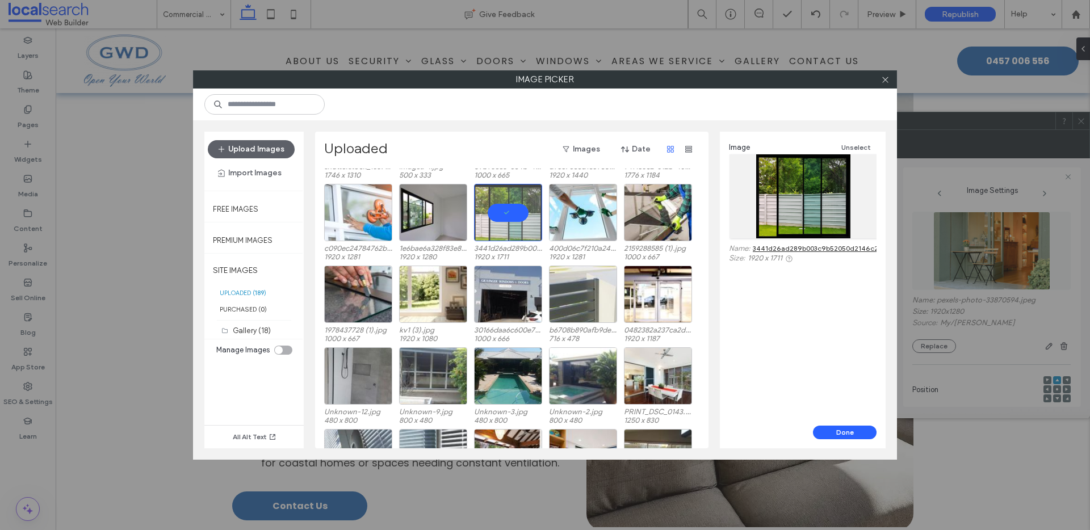
click at [826, 250] on link "3441d26ad289b003c9b52050d2146c2a.jpg" at bounding box center [823, 248] width 141 height 9
click at [842, 438] on button "Done" at bounding box center [845, 433] width 64 height 14
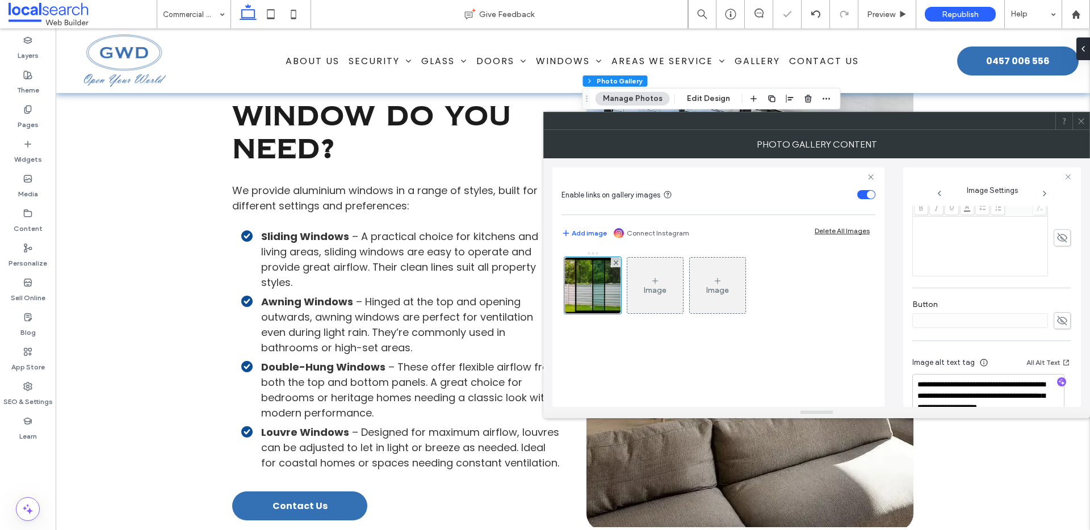
scroll to position [355, 0]
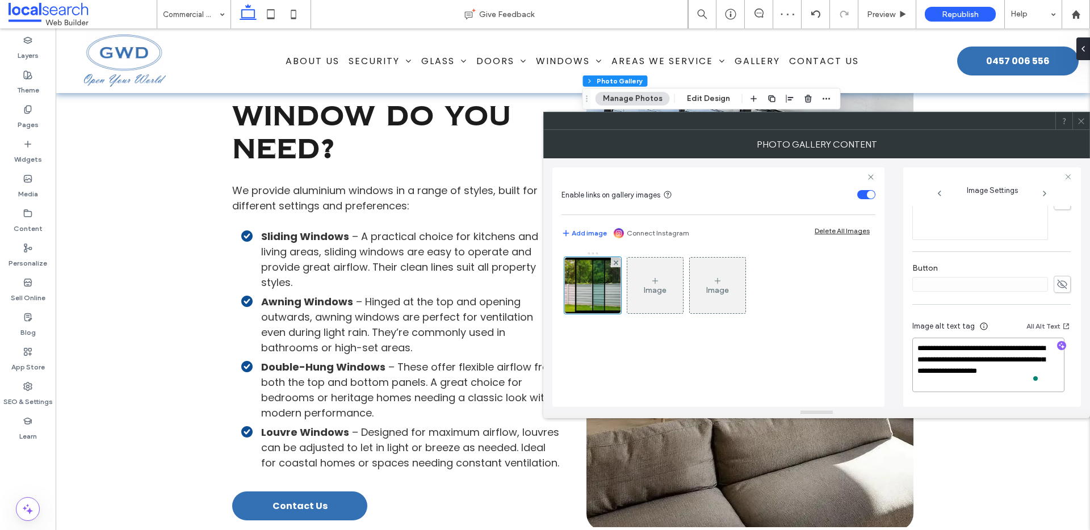
drag, startPoint x: 932, startPoint y: 371, endPoint x: 912, endPoint y: 347, distance: 30.6
click at [912, 347] on textarea "**********" at bounding box center [988, 365] width 152 height 54
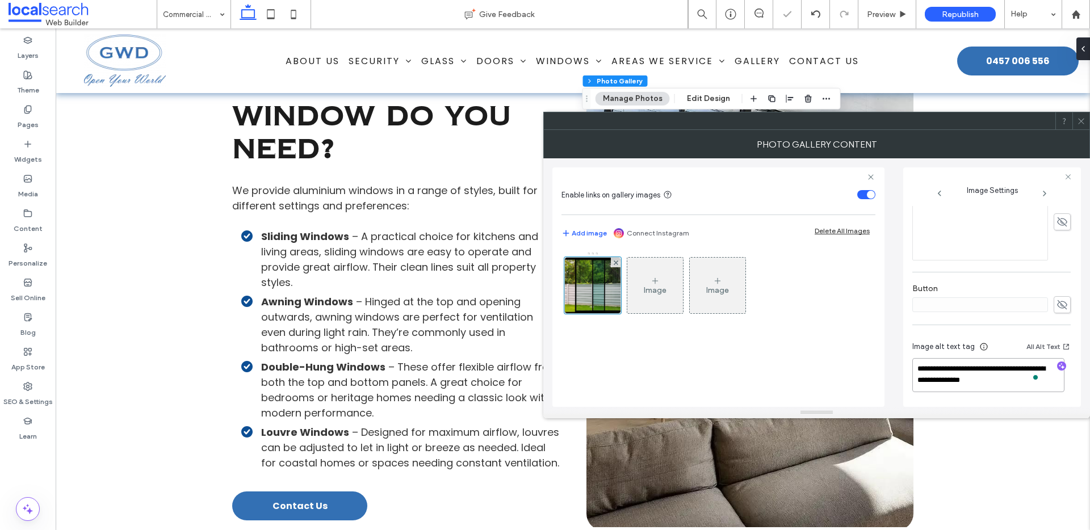
scroll to position [333, 0]
type textarea "**********"
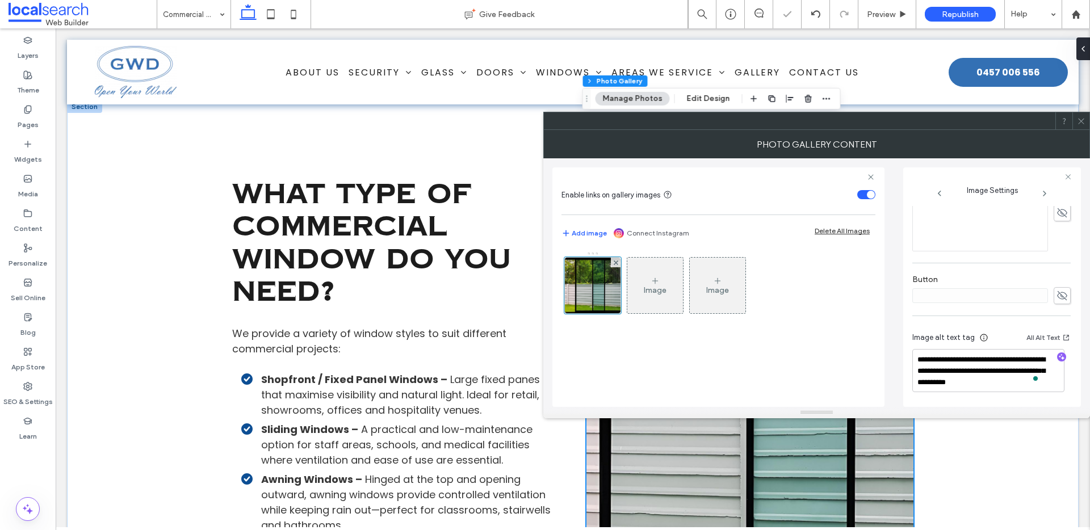
type textarea "**********"
click at [1079, 124] on use at bounding box center [1081, 121] width 6 height 6
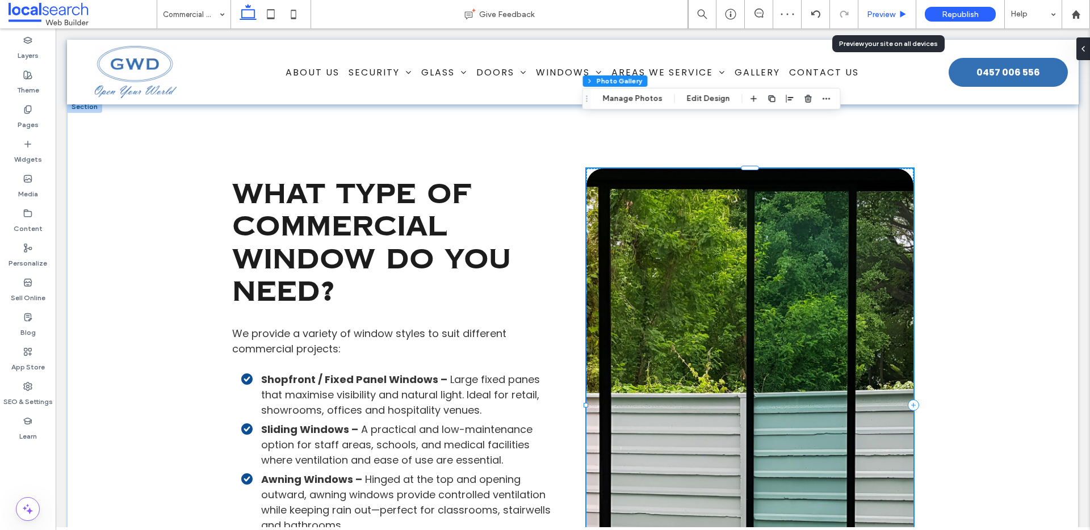
click at [890, 12] on span "Preview" at bounding box center [881, 15] width 28 height 10
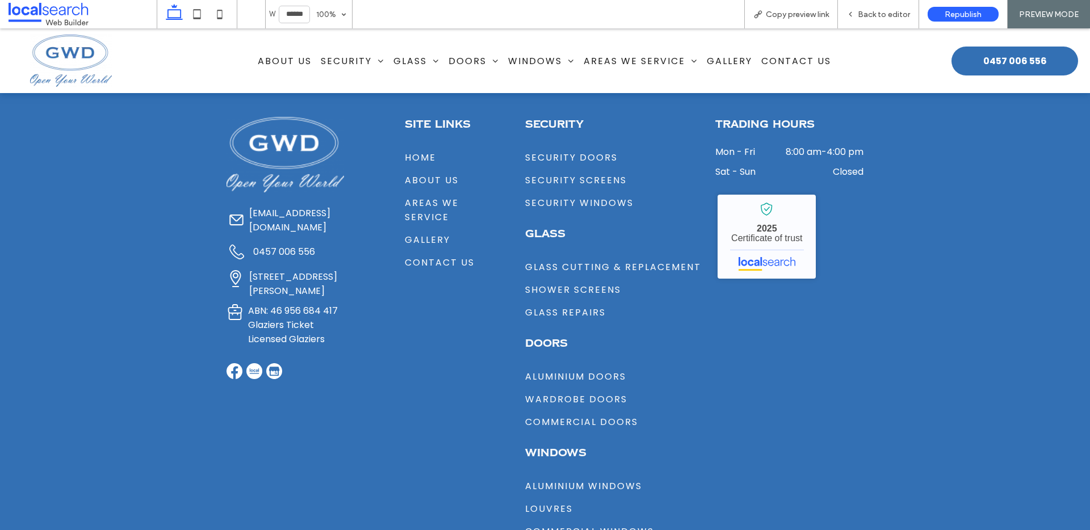
scroll to position [2290, 0]
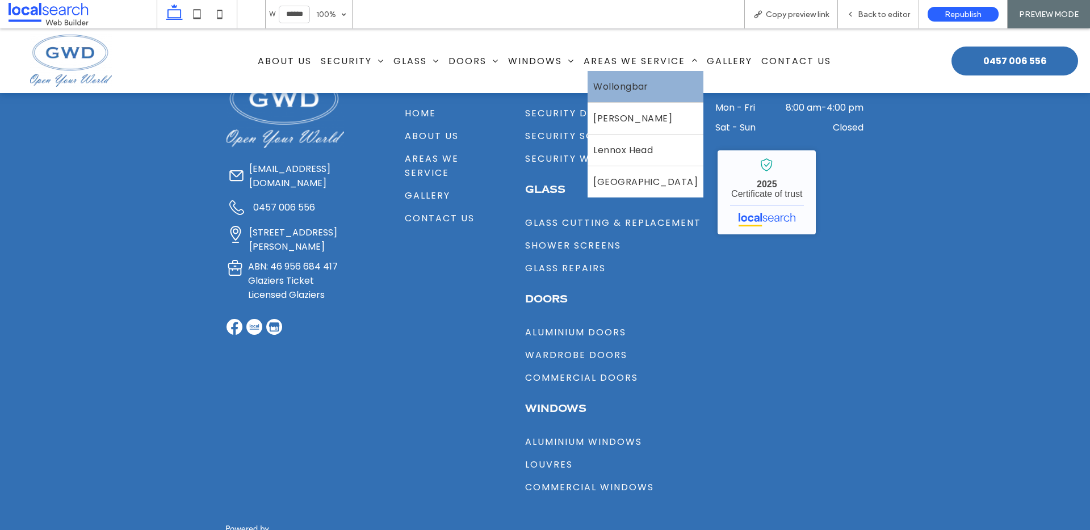
click at [601, 89] on span "Wollongbar" at bounding box center [620, 86] width 55 height 14
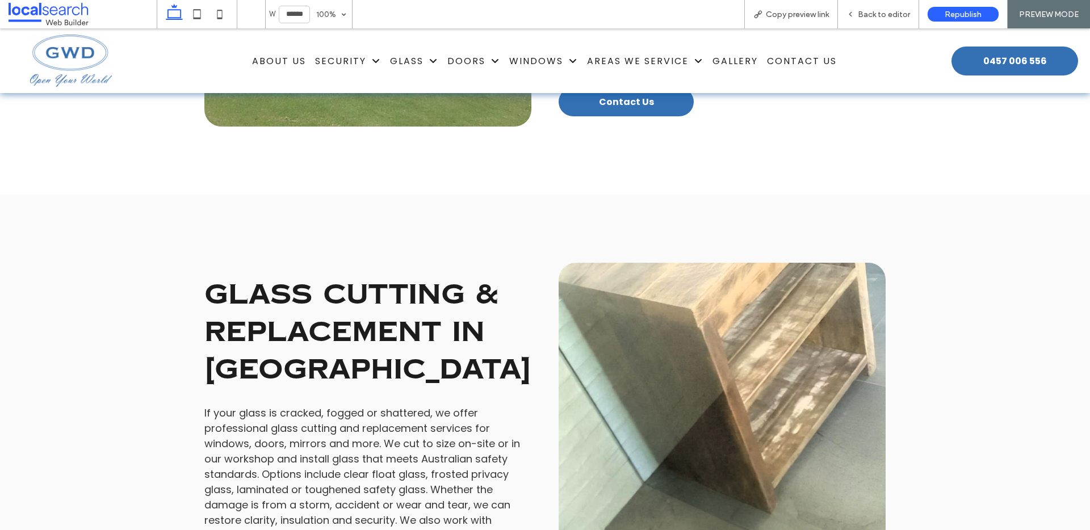
scroll to position [2606, 0]
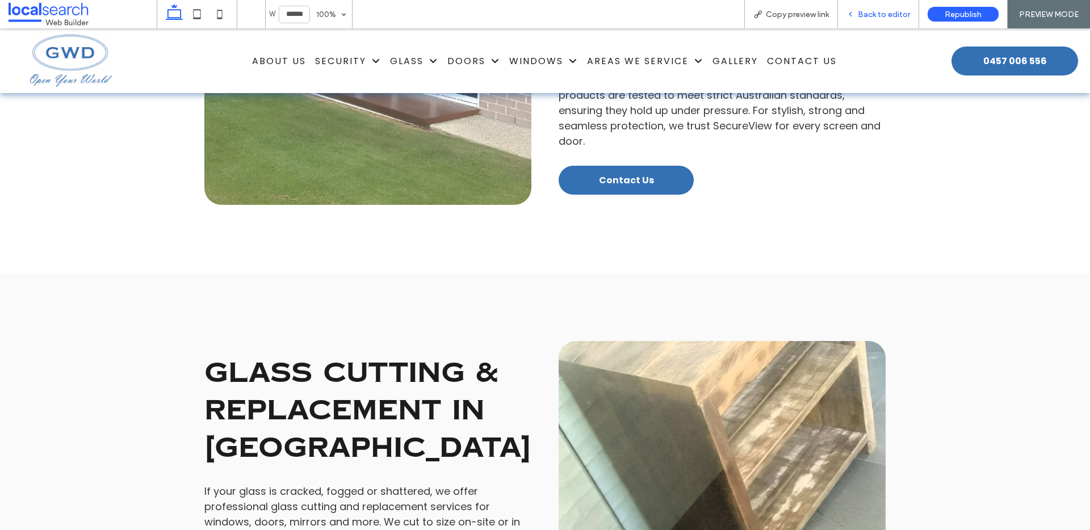
click at [866, 16] on span "Back to editor" at bounding box center [884, 15] width 52 height 10
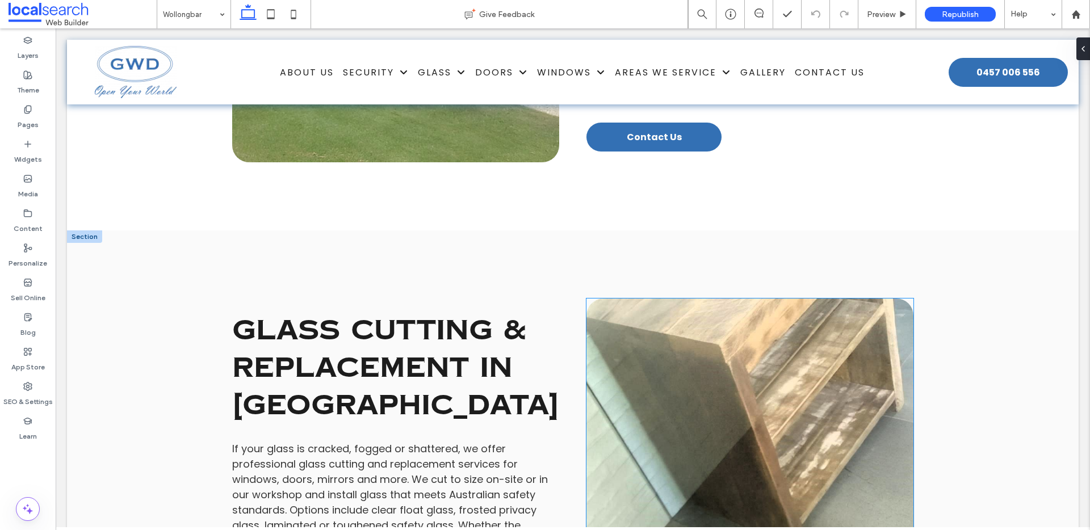
scroll to position [2622, 0]
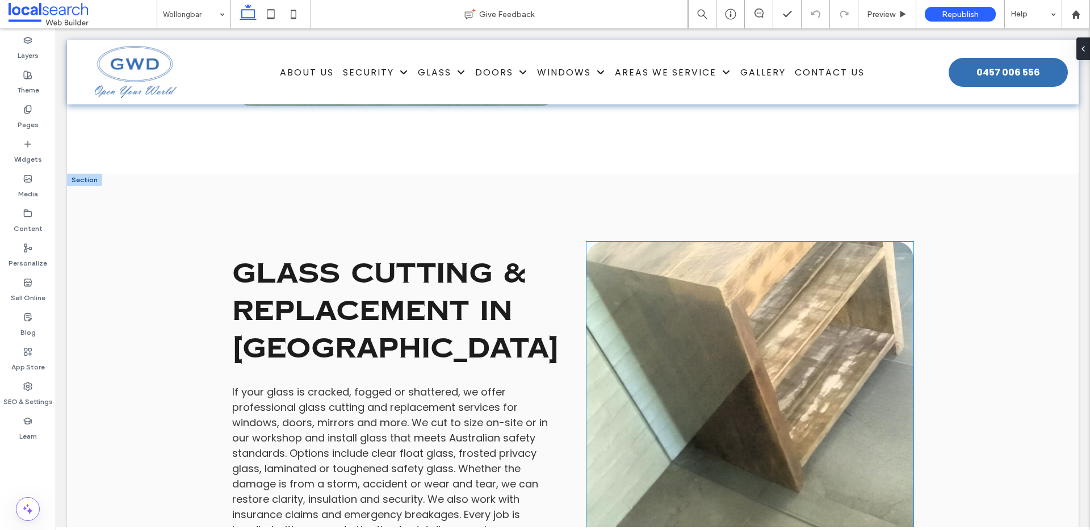
click at [728, 282] on link at bounding box center [749, 427] width 327 height 370
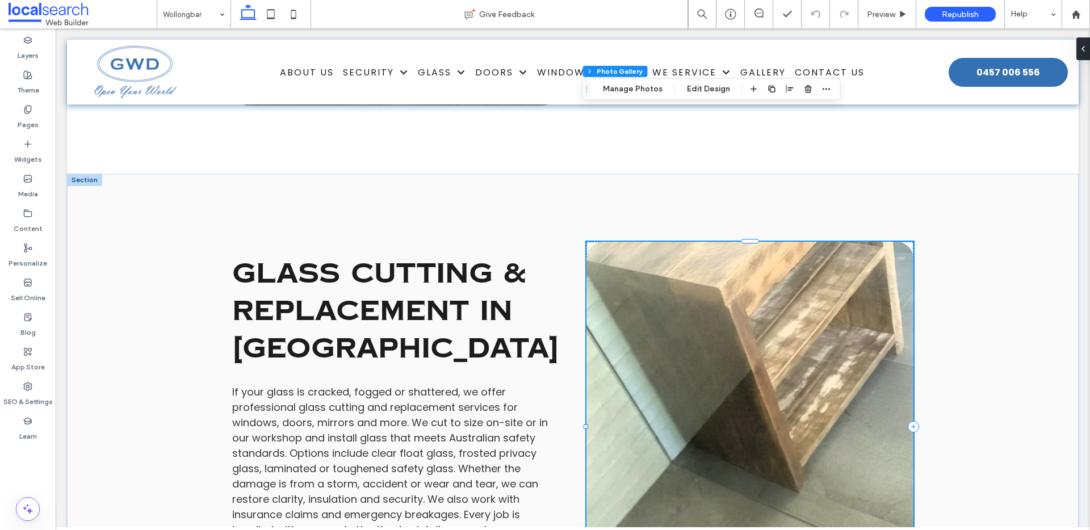
click at [728, 282] on link at bounding box center [749, 427] width 327 height 370
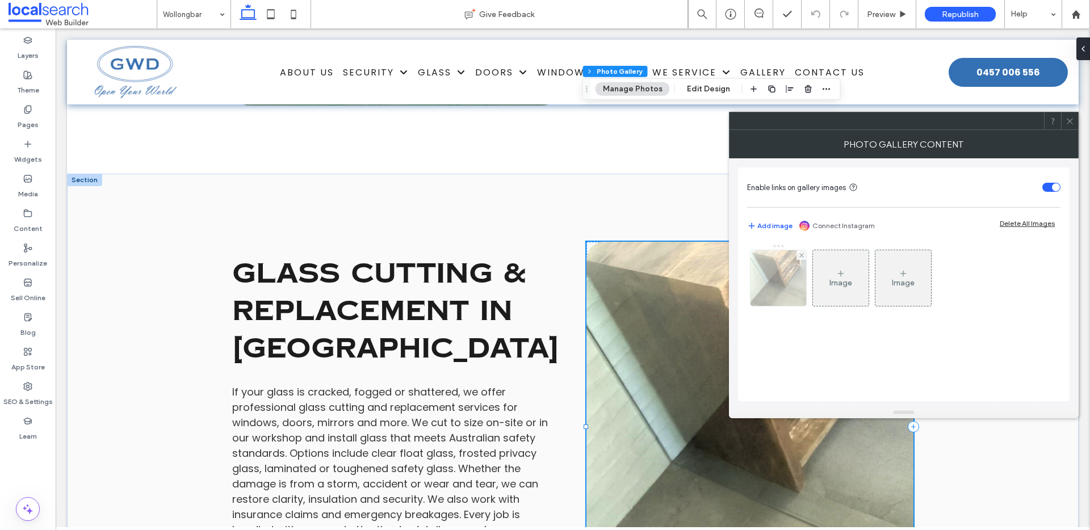
click at [773, 280] on img at bounding box center [778, 278] width 93 height 56
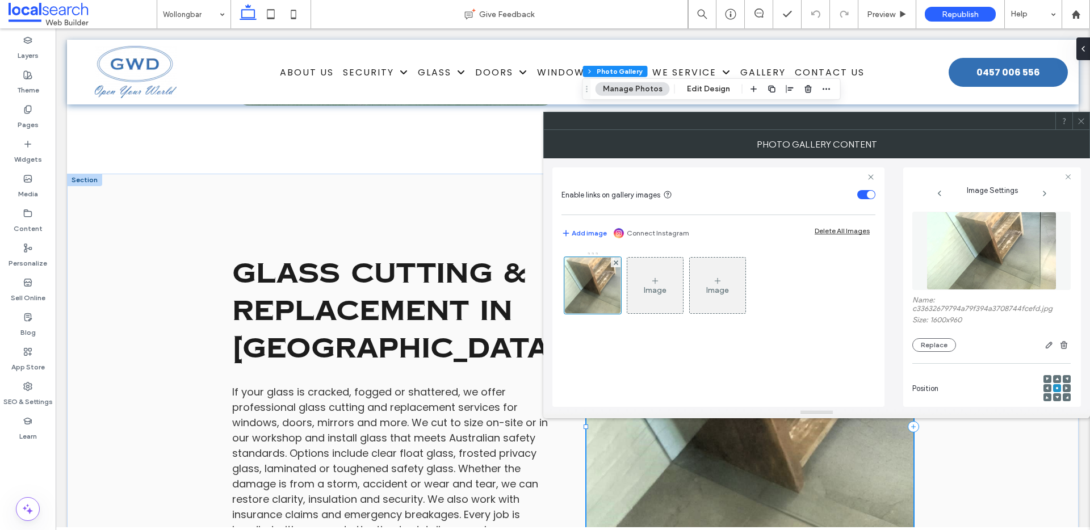
click at [1053, 379] on div at bounding box center [1057, 379] width 8 height 8
click at [1065, 379] on icon at bounding box center [1066, 379] width 3 height 3
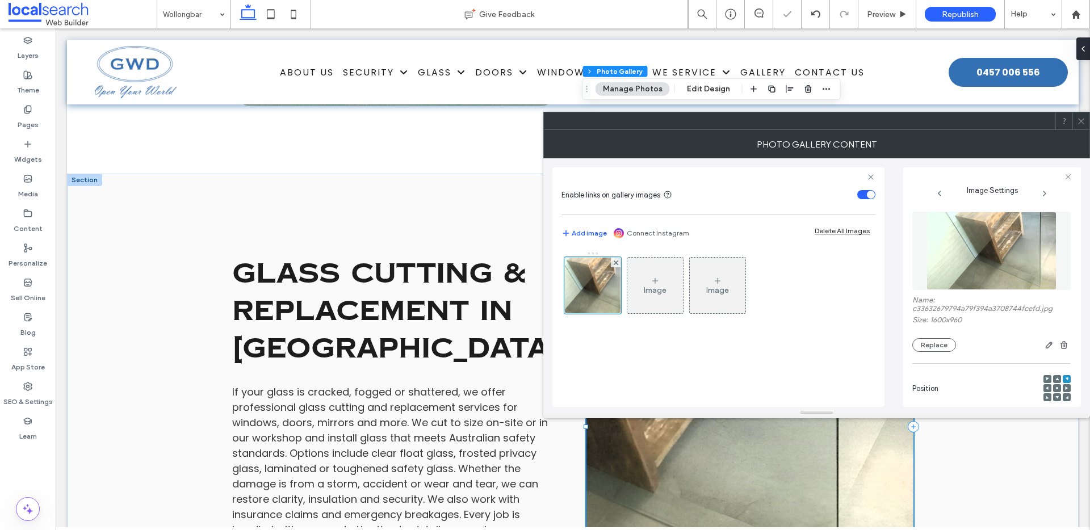
click at [1078, 123] on use at bounding box center [1081, 121] width 6 height 6
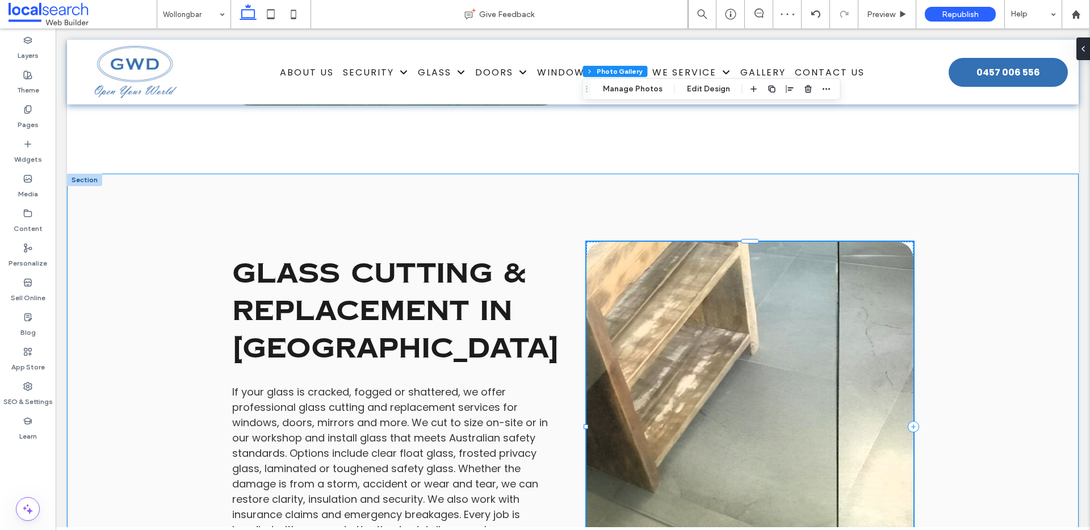
scroll to position [2619, 0]
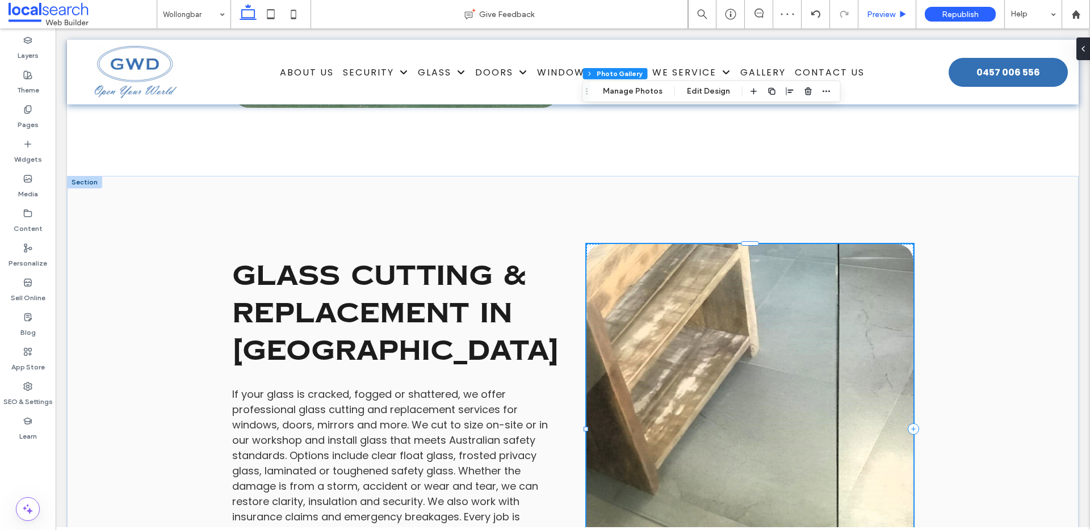
click at [883, 22] on div "Preview" at bounding box center [887, 14] width 58 height 28
drag, startPoint x: 888, startPoint y: 14, endPoint x: 834, endPoint y: 14, distance: 54.5
click at [888, 14] on span "Preview" at bounding box center [881, 15] width 28 height 10
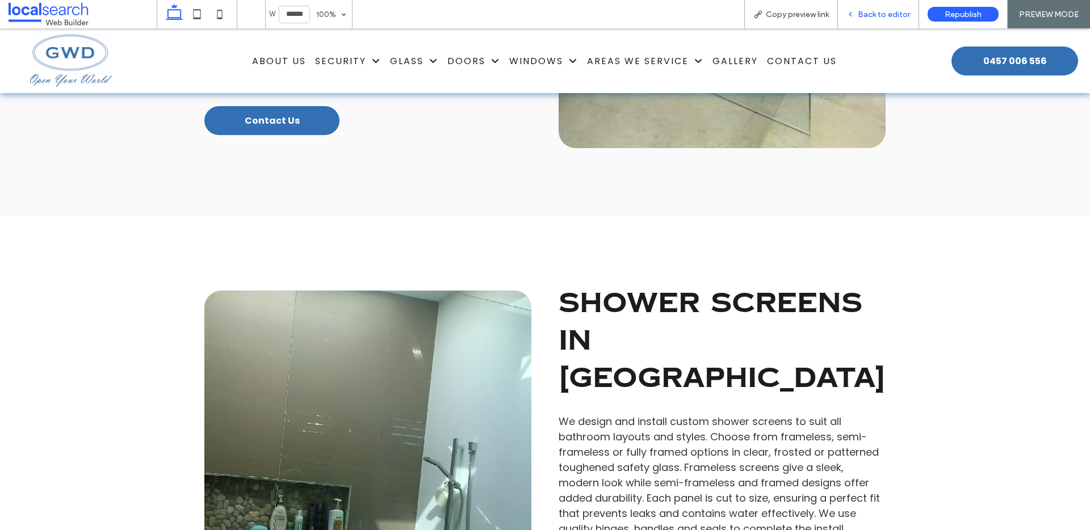
click at [861, 18] on span "Back to editor" at bounding box center [884, 15] width 52 height 10
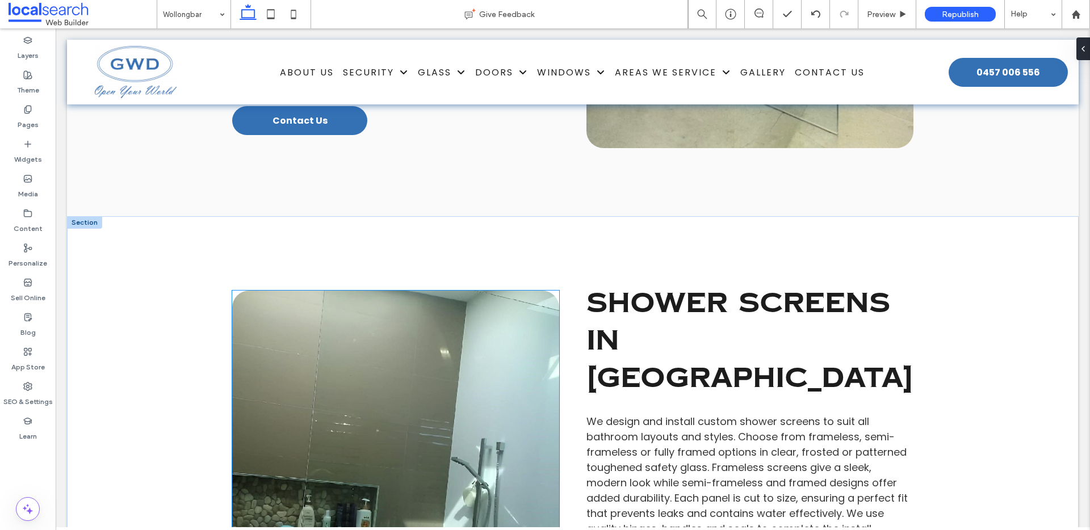
scroll to position [3085, 0]
click at [388, 291] on link at bounding box center [395, 464] width 327 height 347
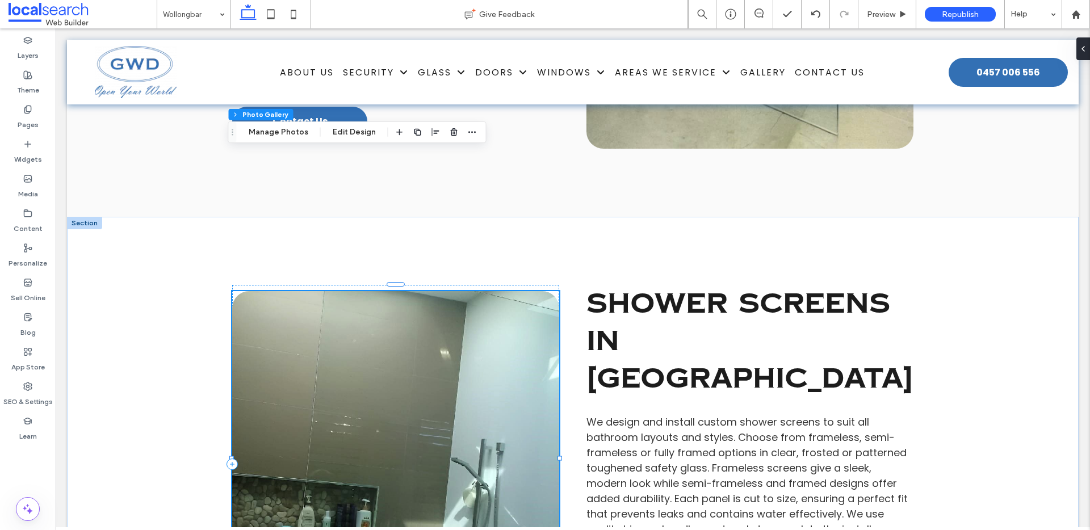
click at [393, 291] on link at bounding box center [395, 464] width 327 height 347
click at [403, 291] on link at bounding box center [395, 464] width 327 height 347
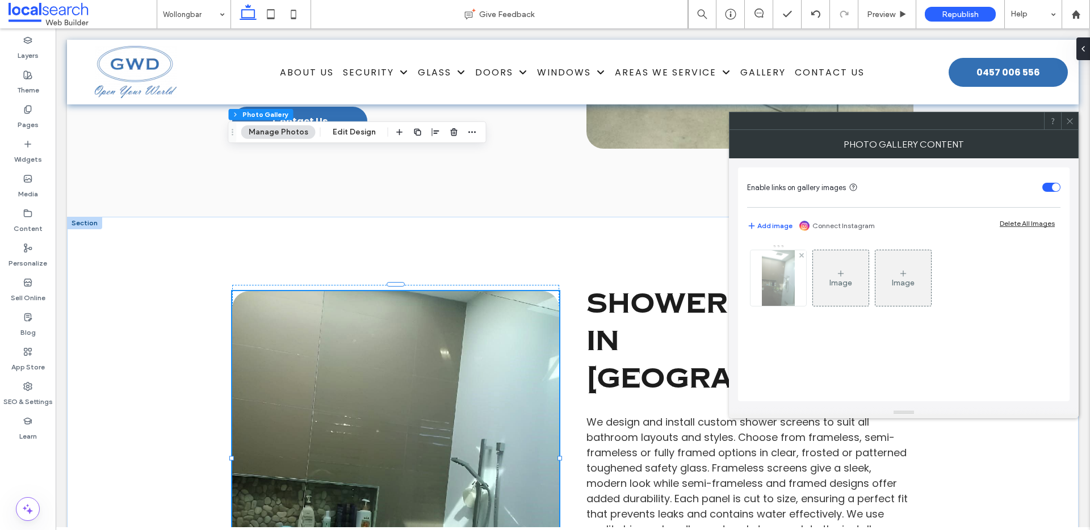
click at [783, 276] on img at bounding box center [778, 278] width 33 height 56
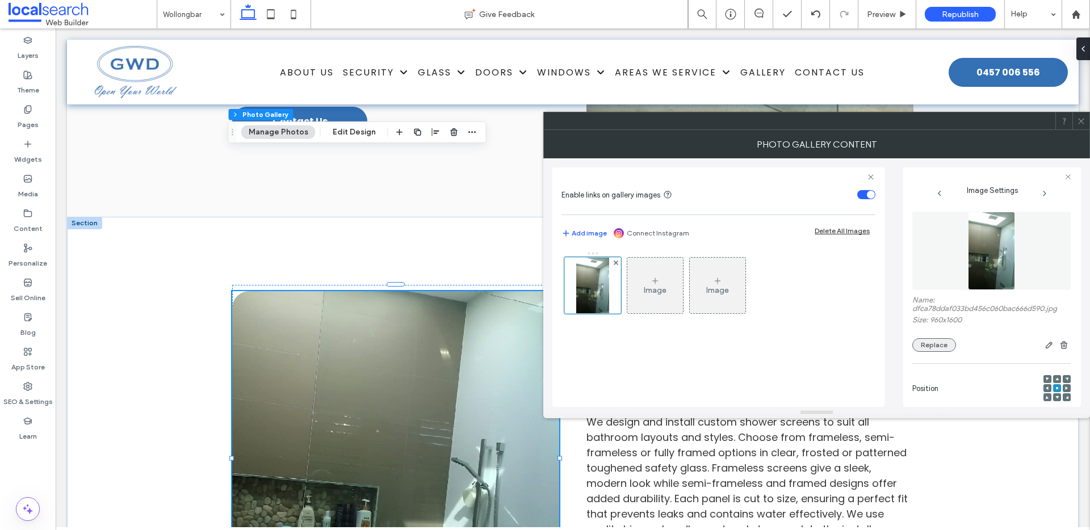
click at [931, 346] on button "Replace" at bounding box center [934, 345] width 44 height 14
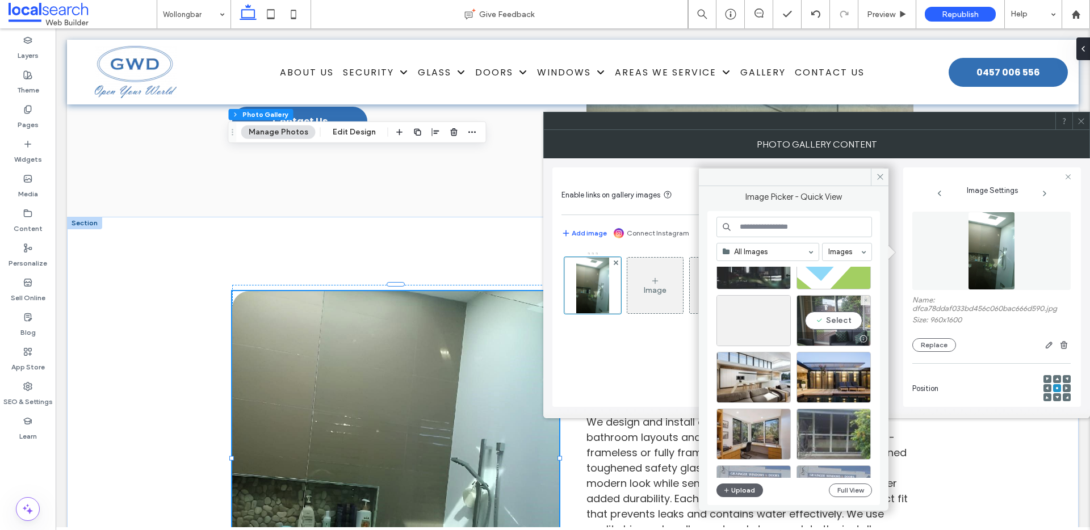
scroll to position [160, 0]
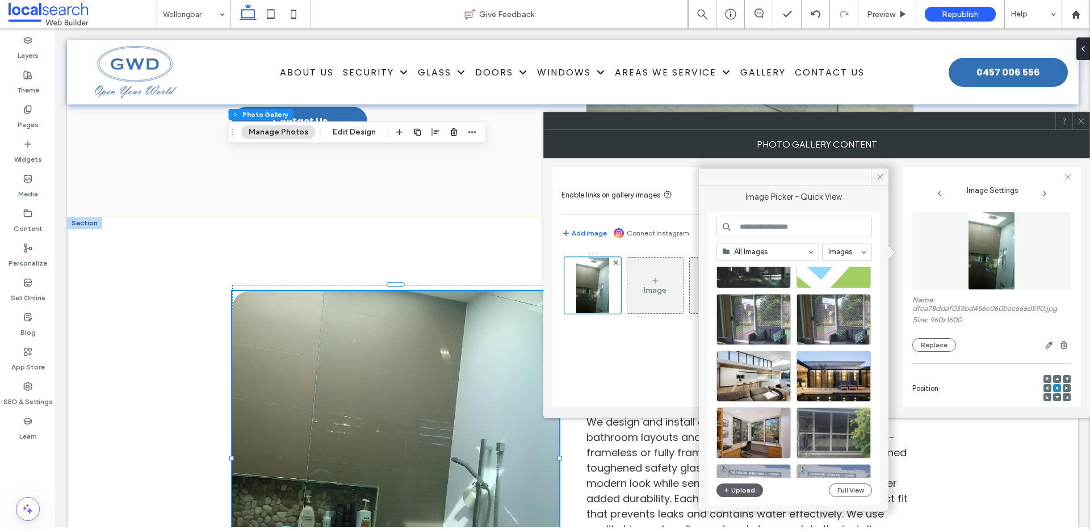
click at [1081, 121] on use at bounding box center [1081, 121] width 6 height 6
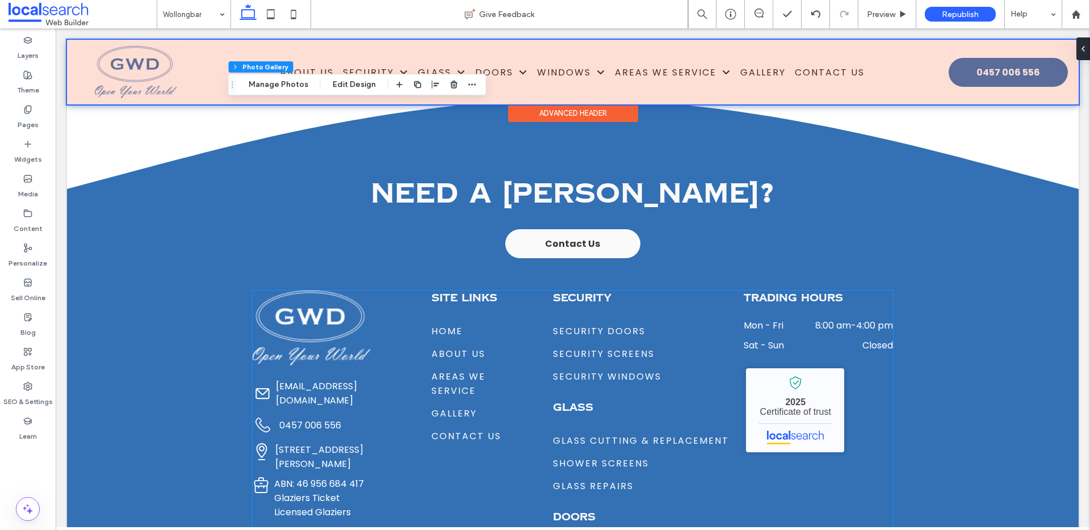
scroll to position [4655, 0]
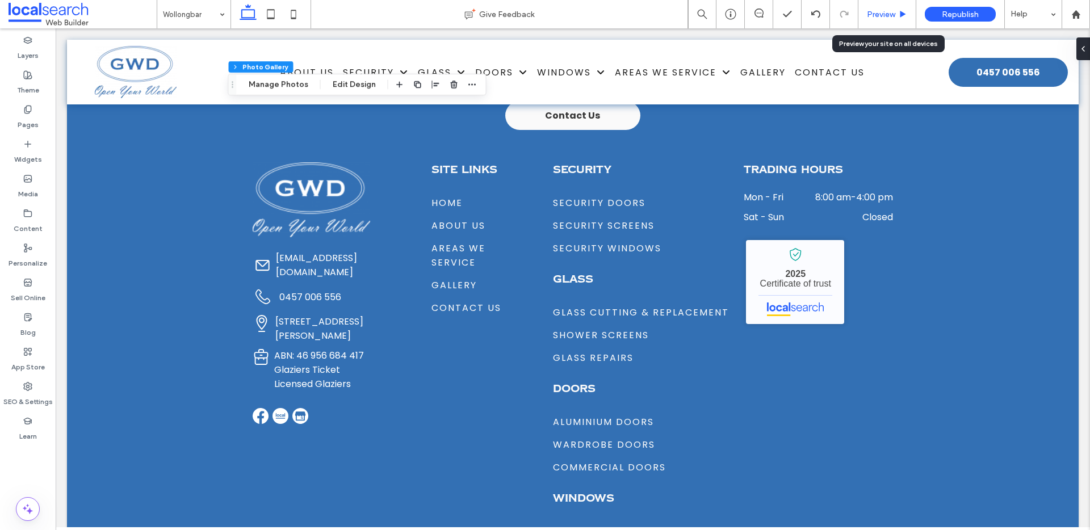
click at [889, 10] on span "Preview" at bounding box center [881, 15] width 28 height 10
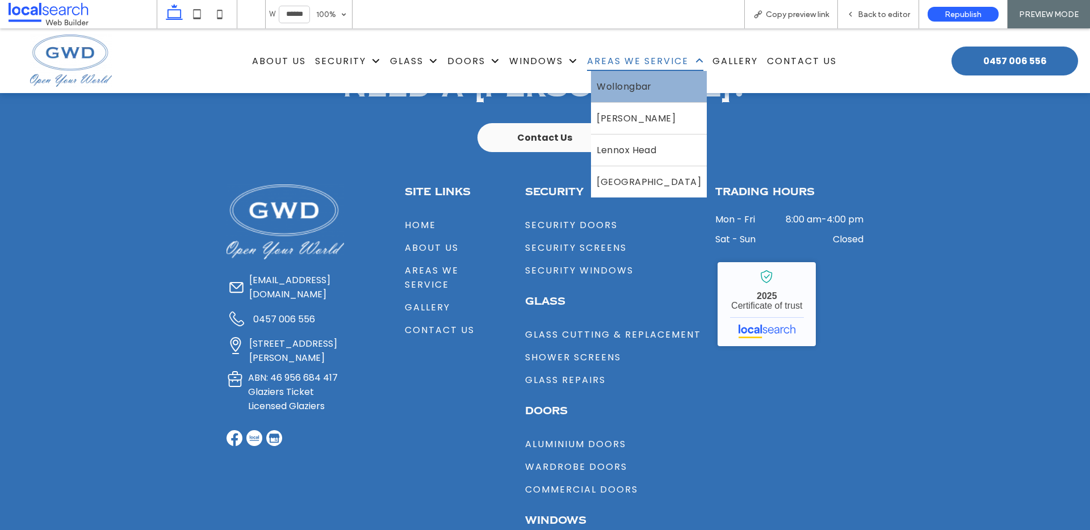
scroll to position [4666, 0]
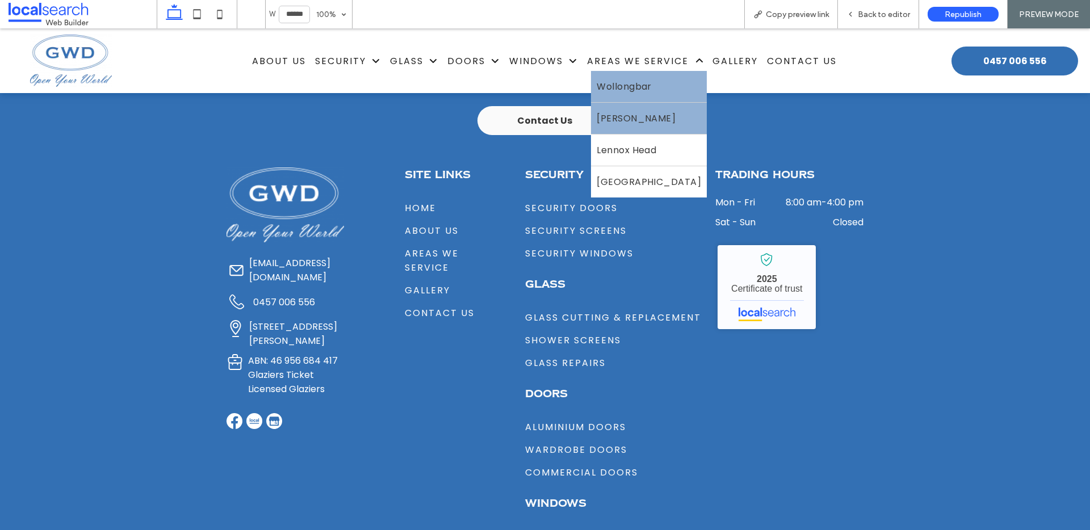
click at [611, 115] on span "Wardell" at bounding box center [636, 118] width 79 height 14
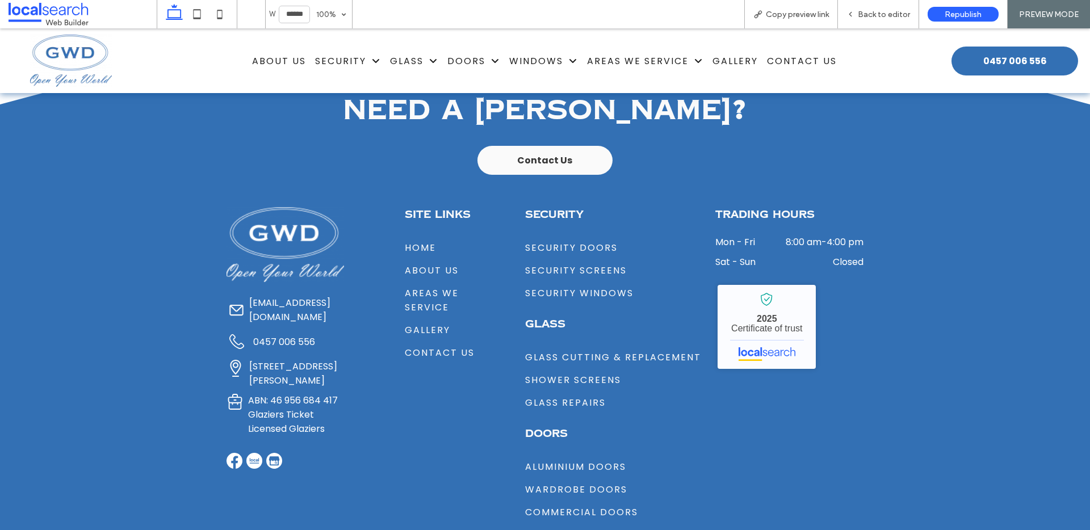
scroll to position [4539, 0]
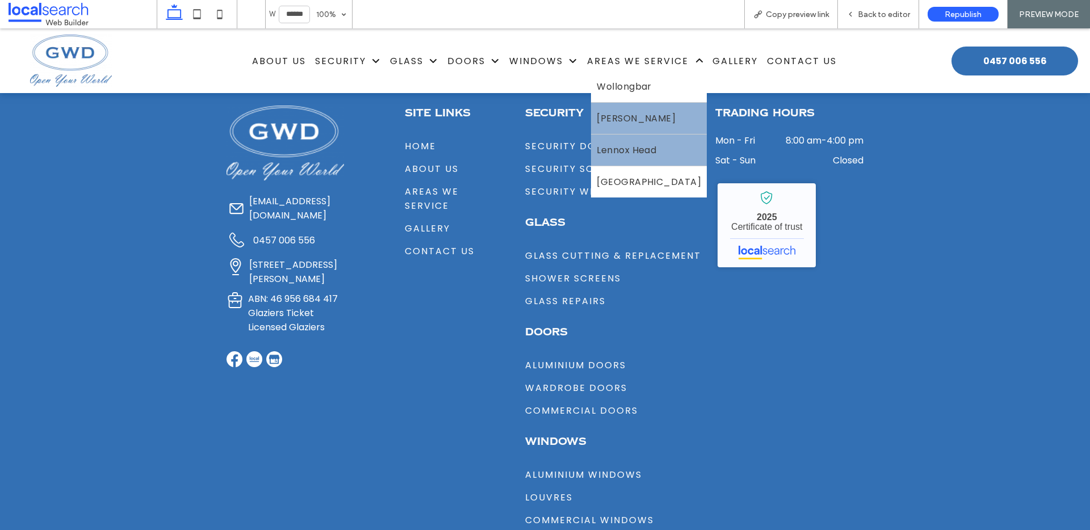
click at [613, 158] on link "Lennox Head" at bounding box center [649, 150] width 116 height 31
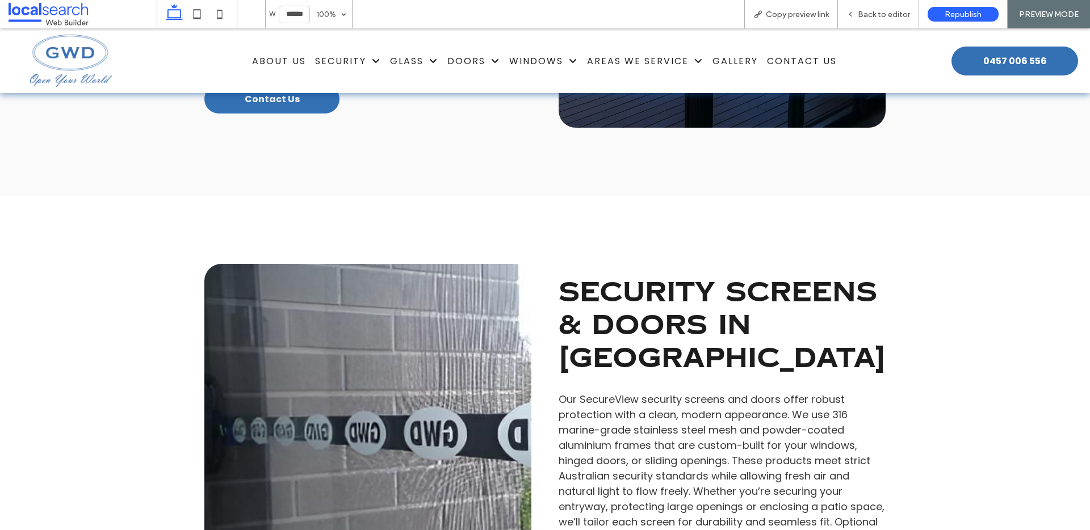
scroll to position [2053, 0]
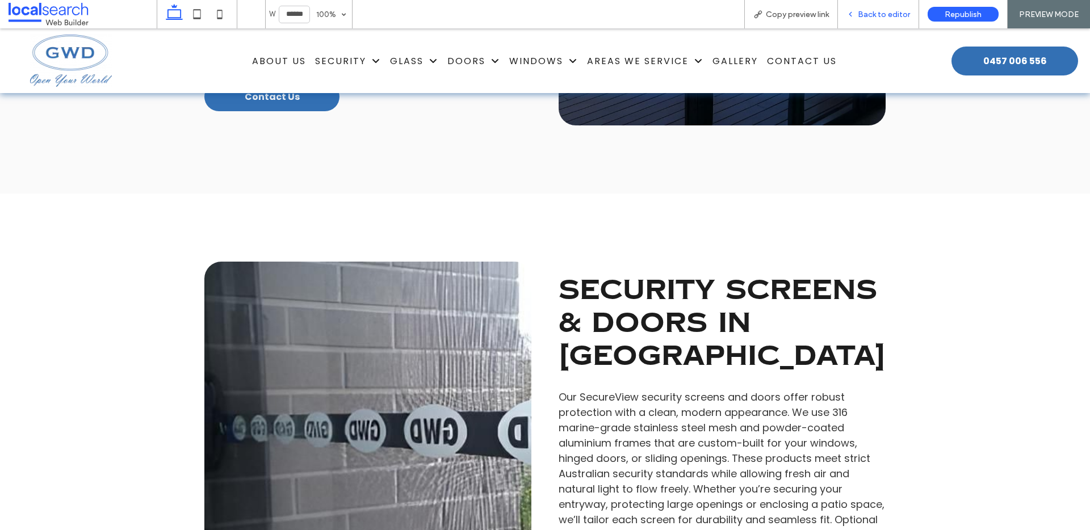
click at [877, 11] on span "Back to editor" at bounding box center [884, 15] width 52 height 10
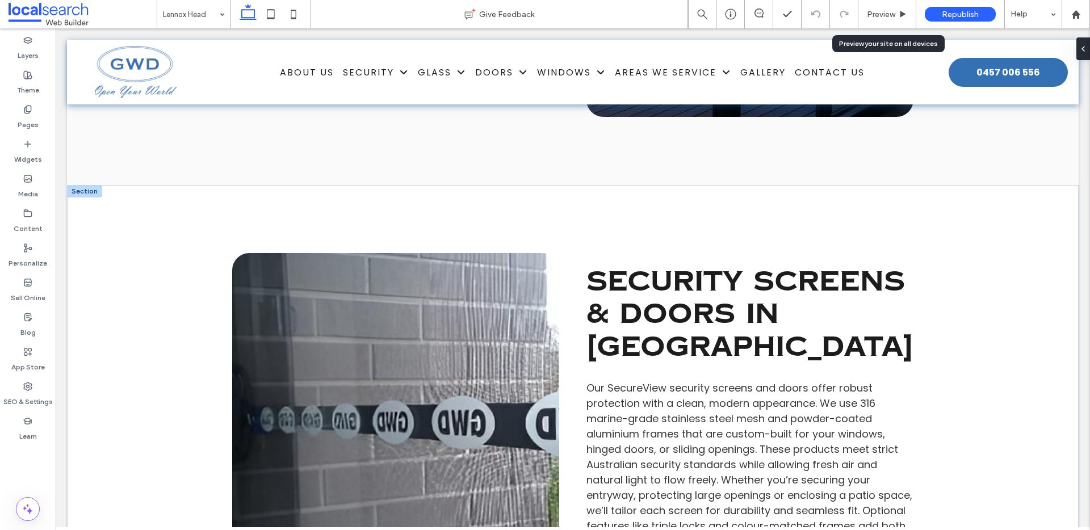
scroll to position [2049, 0]
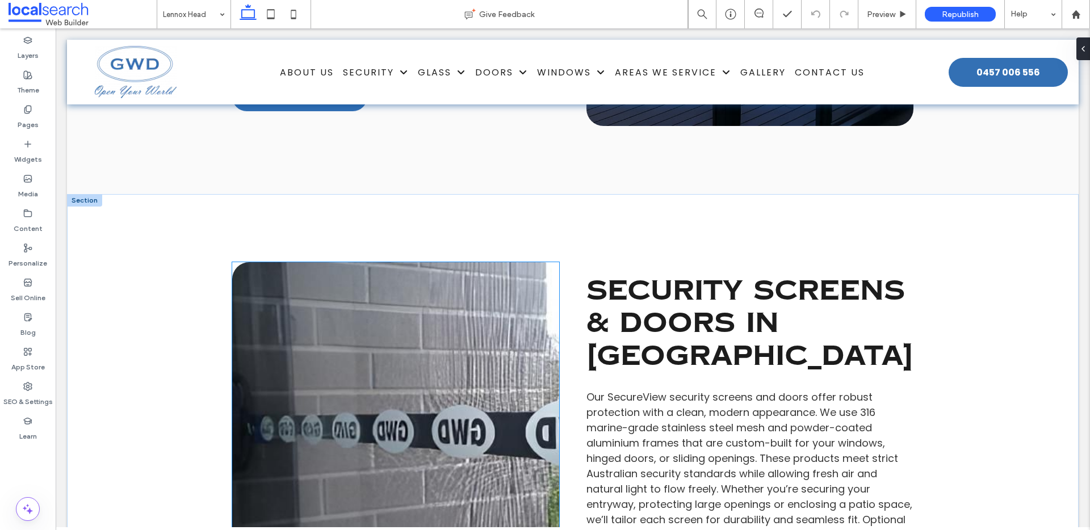
click at [447, 285] on link at bounding box center [395, 447] width 327 height 370
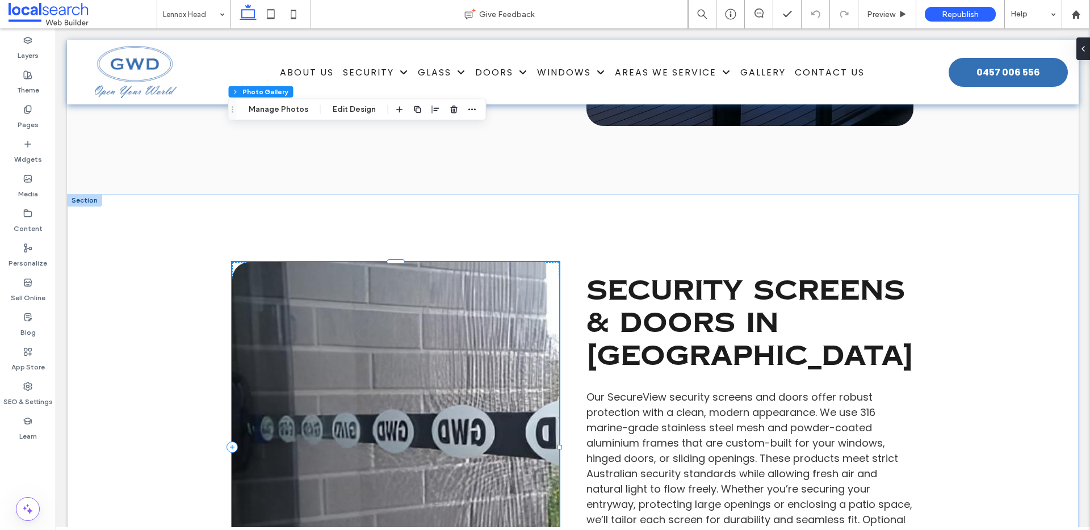
click at [447, 285] on link at bounding box center [395, 447] width 327 height 370
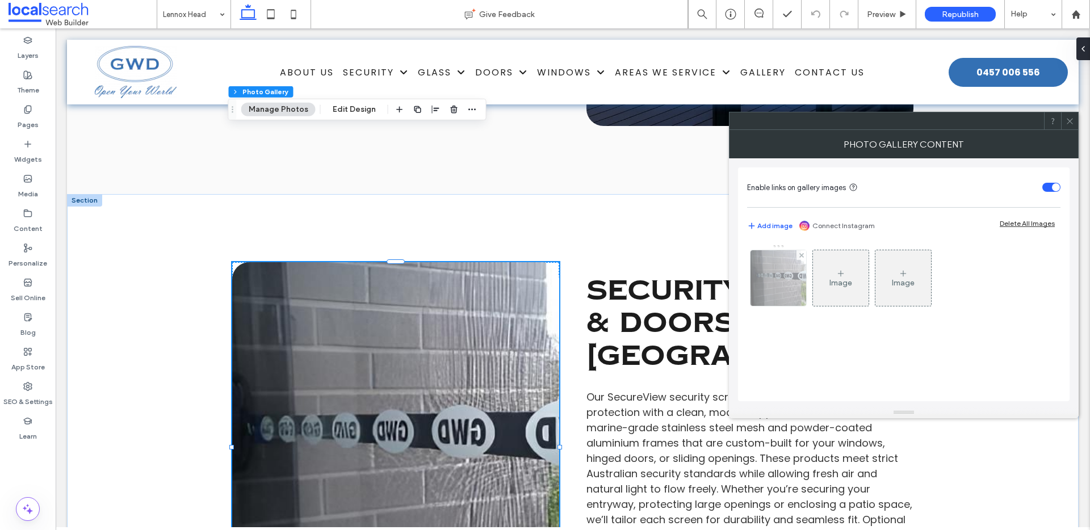
click at [757, 280] on img at bounding box center [778, 278] width 83 height 56
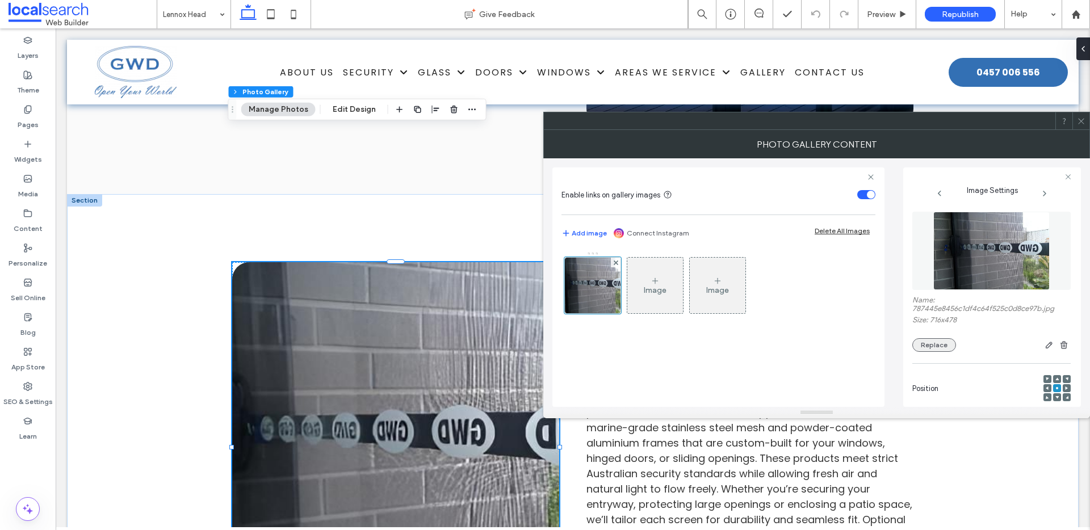
click at [938, 345] on button "Replace" at bounding box center [934, 345] width 44 height 14
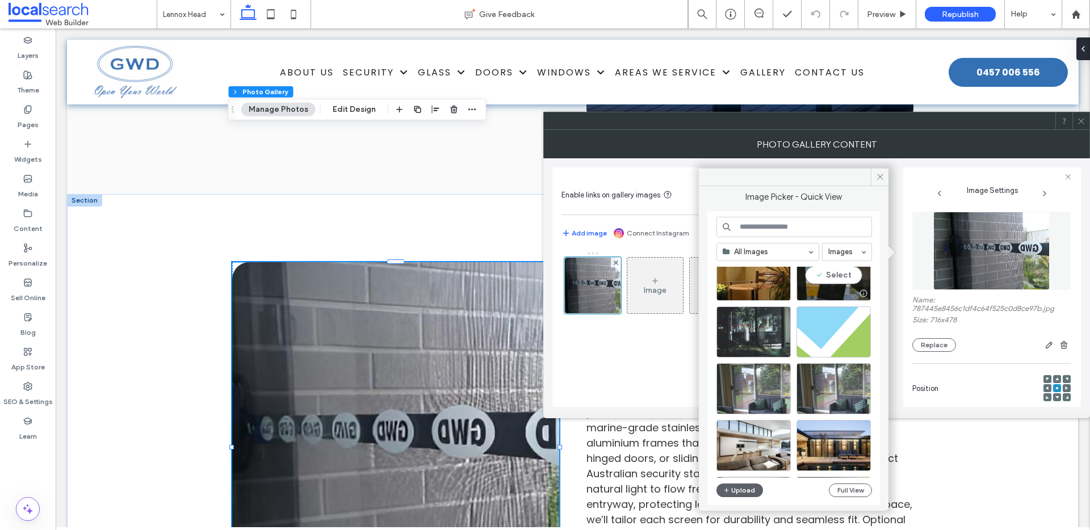
scroll to position [220, 0]
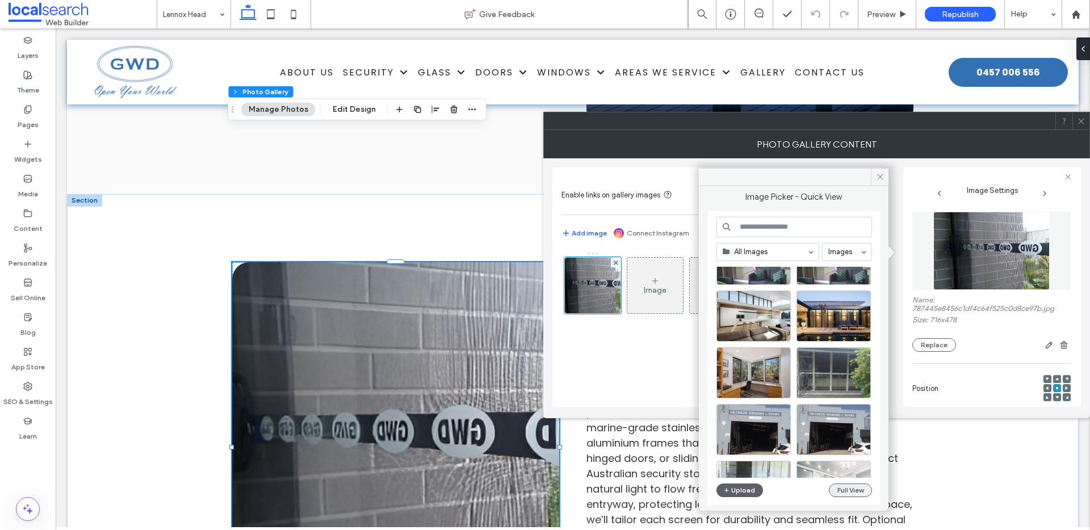
click at [849, 489] on button "Full View" at bounding box center [850, 491] width 43 height 14
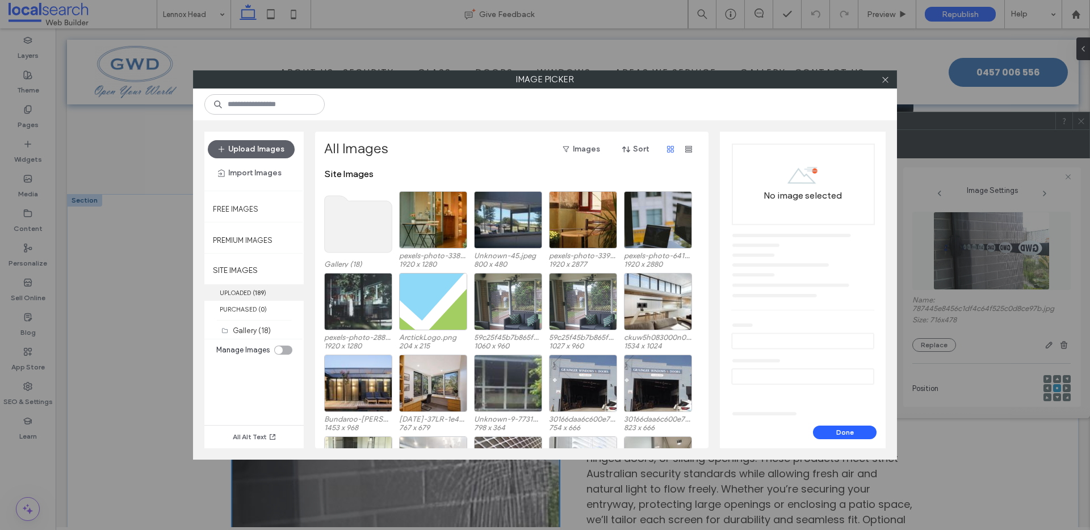
drag, startPoint x: 260, startPoint y: 288, endPoint x: 288, endPoint y: 290, distance: 28.5
click at [260, 288] on label "UPLOADED ( 189 )" at bounding box center [253, 292] width 99 height 16
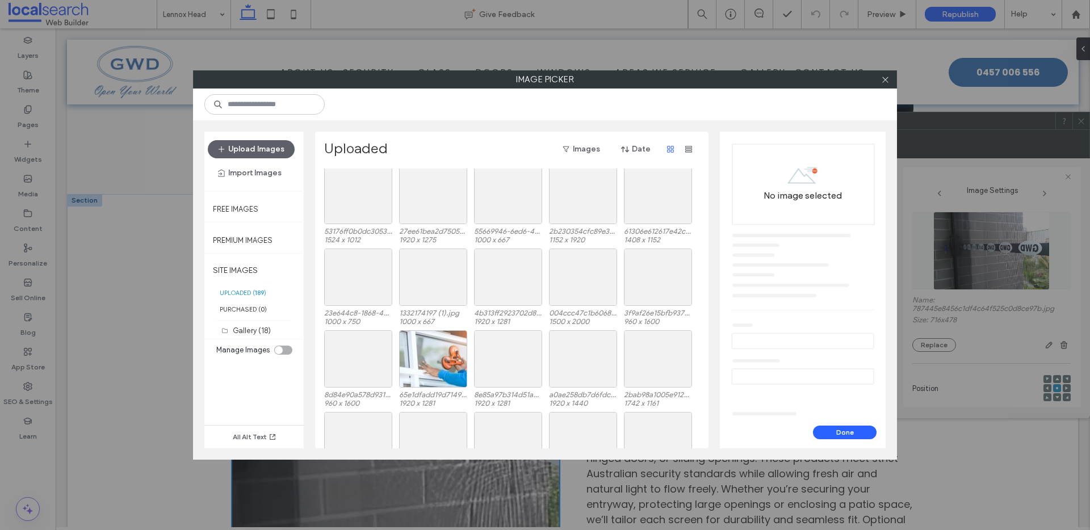
scroll to position [1217, 0]
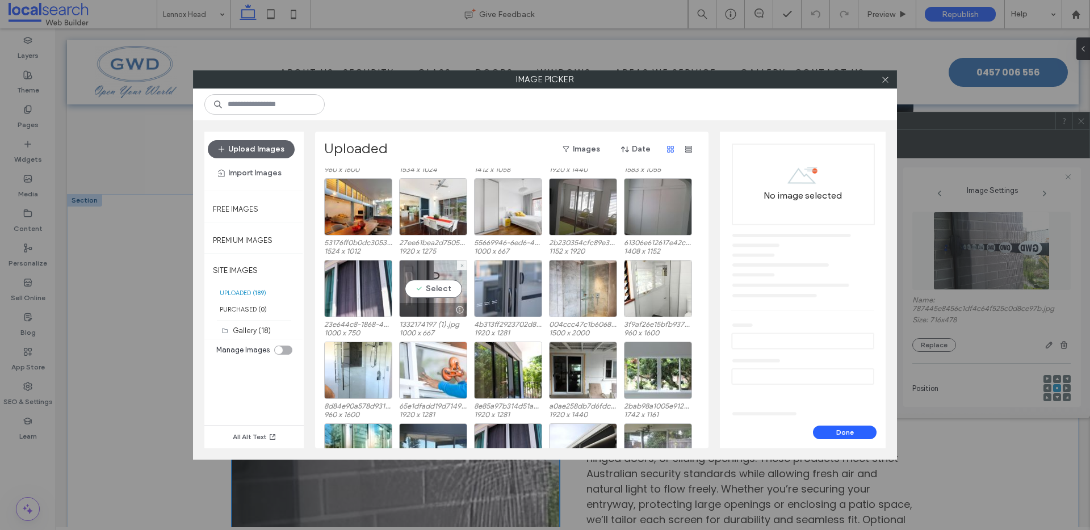
click at [438, 271] on div "Select" at bounding box center [433, 288] width 68 height 57
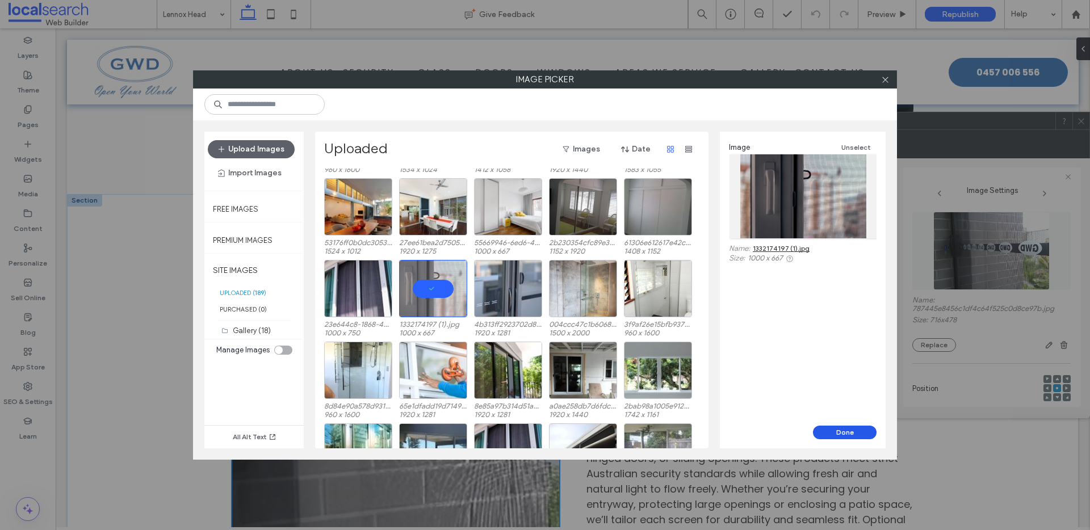
click at [838, 431] on button "Done" at bounding box center [845, 433] width 64 height 14
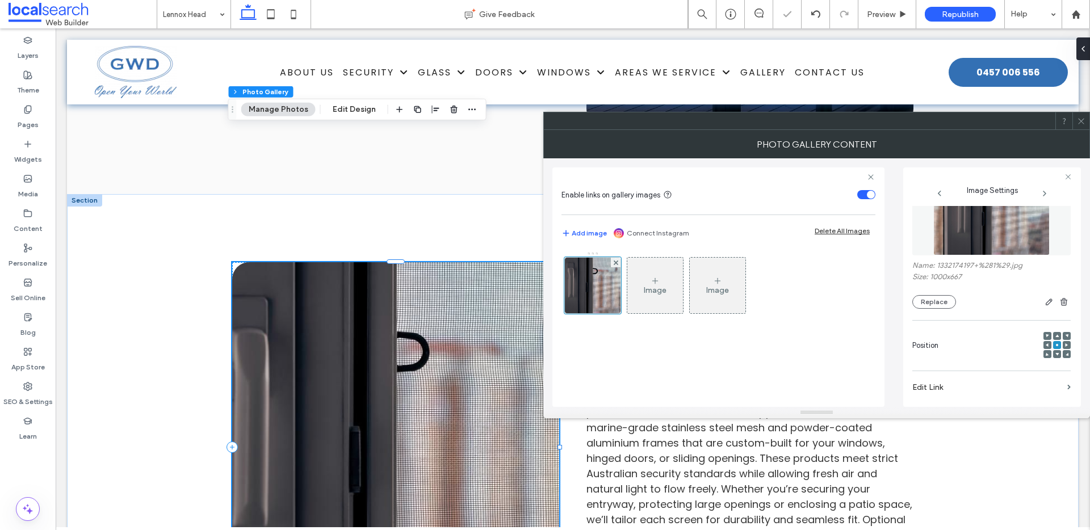
scroll to position [336, 0]
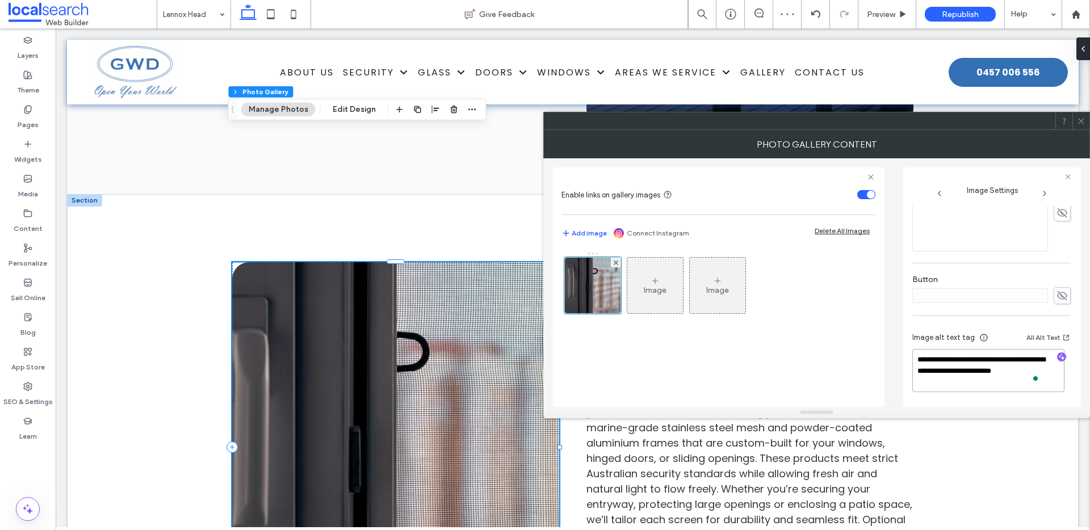
drag, startPoint x: 997, startPoint y: 362, endPoint x: 921, endPoint y: 360, distance: 75.5
click at [923, 359] on textarea "**********" at bounding box center [988, 370] width 152 height 43
type textarea "**********"
click at [1085, 121] on icon at bounding box center [1081, 121] width 9 height 9
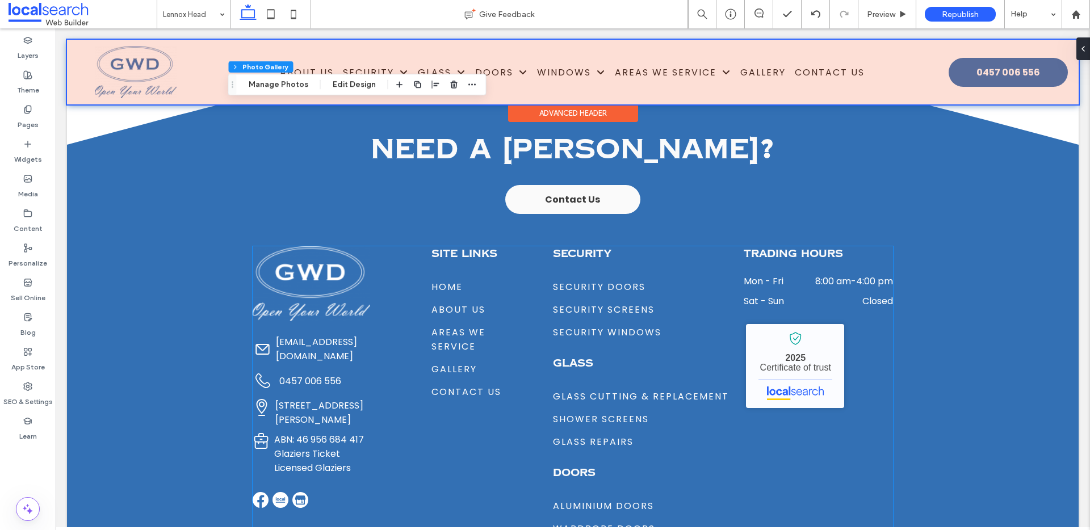
scroll to position [4547, 0]
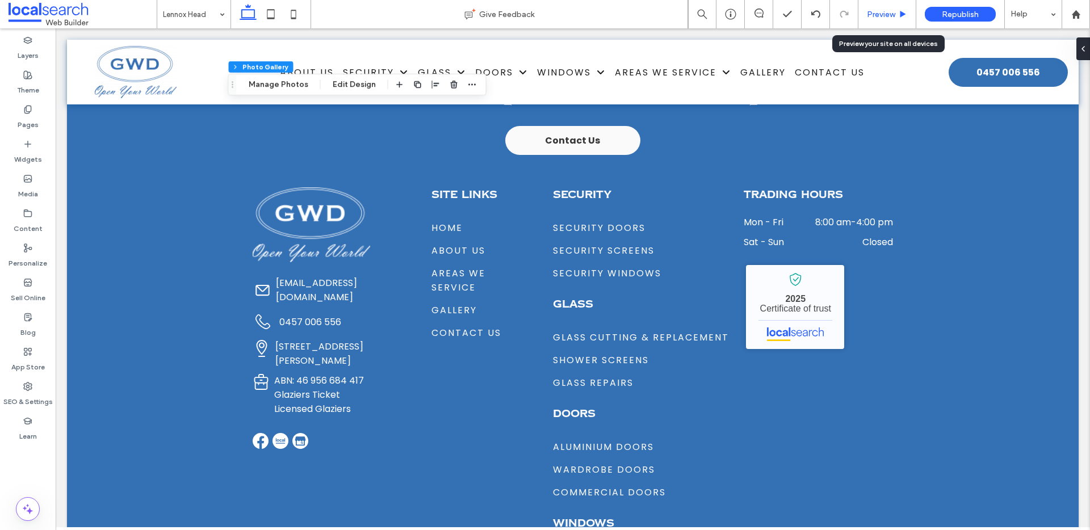
click at [900, 7] on div "Preview" at bounding box center [887, 14] width 58 height 28
click at [879, 17] on span "Preview" at bounding box center [881, 15] width 28 height 10
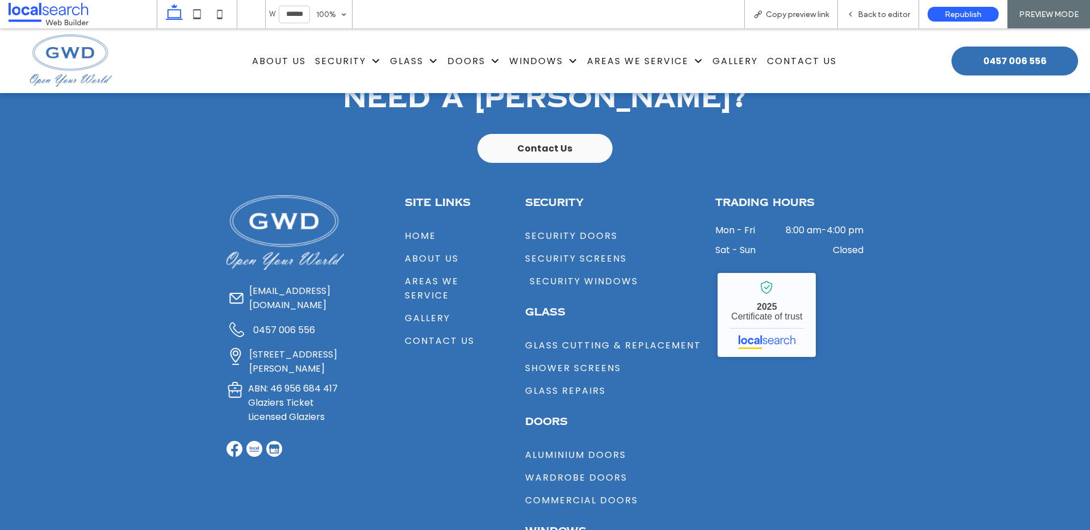
scroll to position [4559, 0]
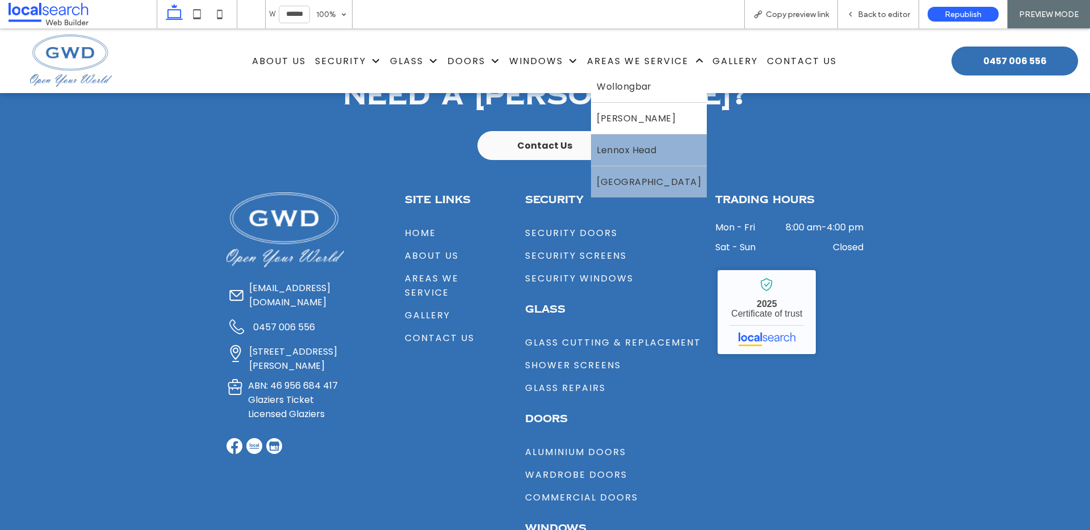
click at [623, 175] on span "Alstonville" at bounding box center [649, 182] width 104 height 14
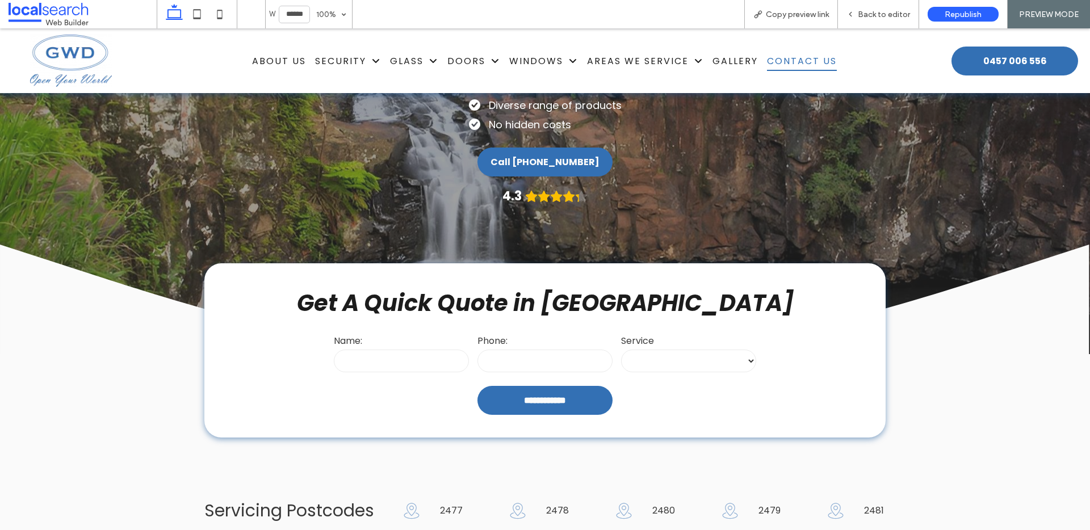
scroll to position [16, 0]
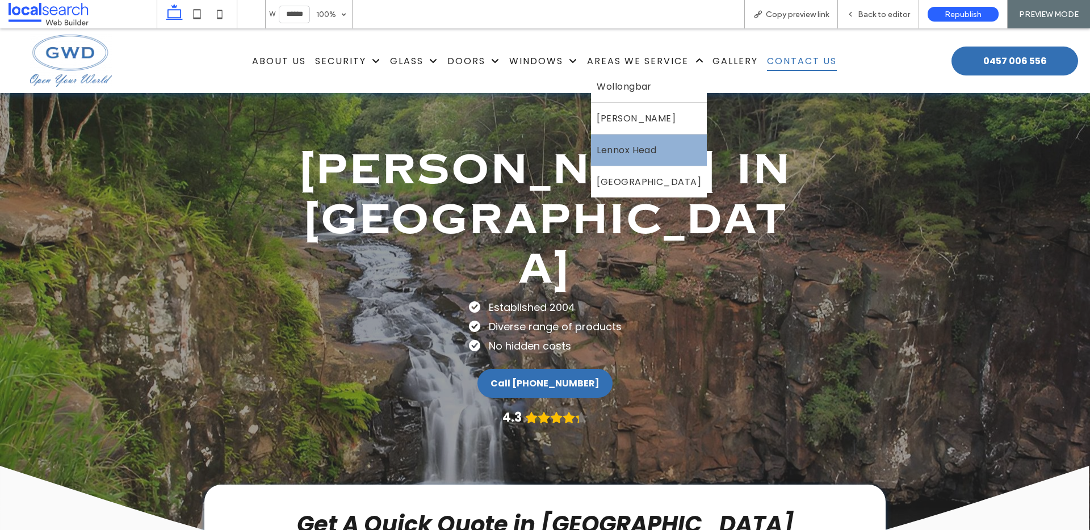
click at [611, 146] on span "Lennox Head" at bounding box center [627, 150] width 60 height 14
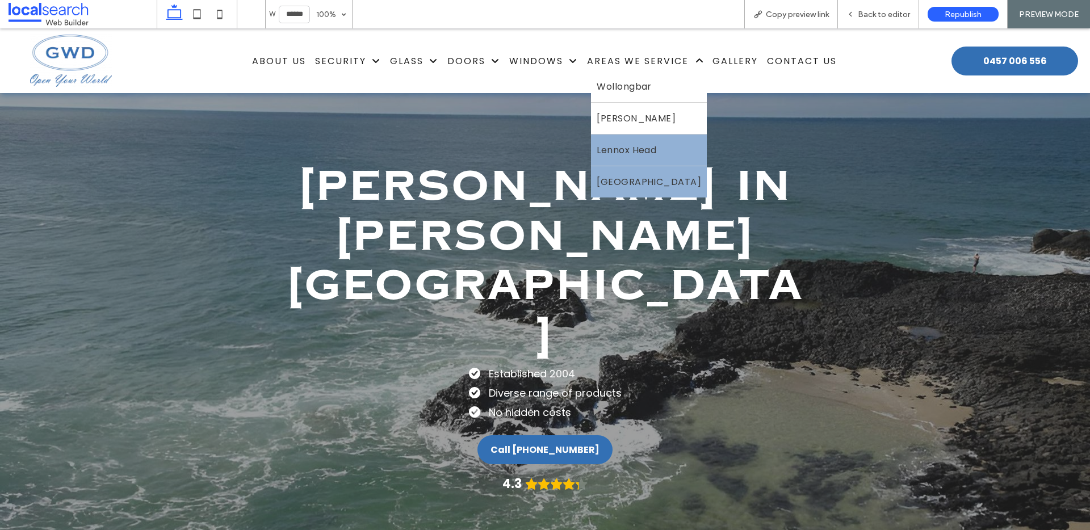
click at [611, 178] on span "Alstonville" at bounding box center [649, 182] width 104 height 14
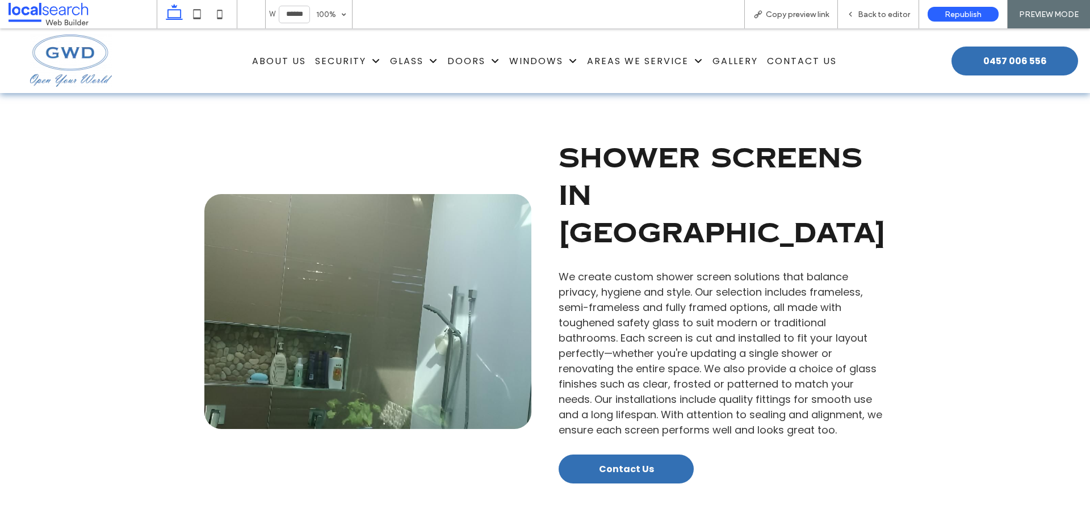
scroll to position [3127, 0]
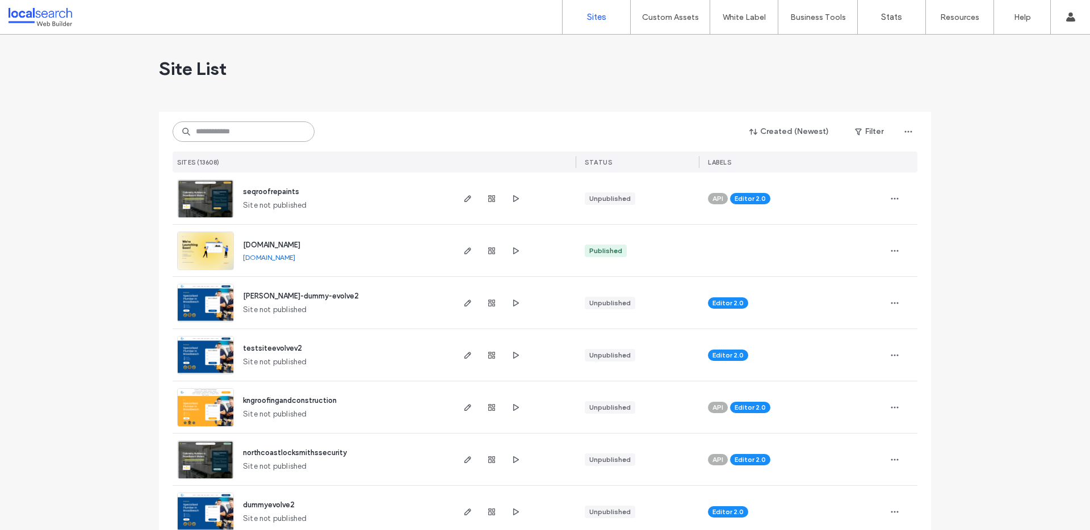
click at [230, 129] on input at bounding box center [244, 131] width 142 height 20
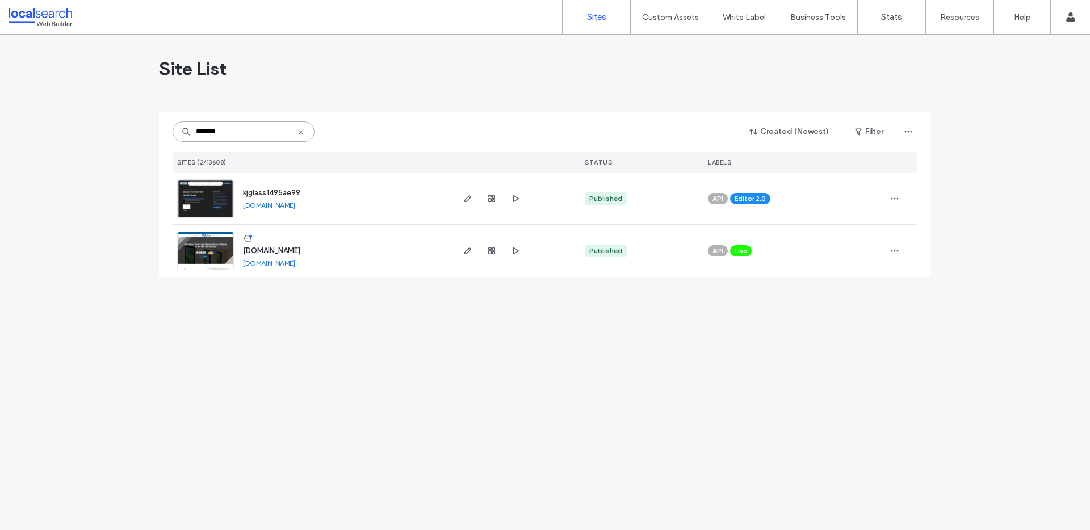
type input "*******"
click at [460, 200] on div at bounding box center [514, 199] width 124 height 52
click at [469, 199] on use "button" at bounding box center [467, 198] width 7 height 7
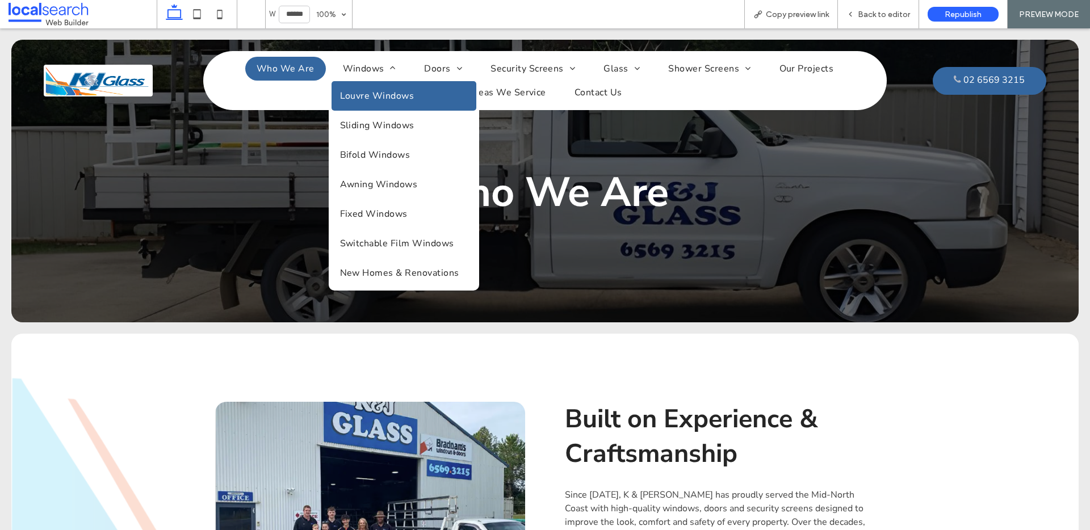
click at [370, 102] on span "Louvre Windows" at bounding box center [377, 96] width 74 height 12
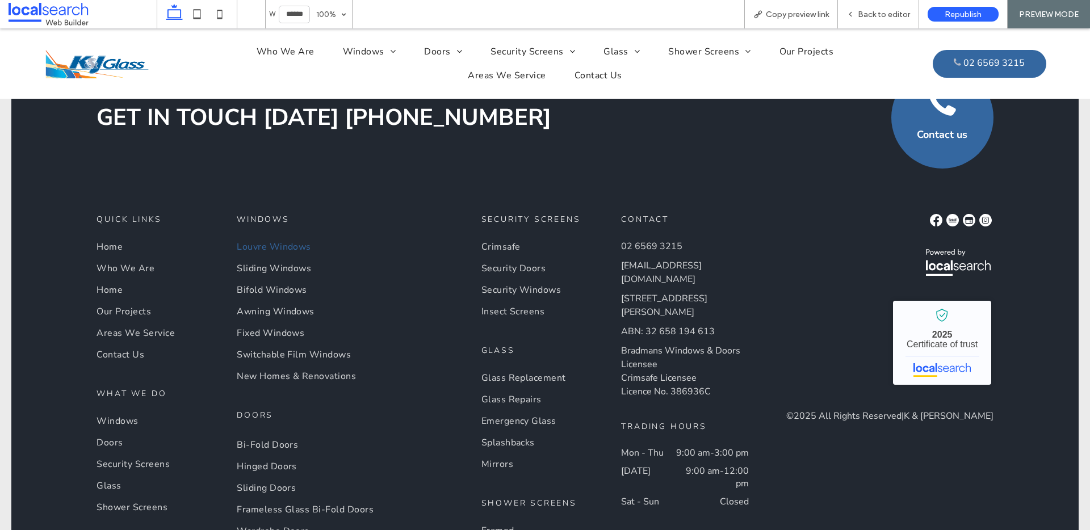
scroll to position [1956, 0]
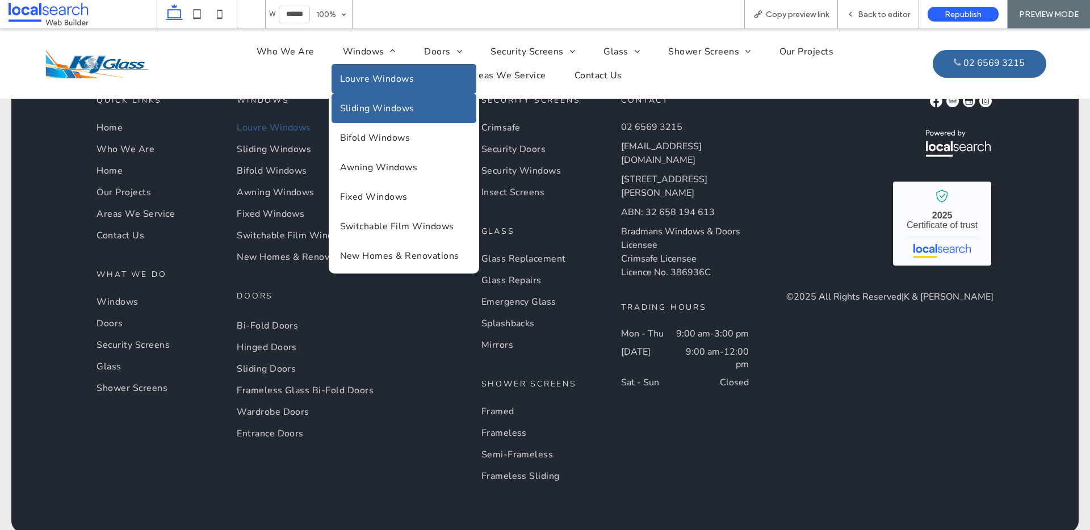
click at [358, 106] on span "Sliding Windows" at bounding box center [377, 108] width 74 height 12
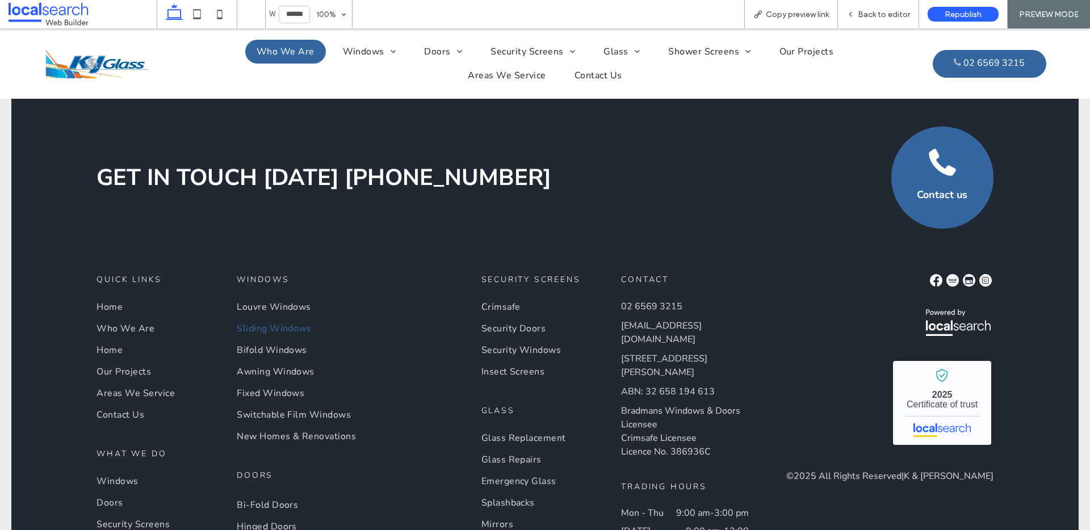
scroll to position [1984, 0]
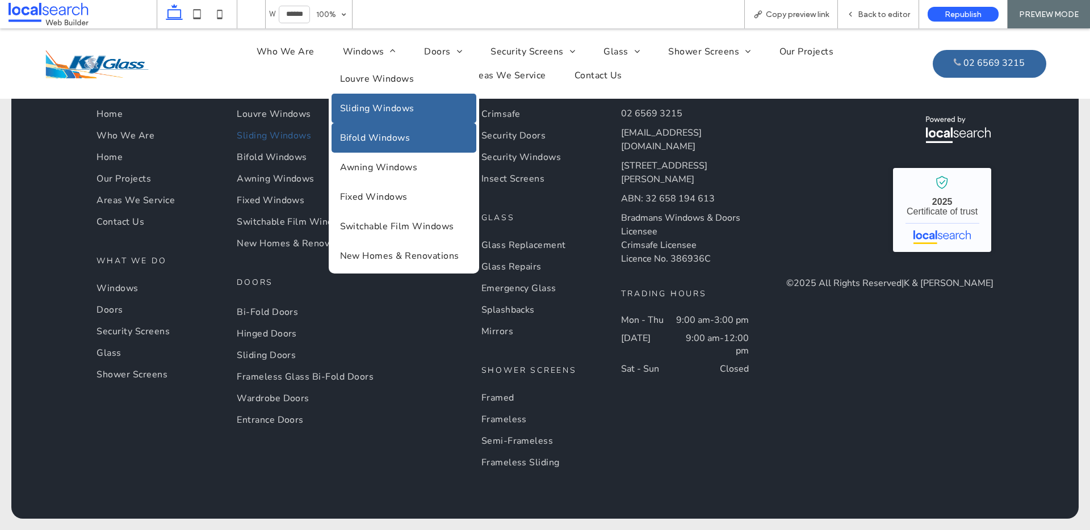
click at [401, 142] on span "Bifold Windows" at bounding box center [375, 138] width 70 height 12
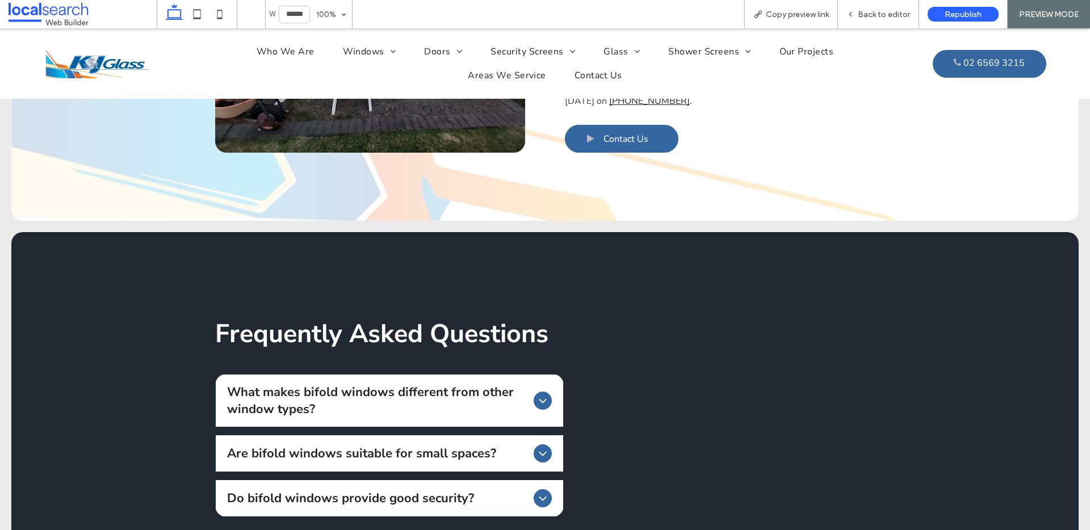
scroll to position [743, 0]
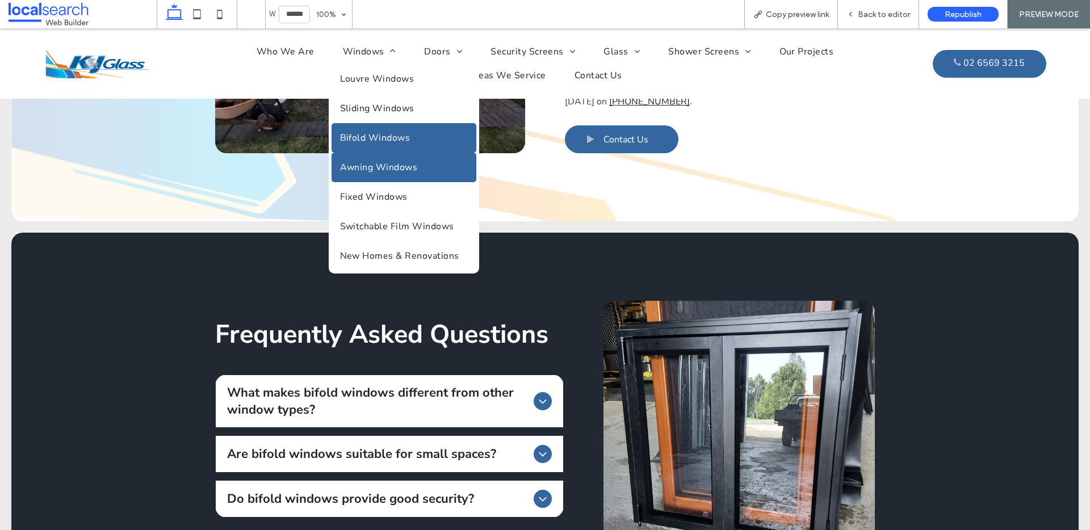
click at [378, 171] on span "Awning Windows" at bounding box center [379, 167] width 78 height 12
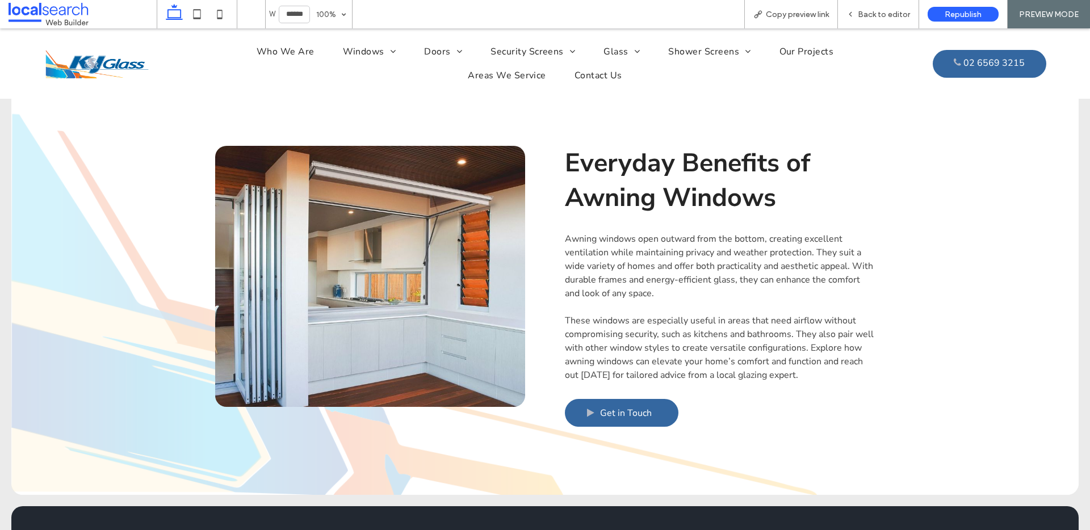
scroll to position [1465, 0]
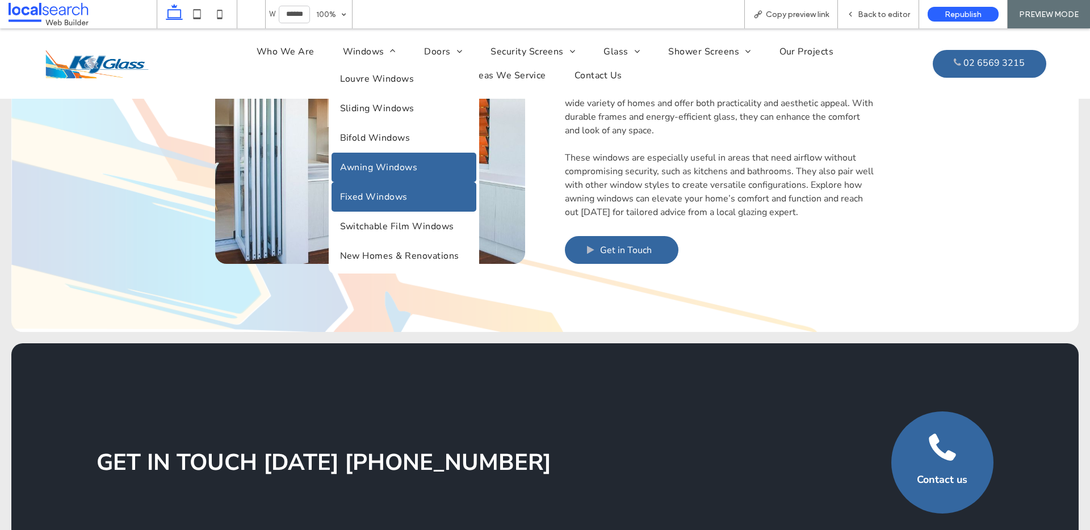
click at [382, 203] on span "Fixed Windows" at bounding box center [374, 197] width 68 height 12
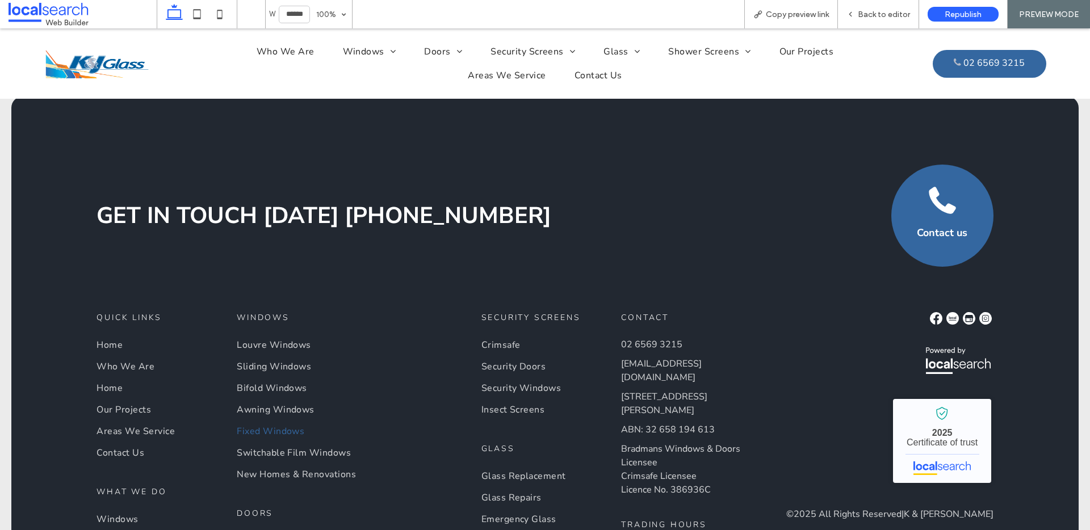
scroll to position [1840, 0]
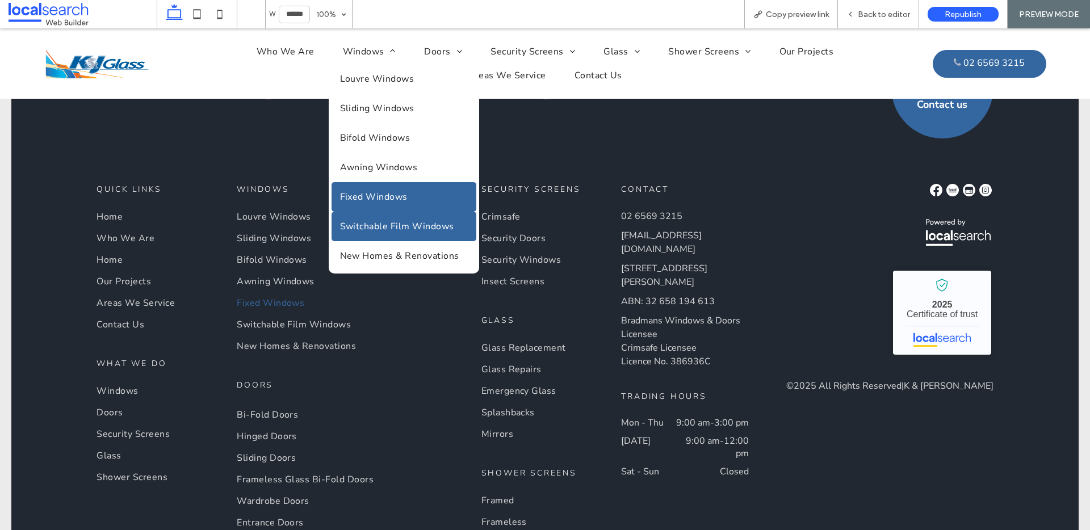
click at [383, 224] on span "Switchable Film Windows" at bounding box center [397, 226] width 114 height 12
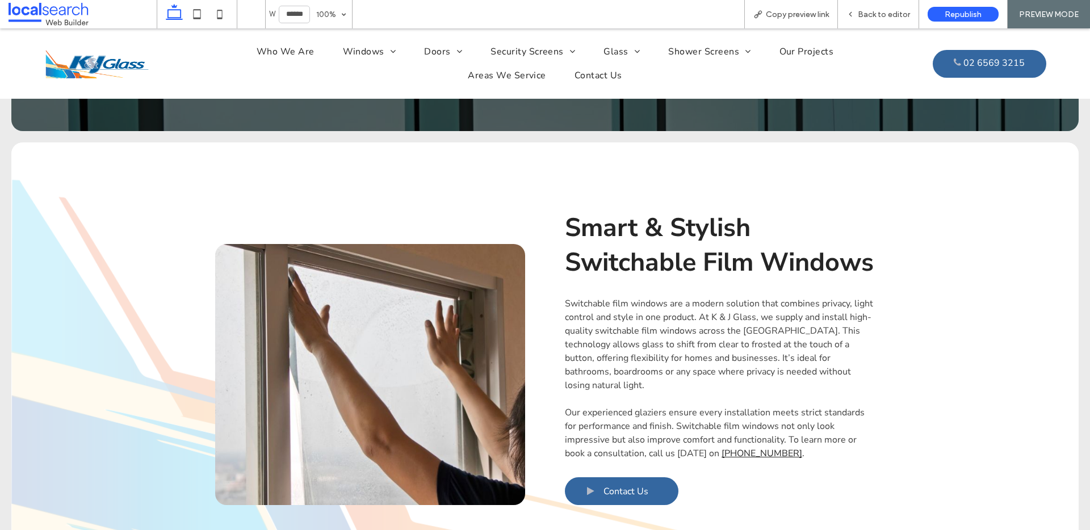
scroll to position [578, 0]
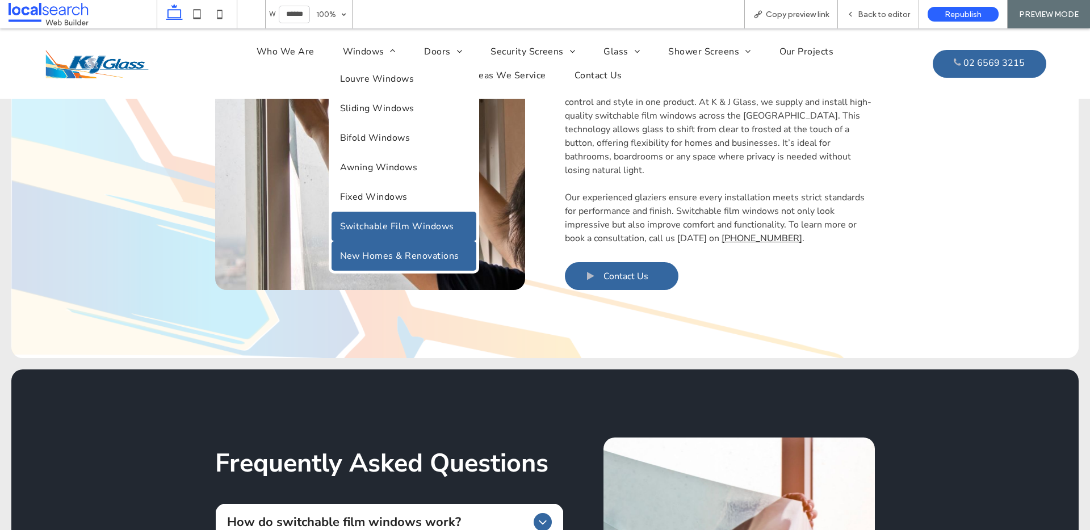
click at [397, 257] on span "New Homes & Renovations" at bounding box center [399, 256] width 119 height 12
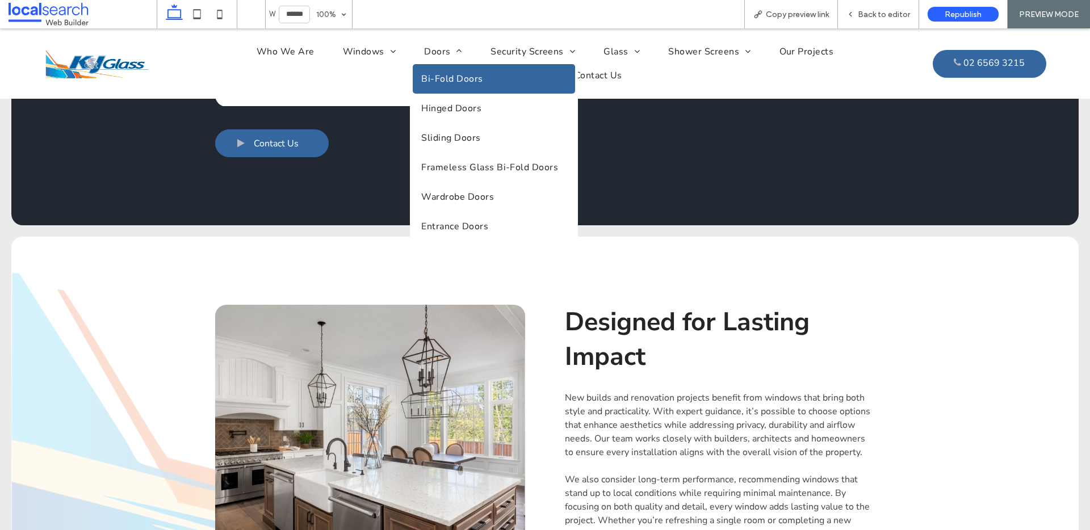
scroll to position [1382, 0]
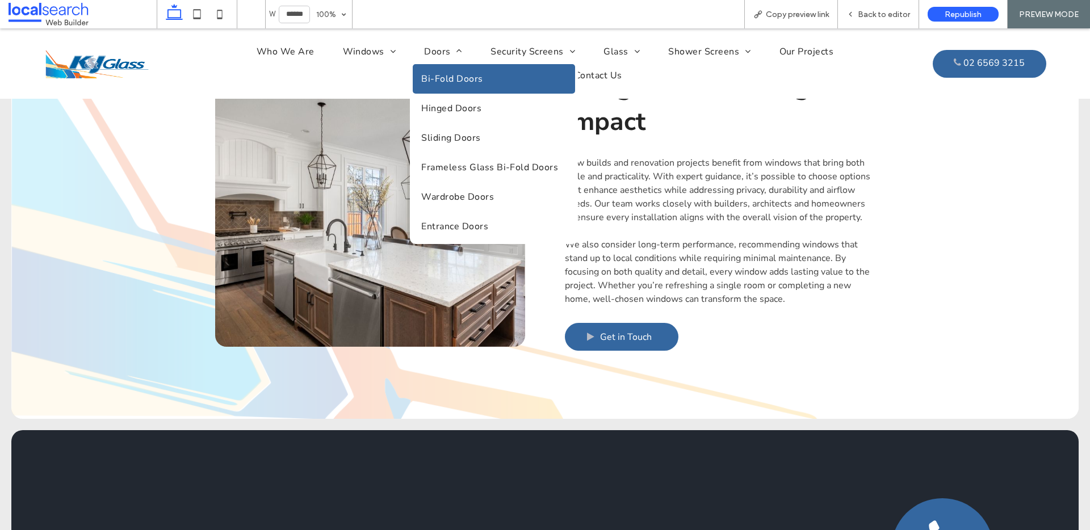
click at [452, 87] on link "Bi-Fold Doors" at bounding box center [494, 79] width 162 height 30
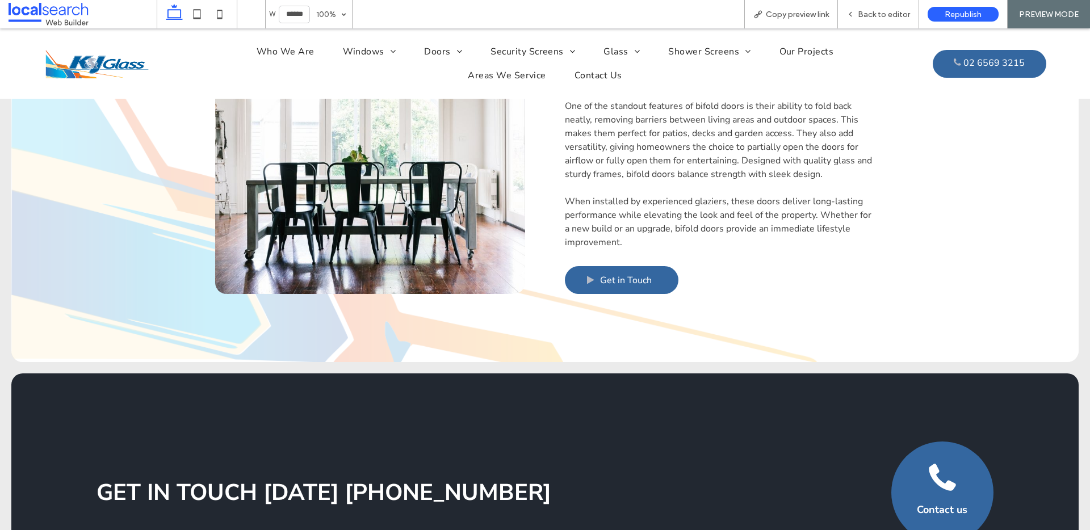
scroll to position [1402, 0]
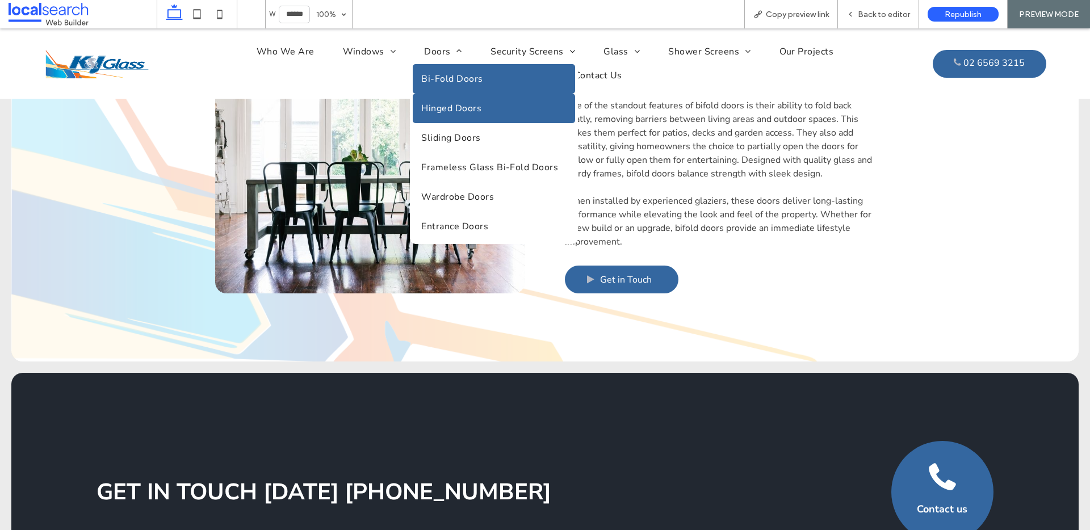
click at [442, 109] on span "Hinged Doors" at bounding box center [451, 108] width 60 height 12
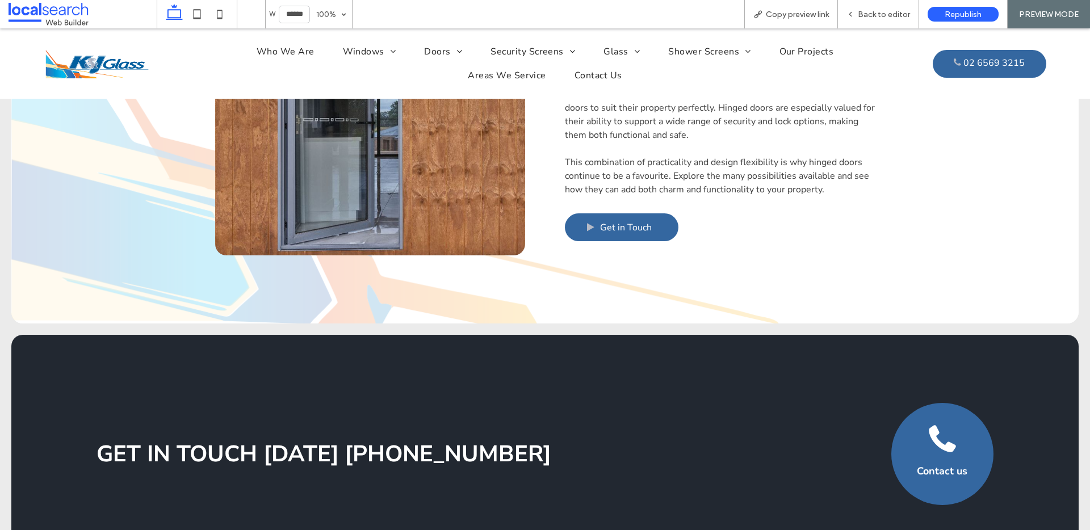
scroll to position [1663, 0]
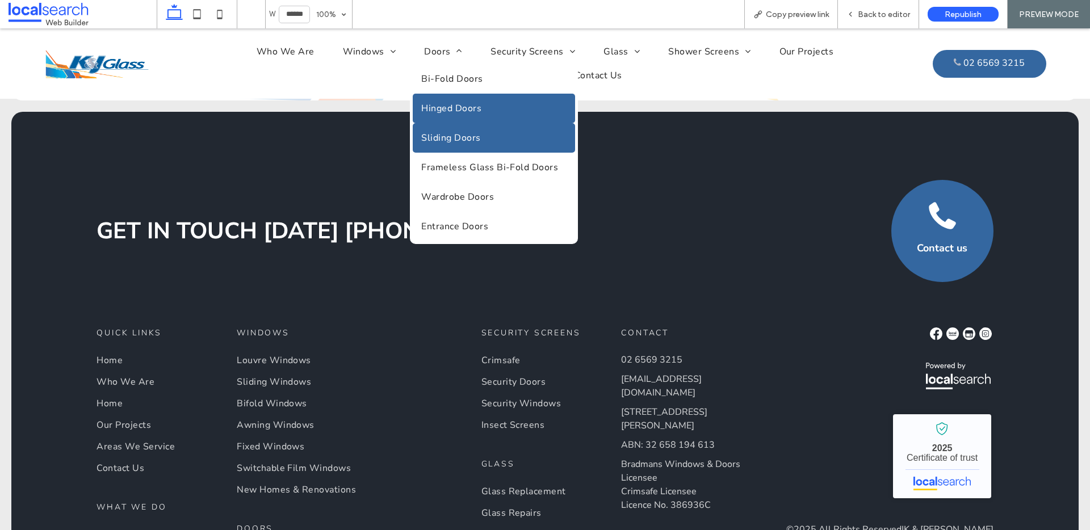
click at [458, 144] on span "Sliding Doors" at bounding box center [450, 138] width 59 height 12
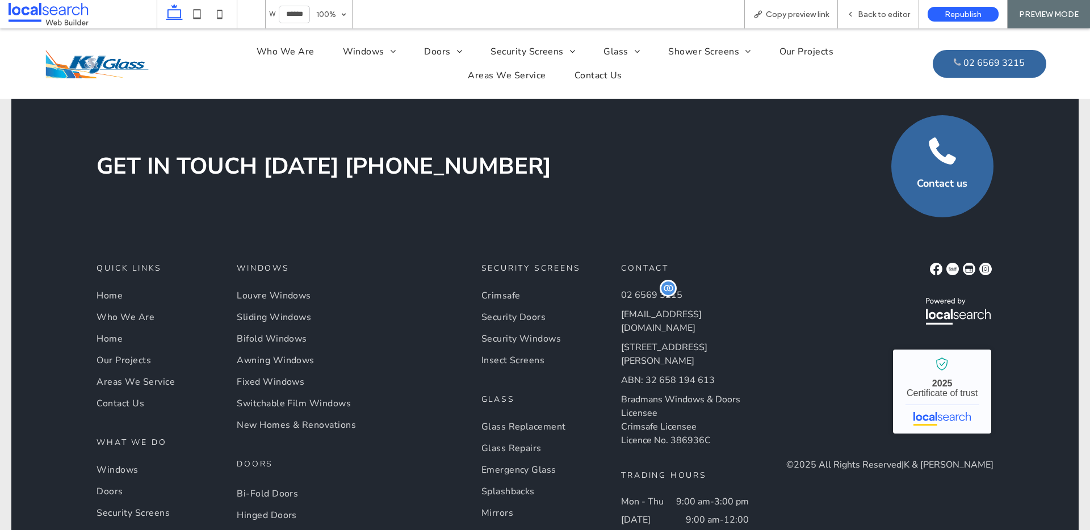
scroll to position [1885, 0]
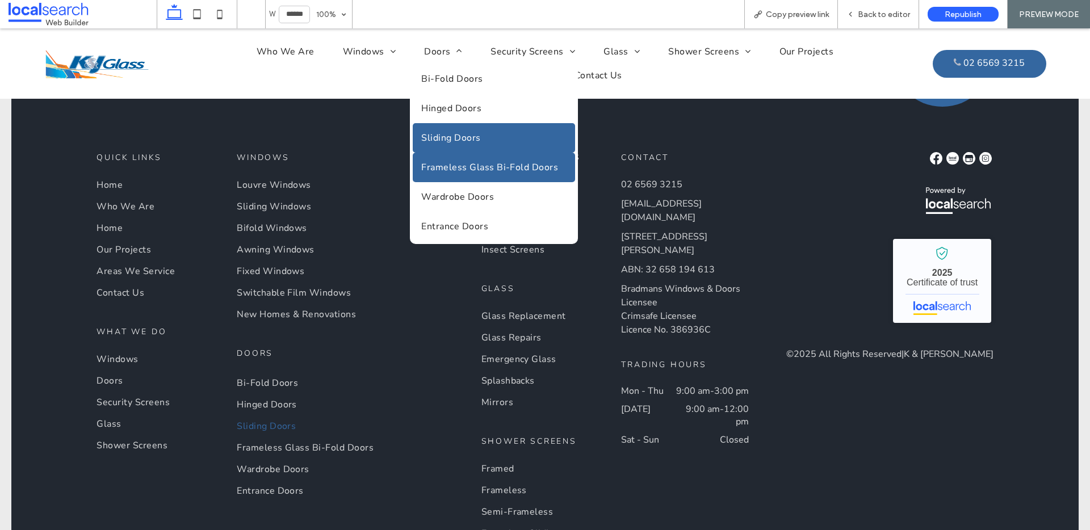
click at [465, 160] on link "Frameless Glass Bi-Fold Doors" at bounding box center [494, 168] width 162 height 30
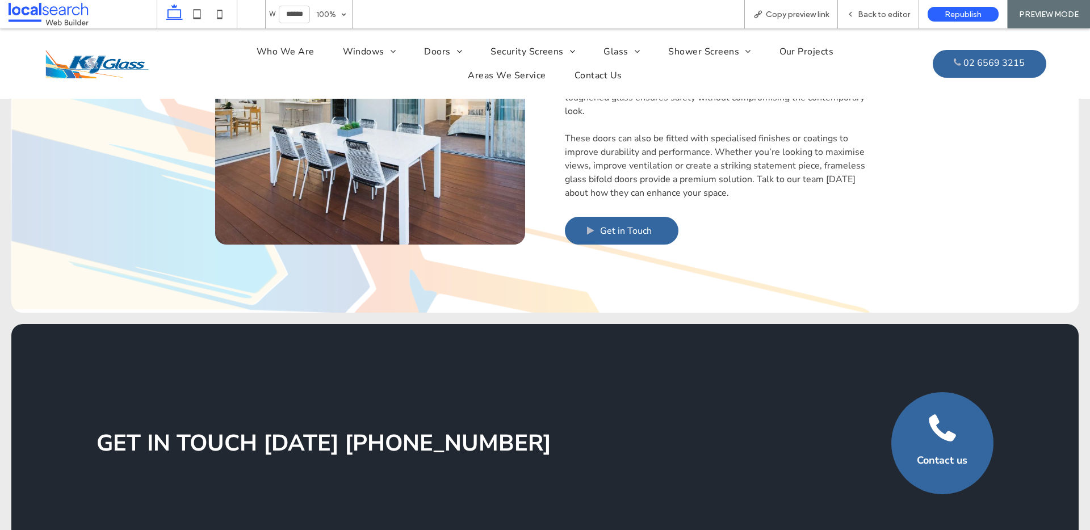
scroll to position [1611, 0]
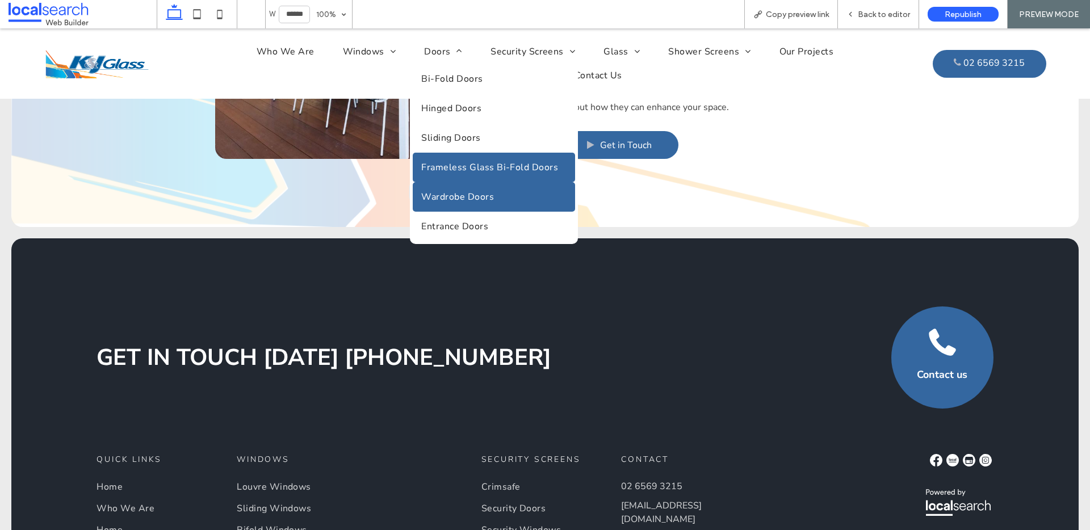
click at [471, 194] on span "Wardrobe Doors" at bounding box center [457, 197] width 73 height 12
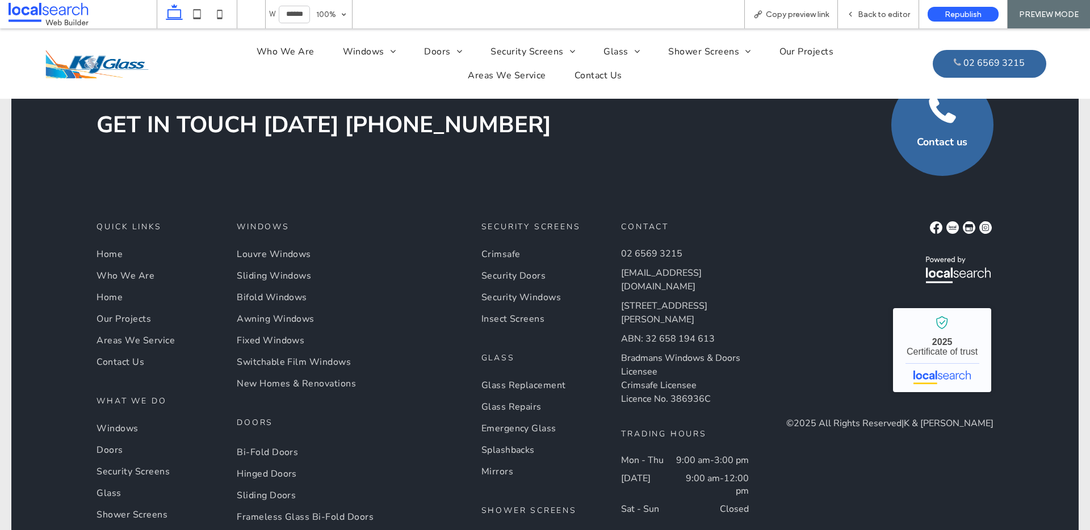
scroll to position [1915, 0]
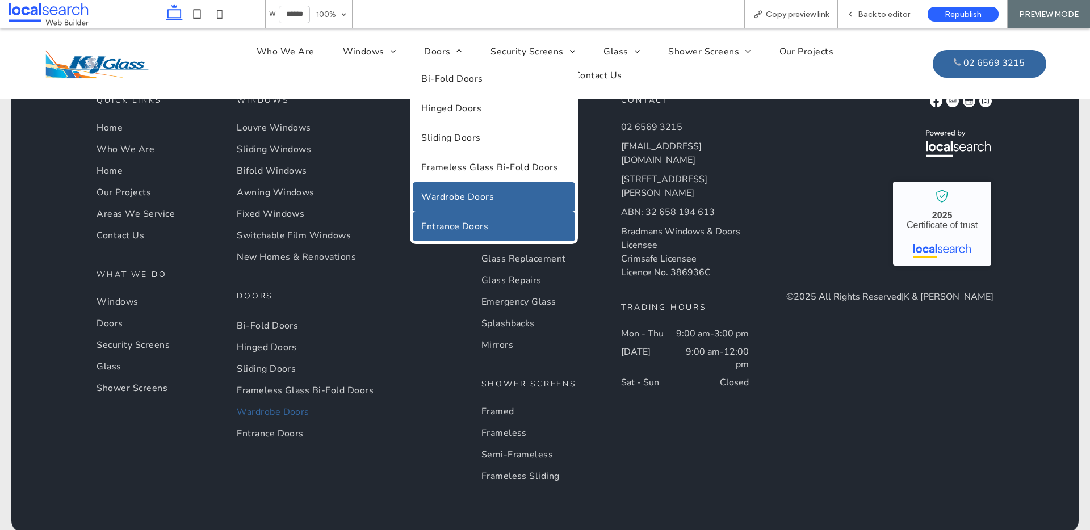
click at [456, 224] on span "Entrance Doors" at bounding box center [454, 226] width 67 height 12
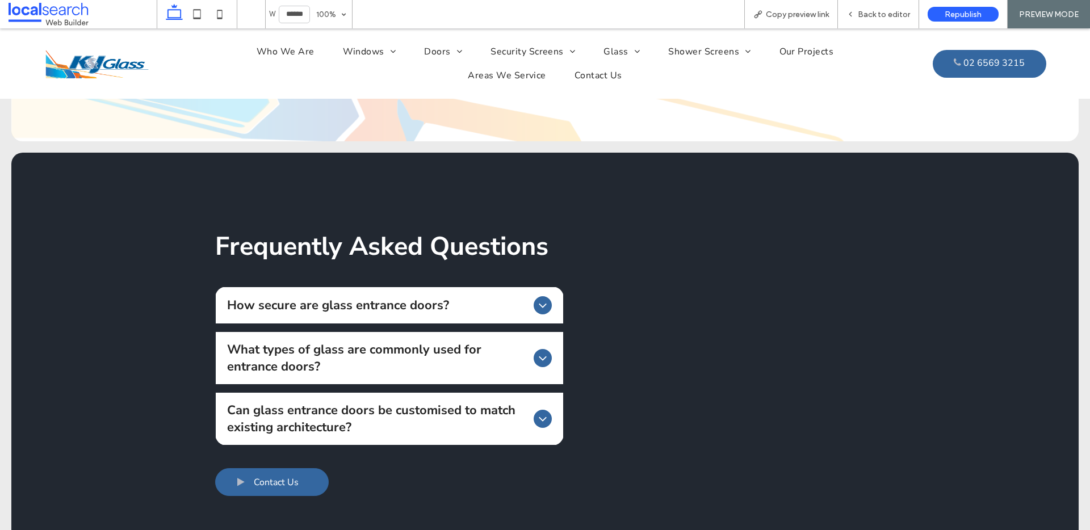
scroll to position [856, 0]
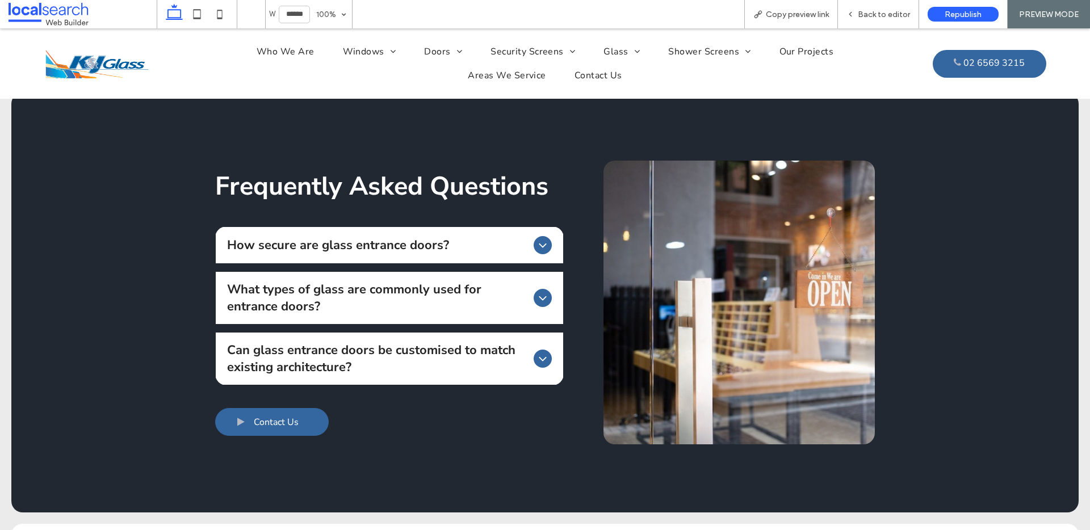
click at [543, 238] on icon at bounding box center [543, 245] width 14 height 14
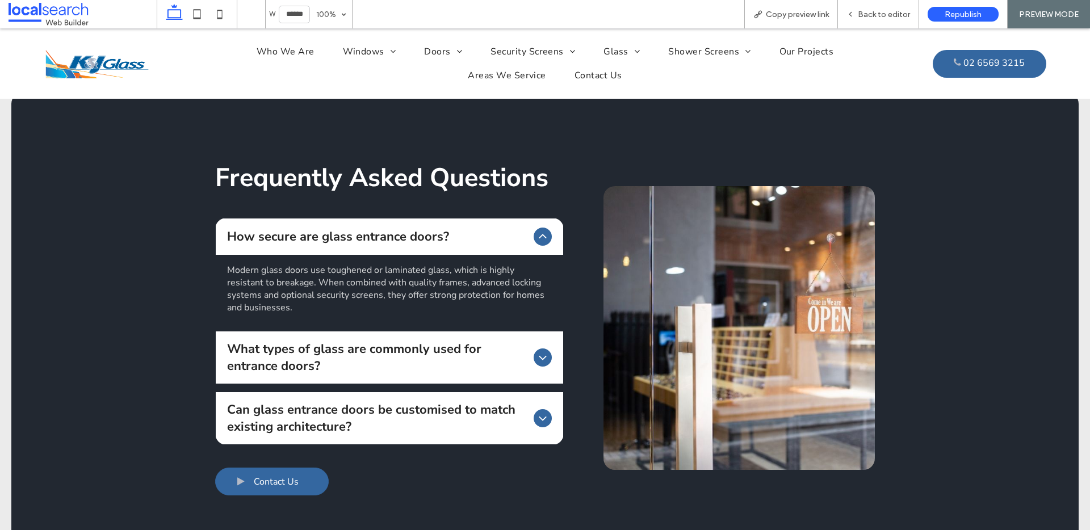
click at [541, 232] on div "How secure are glass entrance doors?" at bounding box center [390, 237] width 348 height 36
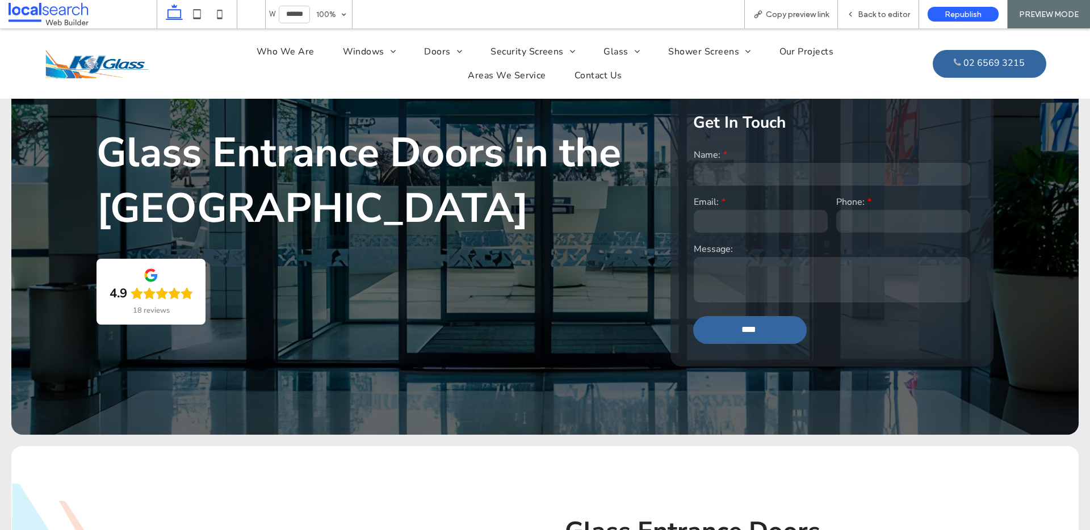
scroll to position [0, 0]
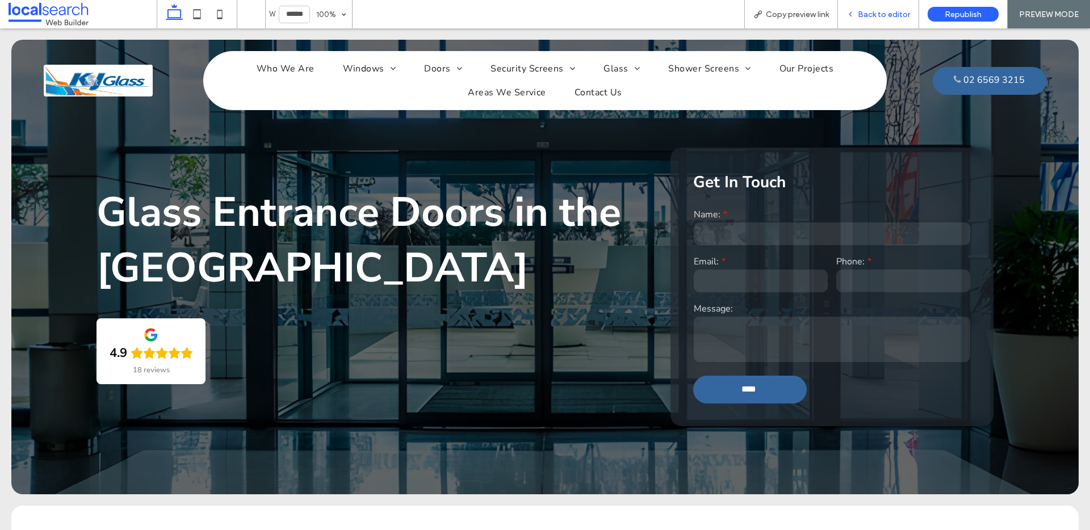
click at [867, 10] on span "Back to editor" at bounding box center [884, 15] width 52 height 10
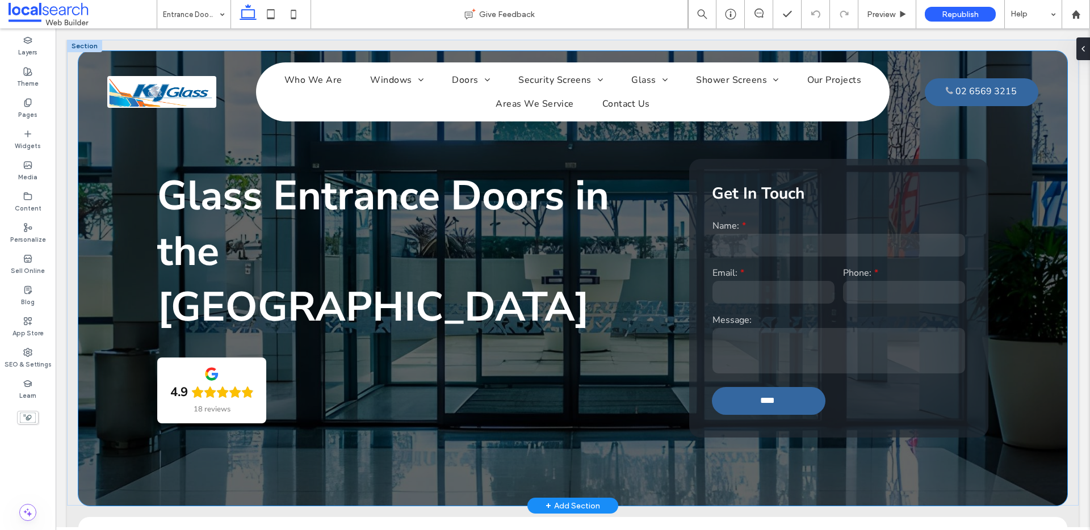
click at [153, 158] on div "Glass Entrance Doors in the [GEOGRAPHIC_DATA] 4.9 18 reviews Get In Touch Name:…" at bounding box center [572, 278] width 989 height 455
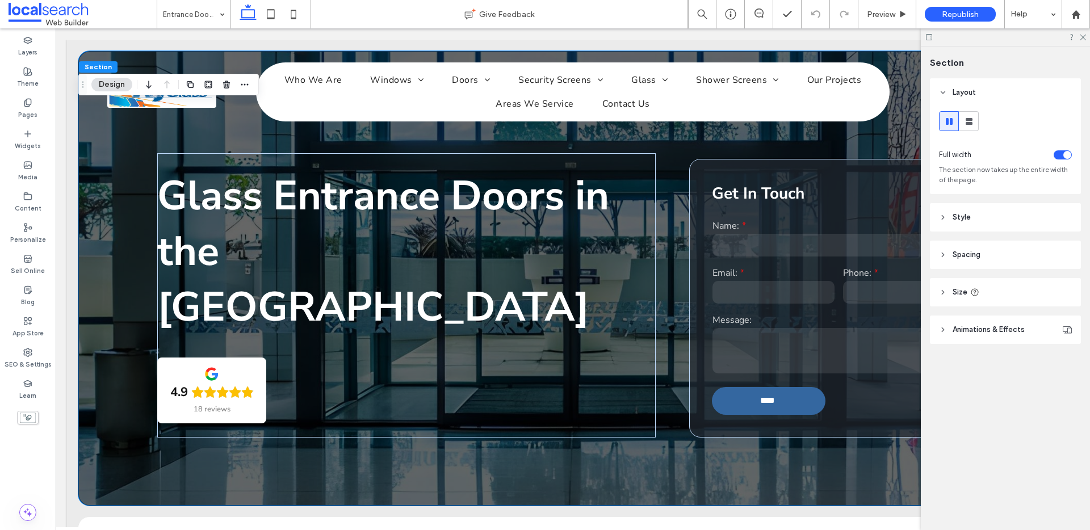
click at [947, 211] on header "Style" at bounding box center [1005, 217] width 151 height 28
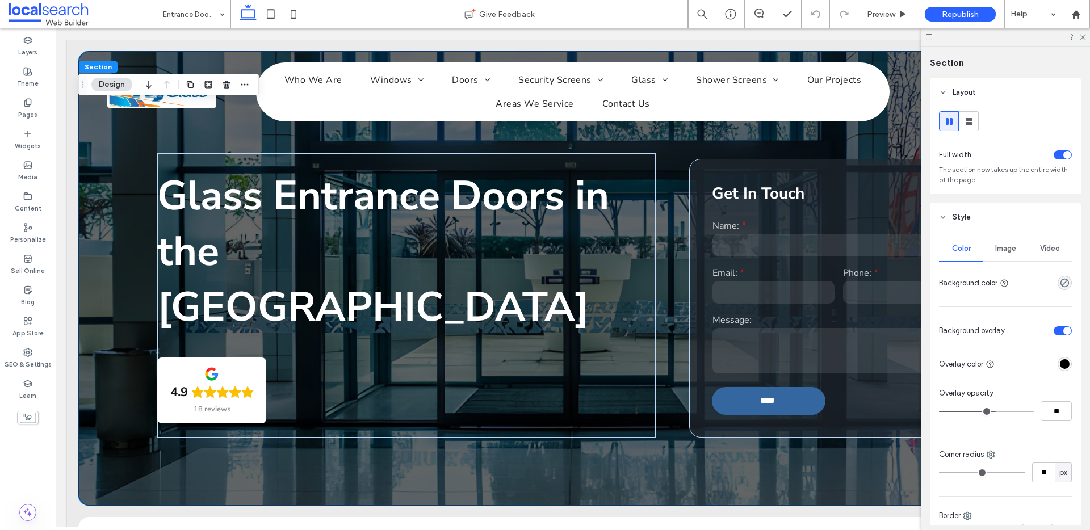
click at [1003, 249] on span "Image" at bounding box center [1005, 248] width 21 height 9
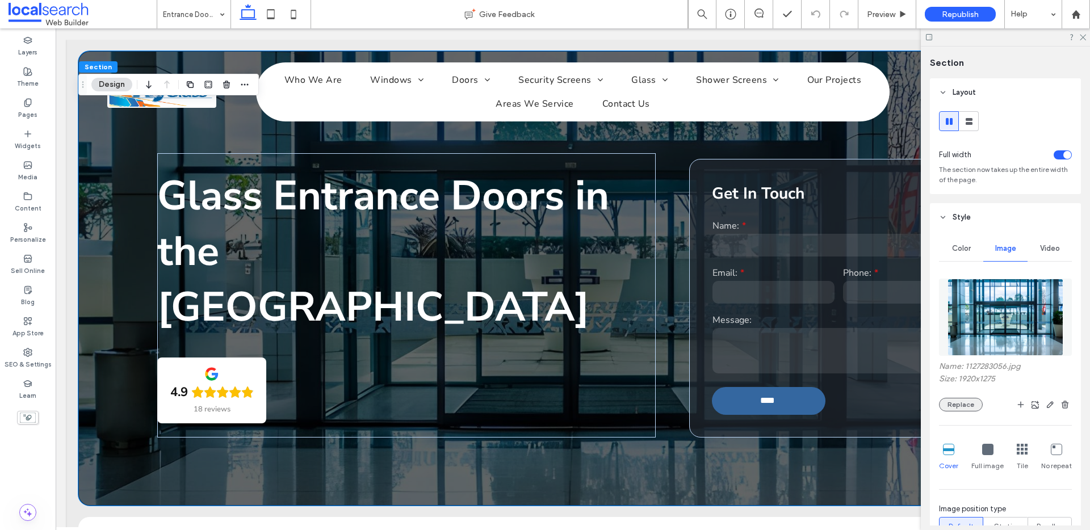
click at [963, 403] on button "Replace" at bounding box center [961, 405] width 44 height 14
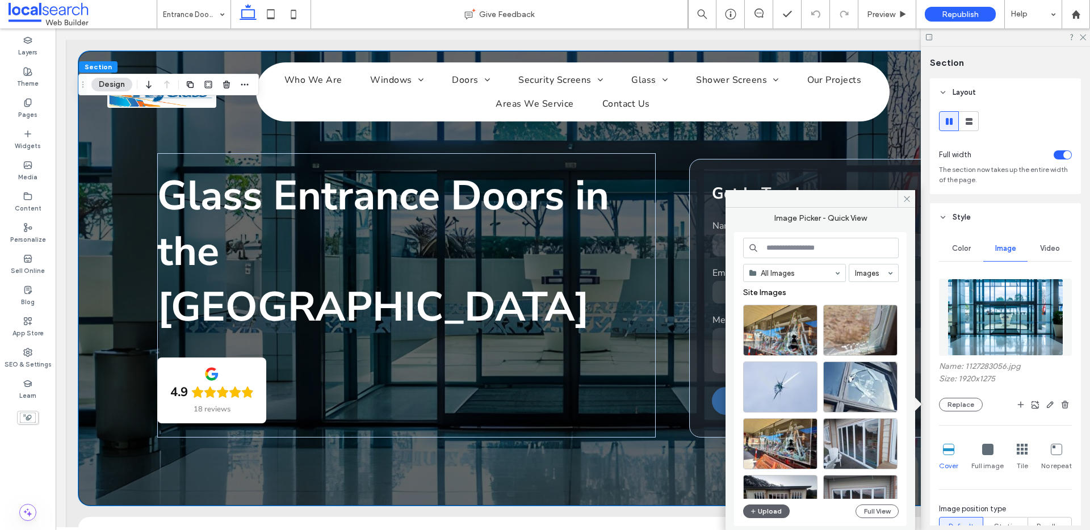
click at [783, 250] on input at bounding box center [821, 248] width 156 height 20
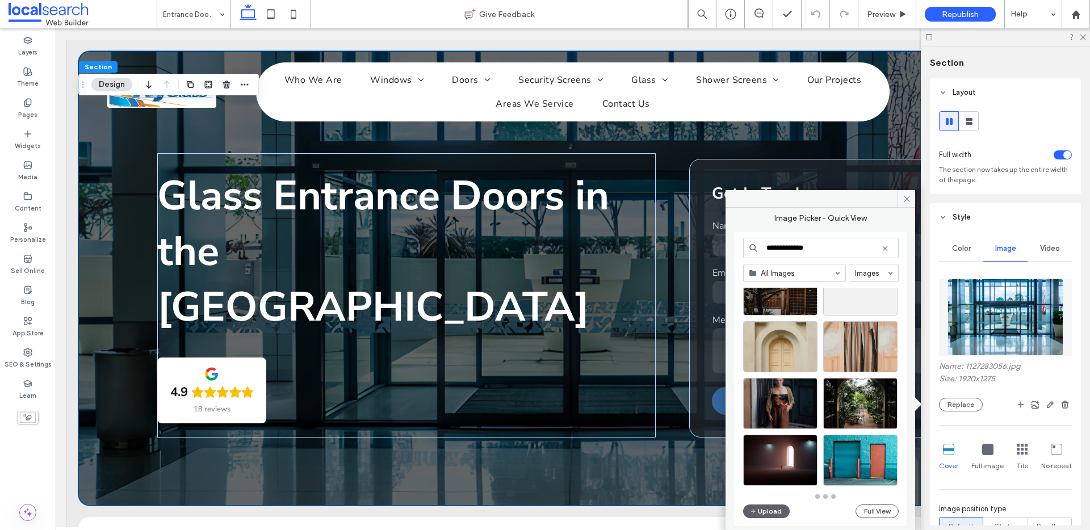
scroll to position [497, 0]
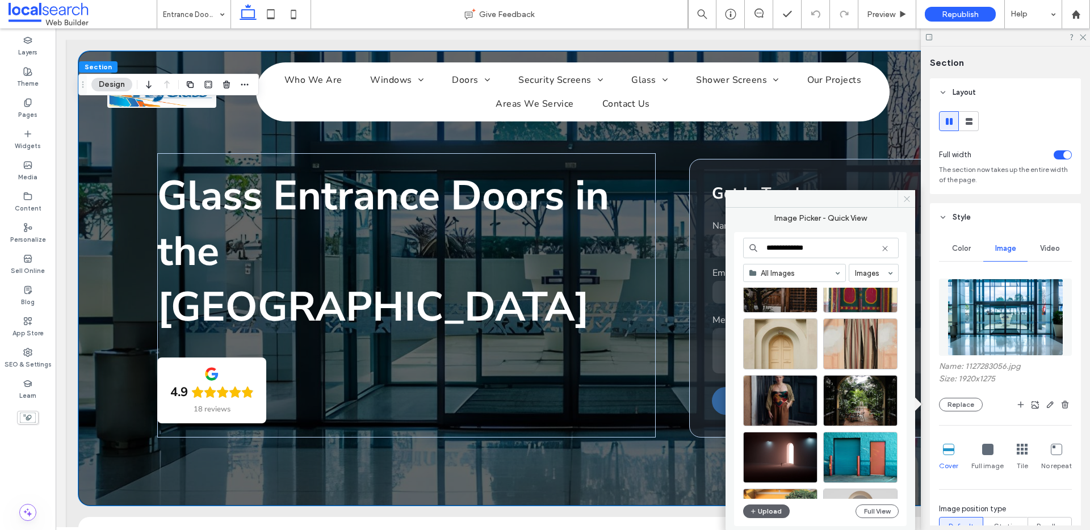
type input "**********"
click at [905, 199] on icon at bounding box center [907, 199] width 9 height 9
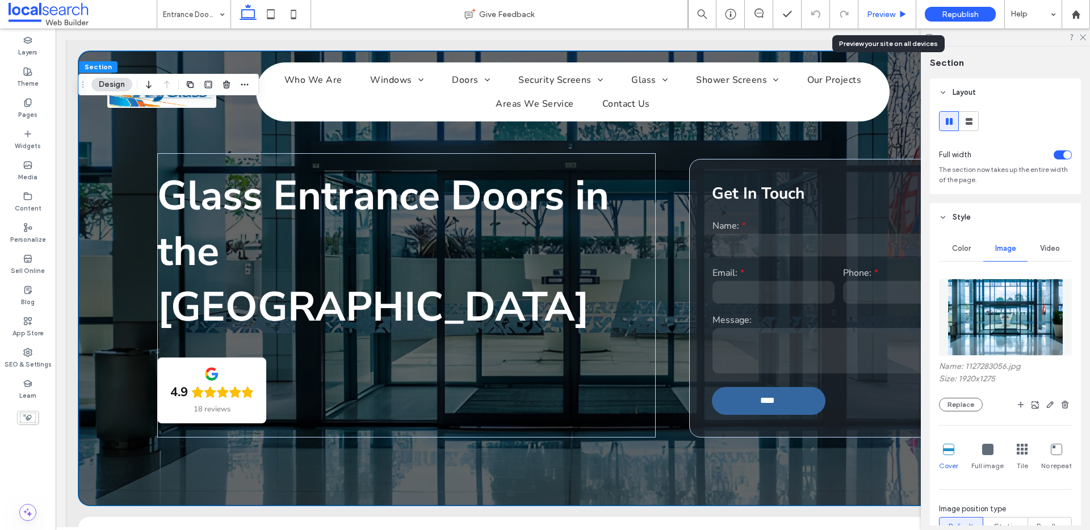
click at [892, 11] on span "Preview" at bounding box center [881, 15] width 28 height 10
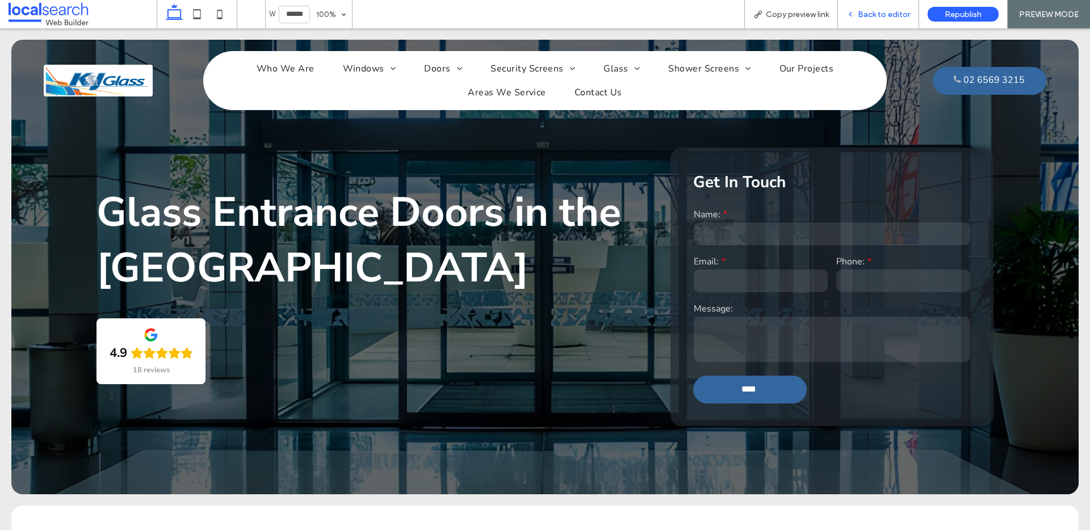
click at [873, 17] on span "Back to editor" at bounding box center [884, 15] width 52 height 10
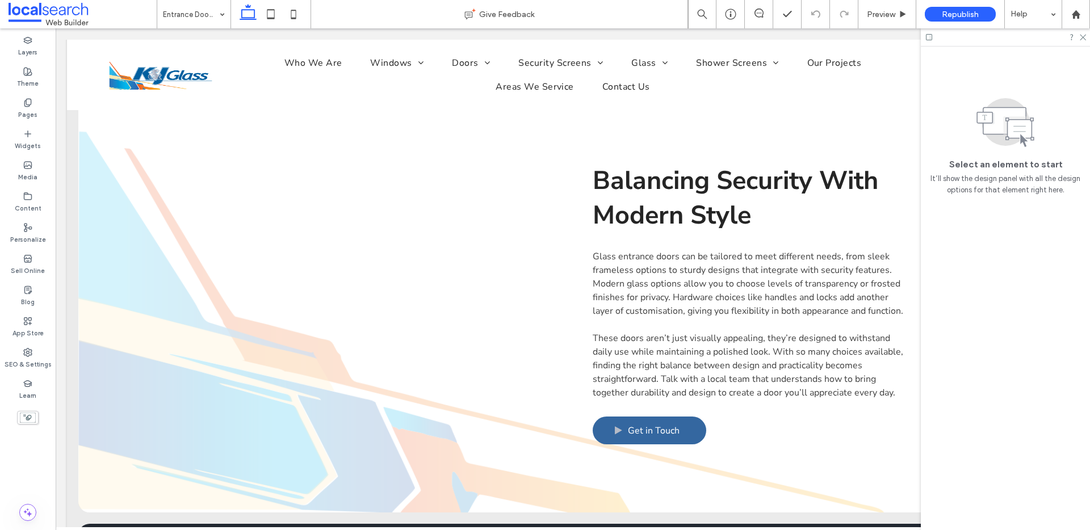
scroll to position [1356, 0]
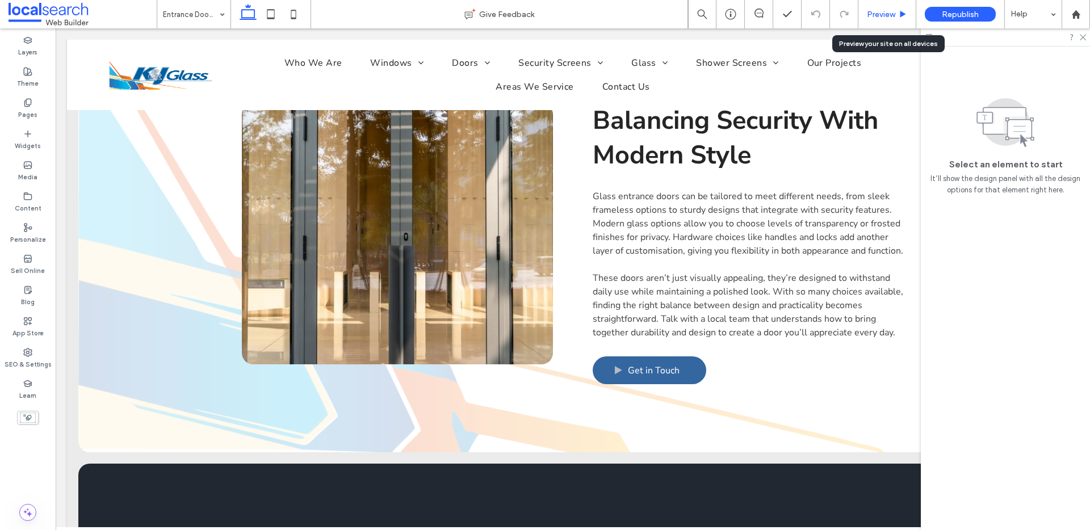
click at [865, 10] on div "Preview" at bounding box center [886, 15] width 57 height 10
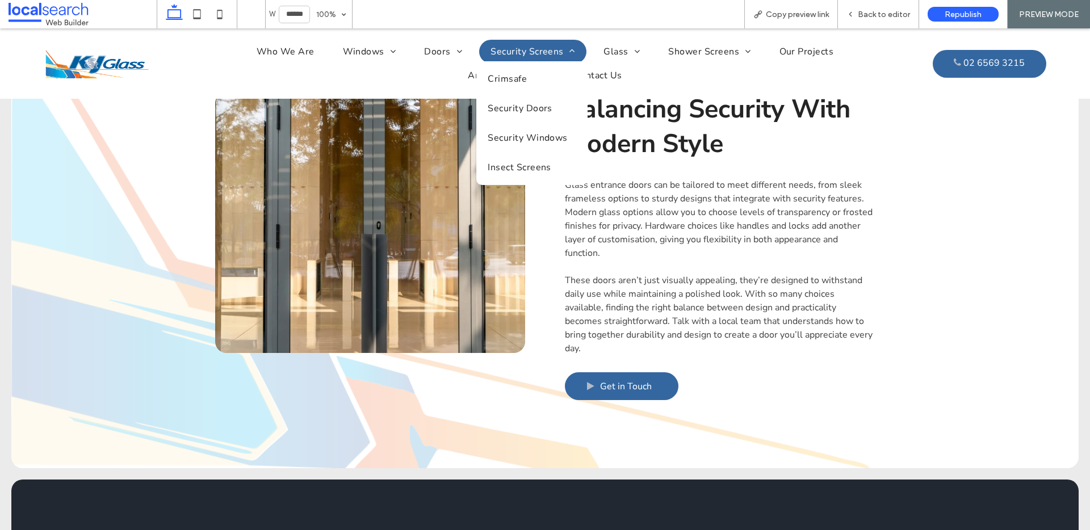
scroll to position [1344, 0]
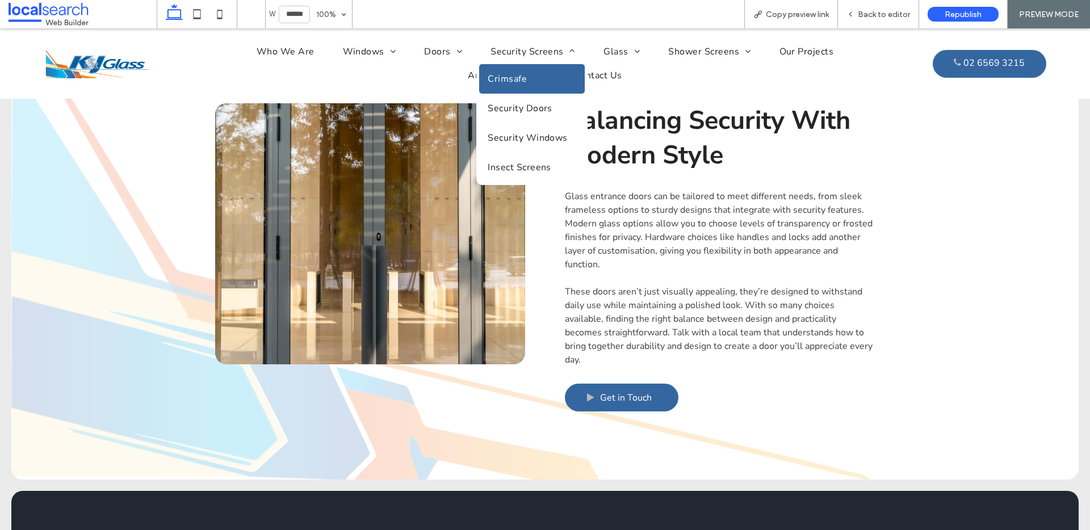
click at [529, 76] on link "Crimsafe" at bounding box center [532, 79] width 106 height 30
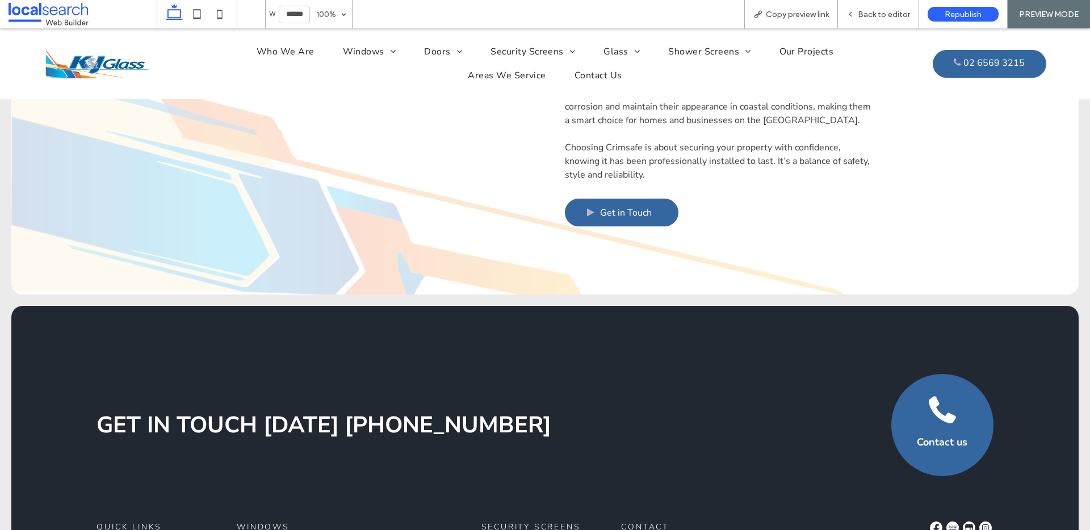
scroll to position [1650, 0]
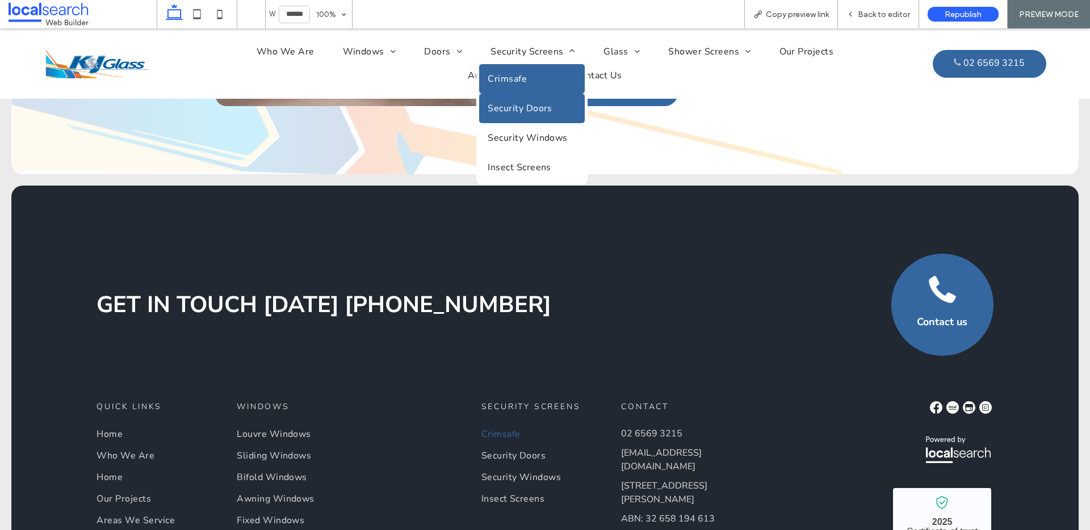
click at [515, 104] on span "Security Doors" at bounding box center [520, 108] width 65 height 12
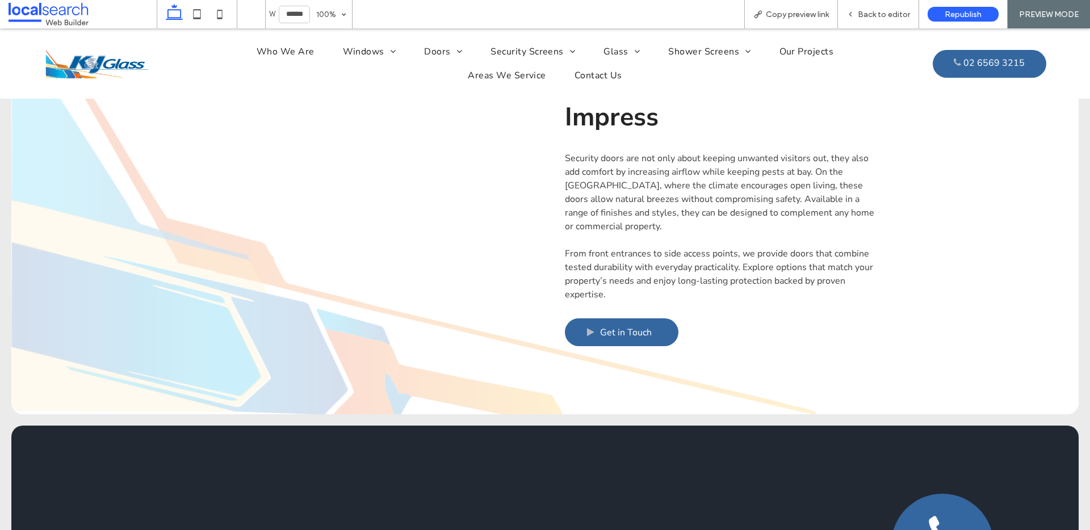
scroll to position [1742, 0]
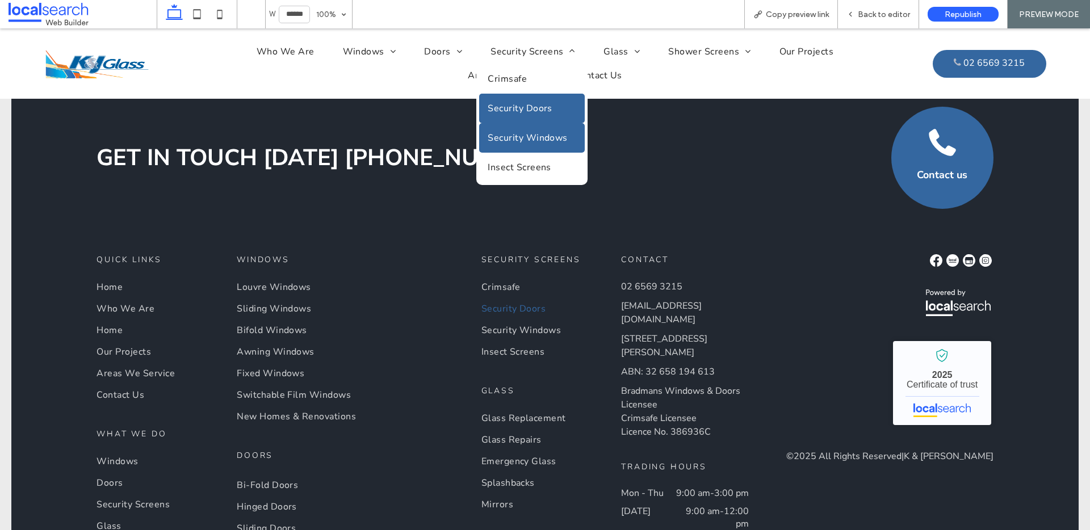
click at [530, 146] on link "Security Windows" at bounding box center [532, 138] width 106 height 30
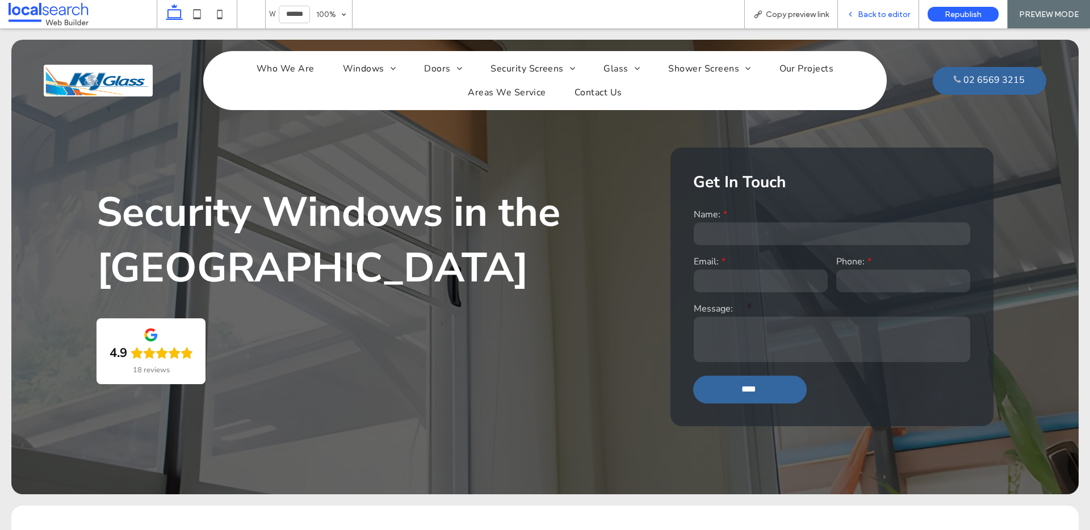
click at [869, 7] on div "Back to editor" at bounding box center [878, 14] width 81 height 28
click at [860, 16] on span "Back to editor" at bounding box center [884, 15] width 52 height 10
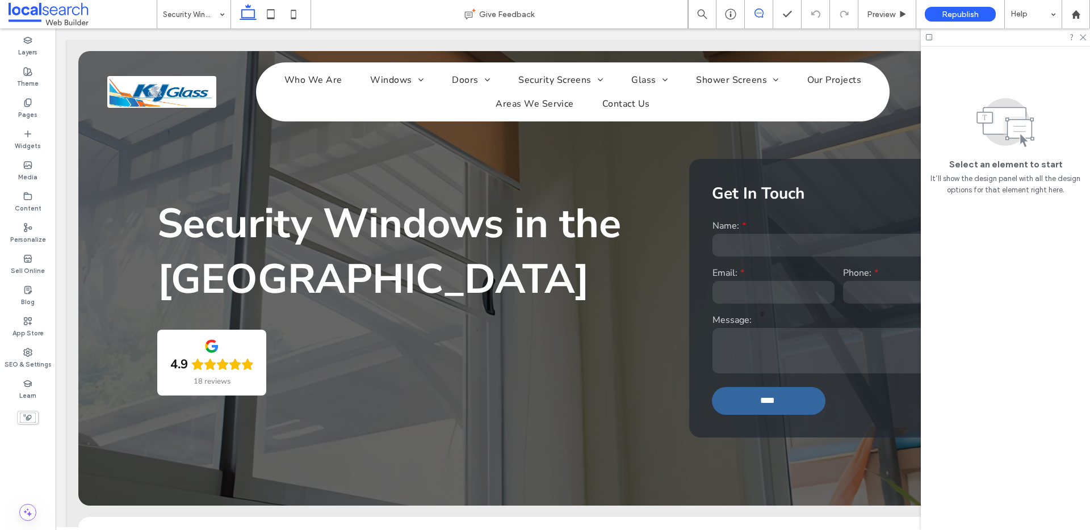
click at [761, 14] on icon at bounding box center [758, 13] width 9 height 9
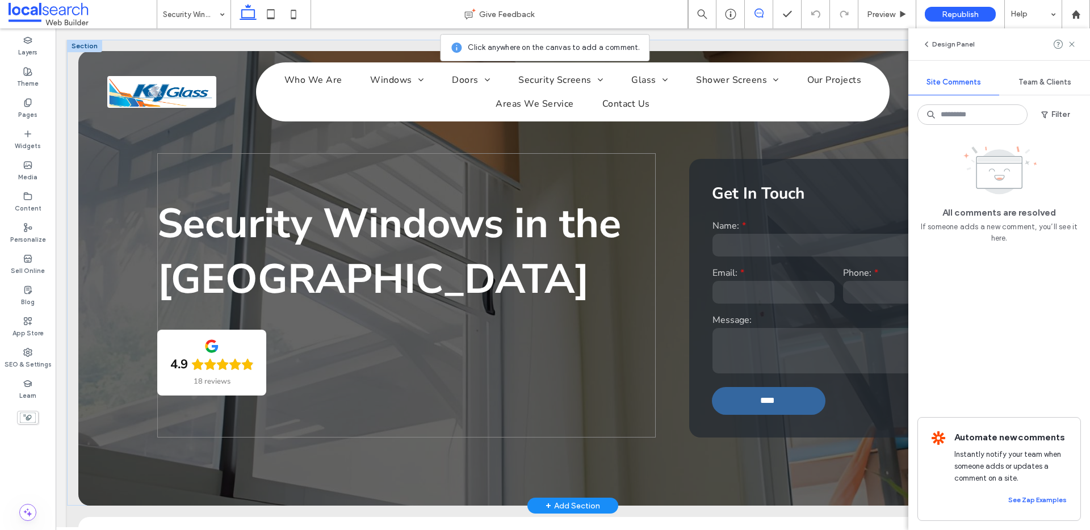
click at [526, 327] on div "Security Windows in the Mid-North Coast 4.9 18 reviews" at bounding box center [406, 295] width 498 height 284
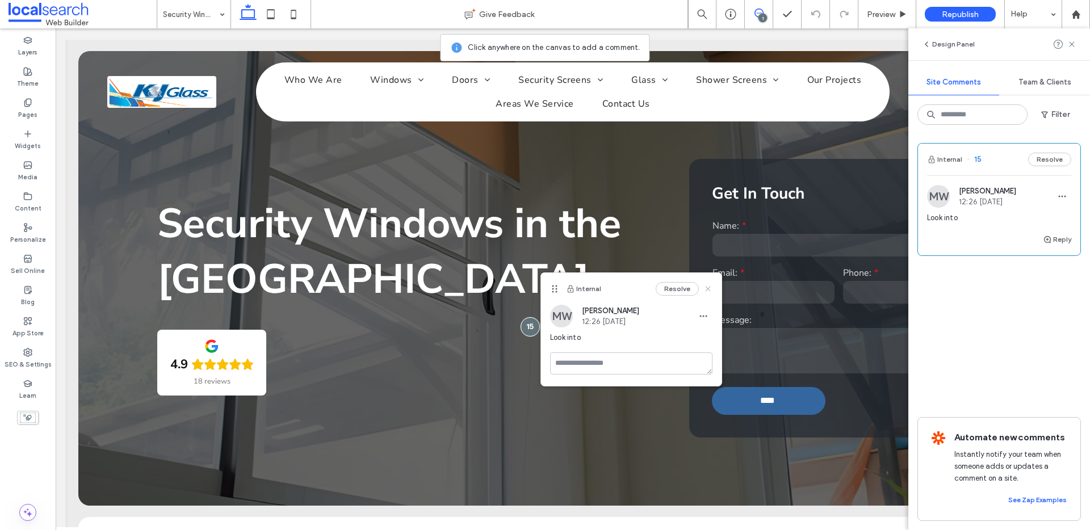
click at [706, 287] on use at bounding box center [707, 288] width 5 height 5
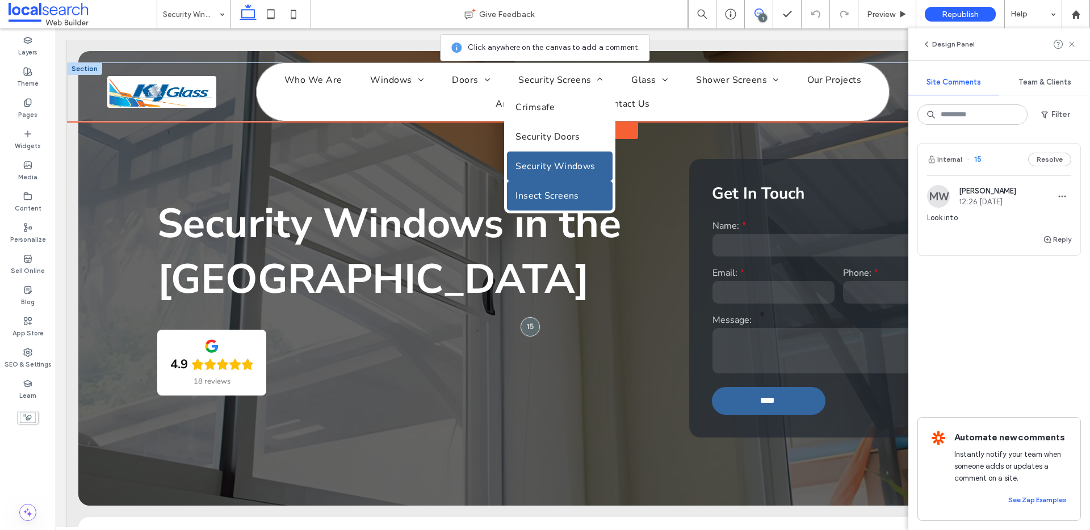
click at [551, 190] on span "Insect Screens" at bounding box center [547, 196] width 64 height 12
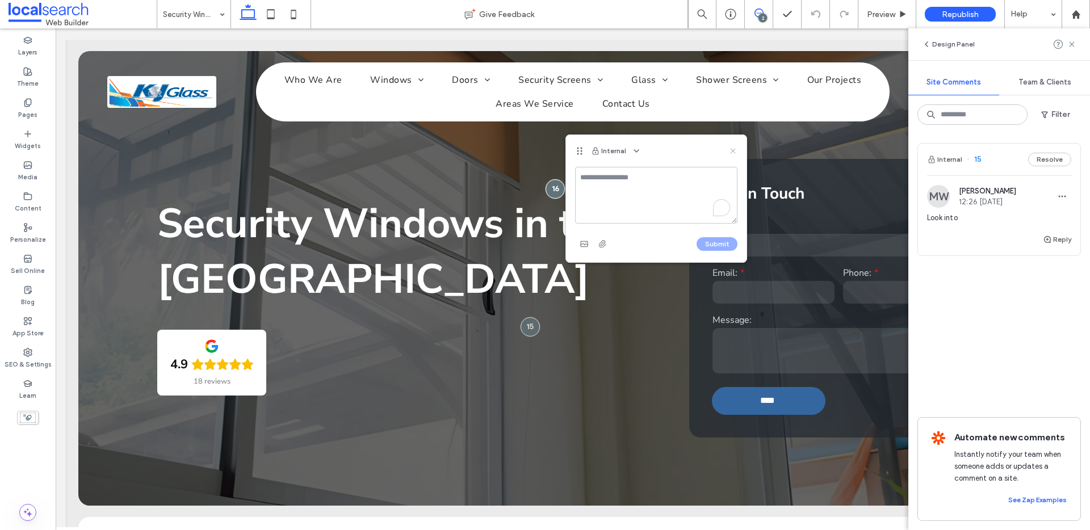
click at [732, 151] on use at bounding box center [732, 150] width 5 height 5
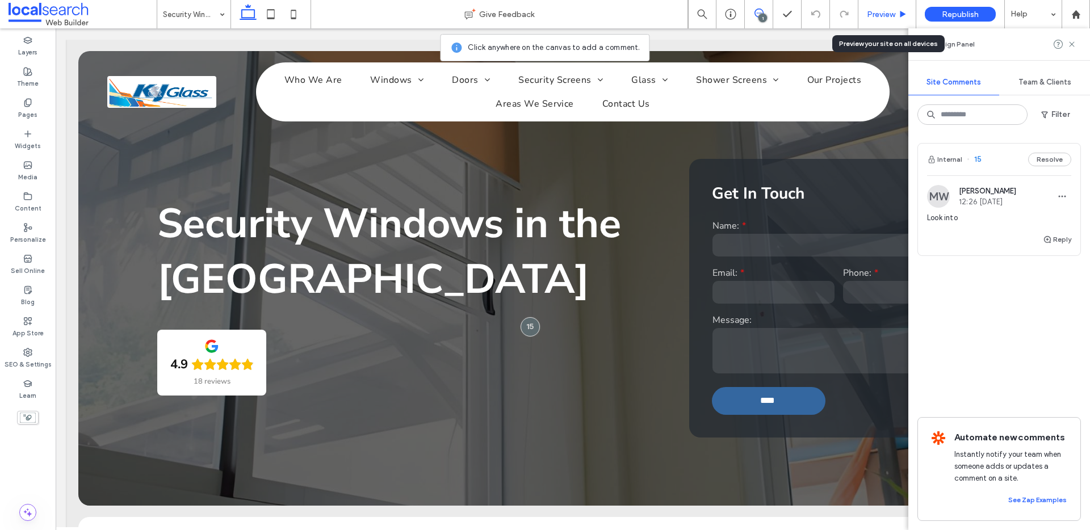
drag, startPoint x: 874, startPoint y: 12, endPoint x: 410, endPoint y: 81, distance: 468.9
click at [874, 12] on span "Preview" at bounding box center [881, 15] width 28 height 10
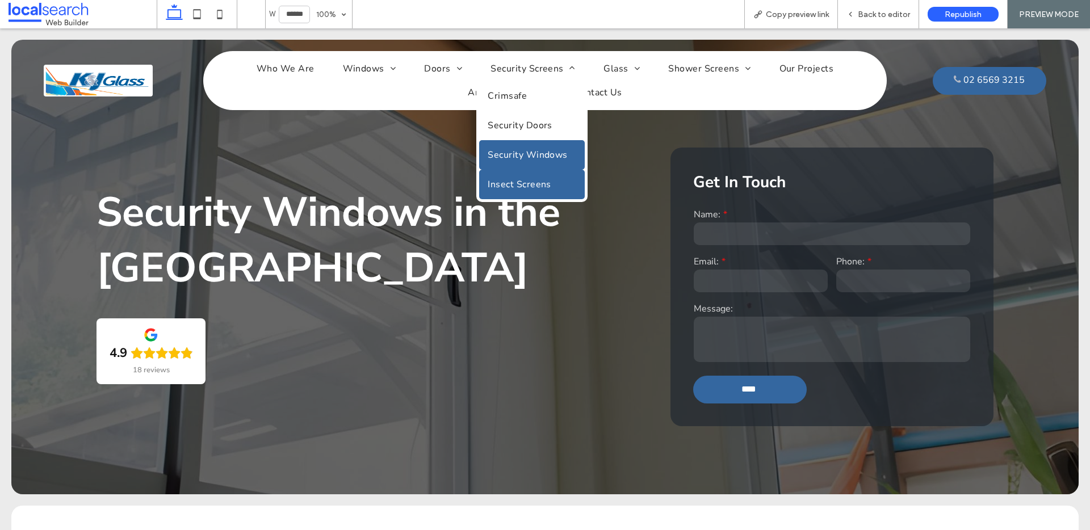
click at [526, 184] on span "Insect Screens" at bounding box center [520, 184] width 64 height 12
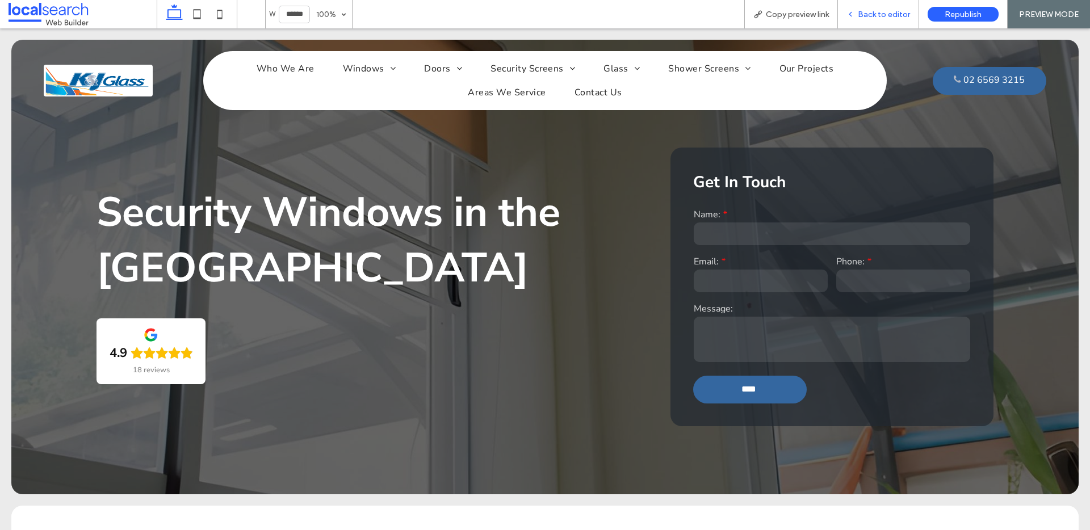
click at [870, 18] on span "Back to editor" at bounding box center [884, 15] width 52 height 10
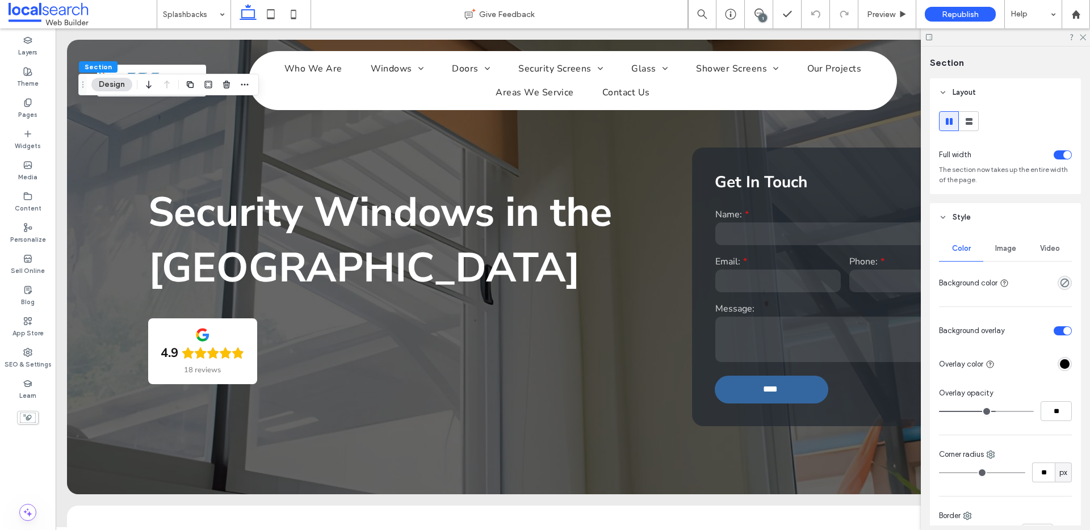
click at [990, 240] on div "Image" at bounding box center [1005, 248] width 44 height 25
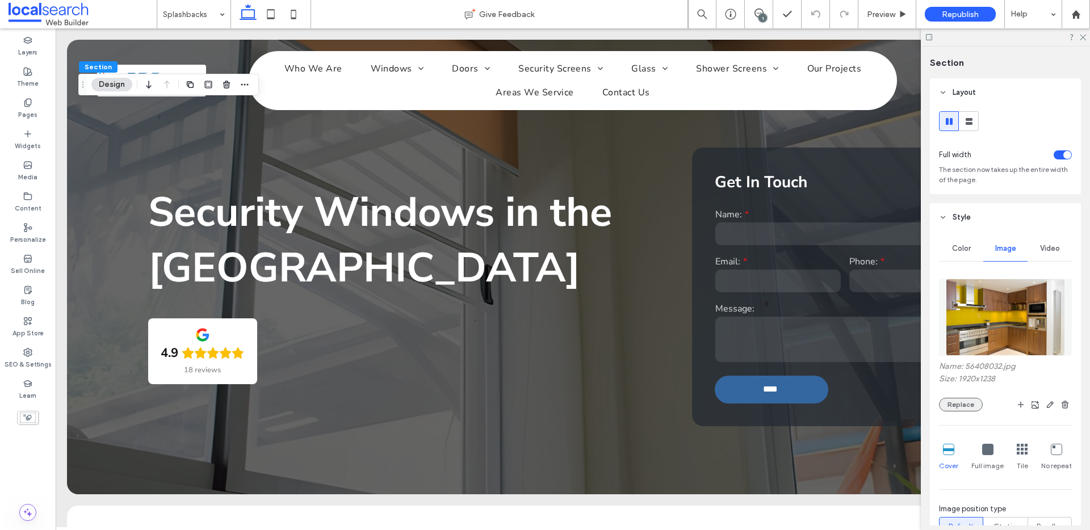
click at [947, 403] on button "Replace" at bounding box center [961, 405] width 44 height 14
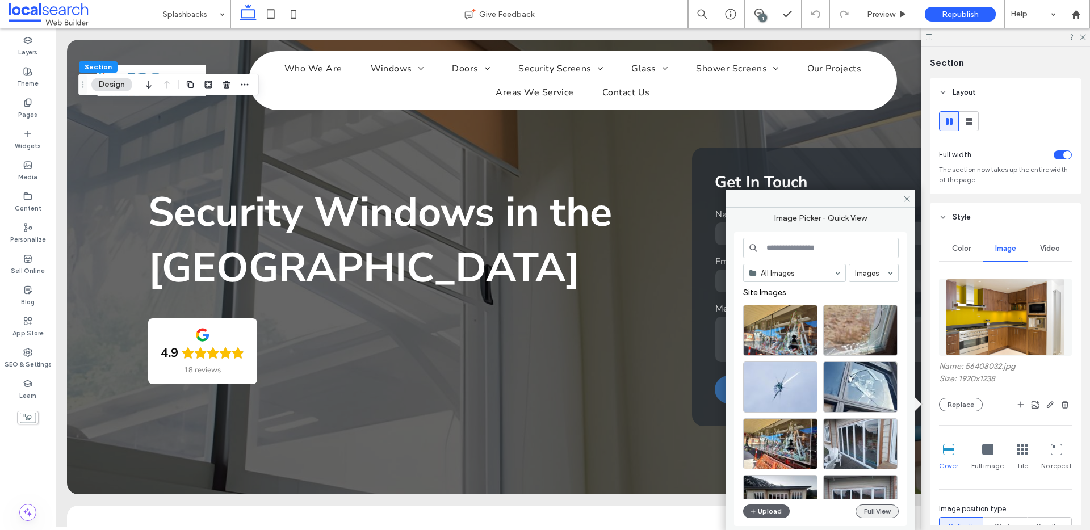
click at [894, 517] on button "Full View" at bounding box center [877, 512] width 43 height 14
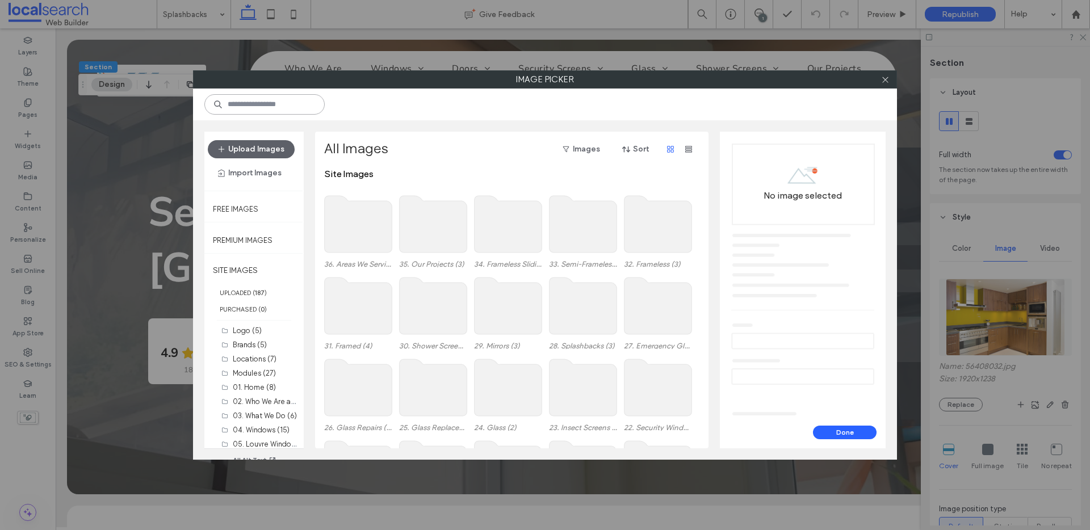
click at [266, 110] on input at bounding box center [264, 104] width 120 height 20
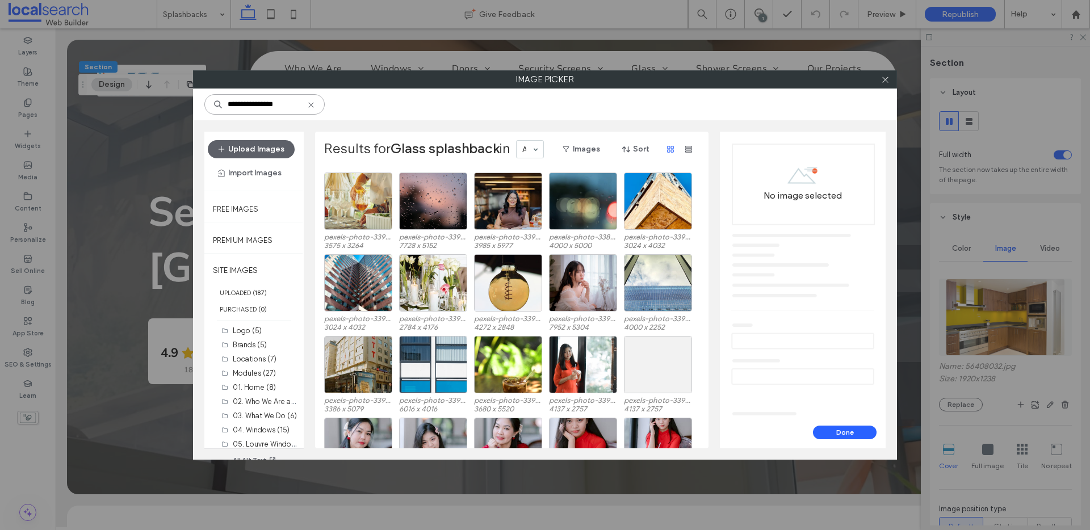
scroll to position [479, 0]
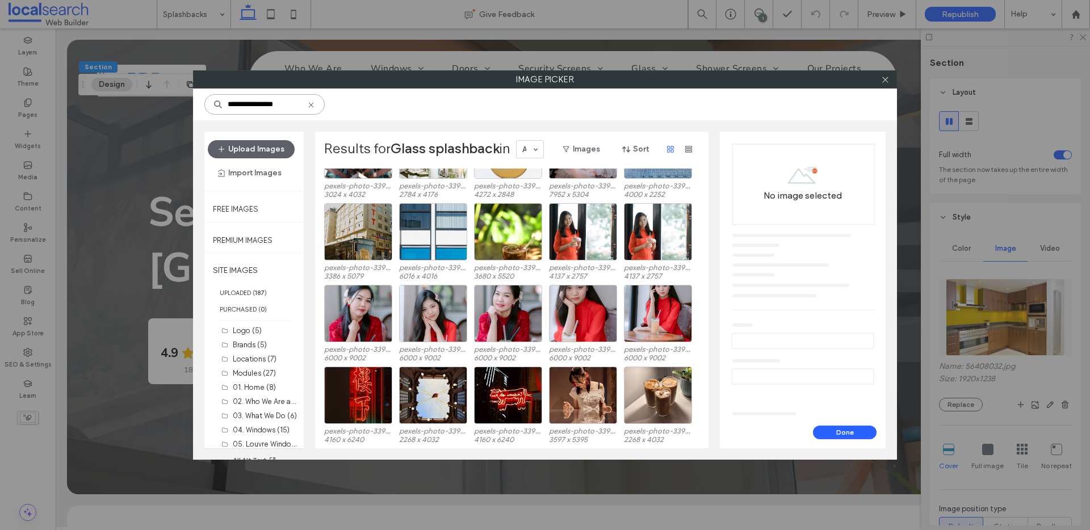
drag, startPoint x: 250, startPoint y: 105, endPoint x: 222, endPoint y: 103, distance: 27.9
click at [222, 103] on div "**********" at bounding box center [264, 104] width 120 height 20
drag, startPoint x: 250, startPoint y: 103, endPoint x: 212, endPoint y: 106, distance: 38.1
click at [215, 104] on div "**********" at bounding box center [264, 104] width 120 height 20
click at [246, 103] on input "**********" at bounding box center [264, 104] width 120 height 20
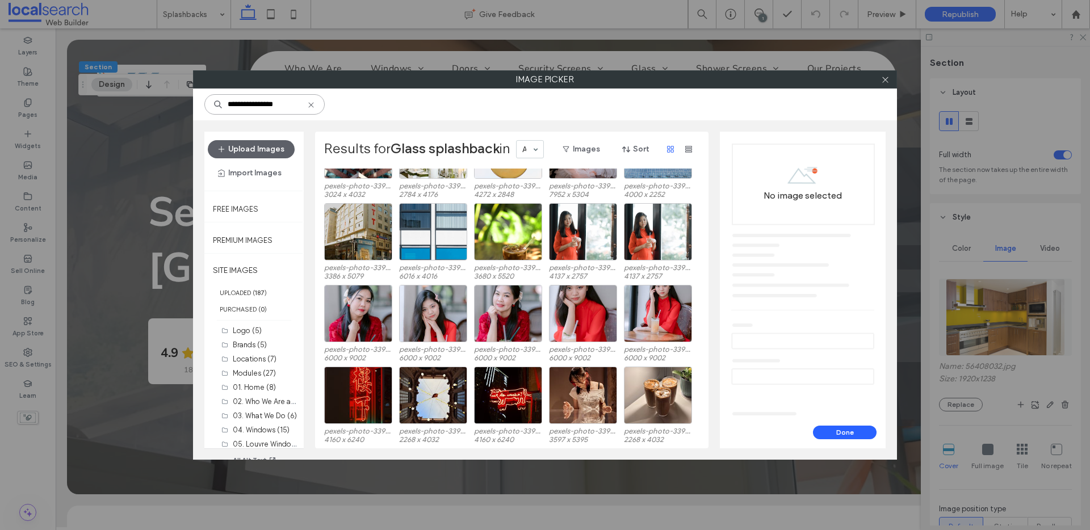
drag, startPoint x: 251, startPoint y: 104, endPoint x: 227, endPoint y: 104, distance: 24.4
click at [227, 104] on input "**********" at bounding box center [264, 104] width 120 height 20
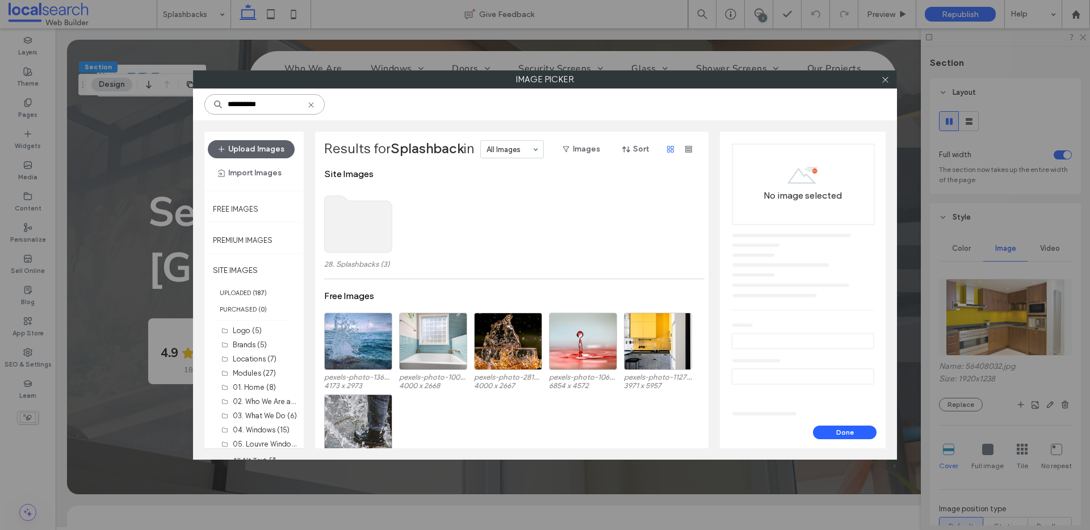
scroll to position [2, 0]
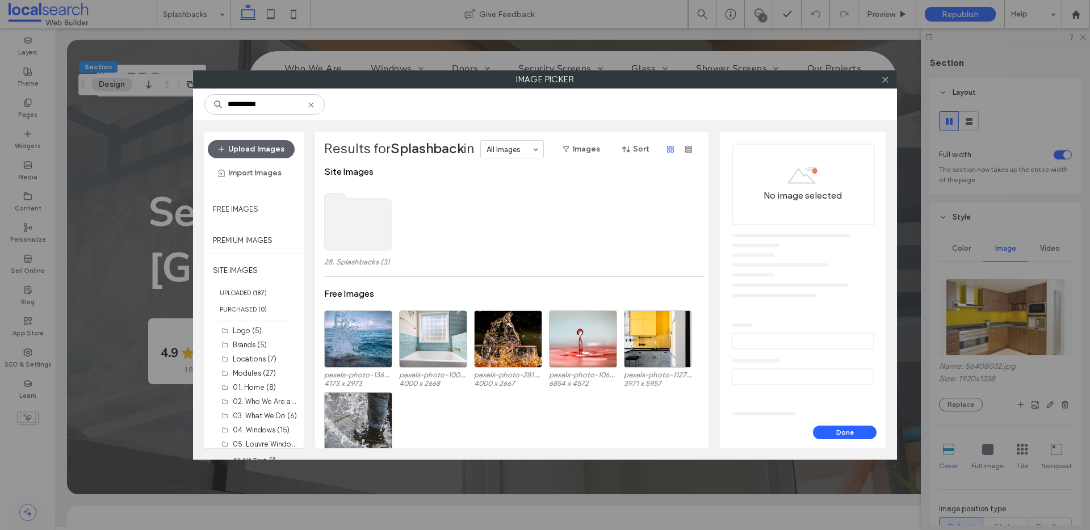
click at [353, 221] on use at bounding box center [359, 222] width 68 height 57
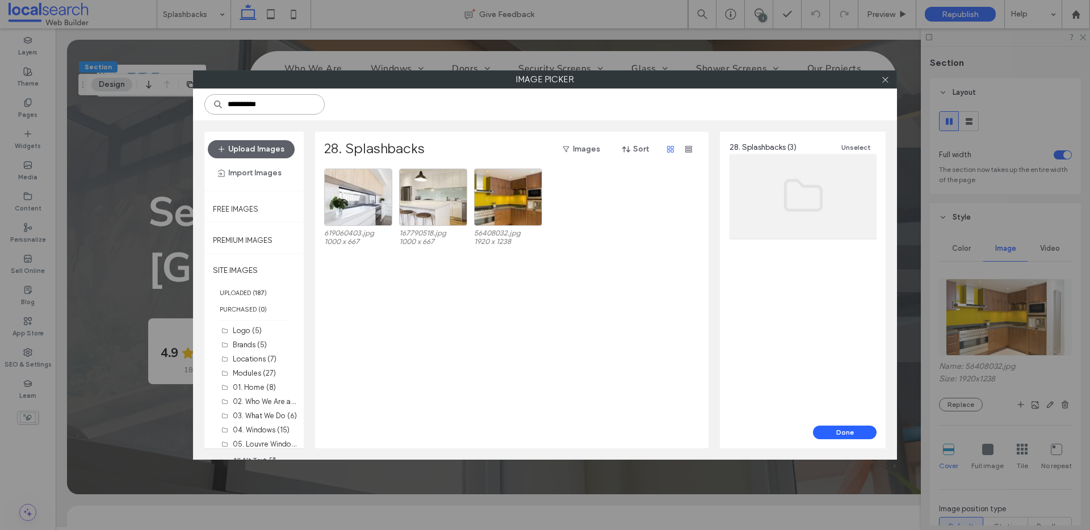
click at [270, 107] on input "**********" at bounding box center [264, 104] width 120 height 20
click at [263, 294] on b "187" at bounding box center [260, 293] width 10 height 8
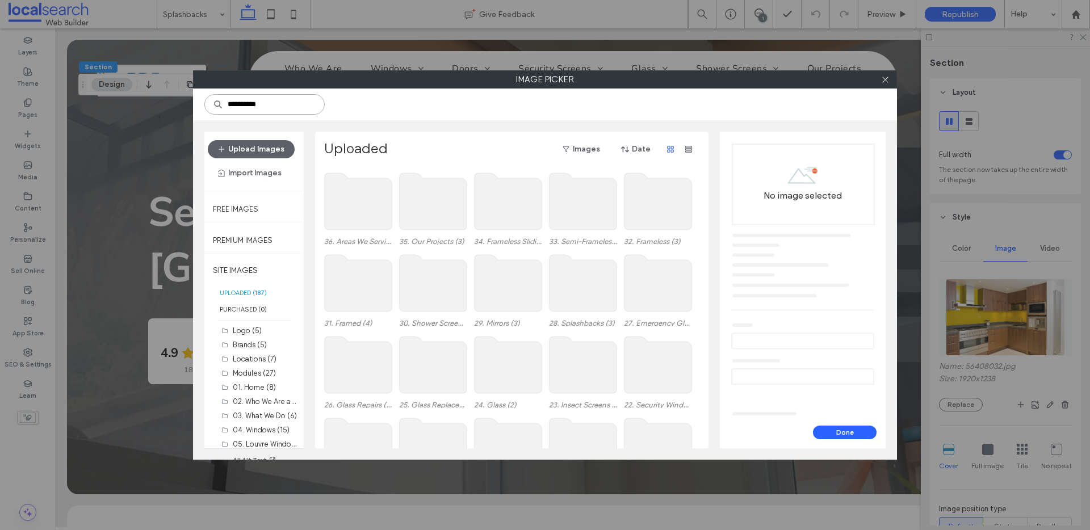
click at [292, 109] on input "**********" at bounding box center [264, 104] width 120 height 20
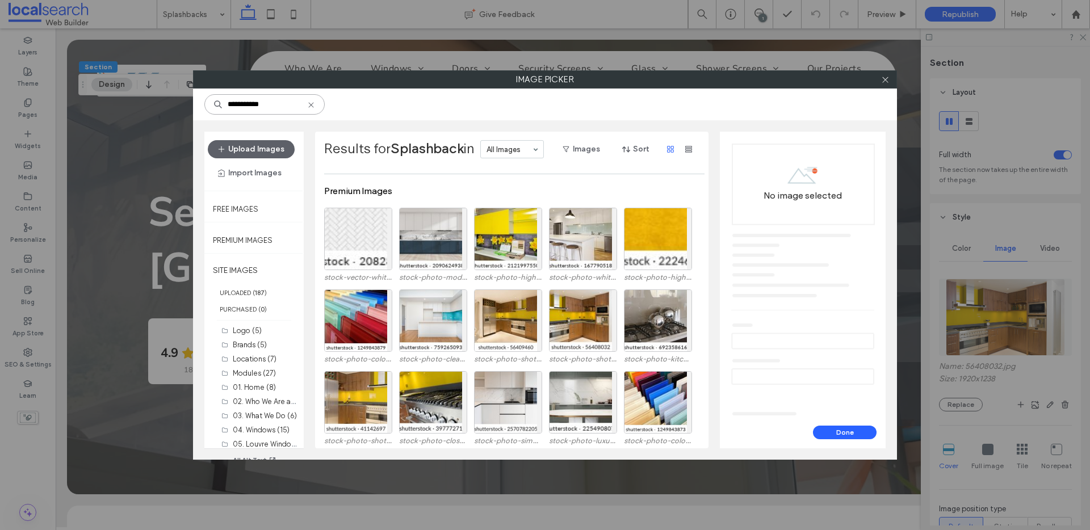
scroll to position [181, 0]
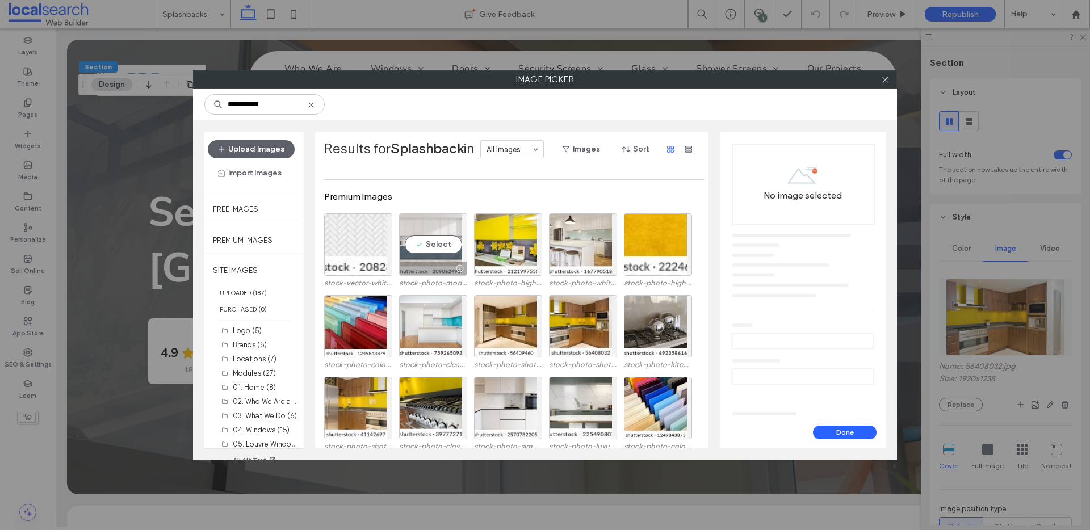
click at [438, 231] on div "Select" at bounding box center [433, 244] width 68 height 62
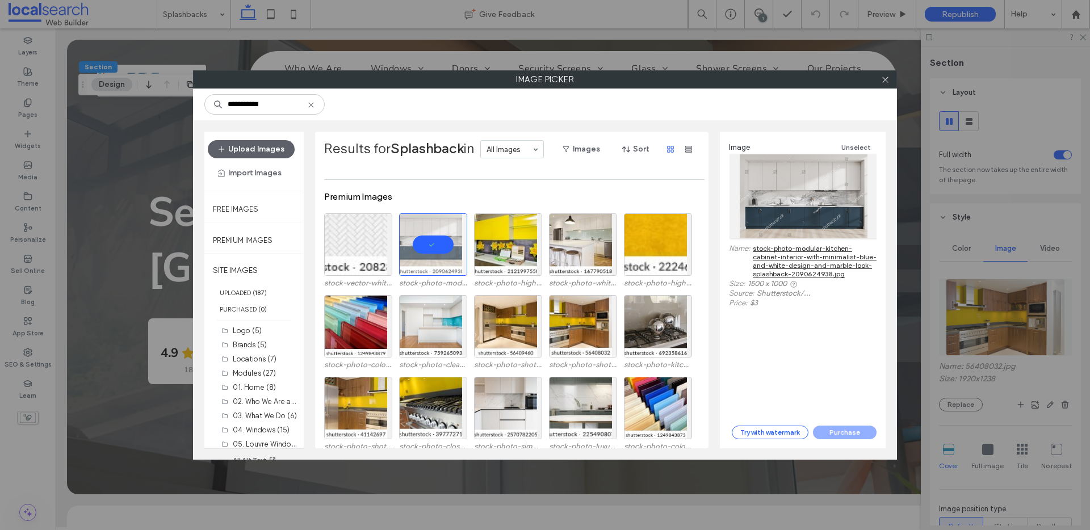
scroll to position [0, 0]
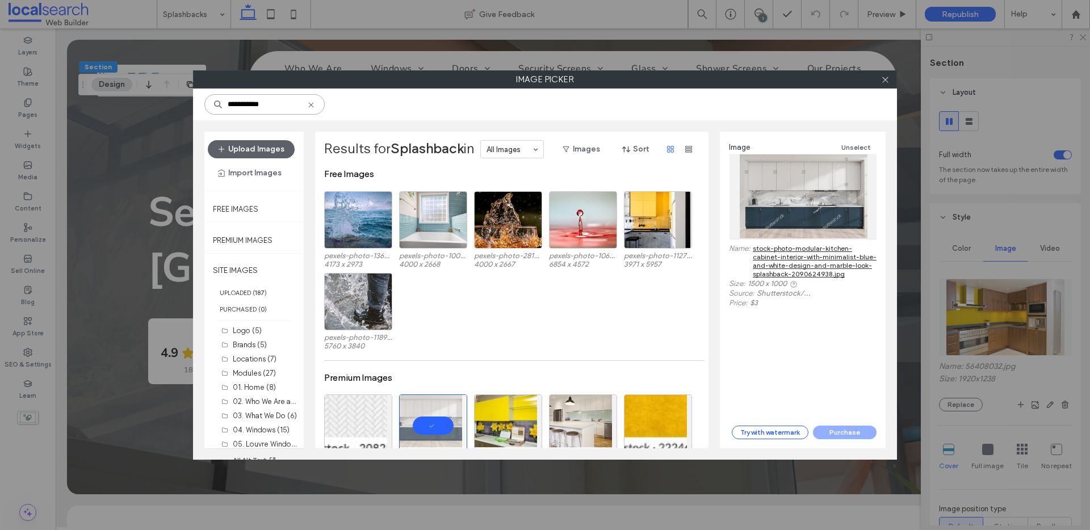
drag, startPoint x: 286, startPoint y: 110, endPoint x: 224, endPoint y: 107, distance: 62.0
click at [224, 107] on input "**********" at bounding box center [264, 104] width 120 height 20
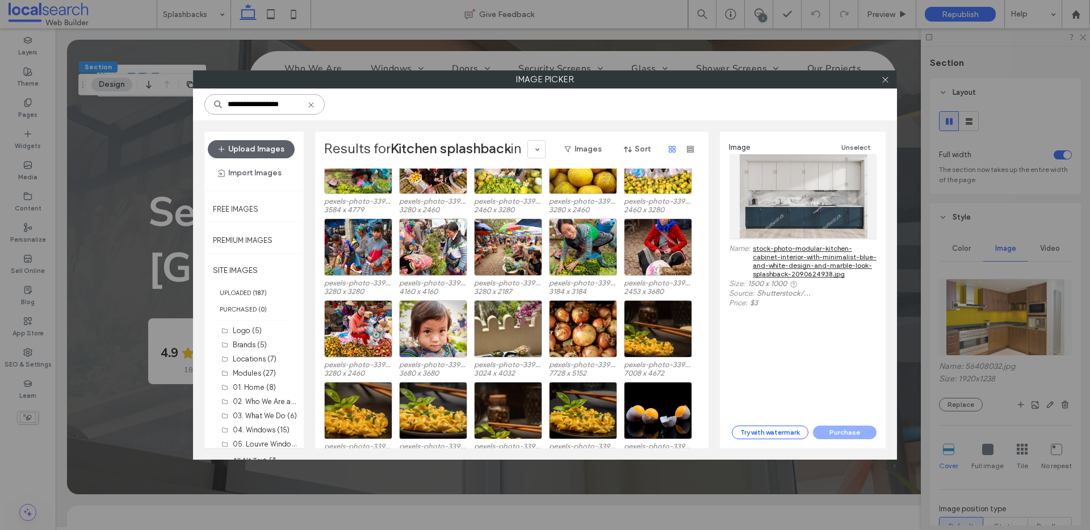
scroll to position [898, 0]
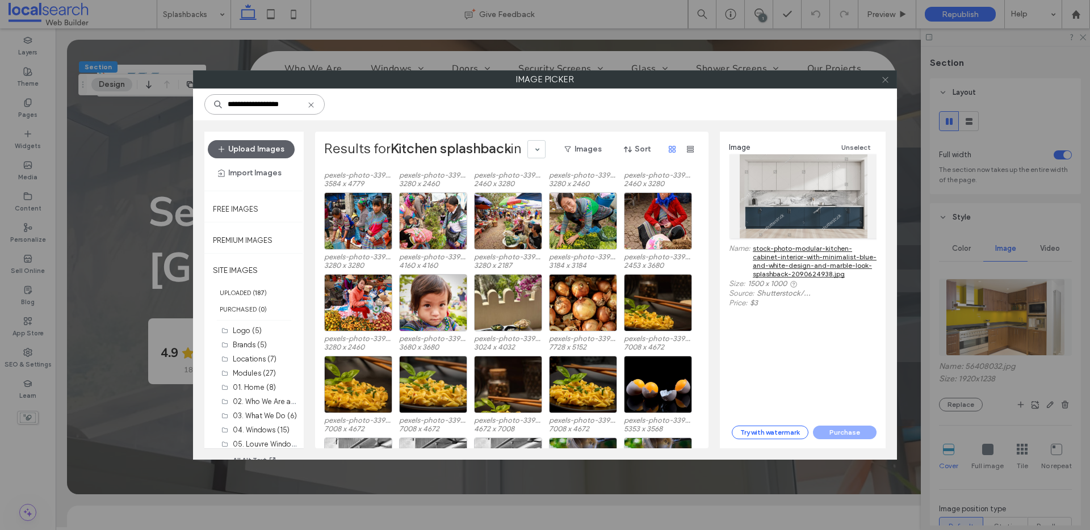
type input "**********"
click at [887, 78] on icon at bounding box center [885, 80] width 9 height 9
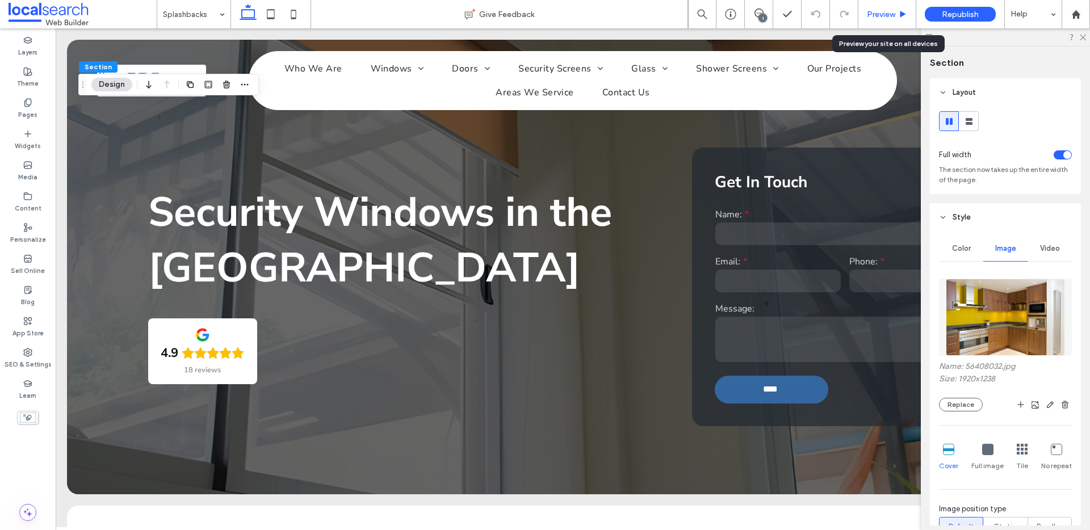
click at [886, 7] on div "Preview" at bounding box center [887, 14] width 58 height 28
click at [886, 16] on span "Preview" at bounding box center [881, 15] width 28 height 10
